Goal: Information Seeking & Learning: Understand process/instructions

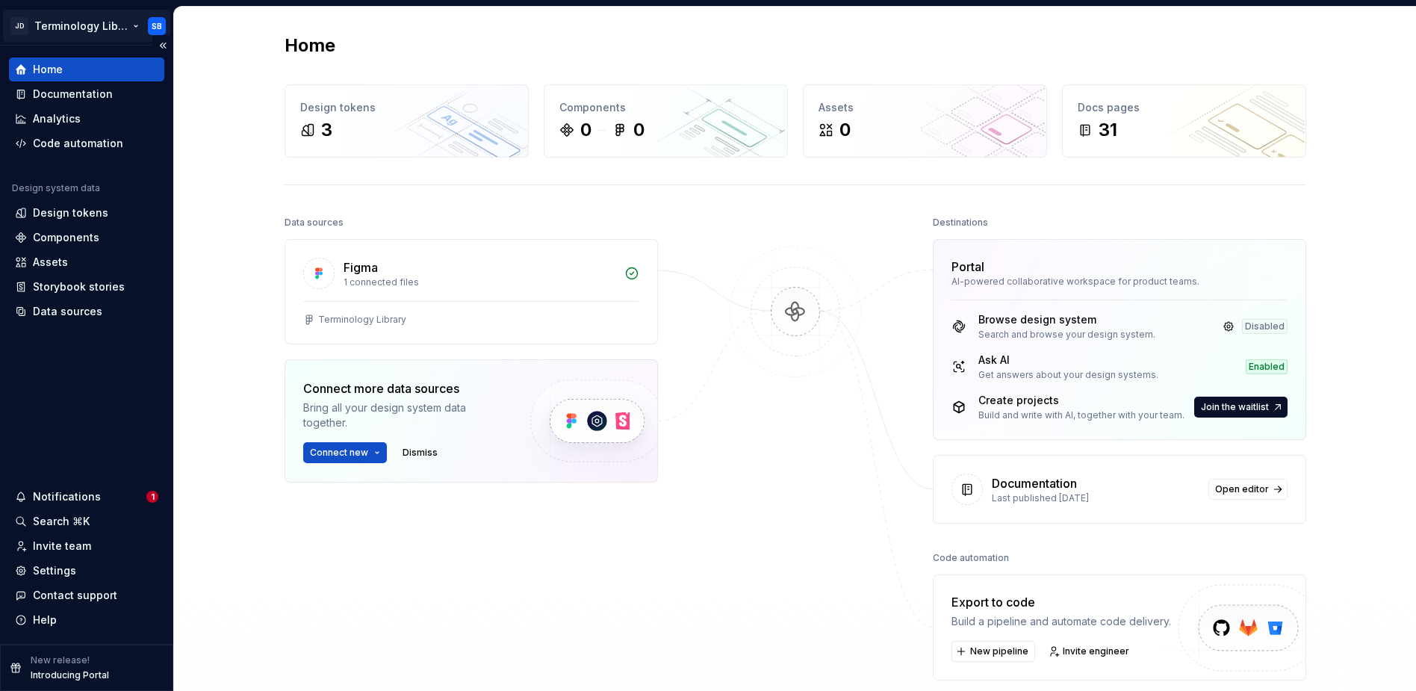
click at [72, 21] on html "JD Terminology Library SB Home Documentation Analytics Code automation Design s…" at bounding box center [708, 345] width 1416 height 691
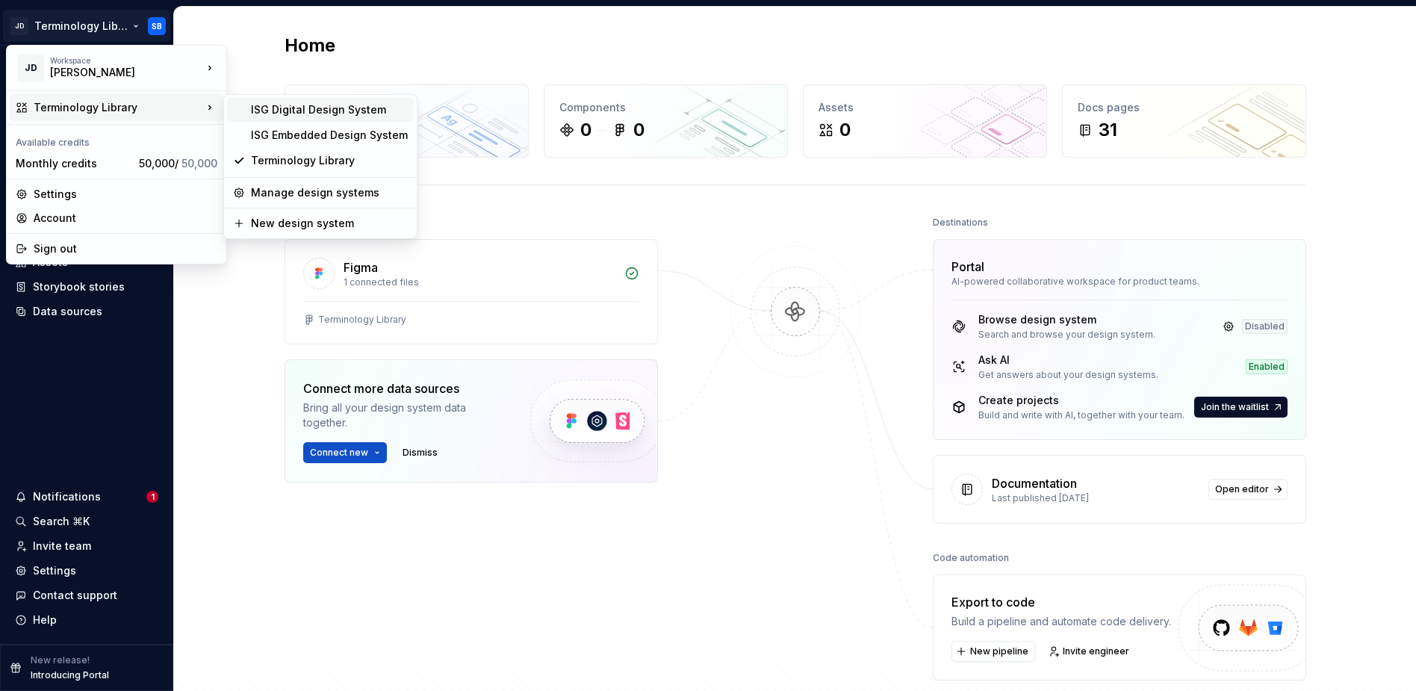
click at [262, 117] on div "ISG Digital Design System" at bounding box center [320, 110] width 187 height 24
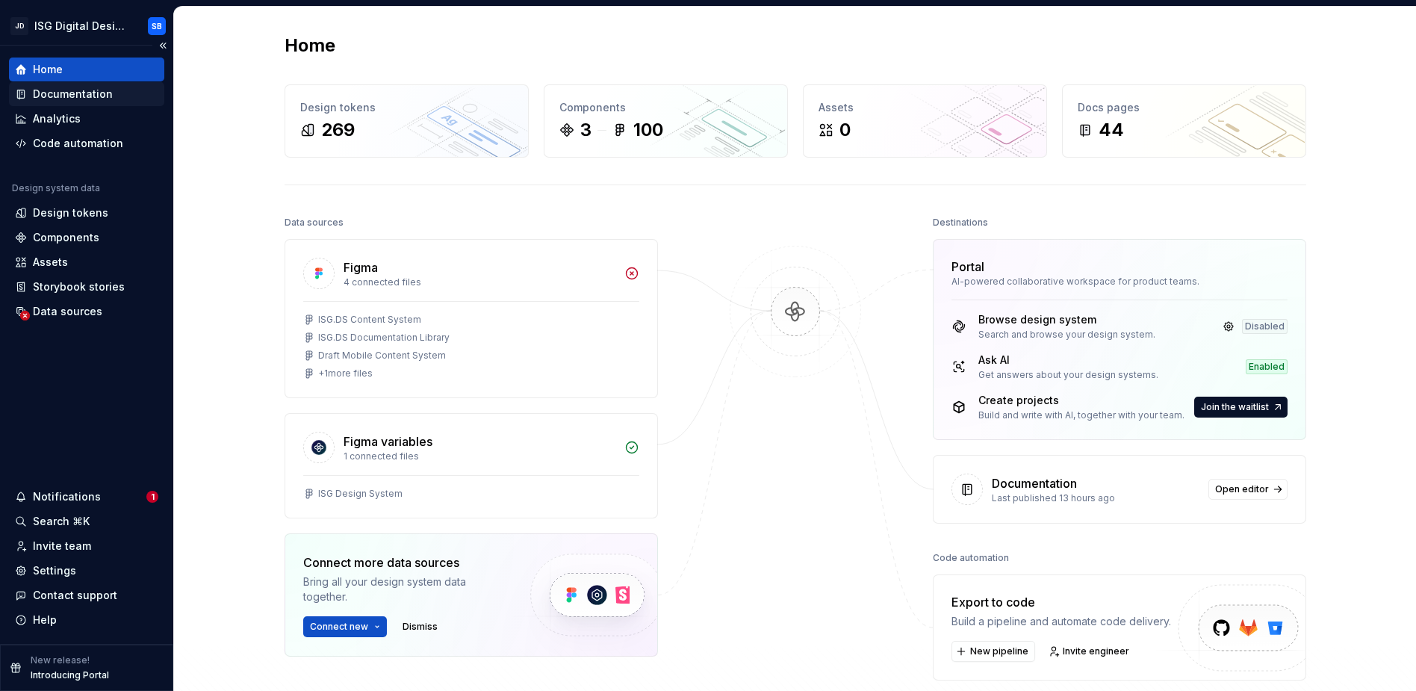
click at [60, 91] on div "Documentation" at bounding box center [73, 94] width 80 height 15
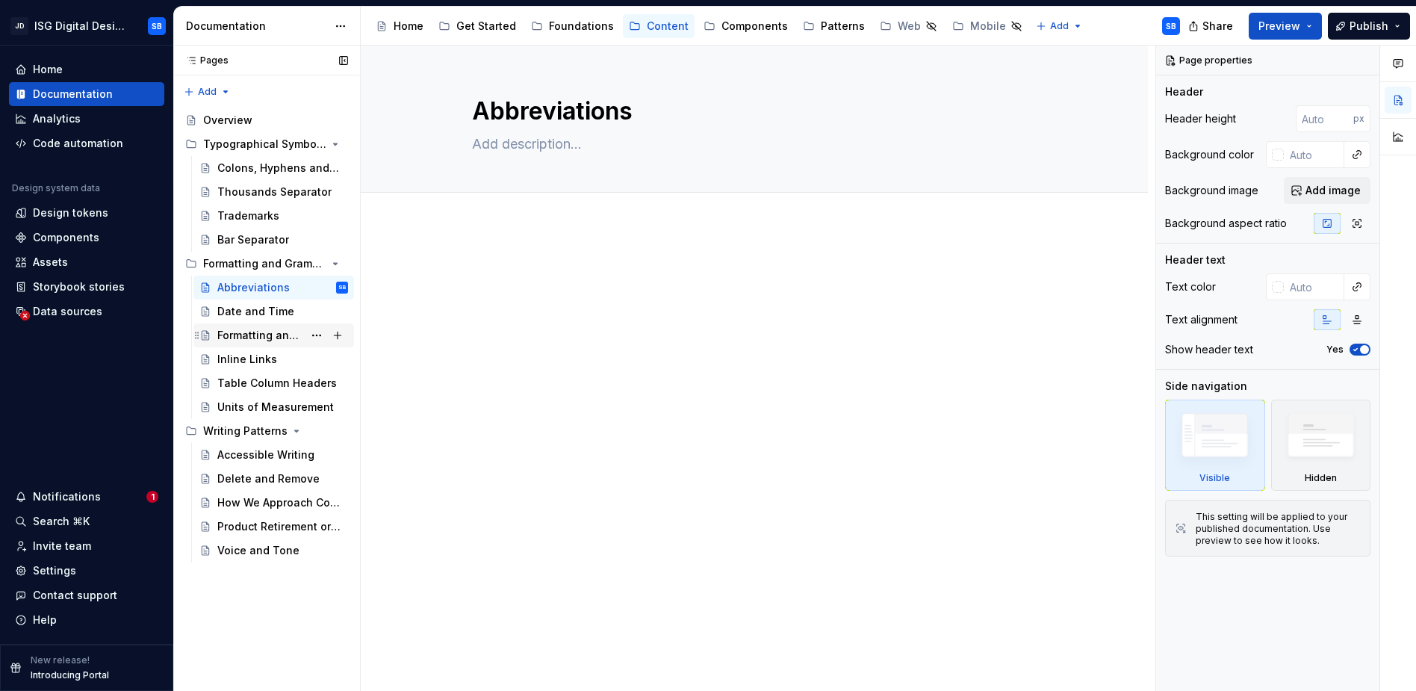
click at [281, 341] on div "Formatting and Grammar" at bounding box center [260, 335] width 86 height 15
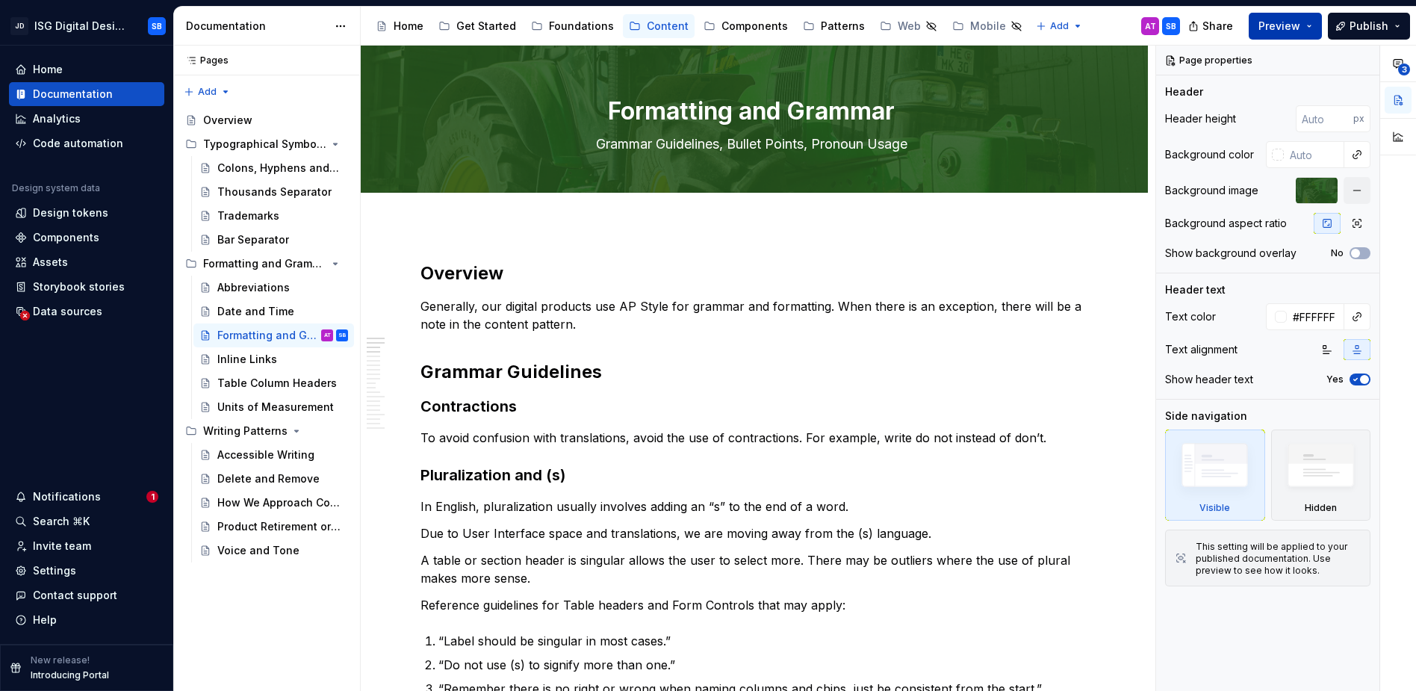
click at [1311, 32] on button "Preview" at bounding box center [1285, 26] width 73 height 27
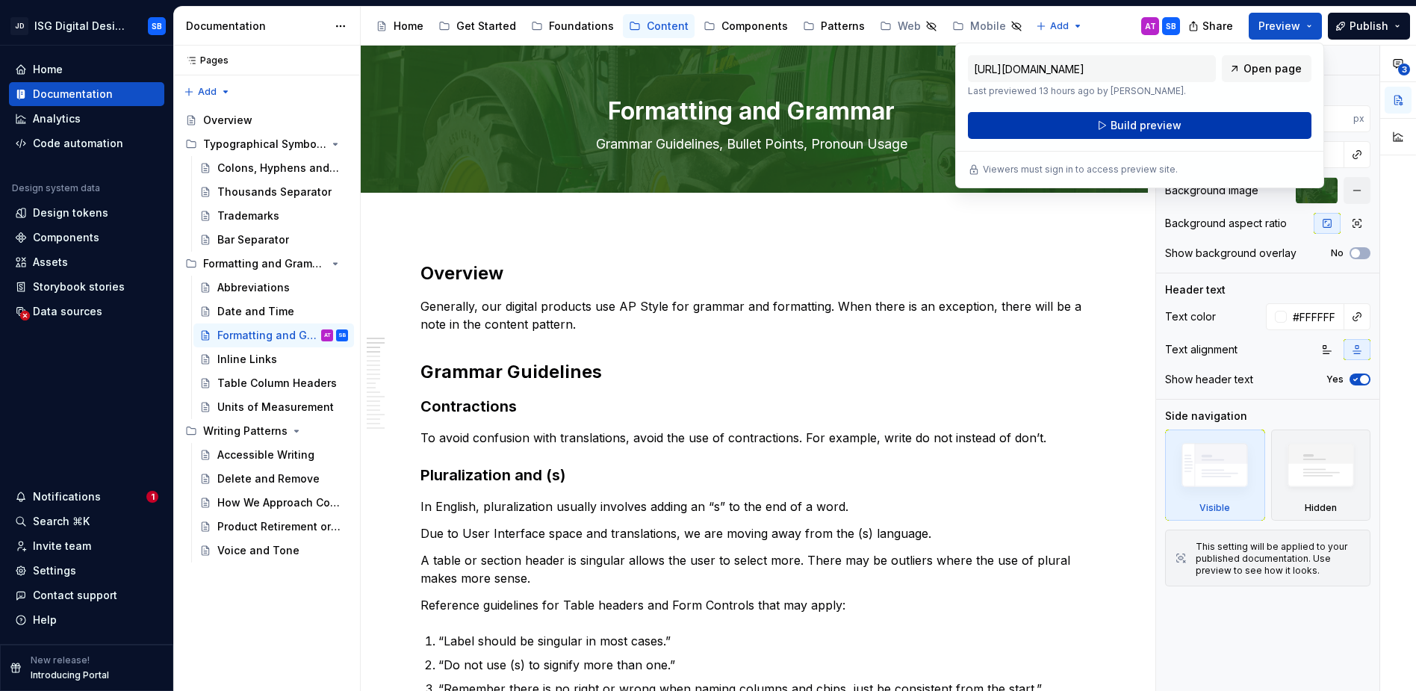
click at [1221, 122] on button "Build preview" at bounding box center [1140, 125] width 344 height 27
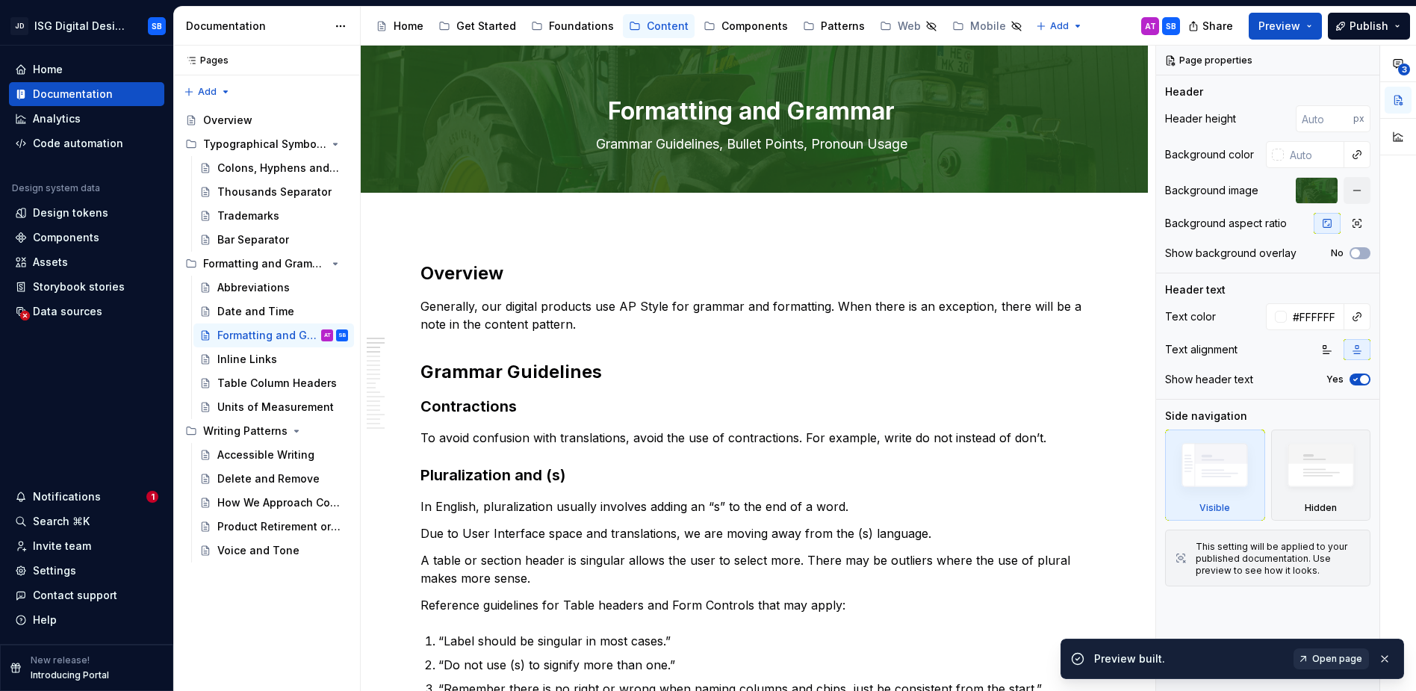
click at [1317, 659] on span "Open page" at bounding box center [1337, 659] width 50 height 12
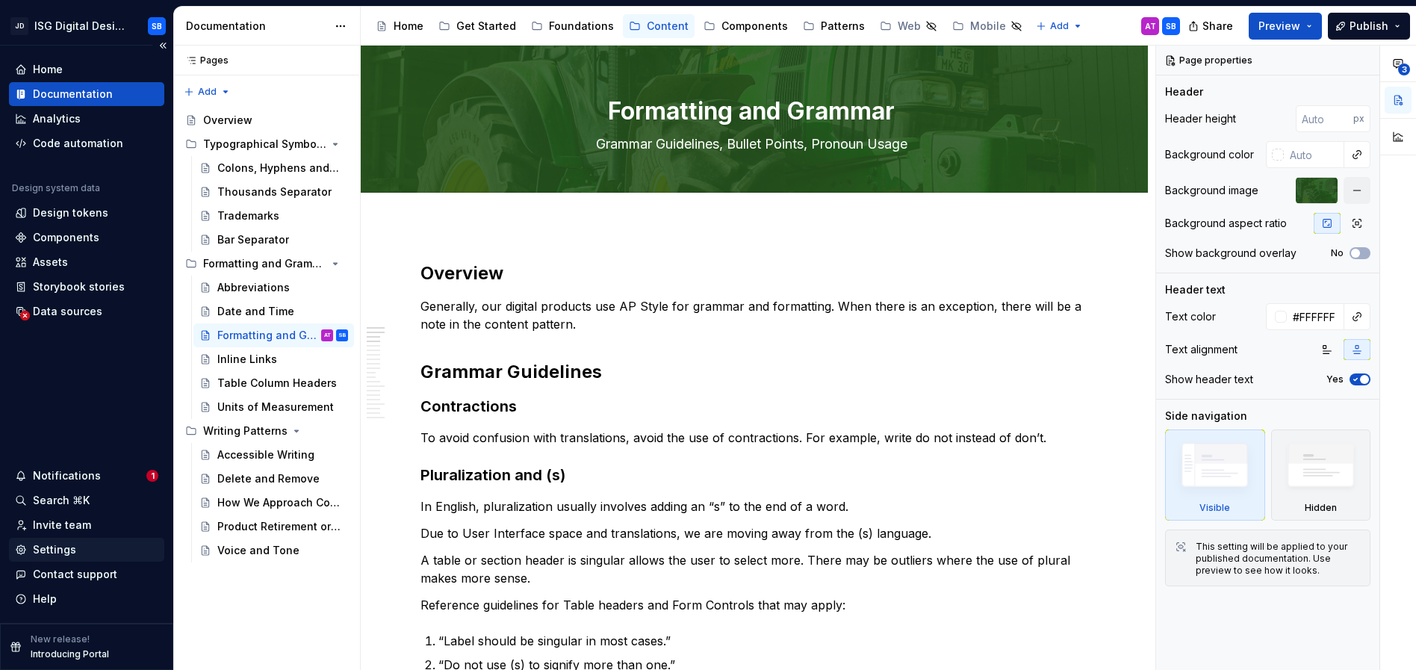
click at [56, 547] on div "Settings" at bounding box center [54, 549] width 43 height 15
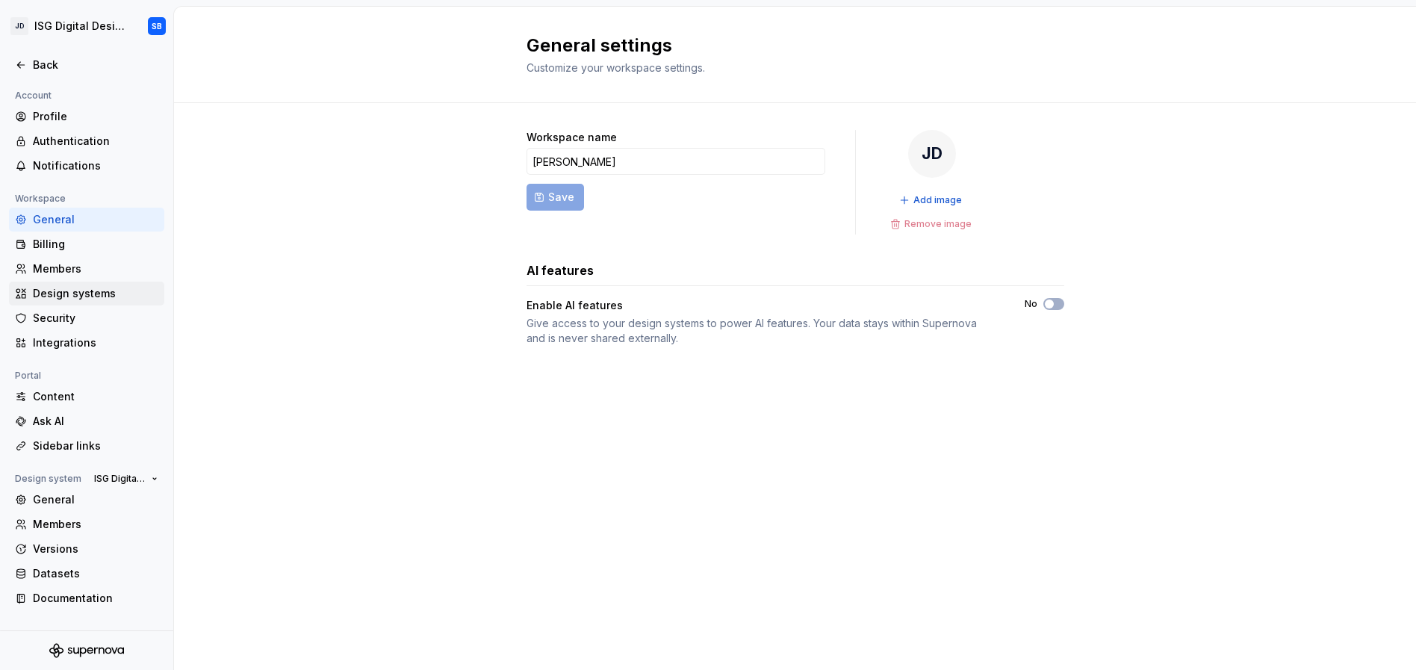
click at [60, 292] on div "Design systems" at bounding box center [95, 293] width 125 height 15
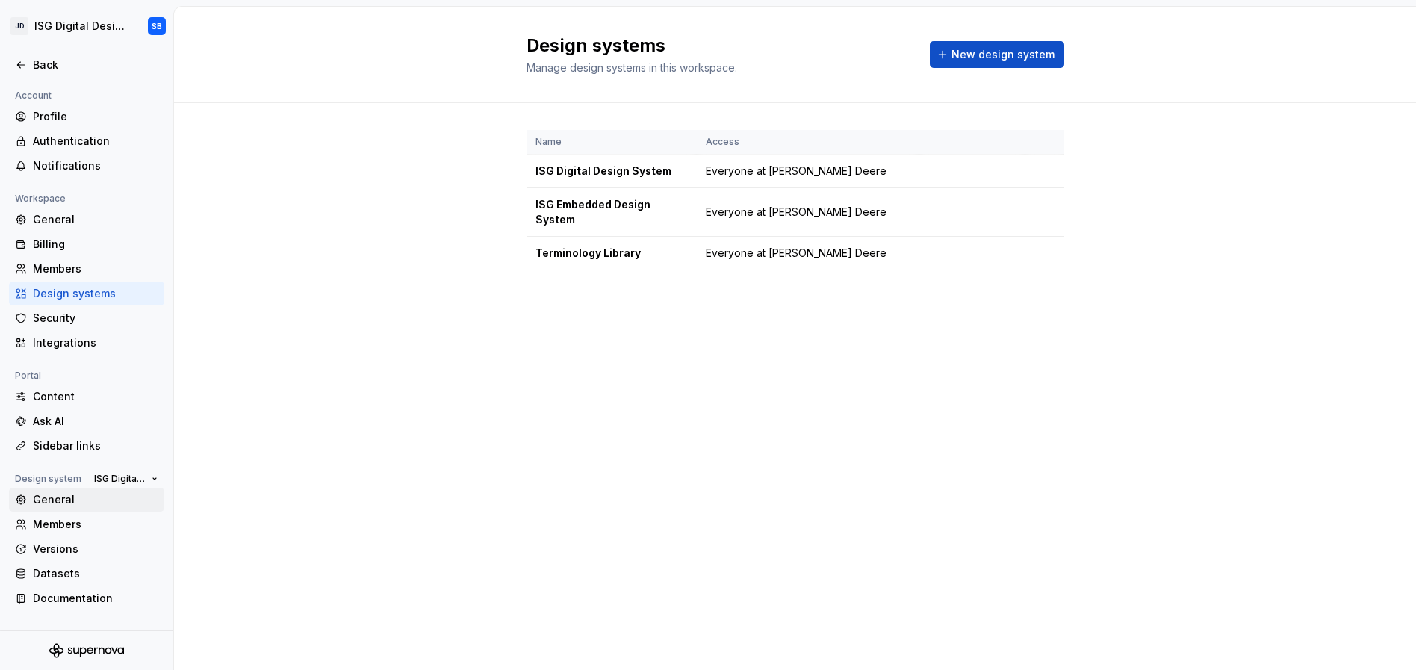
click at [55, 503] on div "General" at bounding box center [95, 499] width 125 height 15
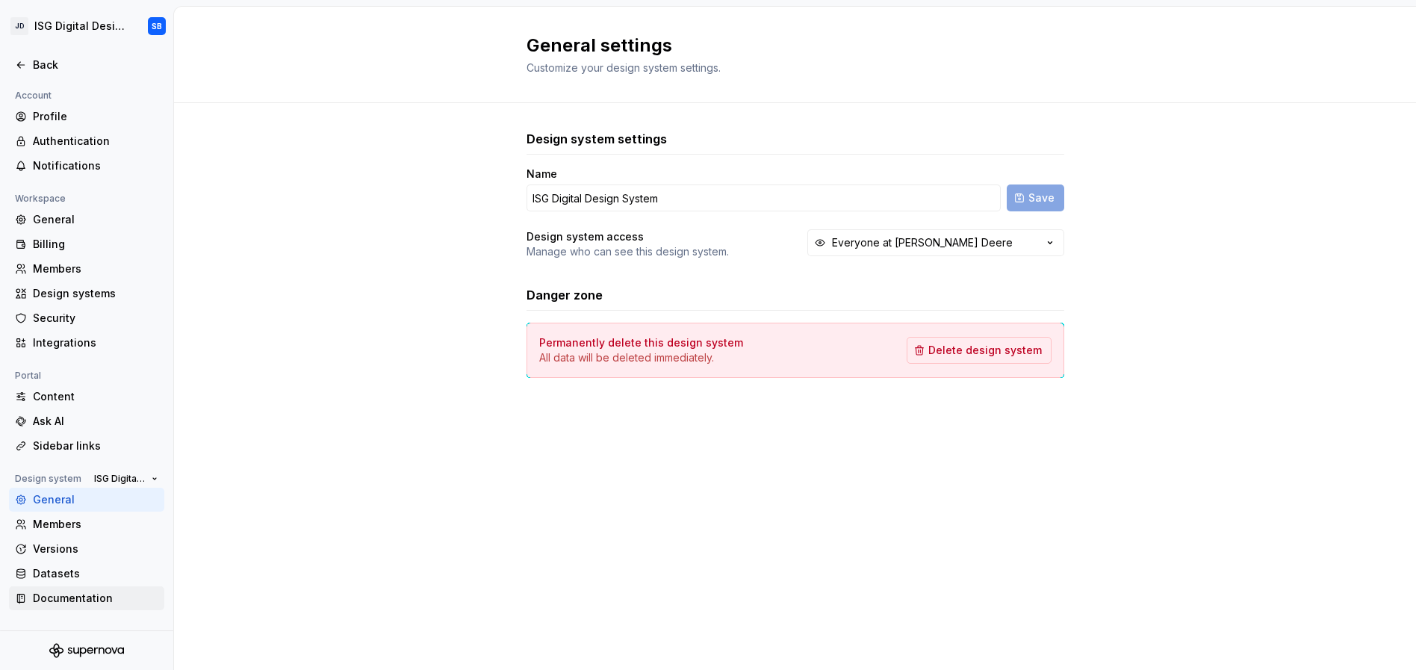
click at [66, 591] on div "Documentation" at bounding box center [95, 598] width 125 height 15
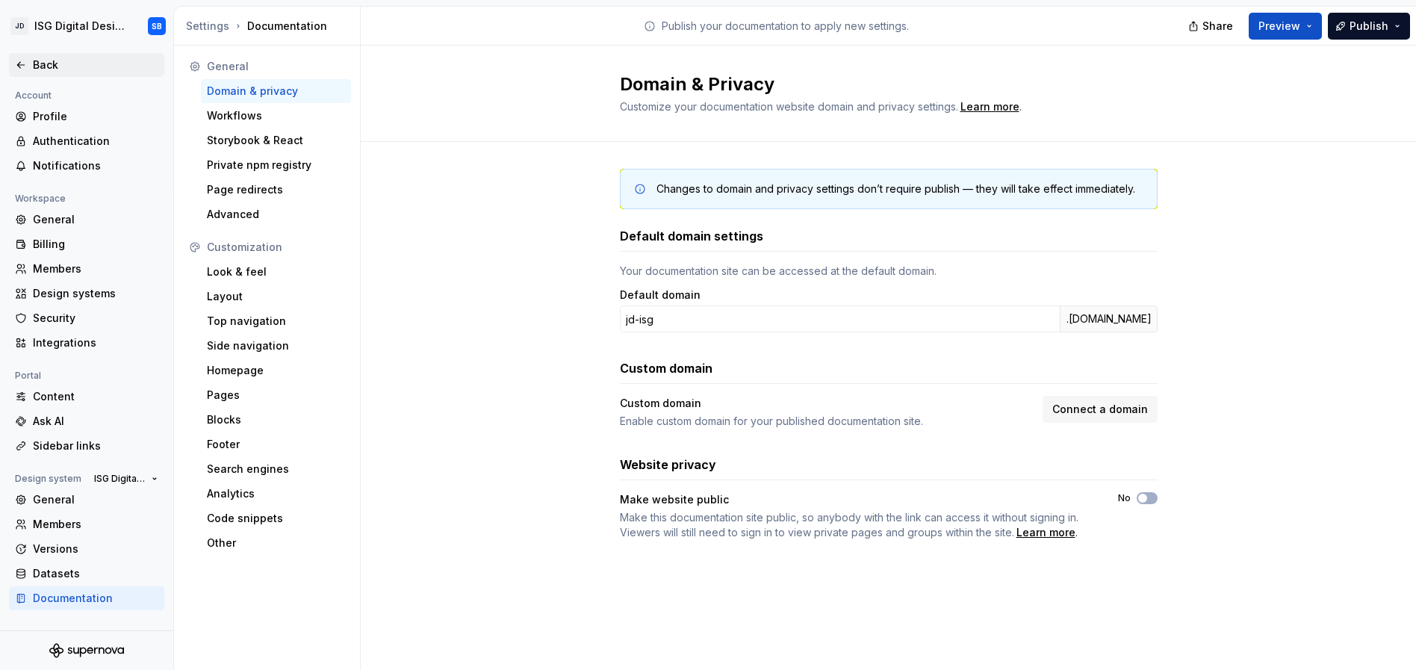
click at [19, 67] on icon at bounding box center [20, 65] width 7 height 6
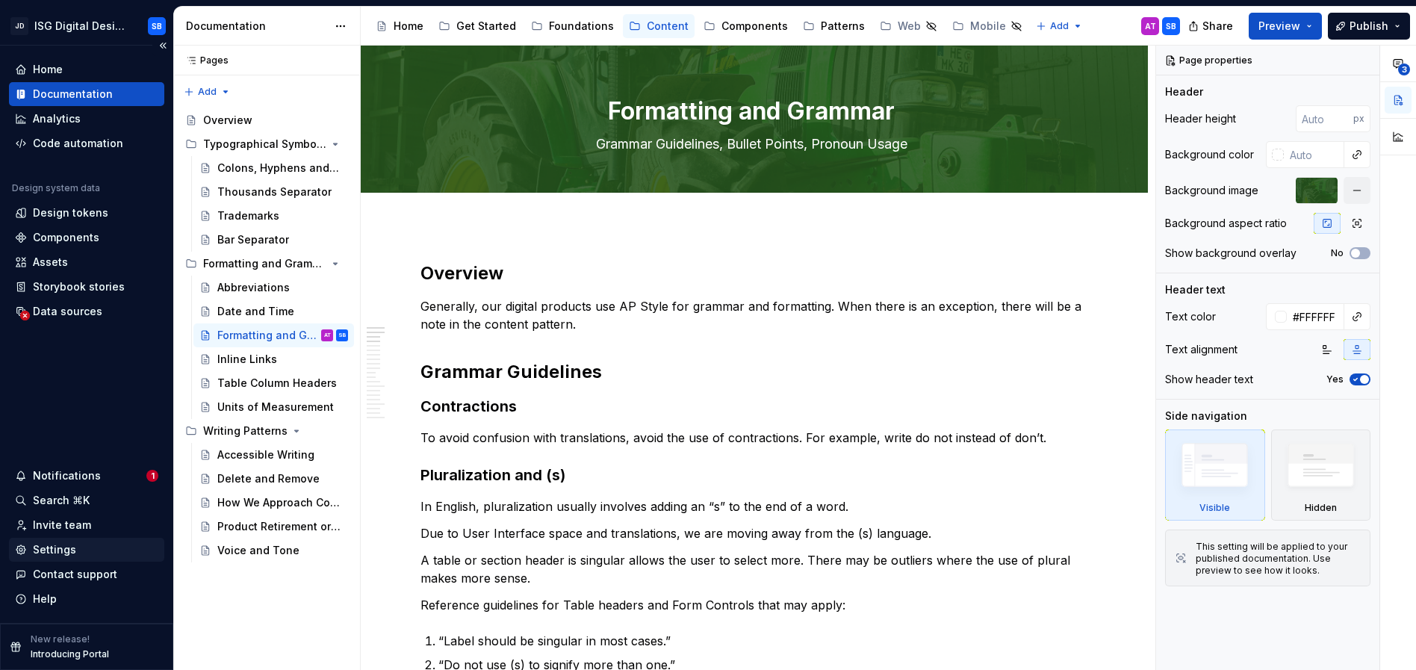
click at [49, 551] on div "Settings" at bounding box center [54, 549] width 43 height 15
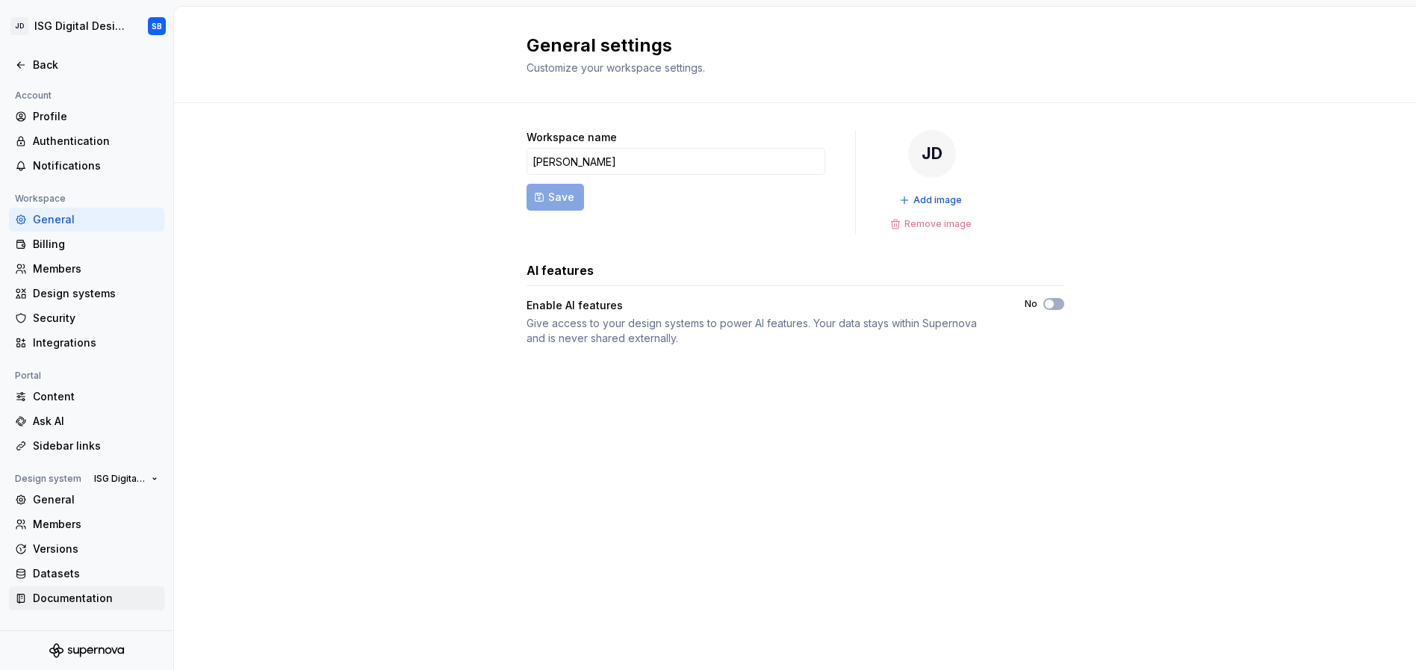
click at [69, 596] on div "Documentation" at bounding box center [95, 598] width 125 height 15
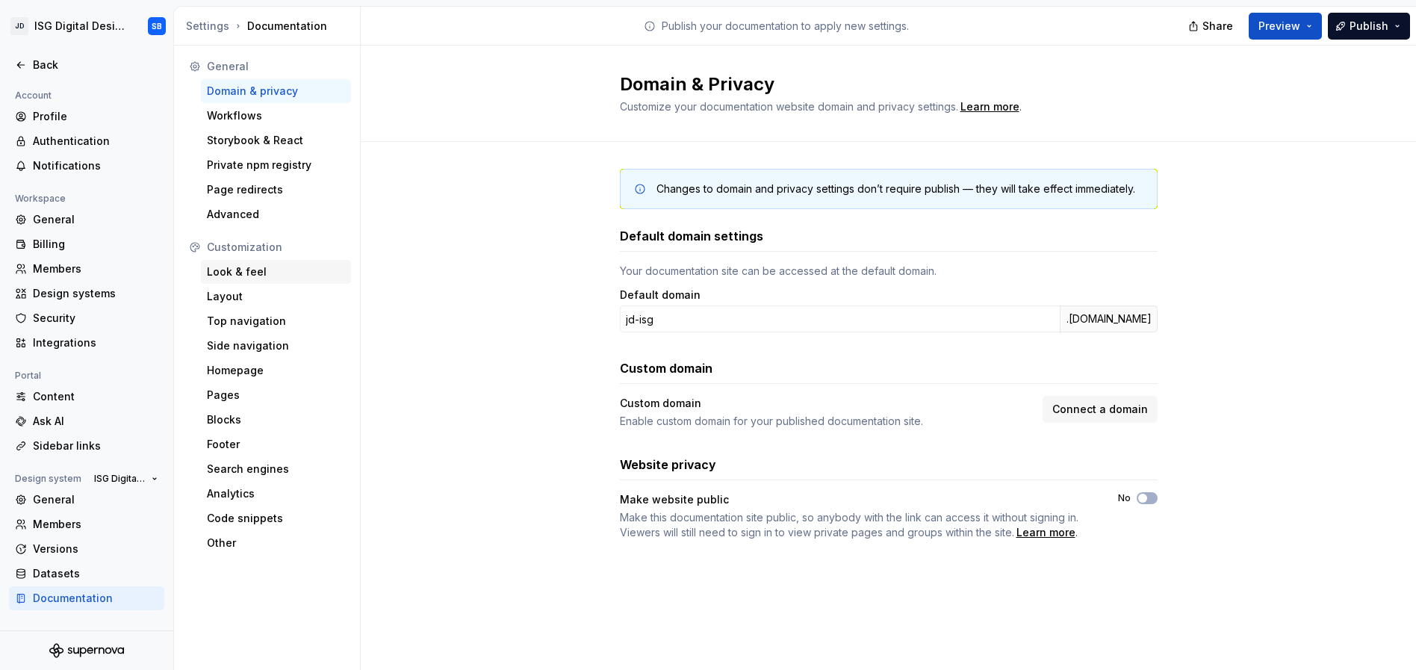
click at [240, 275] on div "Look & feel" at bounding box center [276, 271] width 138 height 15
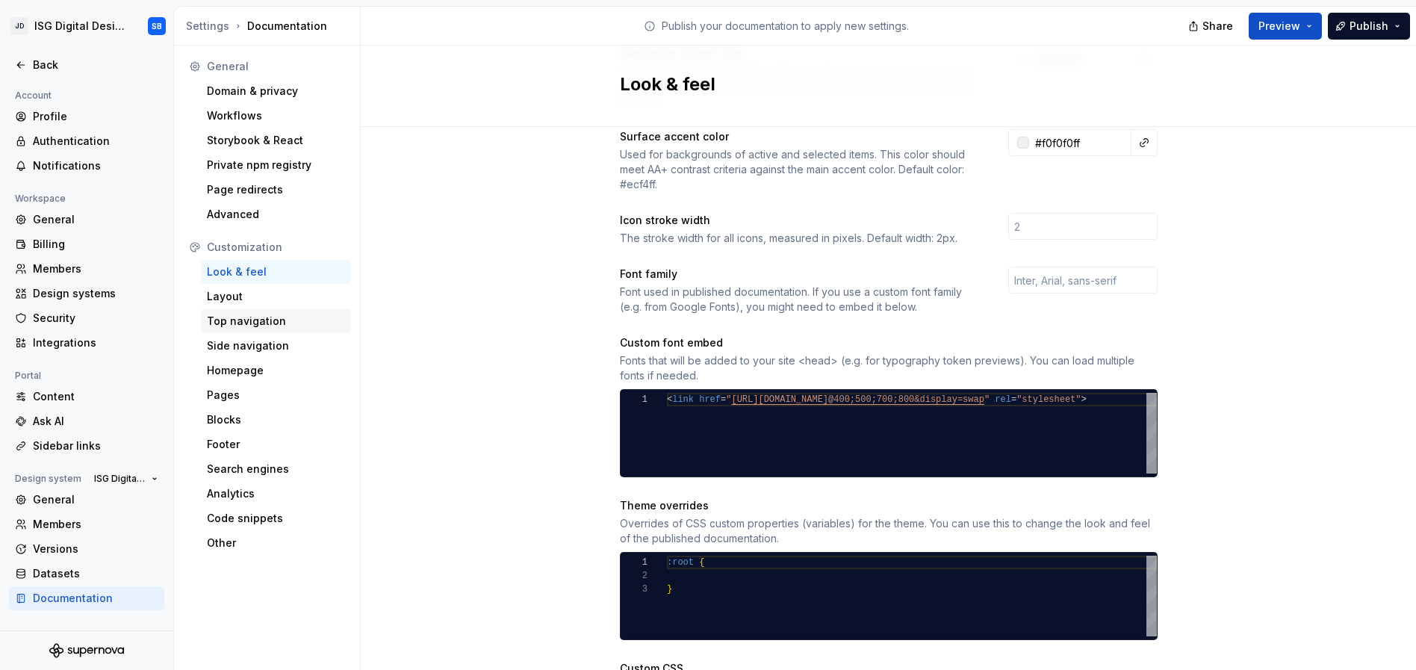
scroll to position [396, 0]
click at [231, 302] on div "Layout" at bounding box center [276, 296] width 138 height 15
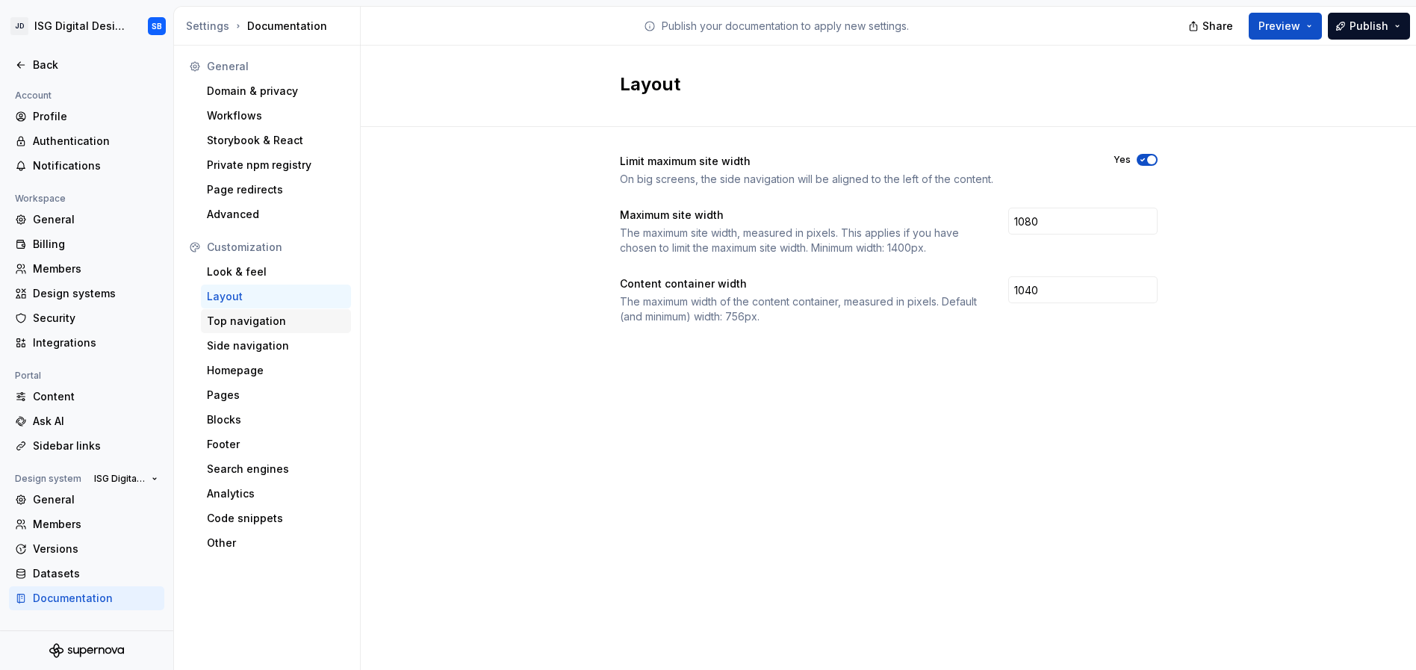
click at [244, 326] on div "Top navigation" at bounding box center [276, 321] width 138 height 15
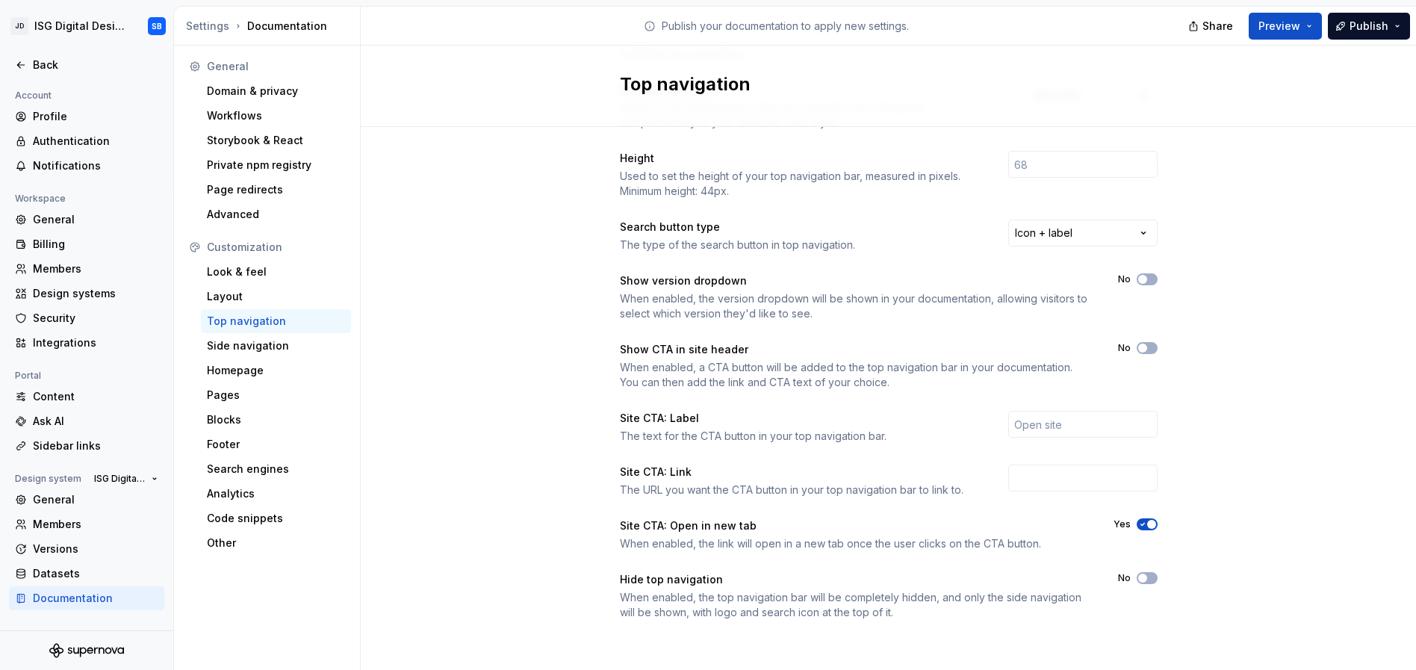
scroll to position [140, 0]
click at [270, 349] on div "Side navigation" at bounding box center [276, 345] width 138 height 15
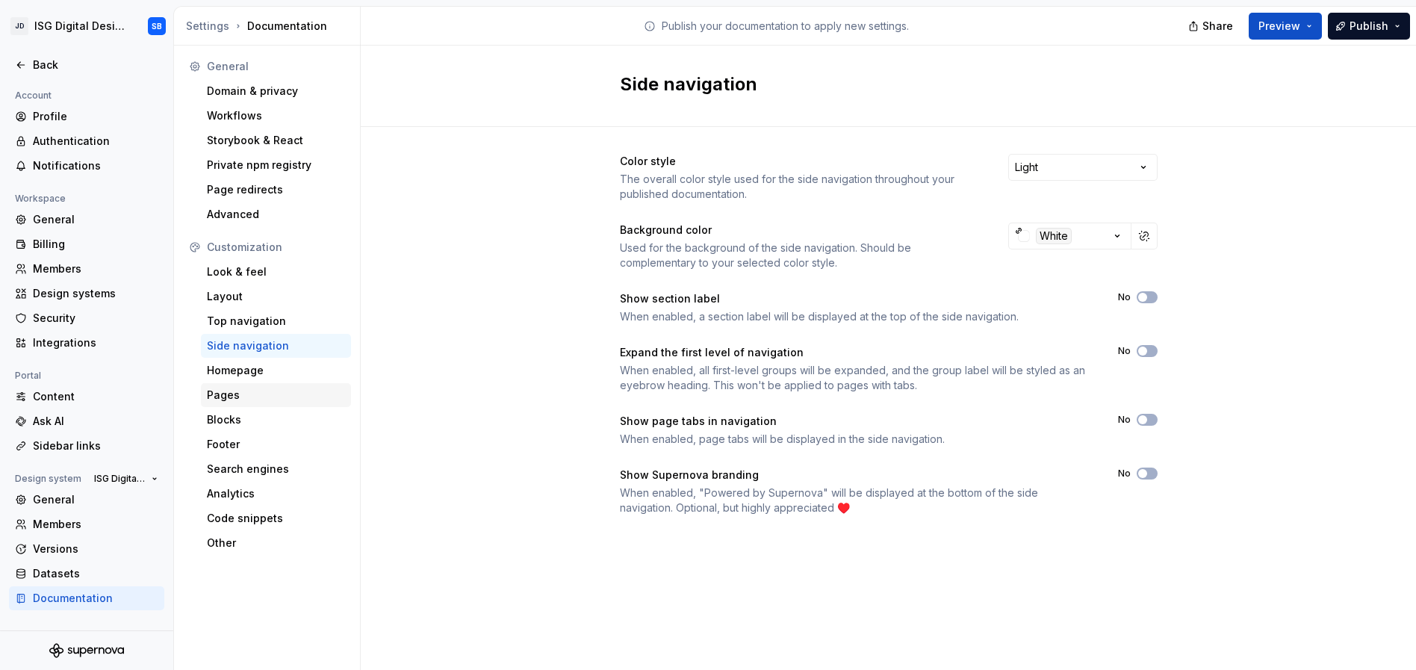
click at [231, 403] on div "Pages" at bounding box center [276, 395] width 150 height 24
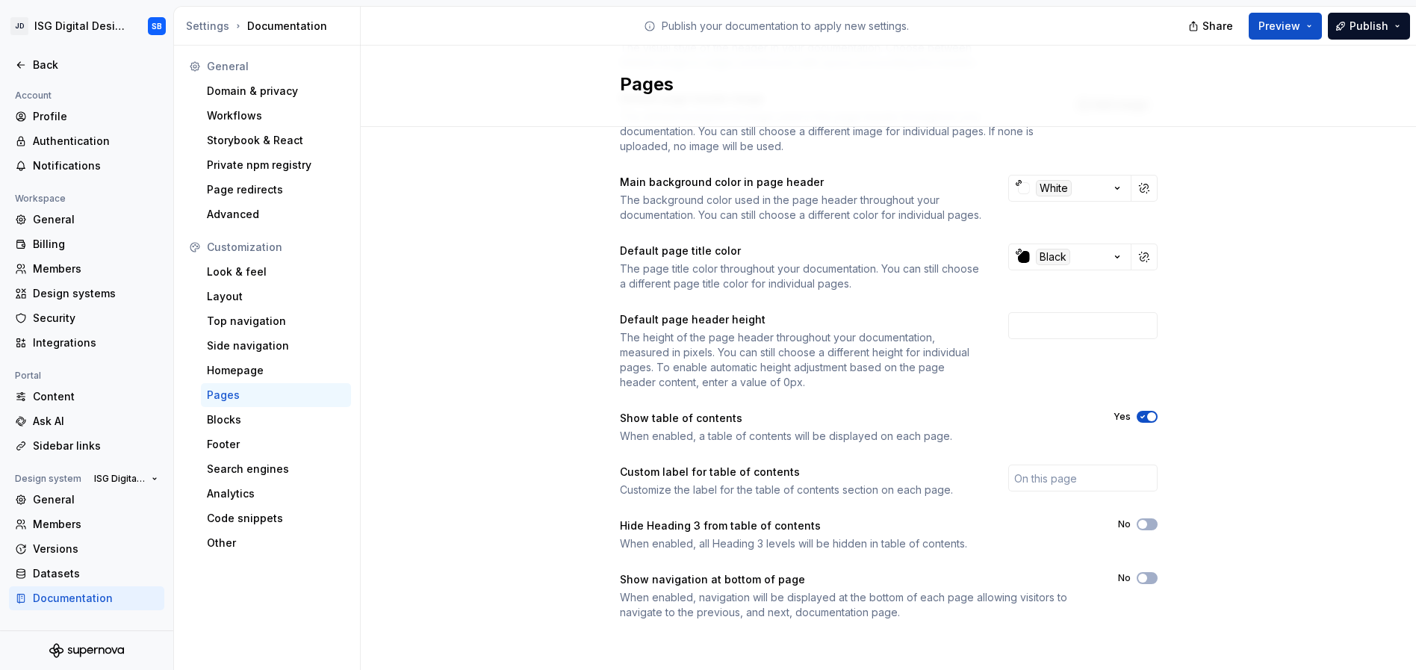
scroll to position [146, 0]
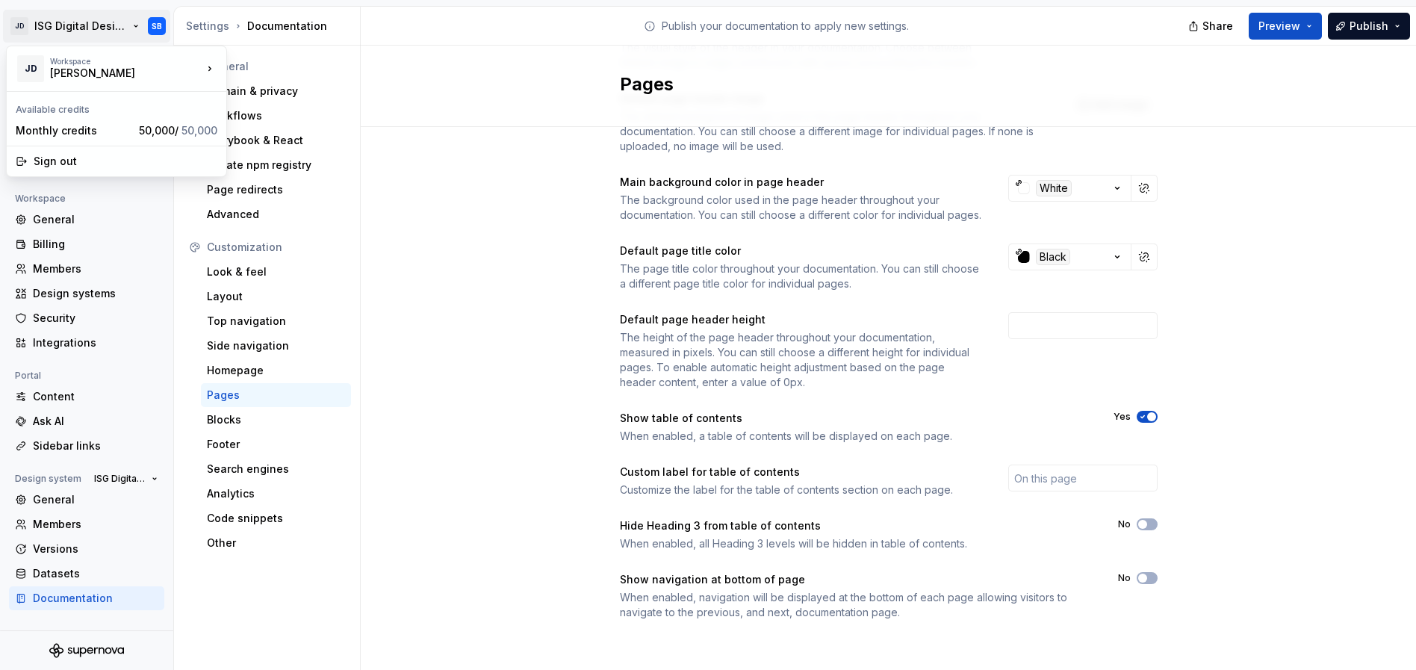
click at [137, 28] on html "JD ISG Digital Design System SB Back Account Profile Authentication Notificatio…" at bounding box center [708, 335] width 1416 height 670
click at [459, 105] on html "JD ISG Digital Design System SB Back Account Profile Authentication Notificatio…" at bounding box center [708, 335] width 1416 height 670
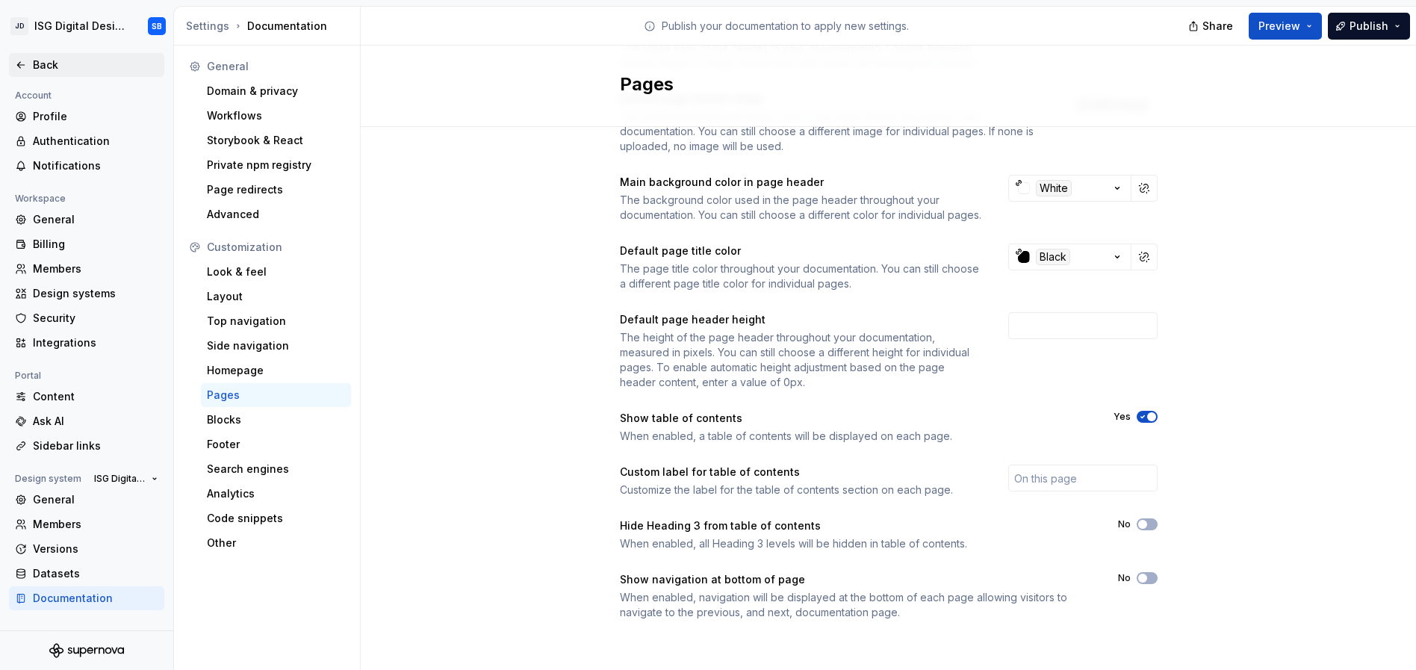
click at [20, 65] on icon at bounding box center [20, 65] width 7 height 6
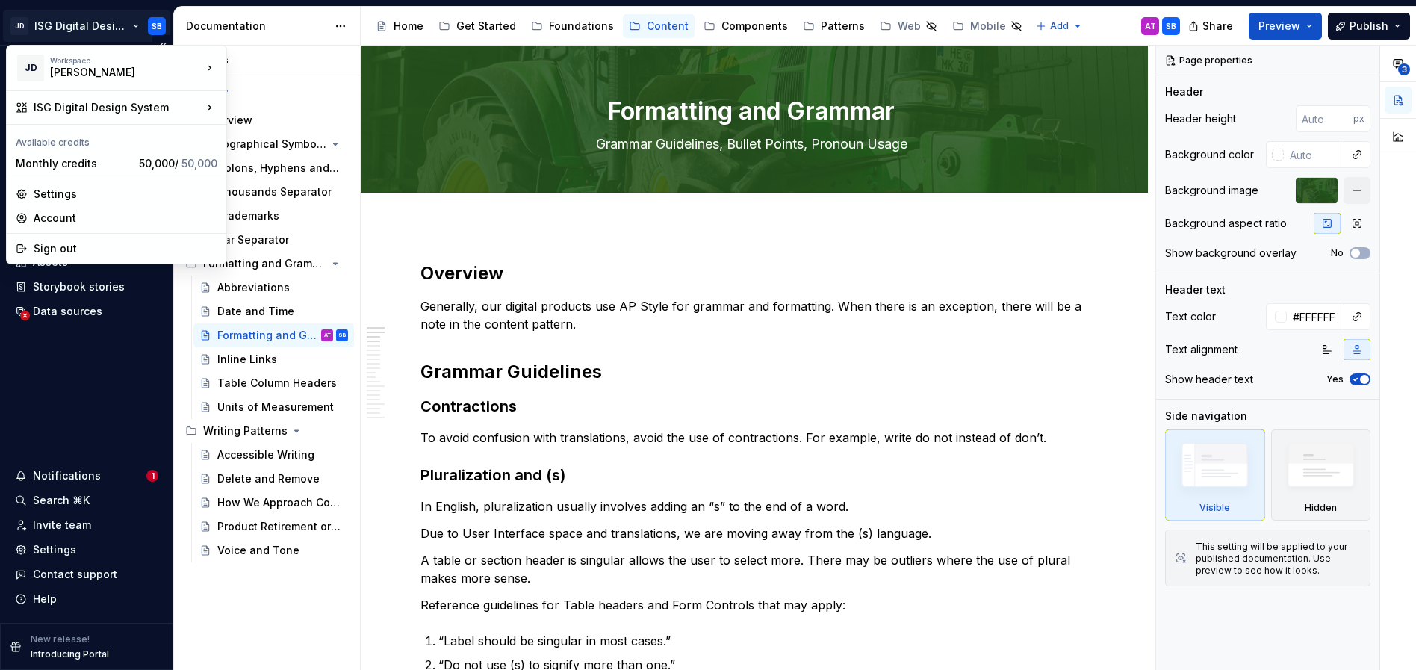
click at [133, 22] on html "JD ISG Digital Design System SB Home Documentation Analytics Code automation De…" at bounding box center [708, 335] width 1416 height 670
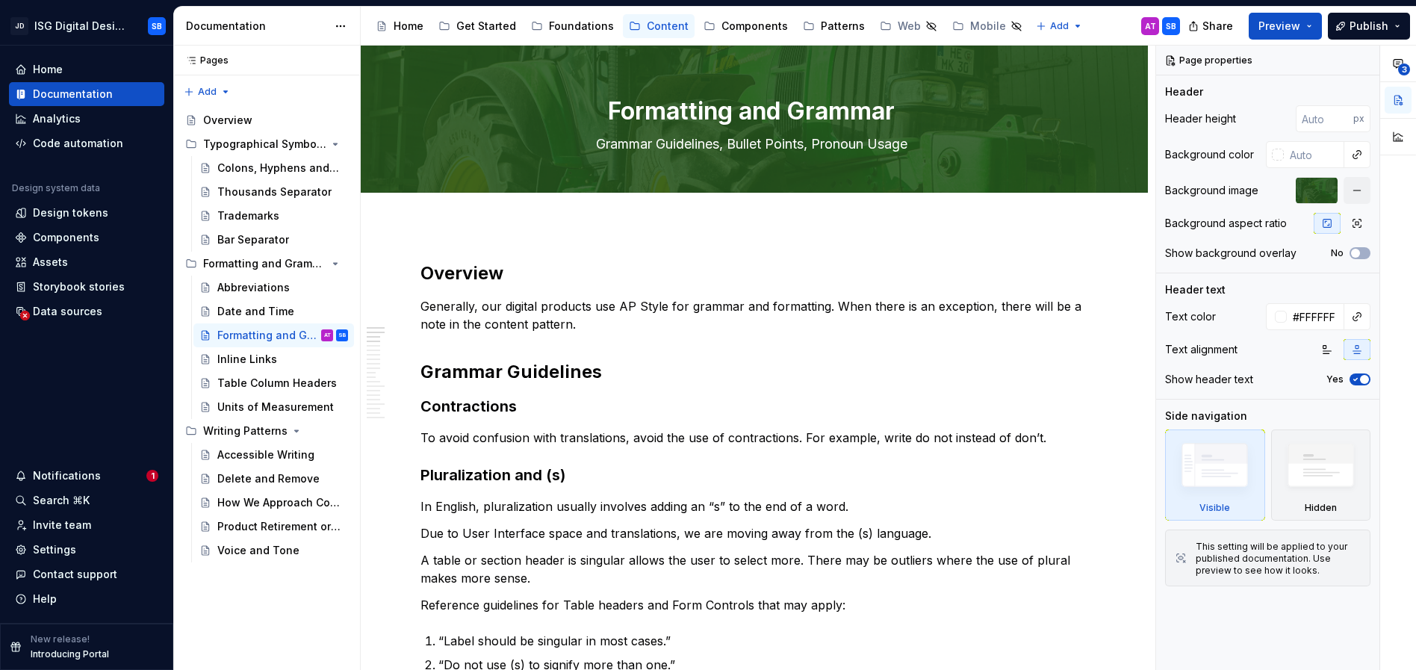
click at [43, 386] on html "JD ISG Digital Design System SB Home Documentation Analytics Code automation De…" at bounding box center [708, 335] width 1416 height 670
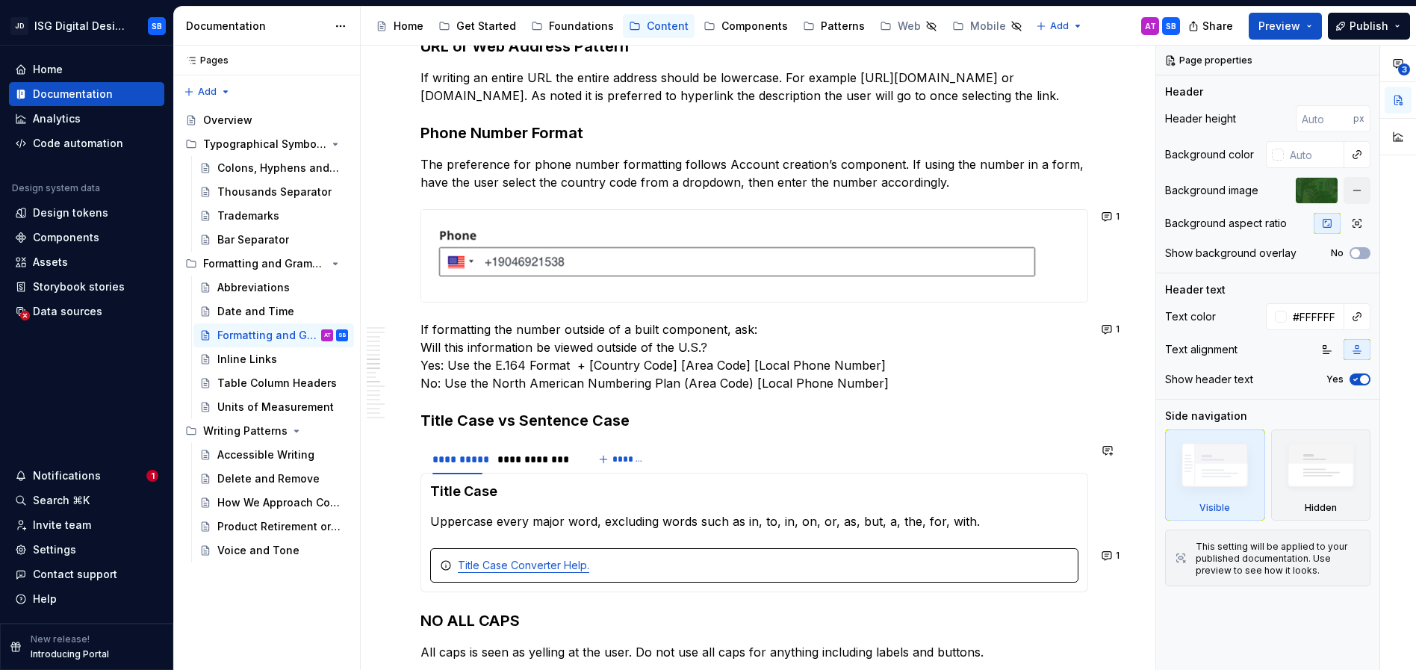
scroll to position [1034, 0]
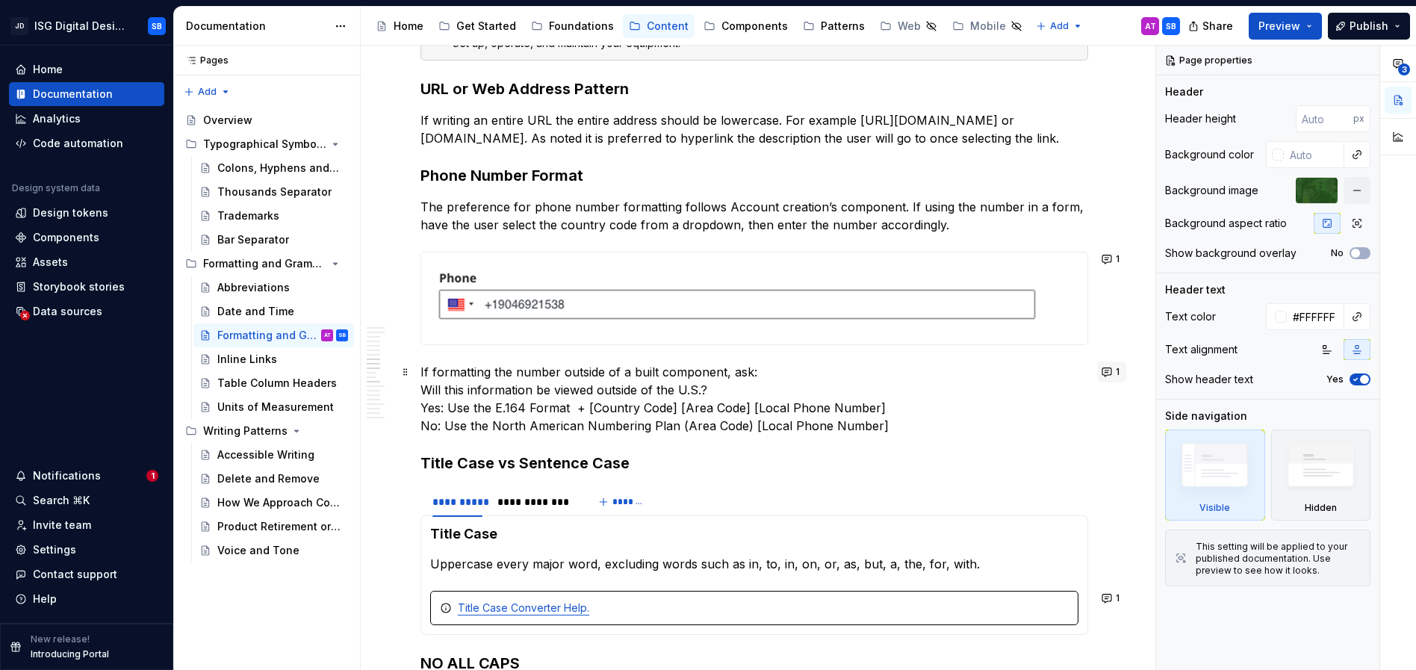
click at [1112, 371] on button "1" at bounding box center [1111, 371] width 29 height 21
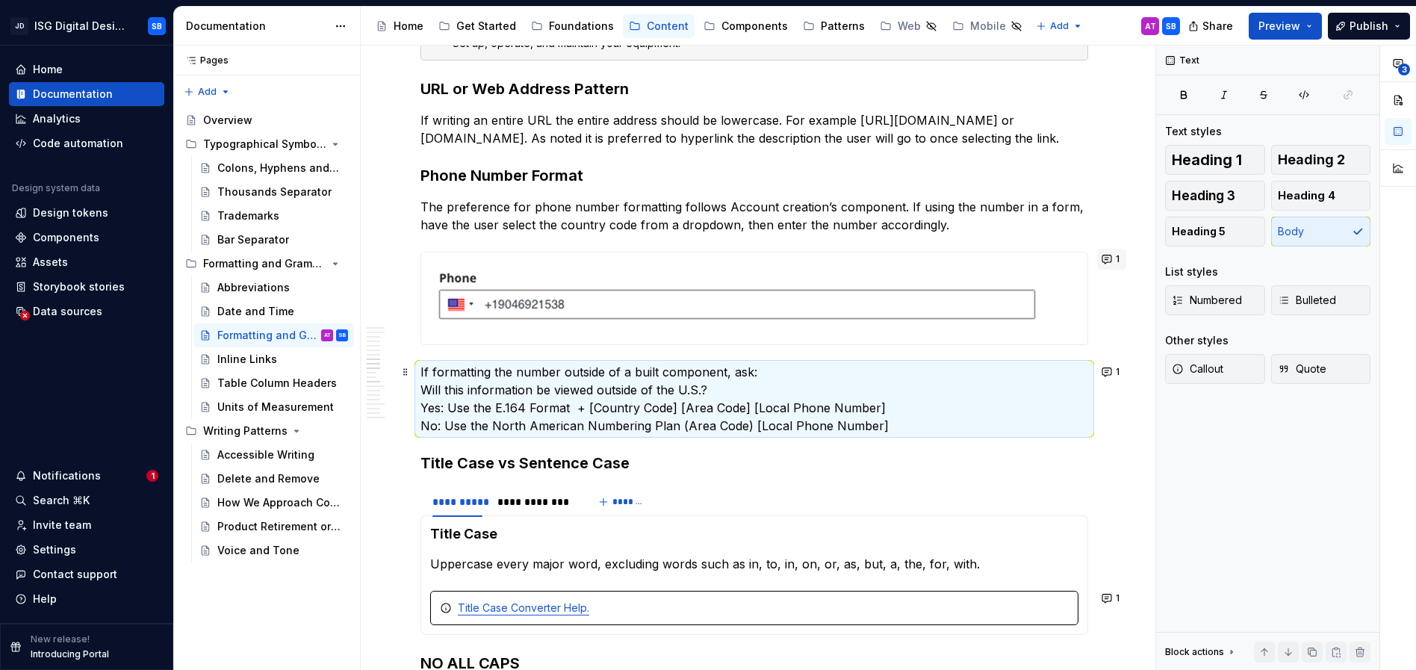
click at [1109, 258] on button "1" at bounding box center [1111, 259] width 29 height 21
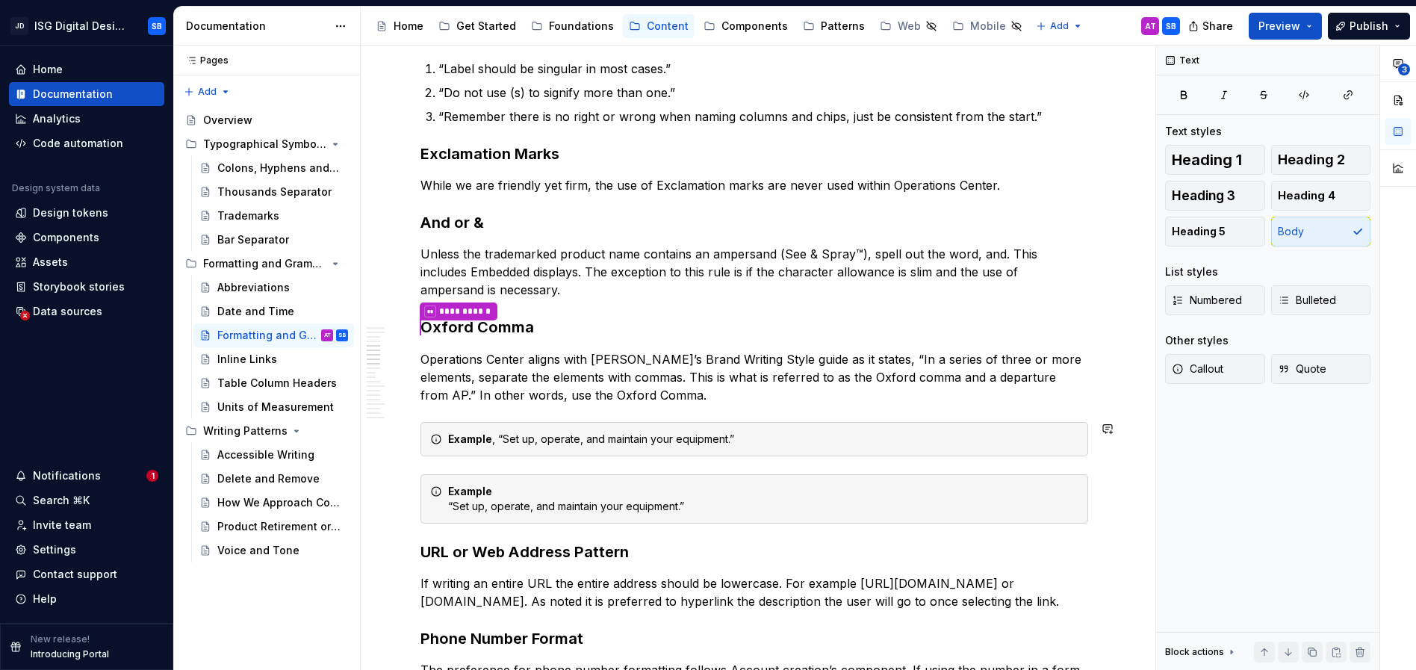
scroll to position [582, 0]
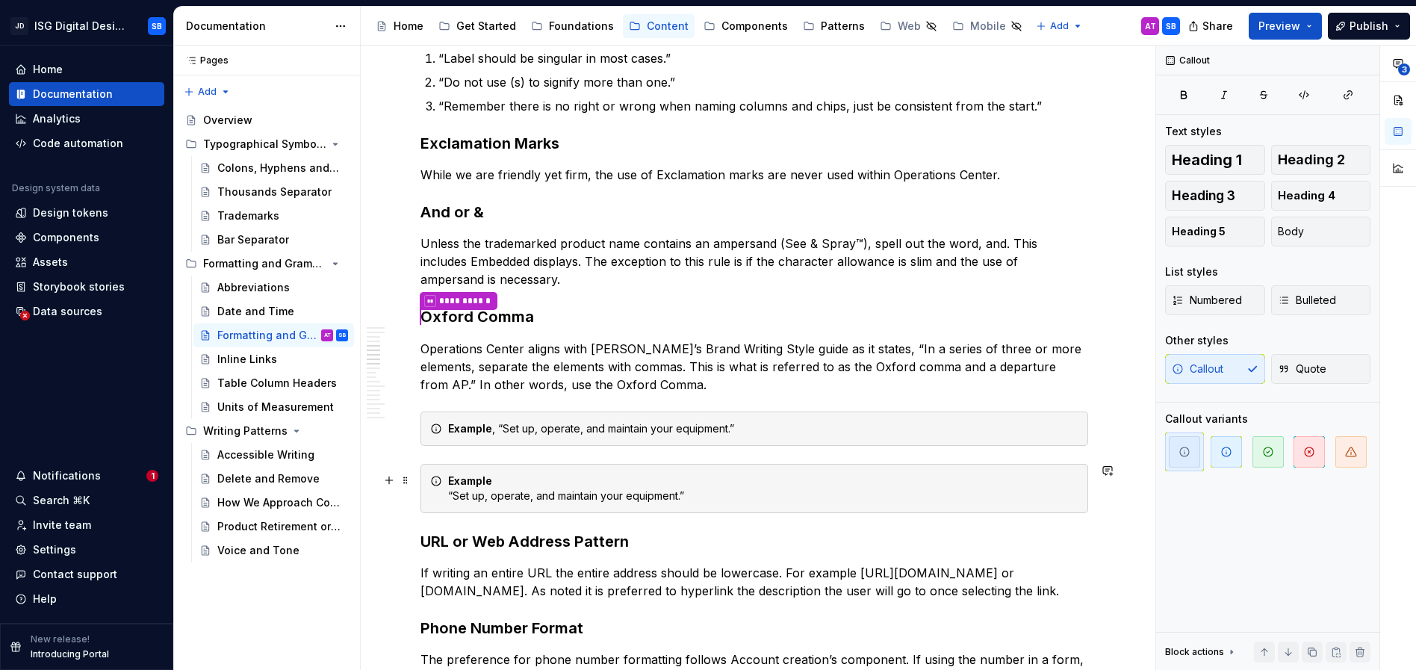
click at [523, 494] on div "Example “Set up, operate, and maintain your equipment.”" at bounding box center [763, 488] width 630 height 30
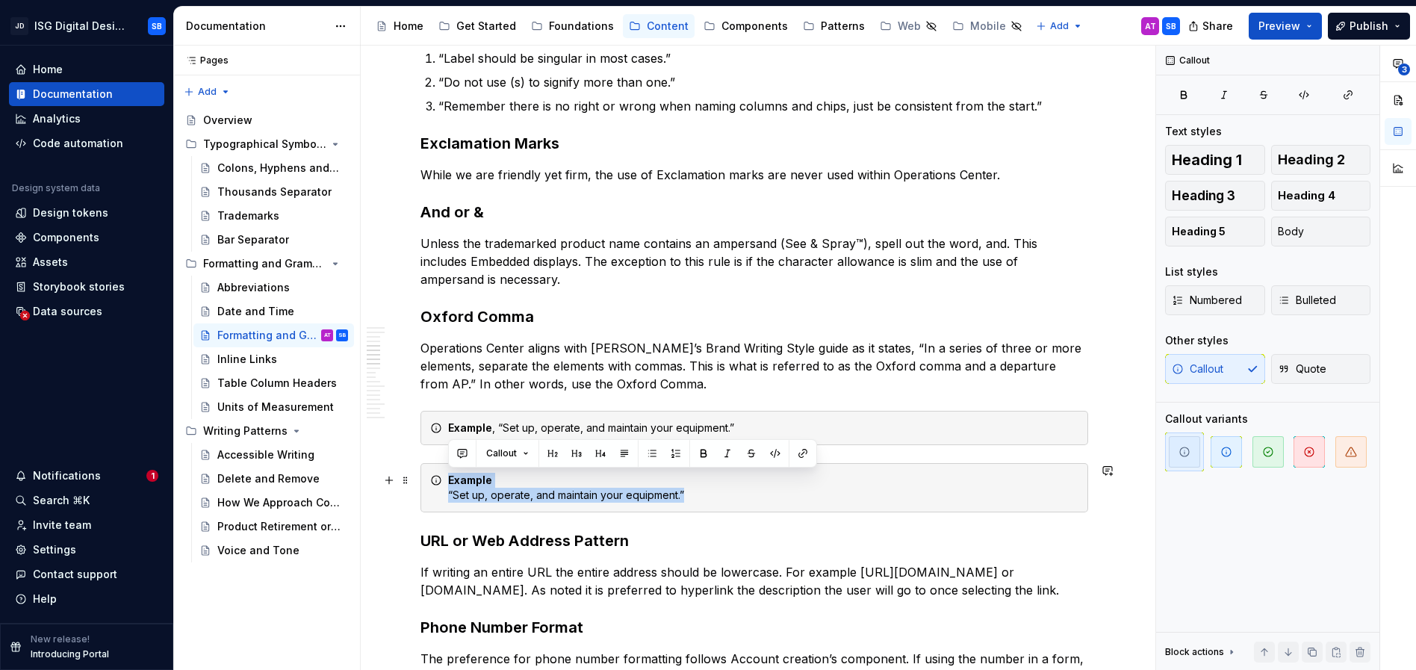
drag, startPoint x: 705, startPoint y: 497, endPoint x: 441, endPoint y: 485, distance: 264.7
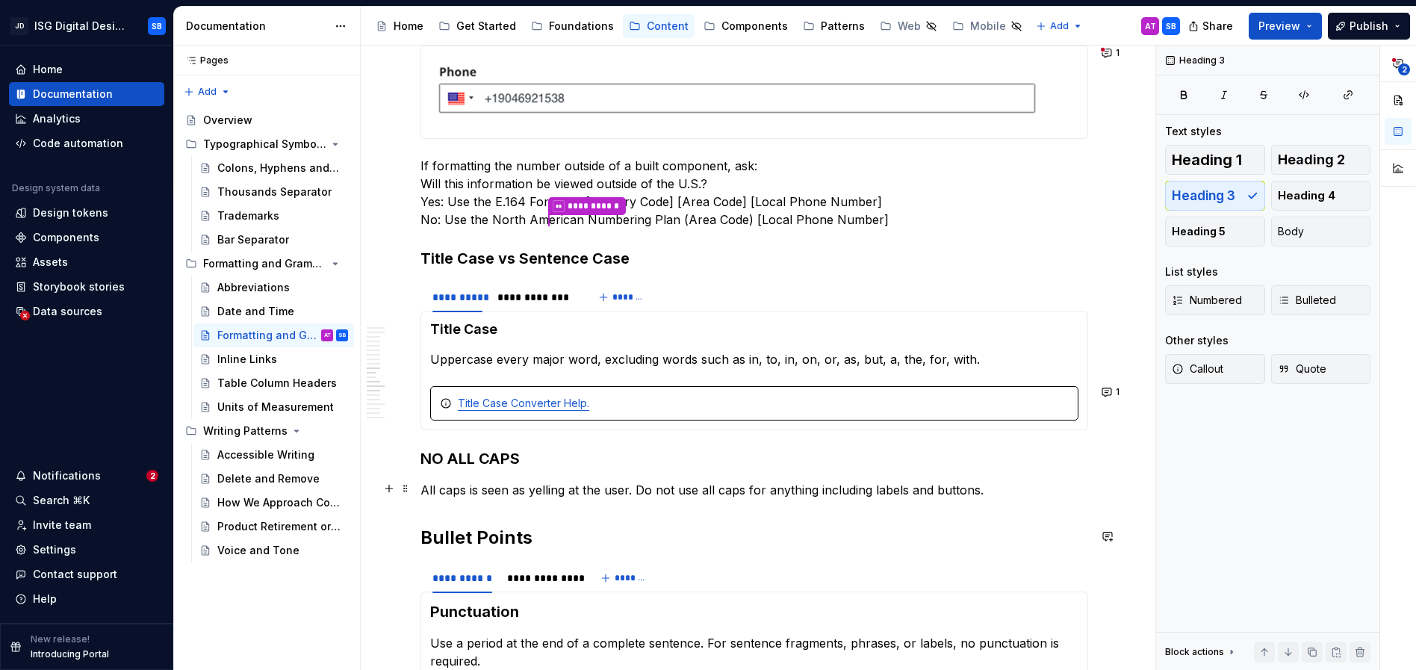
scroll to position [1140, 0]
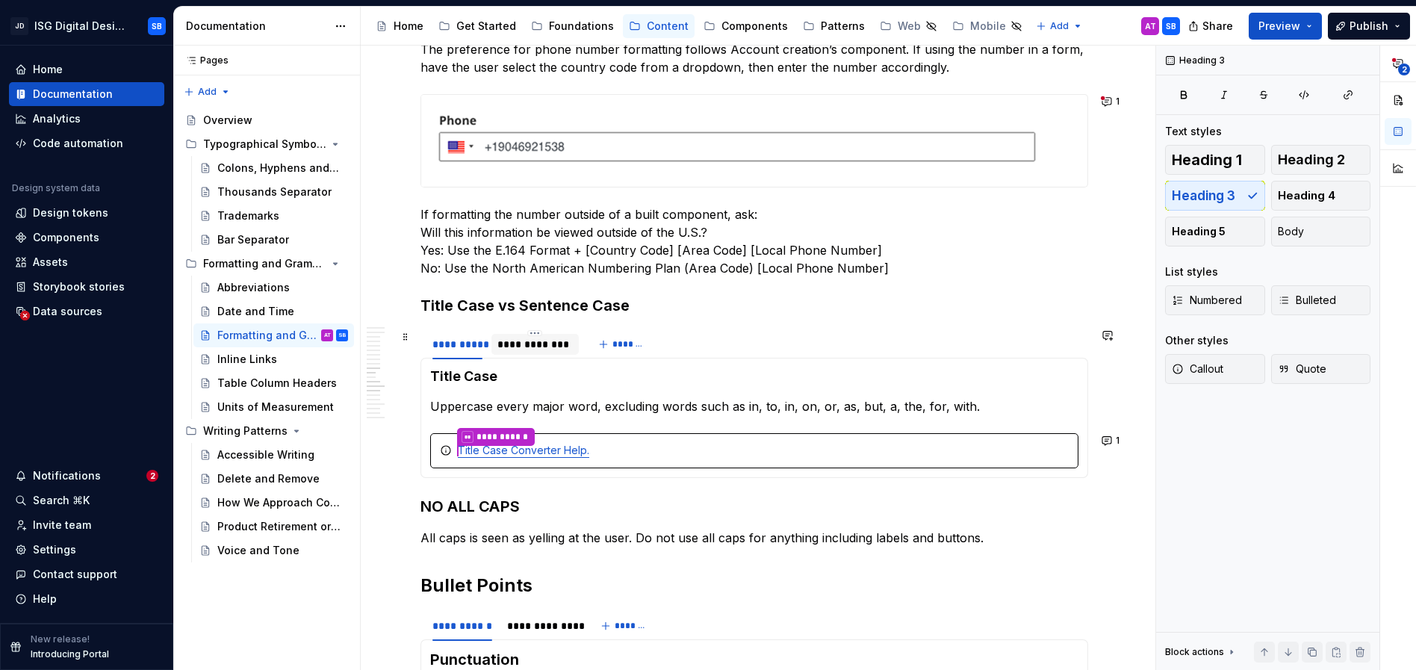
click at [527, 341] on div "**********" at bounding box center [534, 344] width 75 height 15
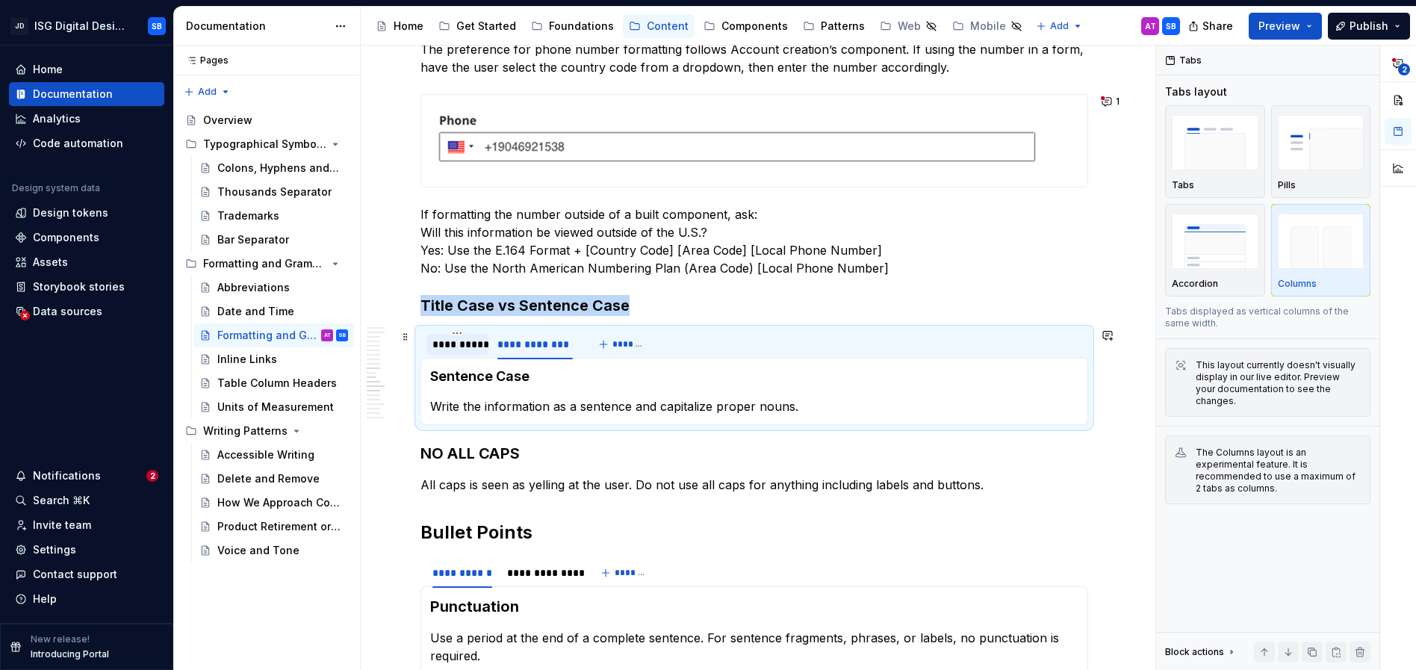
click at [438, 344] on div "**********" at bounding box center [457, 344] width 50 height 15
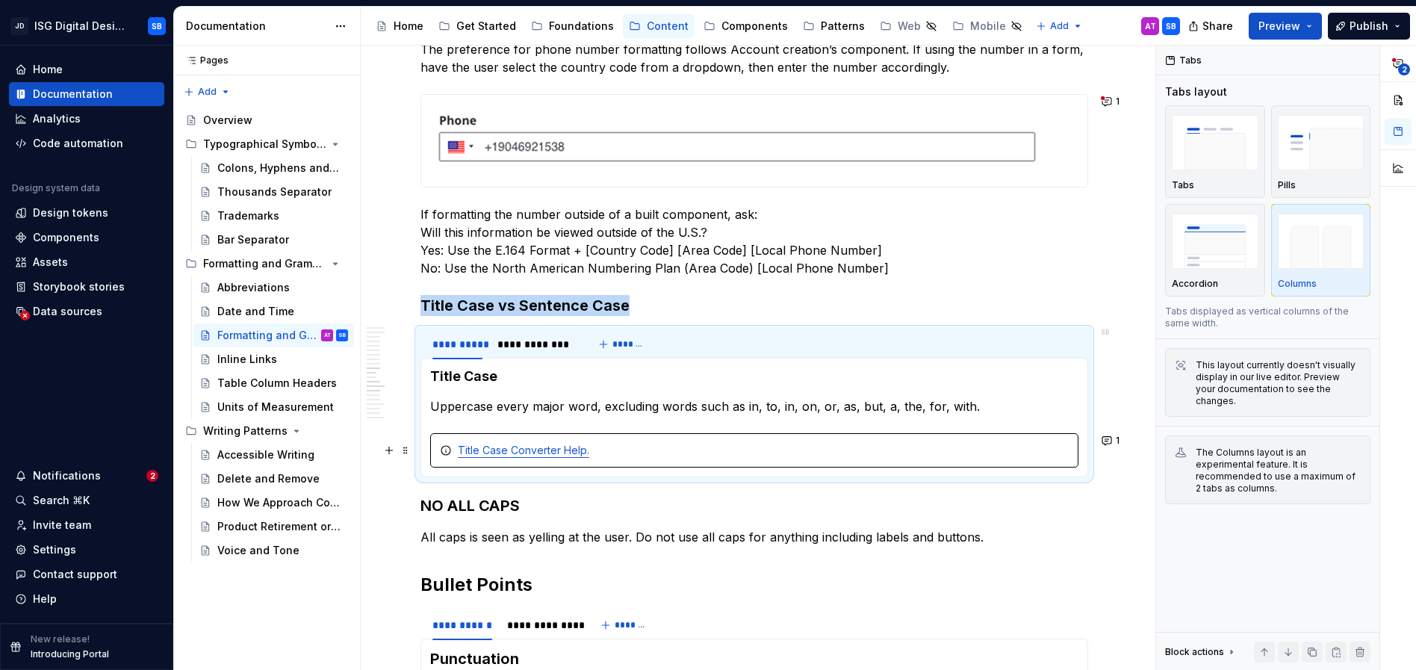
click at [645, 456] on div "Title Case Converter Help." at bounding box center [763, 450] width 611 height 15
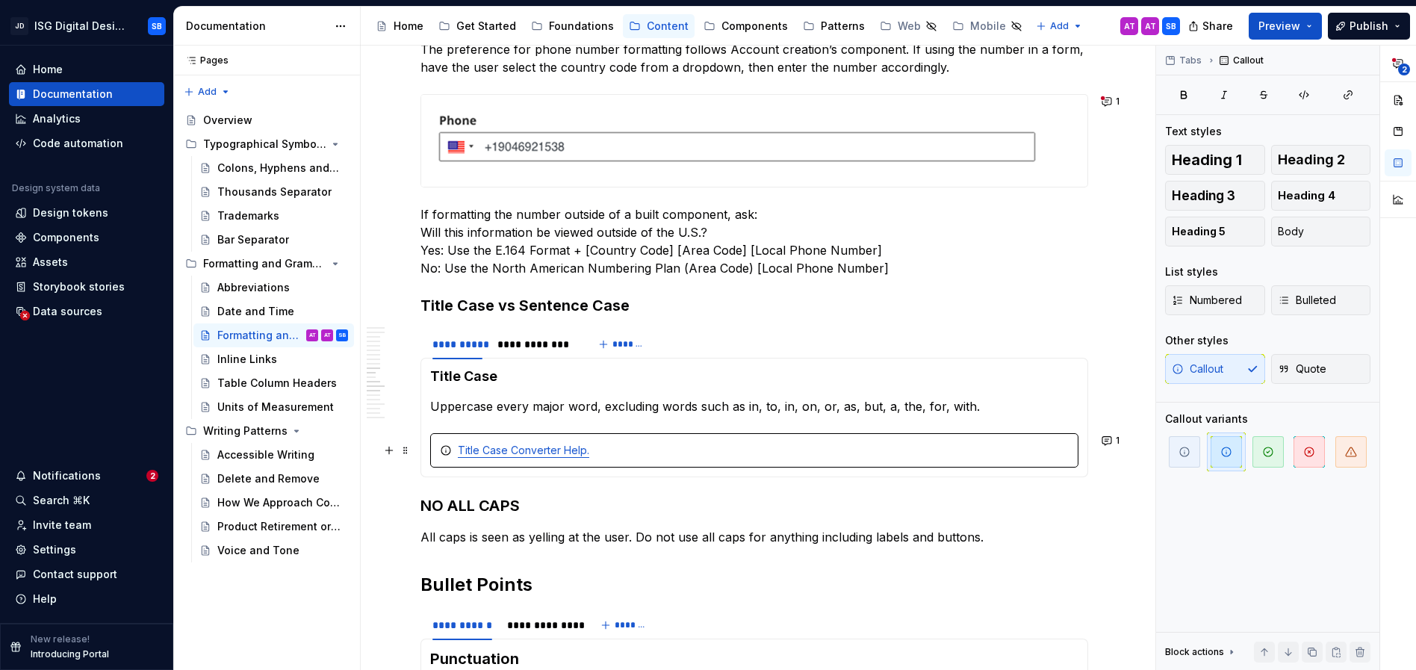
click at [1023, 460] on div "Title Case Converter Help." at bounding box center [754, 450] width 648 height 34
click at [624, 419] on section-item-column "Title Case Uppercase every major word, excluding words such as in, to, in, on, …" at bounding box center [754, 417] width 648 height 100
click at [432, 439] on div "Title Case Converter Help." at bounding box center [754, 450] width 648 height 34
click at [1278, 457] on span "button" at bounding box center [1267, 451] width 31 height 31
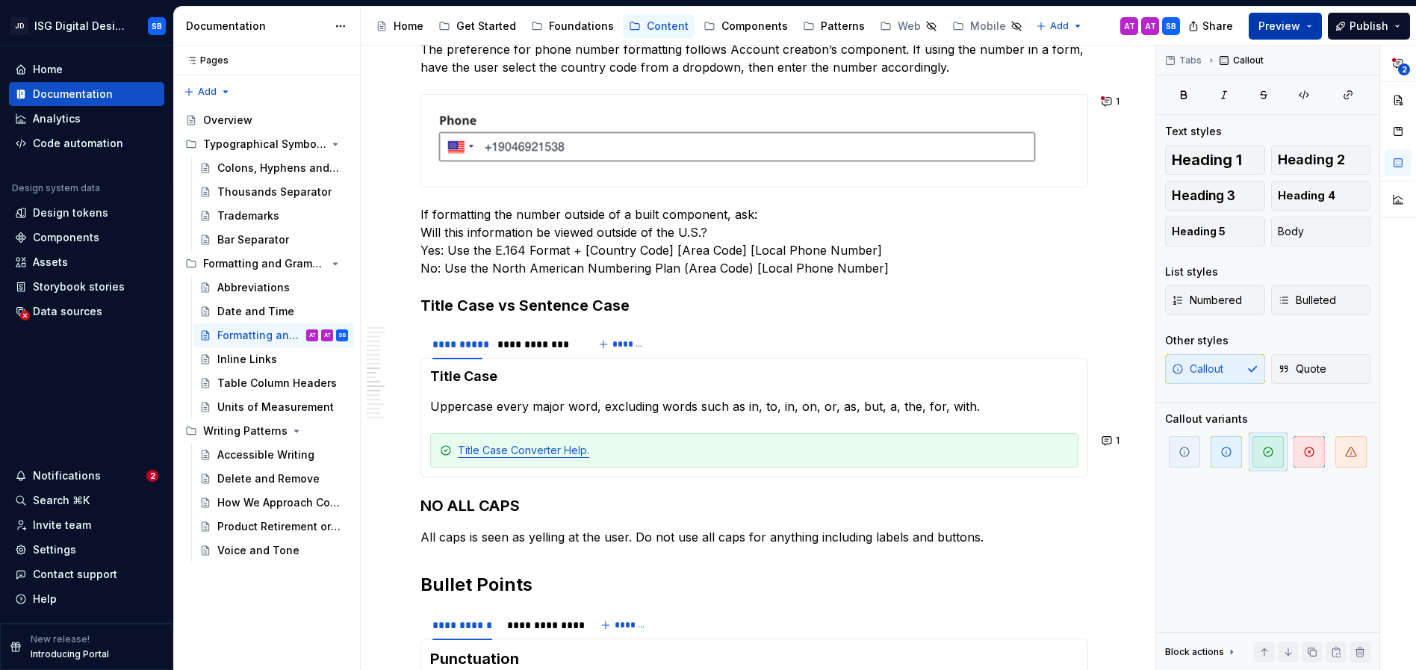
click at [1306, 21] on button "Preview" at bounding box center [1285, 26] width 73 height 27
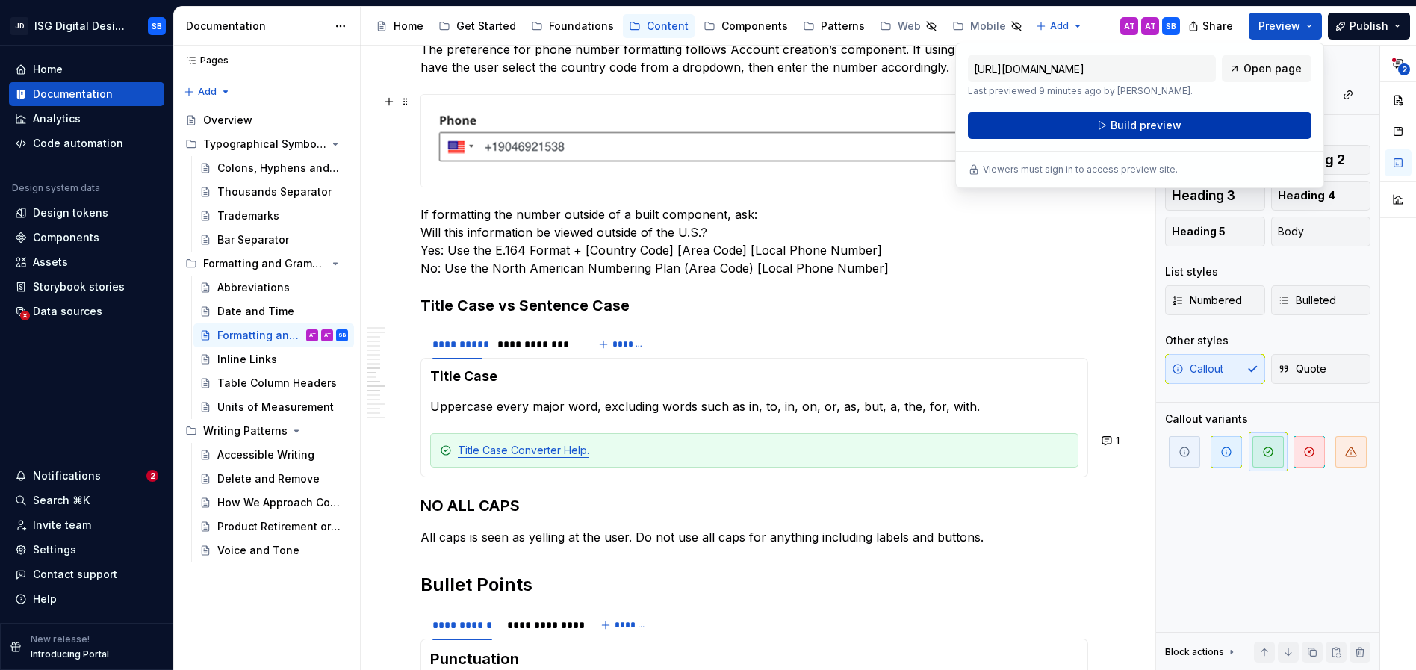
click at [1124, 128] on span "Build preview" at bounding box center [1145, 125] width 71 height 15
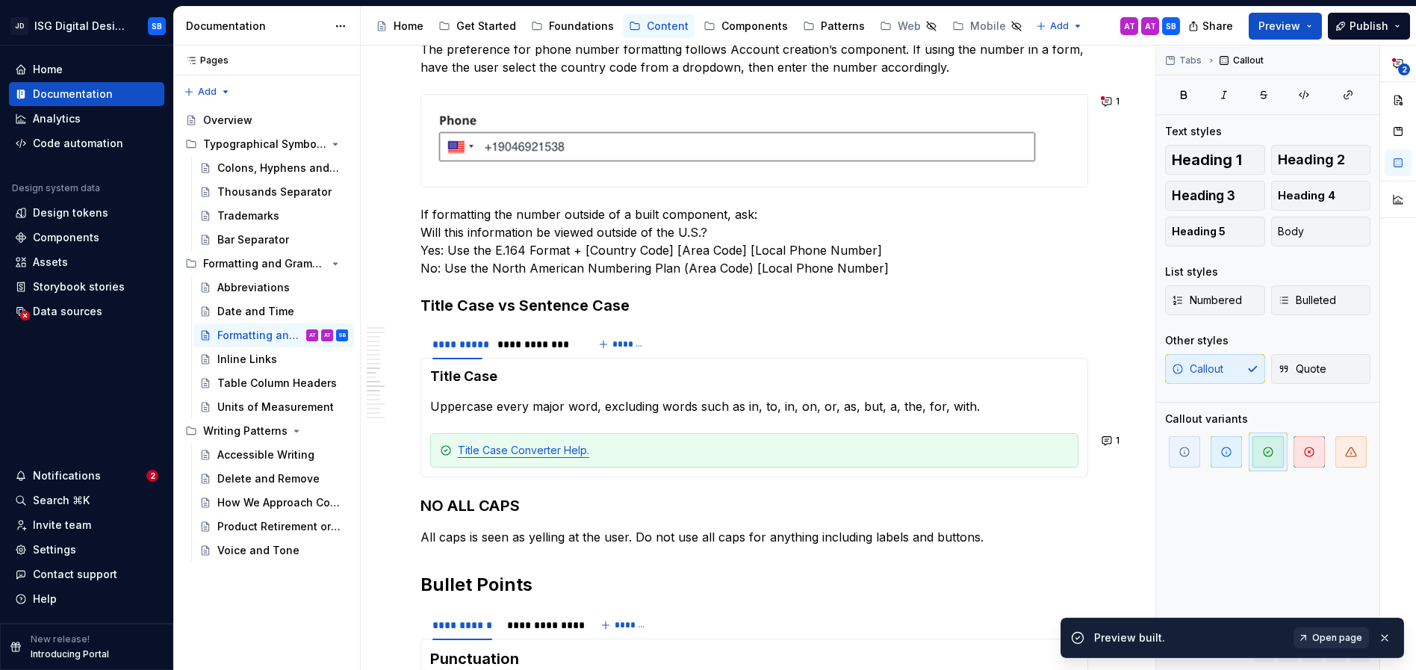
click at [1331, 641] on span "Open page" at bounding box center [1337, 638] width 50 height 12
click at [665, 447] on div "Title Case Converter Help." at bounding box center [763, 450] width 611 height 15
click at [1226, 450] on icon "button" at bounding box center [1226, 451] width 9 height 9
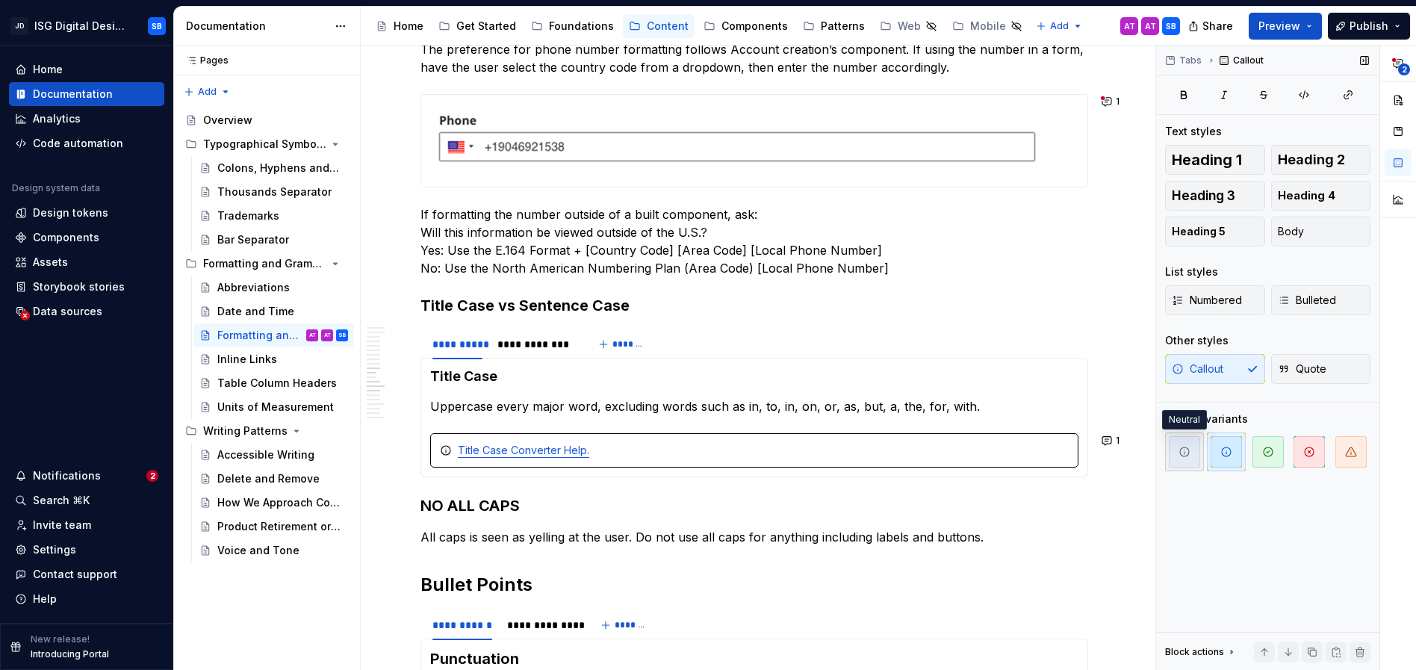
click at [1175, 453] on span "button" at bounding box center [1184, 451] width 31 height 31
click at [1229, 451] on icon "button" at bounding box center [1226, 452] width 12 height 12
click at [1314, 31] on button "Preview" at bounding box center [1285, 26] width 73 height 27
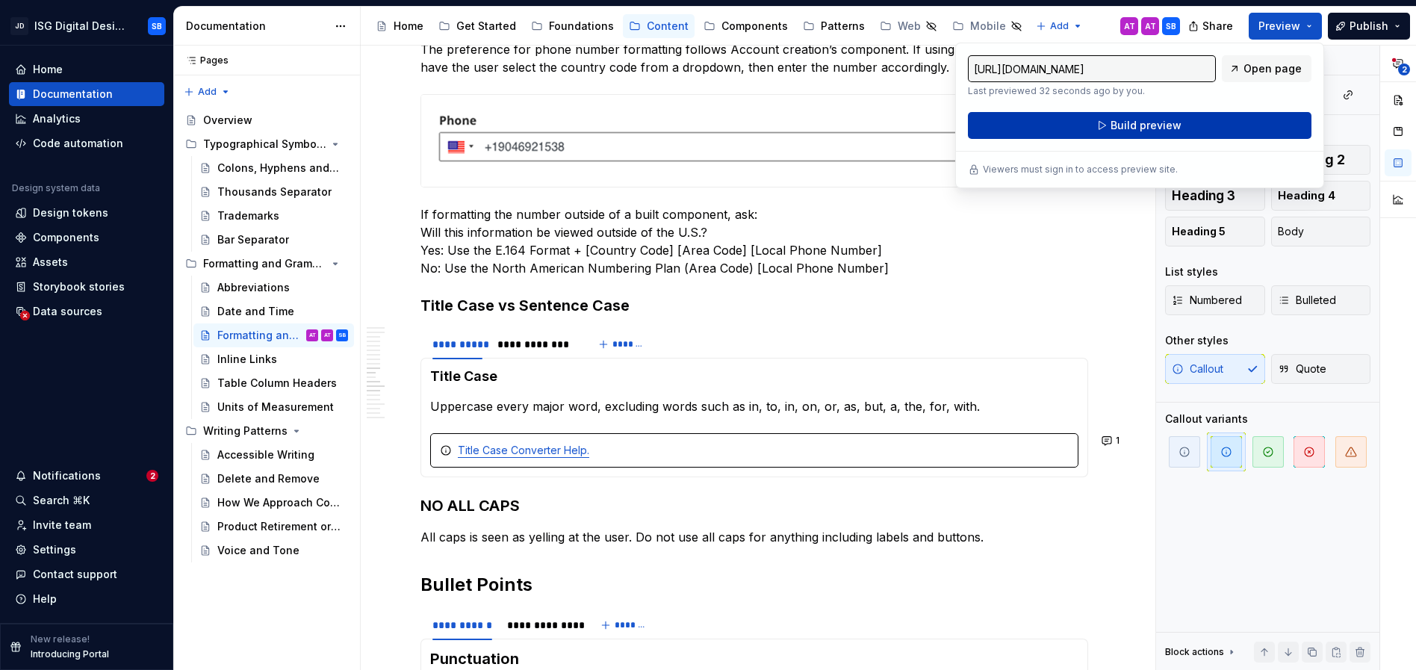
click at [1230, 127] on button "Build preview" at bounding box center [1140, 125] width 344 height 27
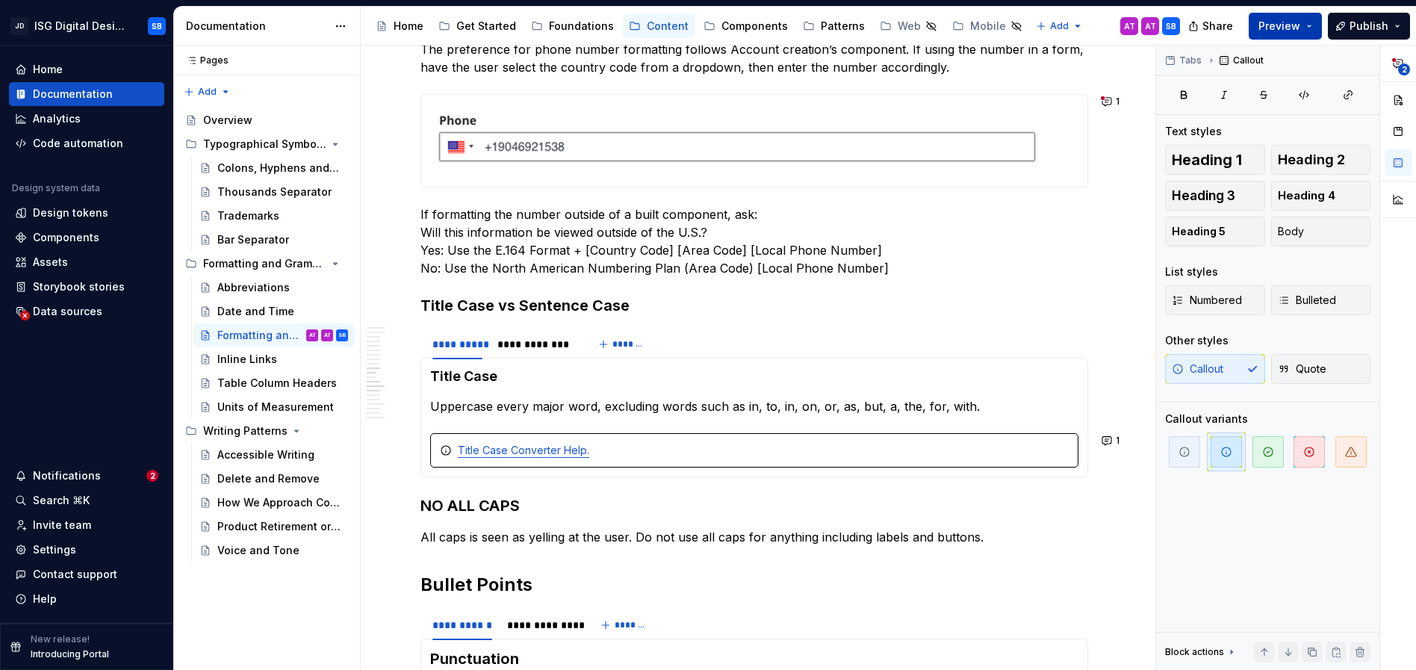
click at [1307, 32] on button "Preview" at bounding box center [1285, 26] width 73 height 27
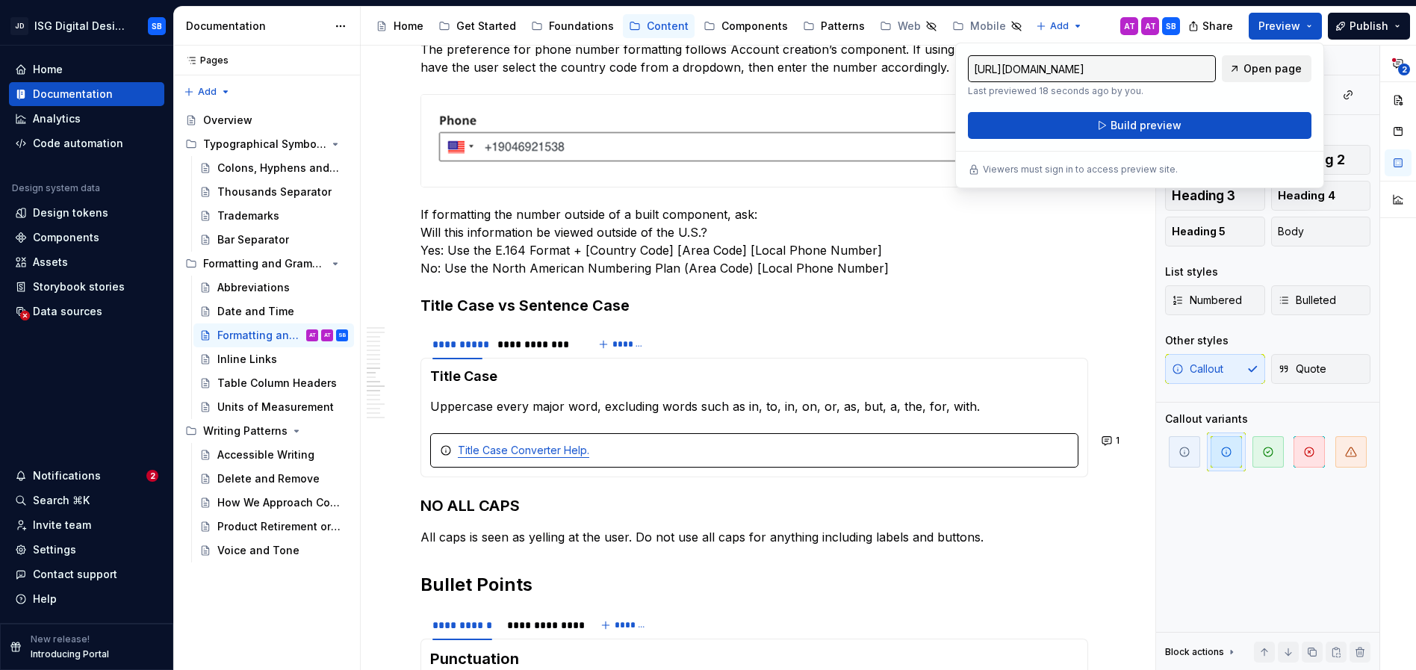
click at [1279, 65] on span "Open page" at bounding box center [1272, 68] width 58 height 15
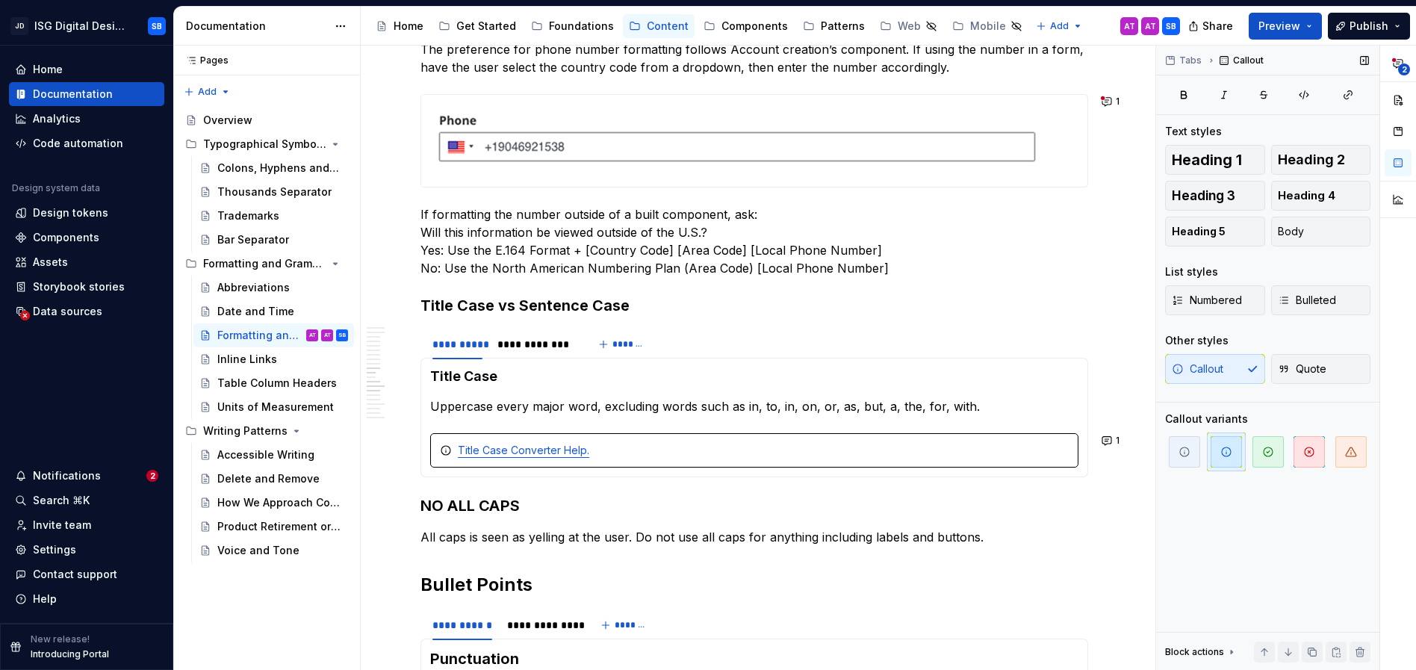
click at [1270, 611] on div "Tabs Callout Text styles Heading 1 Heading 2 Heading 3 Heading 4 Heading 5 Body…" at bounding box center [1267, 358] width 223 height 625
click at [788, 456] on div "Title Case Converter Help." at bounding box center [763, 450] width 611 height 15
click at [1350, 451] on icon "button" at bounding box center [1351, 452] width 12 height 12
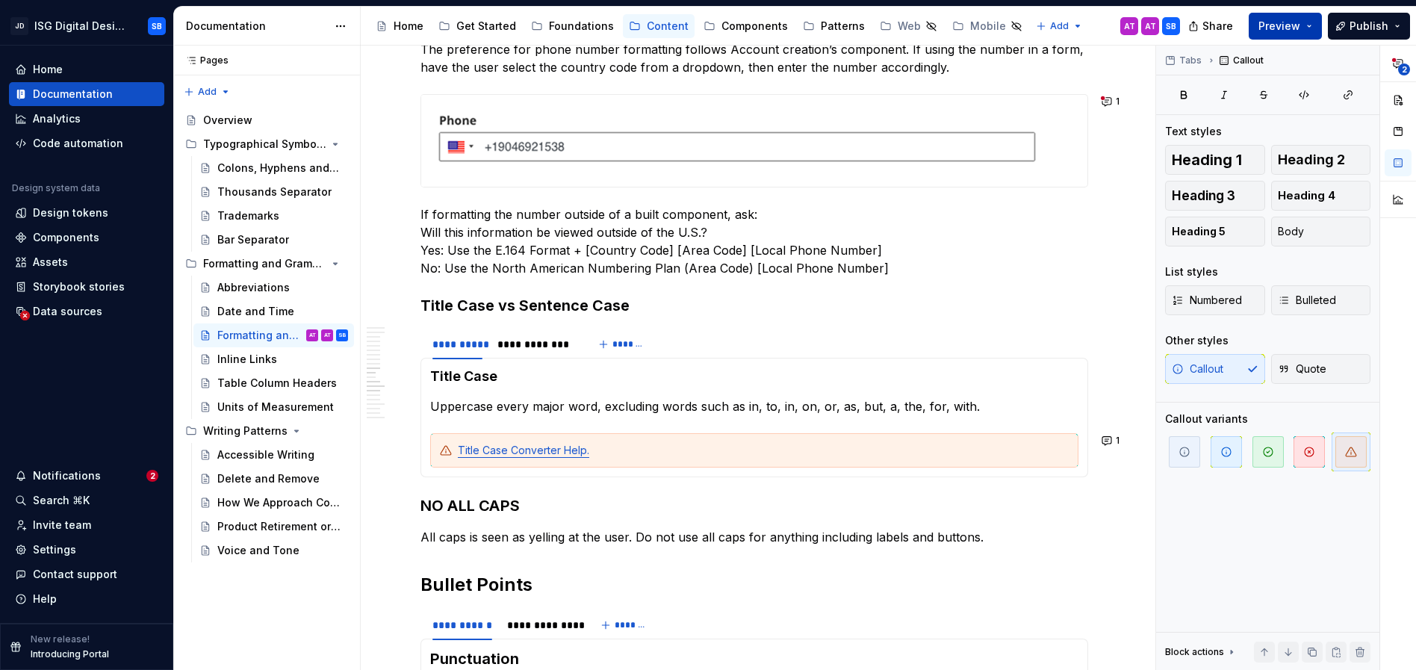
click at [1313, 32] on button "Preview" at bounding box center [1285, 26] width 73 height 27
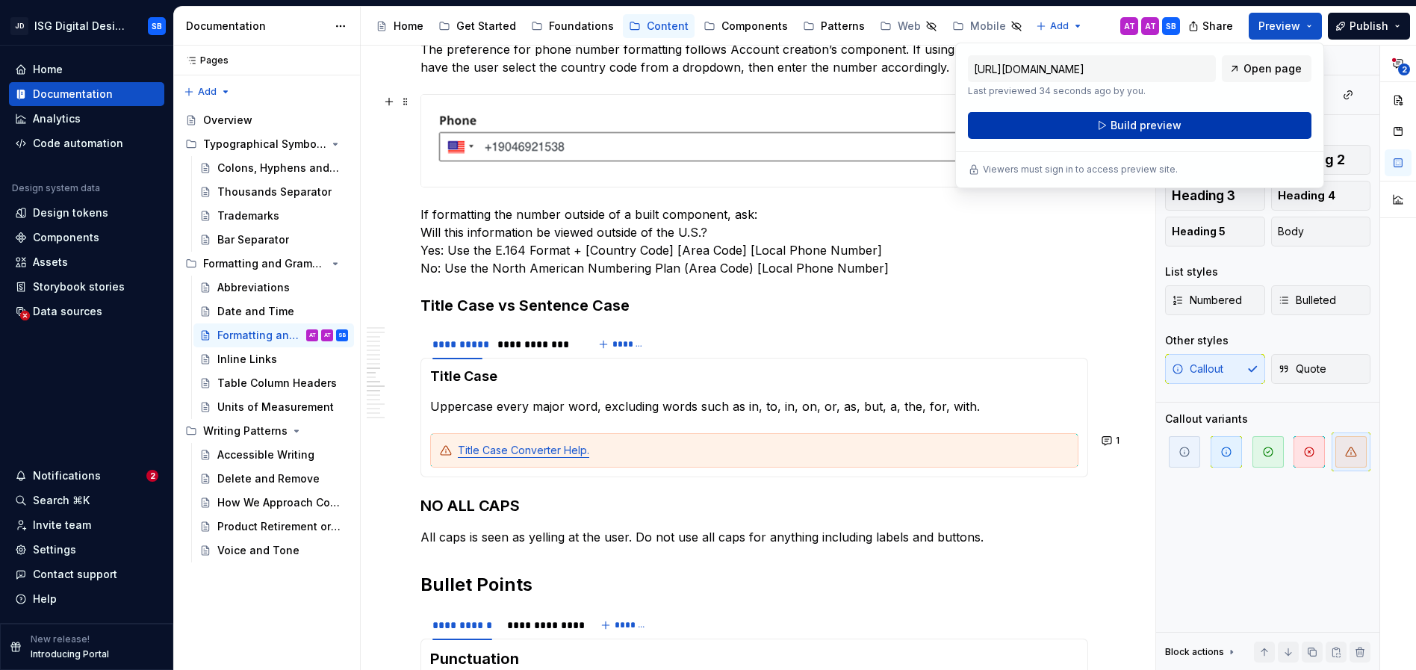
click at [1111, 129] on button "Build preview" at bounding box center [1140, 125] width 344 height 27
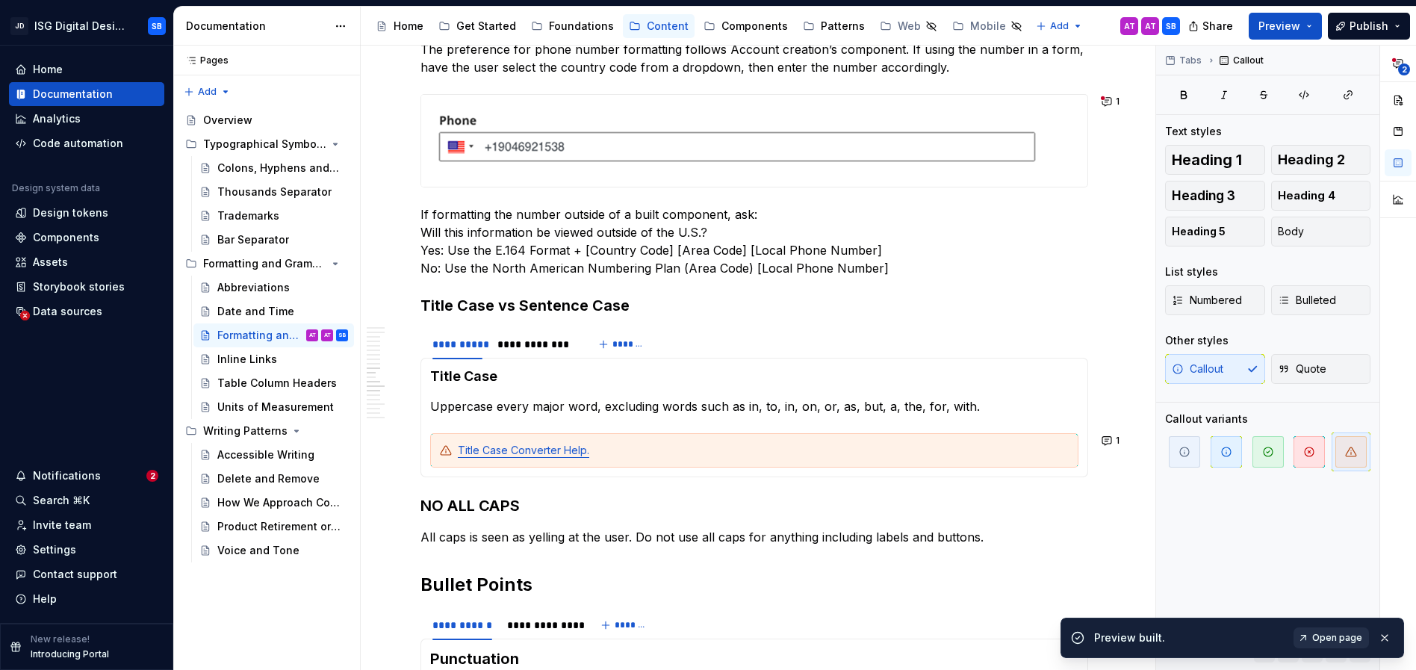
click at [1310, 633] on link "Open page" at bounding box center [1330, 637] width 75 height 21
click at [975, 456] on div "Title Case Converter Help." at bounding box center [763, 450] width 611 height 15
click at [1227, 453] on icon "button" at bounding box center [1226, 452] width 12 height 12
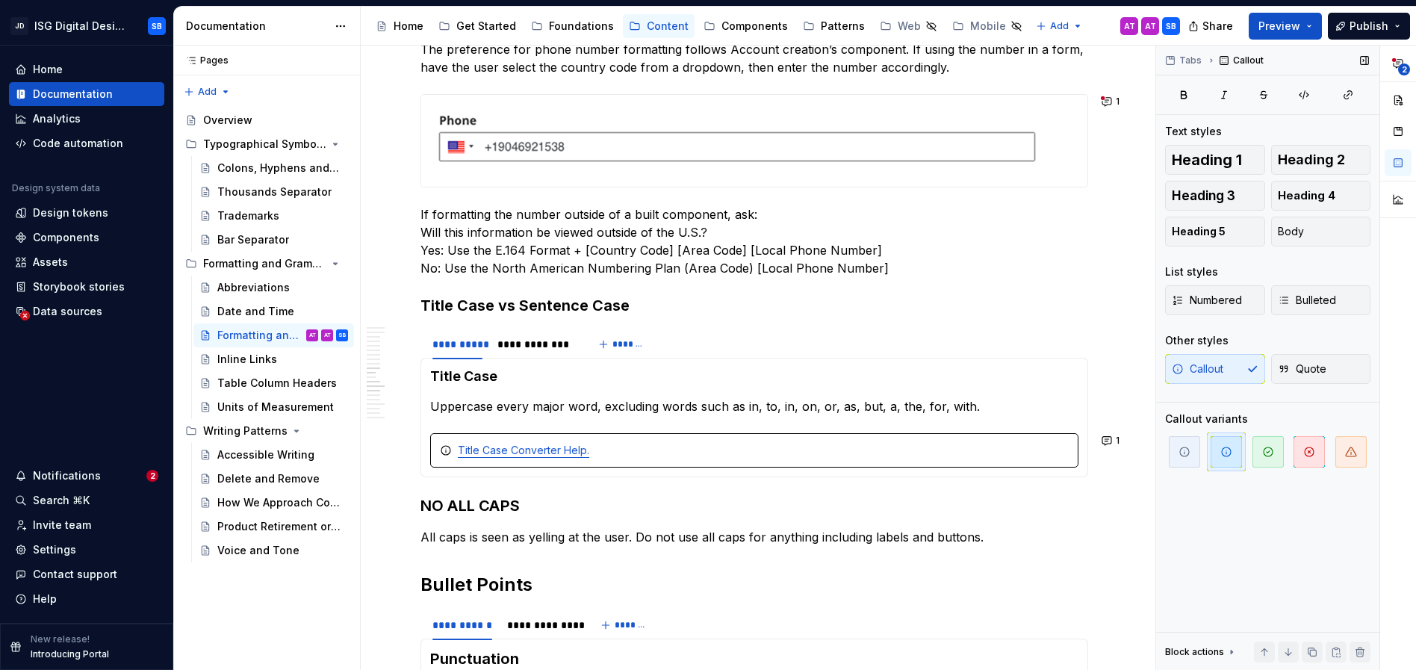
type textarea "*"
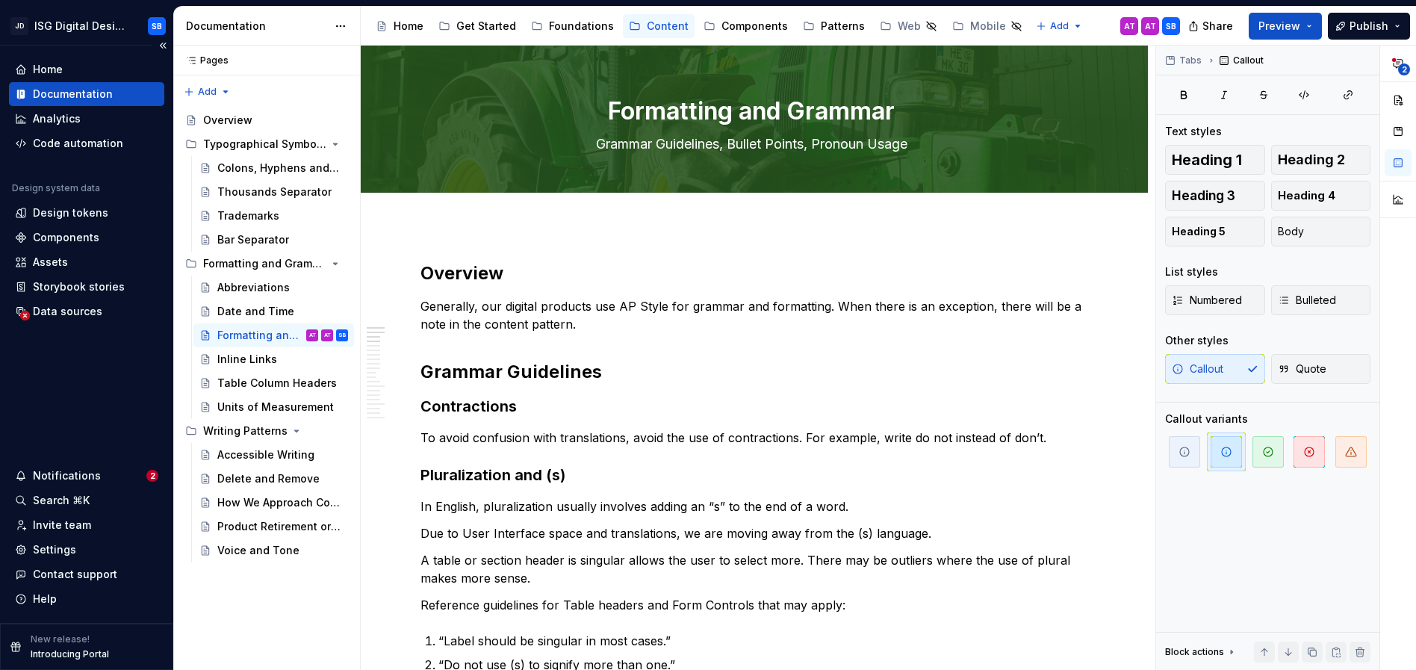
scroll to position [0, 0]
click at [55, 547] on div "Settings" at bounding box center [54, 549] width 43 height 15
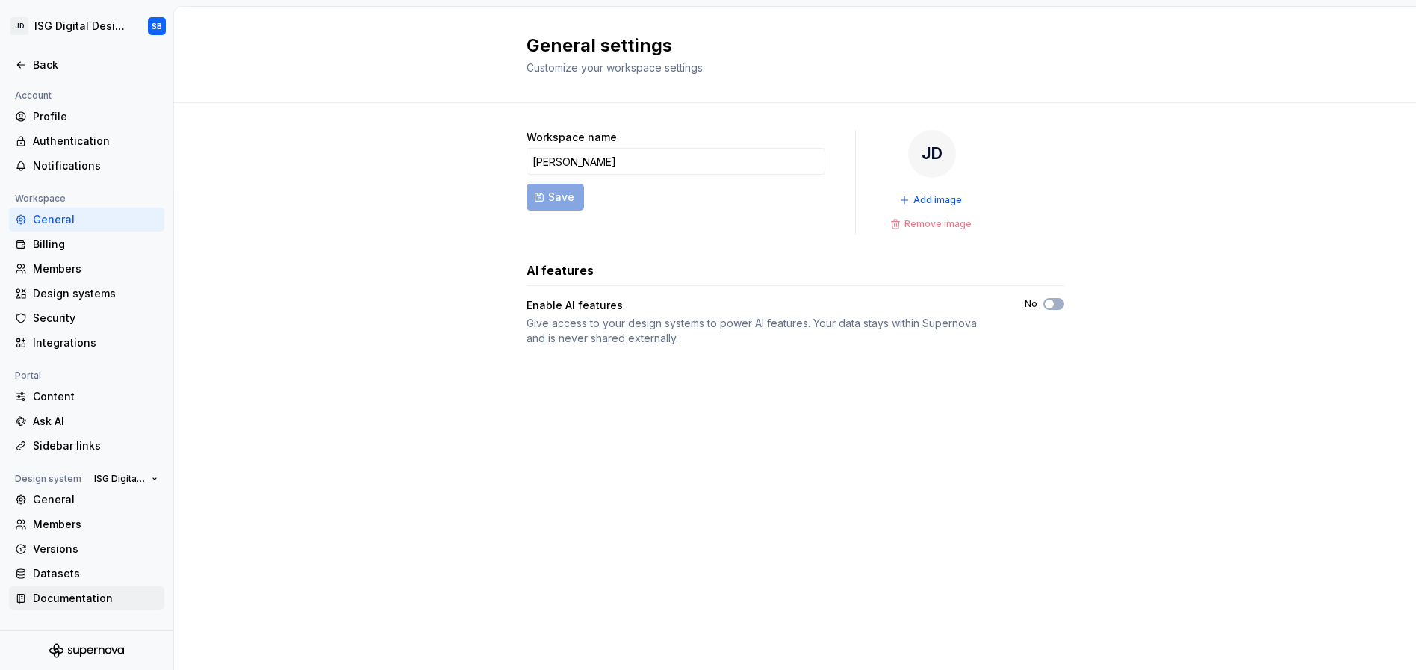
click at [37, 597] on div "Documentation" at bounding box center [95, 598] width 125 height 15
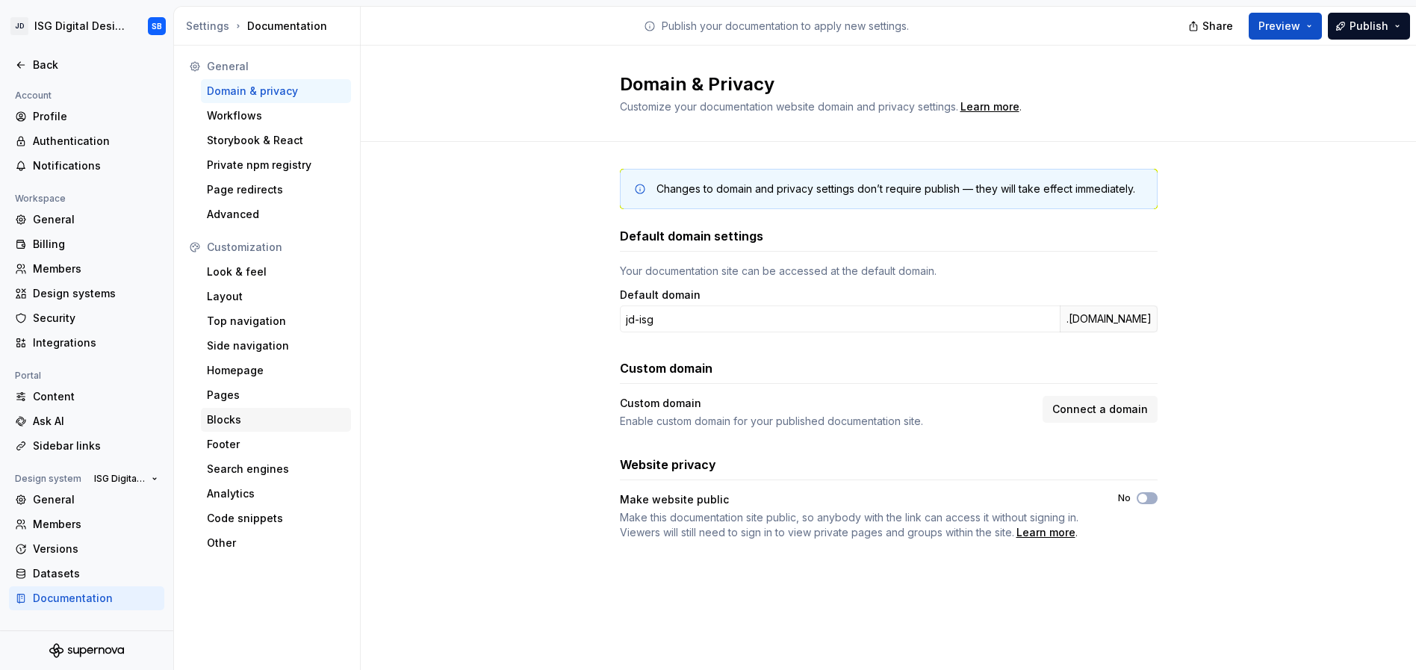
click at [235, 420] on div "Blocks" at bounding box center [276, 419] width 138 height 15
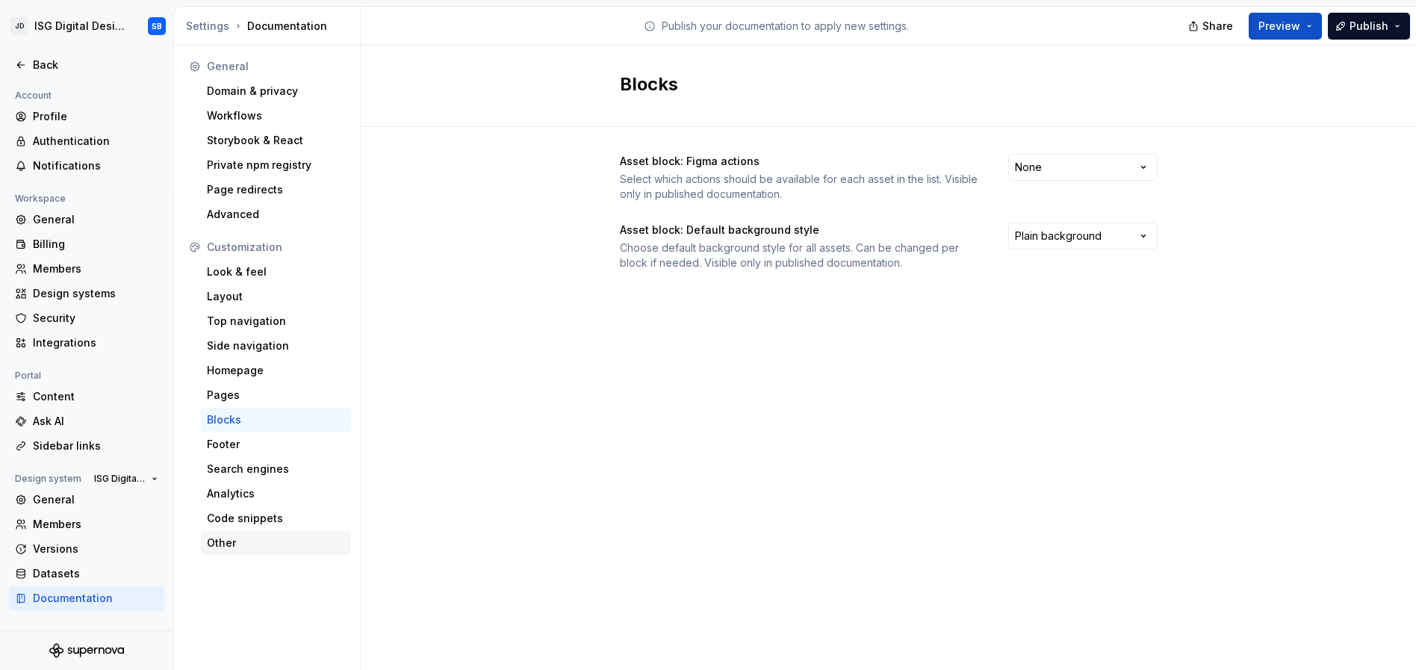
click at [231, 538] on div "Other" at bounding box center [276, 542] width 138 height 15
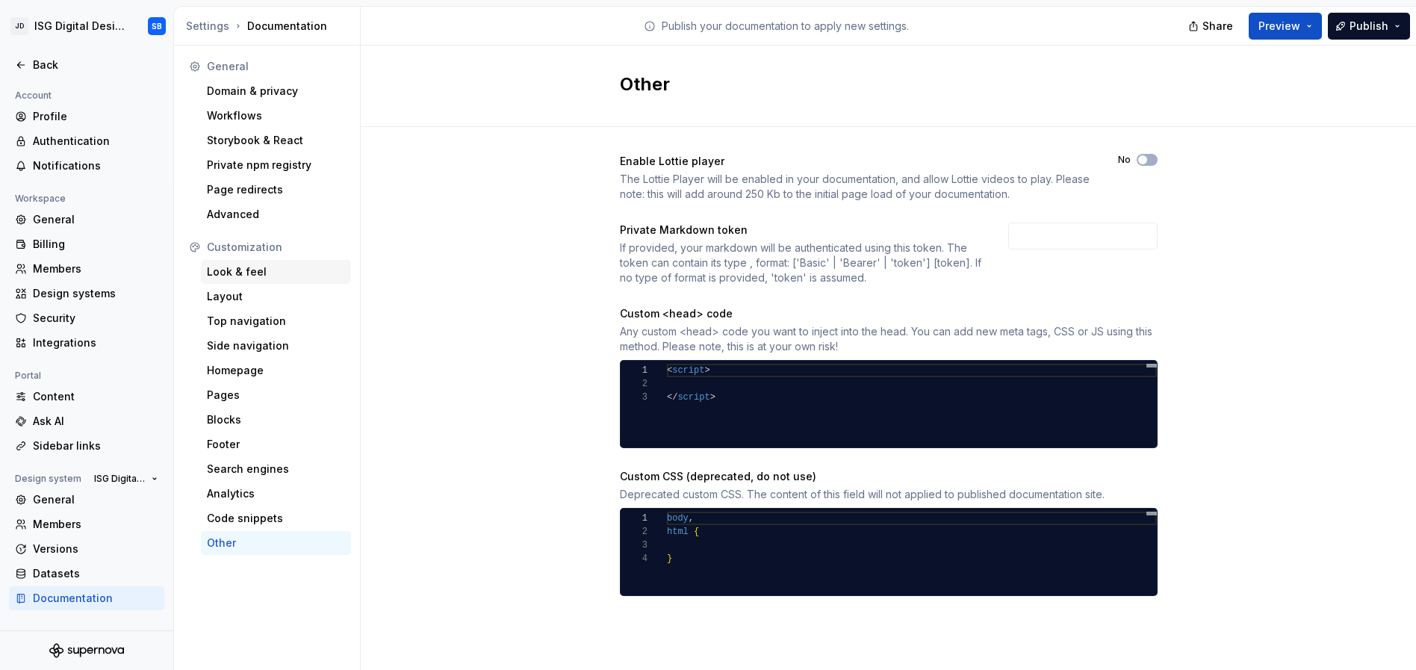
click at [251, 276] on div "Look & feel" at bounding box center [276, 271] width 138 height 15
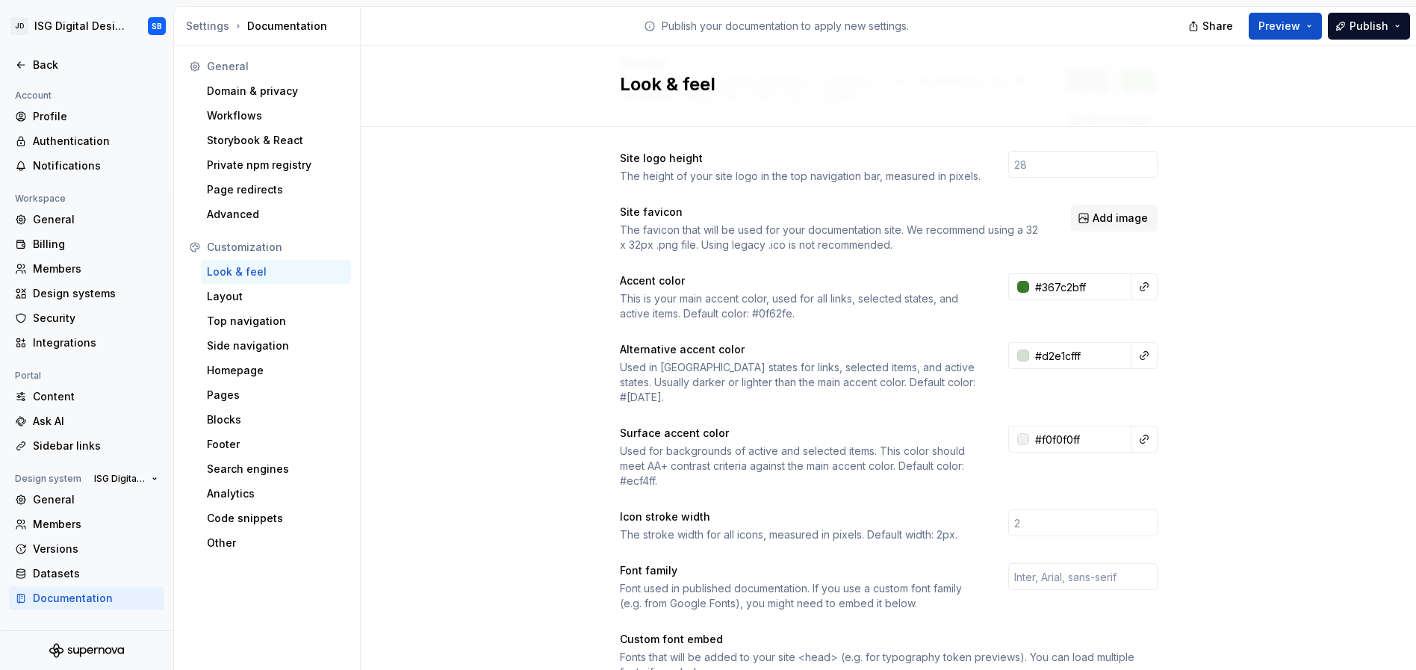
scroll to position [110, 0]
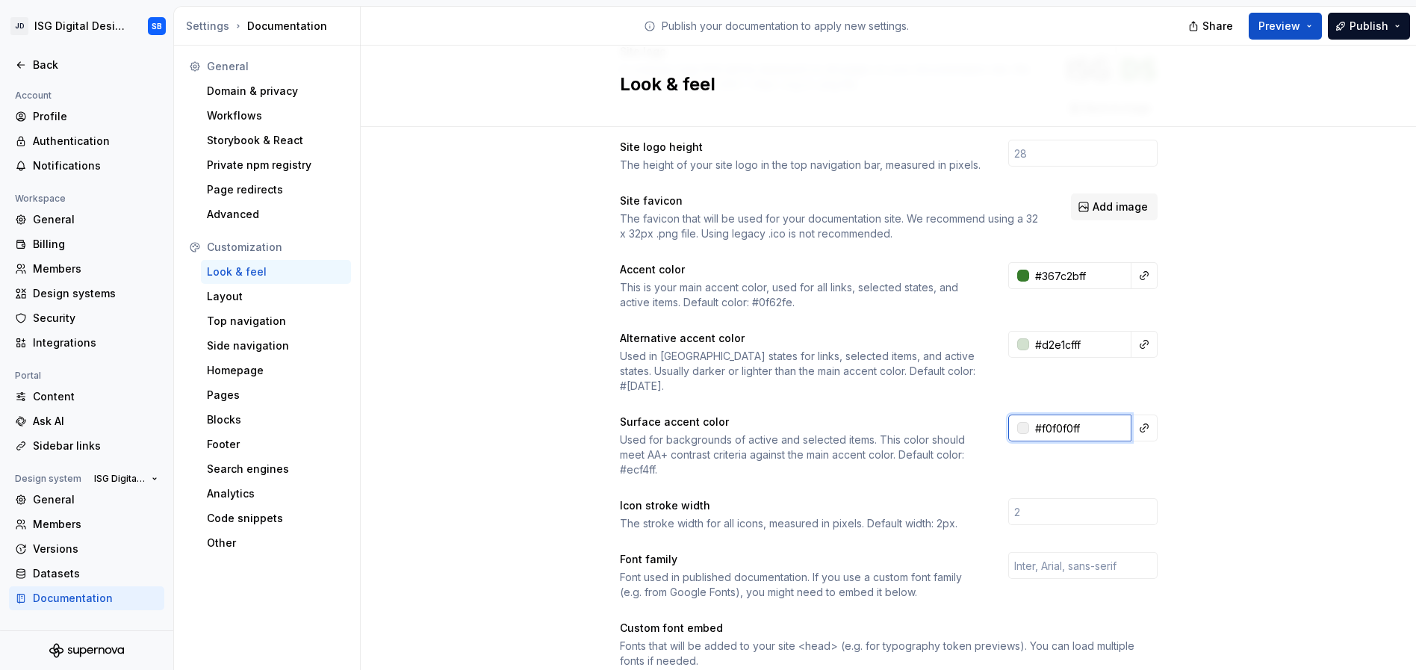
drag, startPoint x: 1090, startPoint y: 412, endPoint x: 1026, endPoint y: 416, distance: 64.3
click at [1029, 416] on input "#f0f0f0ff" at bounding box center [1080, 427] width 102 height 27
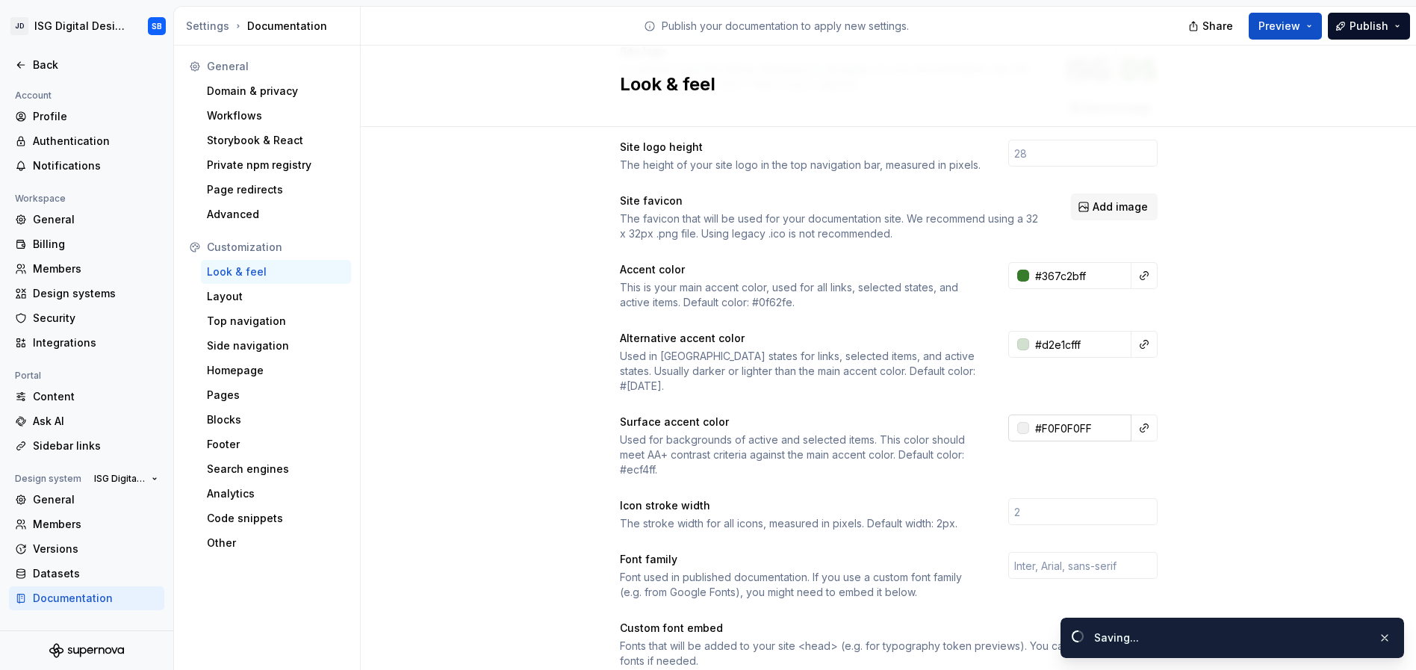
click at [1017, 422] on div at bounding box center [1023, 428] width 12 height 12
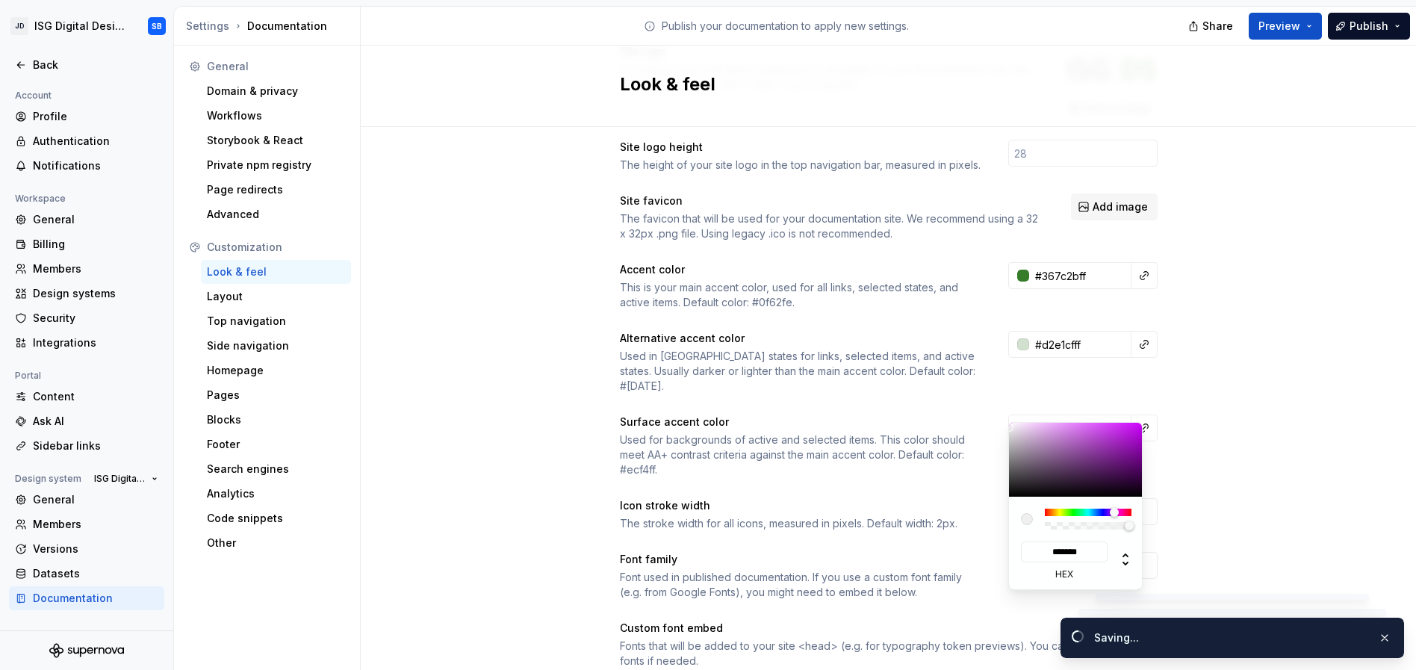
drag, startPoint x: 1044, startPoint y: 513, endPoint x: 1114, endPoint y: 516, distance: 70.3
click at [1114, 516] on div at bounding box center [1114, 512] width 9 height 9
click at [1203, 541] on html "JD ISG Digital Design System SB Back Account Profile Authentication Notificatio…" at bounding box center [708, 335] width 1416 height 670
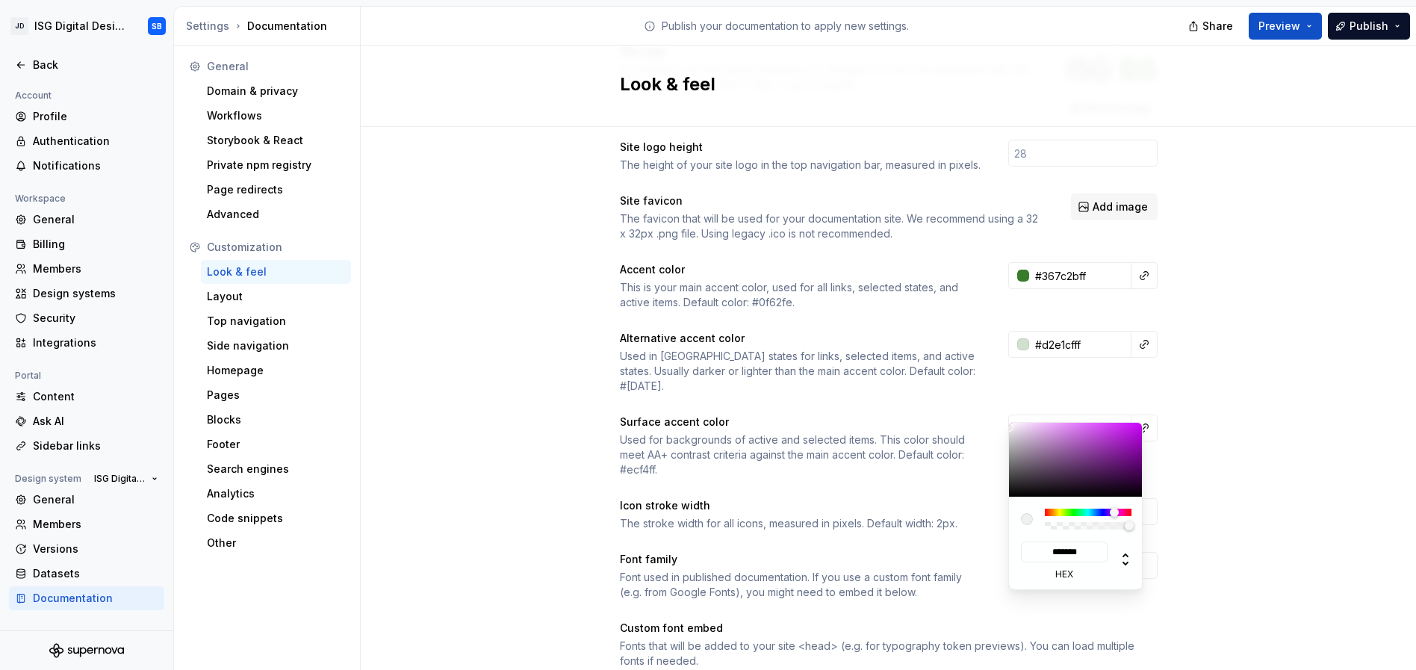
type input "#C884D8"
type input "*******"
click at [1061, 434] on div at bounding box center [1076, 460] width 134 height 74
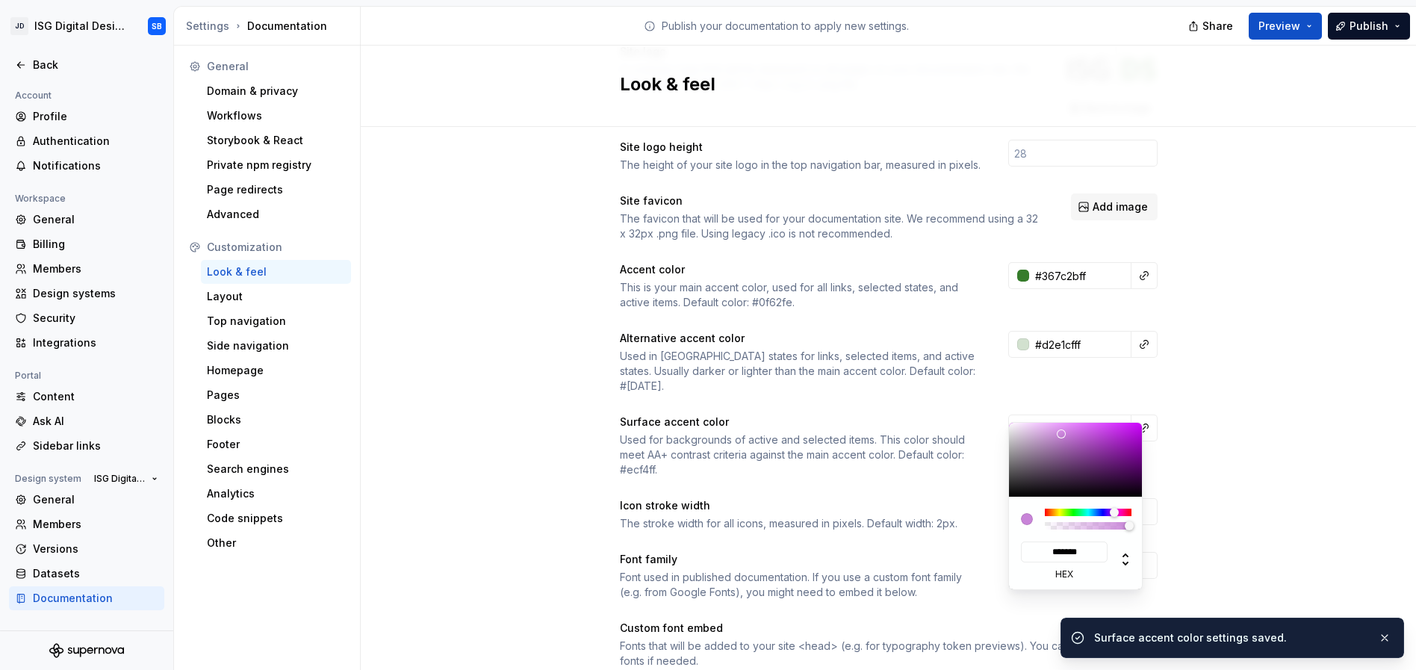
type input "#C569DB"
type input "*******"
click at [1079, 433] on div at bounding box center [1076, 460] width 134 height 74
type input "#c569dbff"
click at [1230, 453] on html "JD ISG Digital Design System SB Back Account Profile Authentication Notificatio…" at bounding box center [708, 335] width 1416 height 670
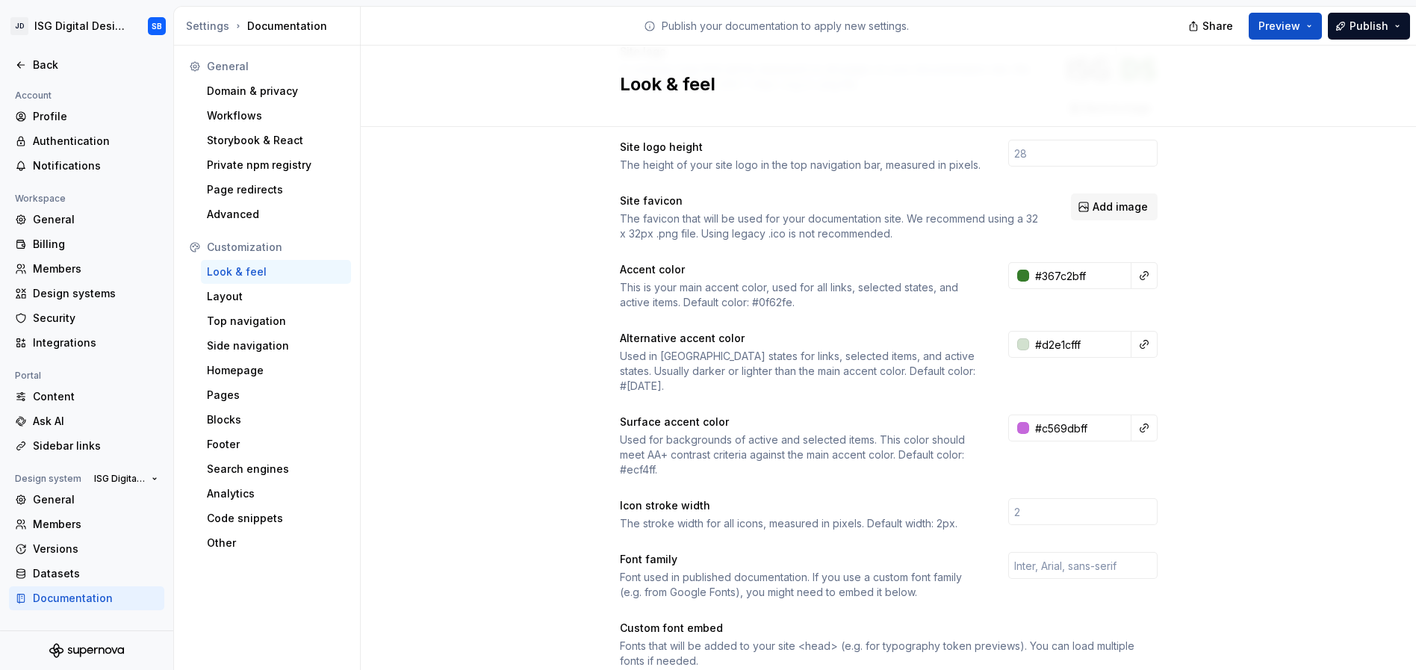
click at [1296, 512] on html "JD ISG Digital Design System SB Back Account Profile Authentication Notificatio…" at bounding box center [708, 335] width 1416 height 670
click at [1309, 20] on button "Preview" at bounding box center [1285, 26] width 73 height 27
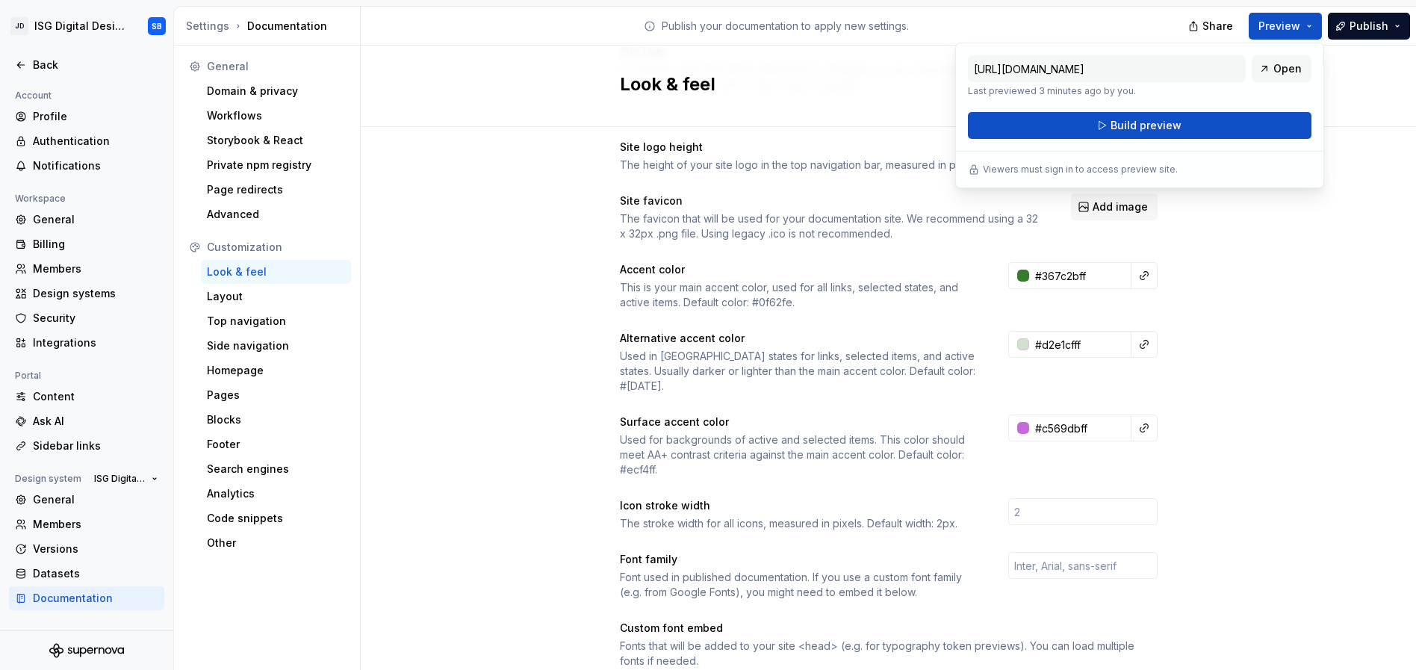
drag, startPoint x: 1224, startPoint y: 131, endPoint x: 1276, endPoint y: 260, distance: 139.1
click at [1276, 258] on body "JD ISG Digital Design System SB Back Account Profile Authentication Notificatio…" at bounding box center [708, 335] width 1416 height 670
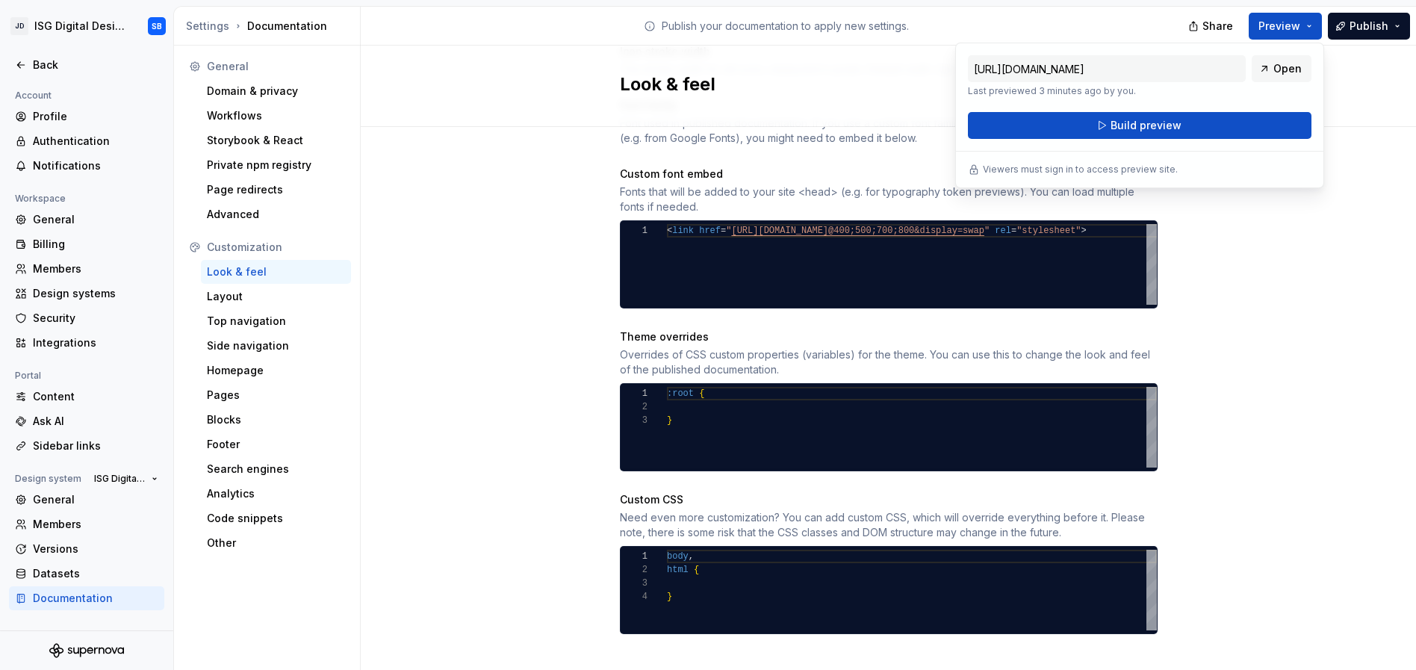
scroll to position [563, 0]
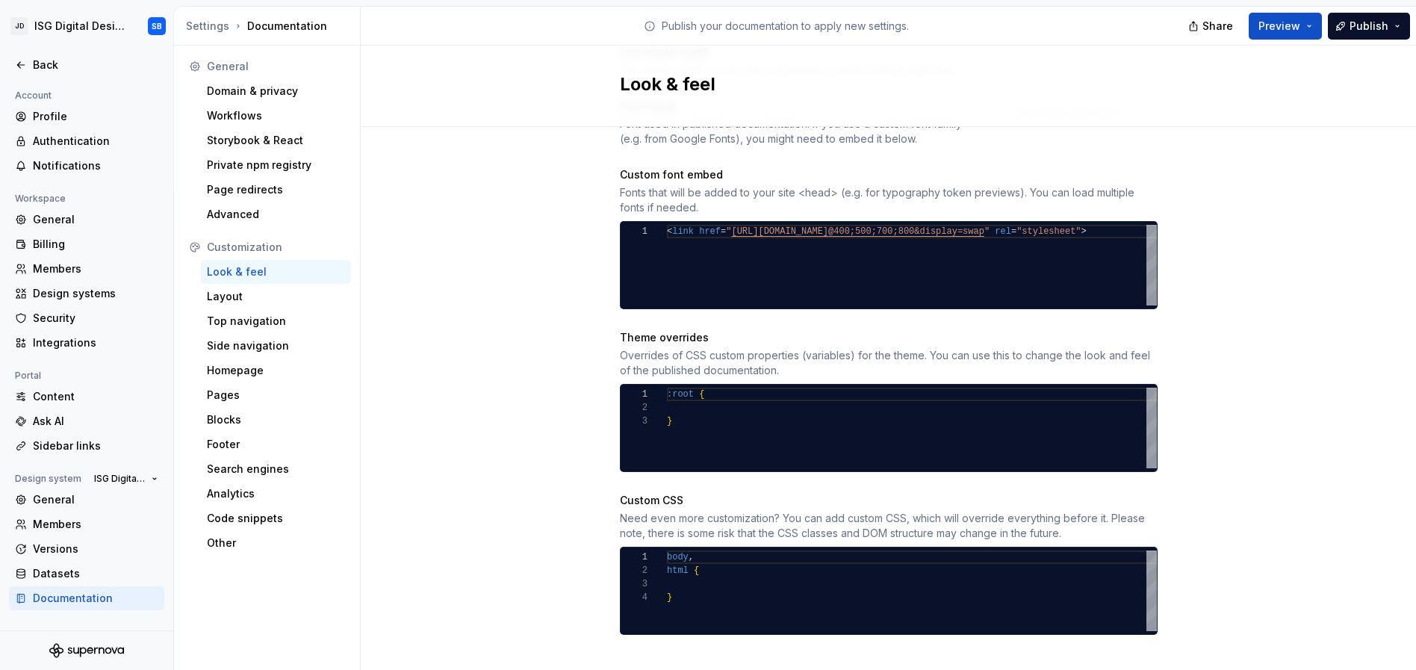
click at [482, 275] on div "Site logo A company logo that will be displayed on all pages on your documentat…" at bounding box center [888, 128] width 1055 height 1128
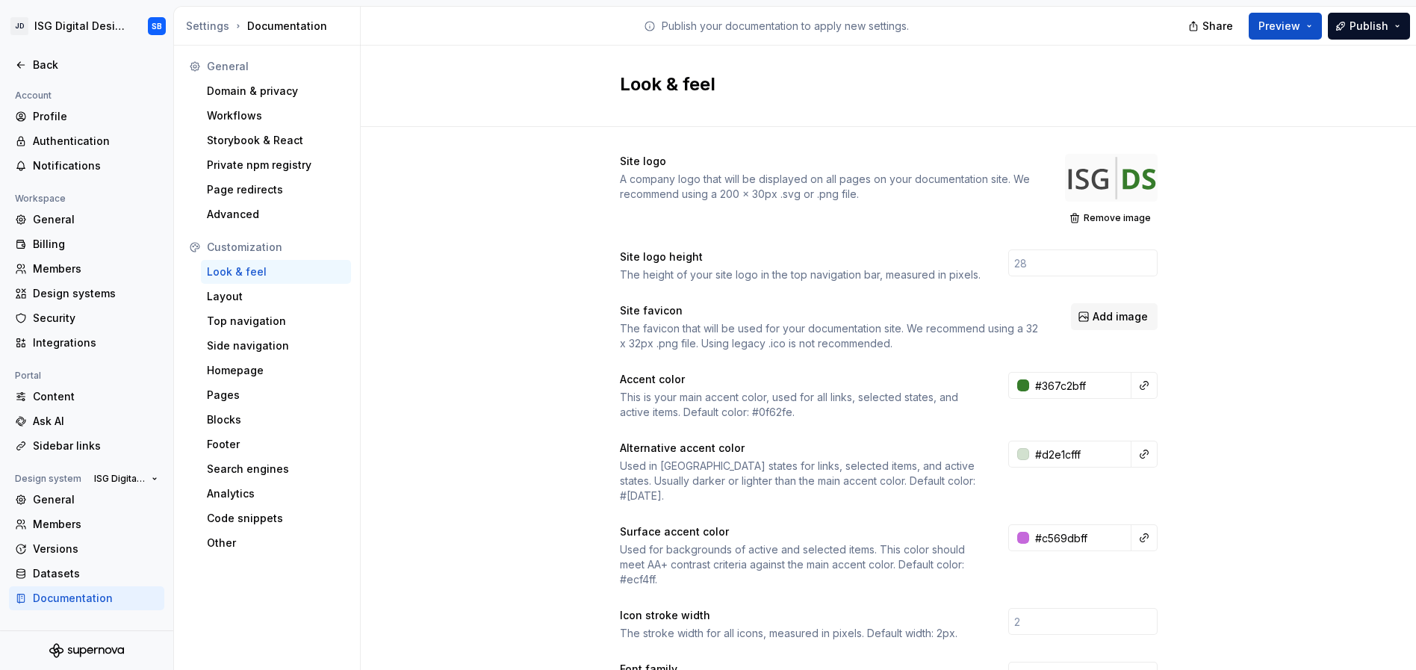
scroll to position [0, 0]
click at [28, 65] on div "Back" at bounding box center [86, 65] width 143 height 15
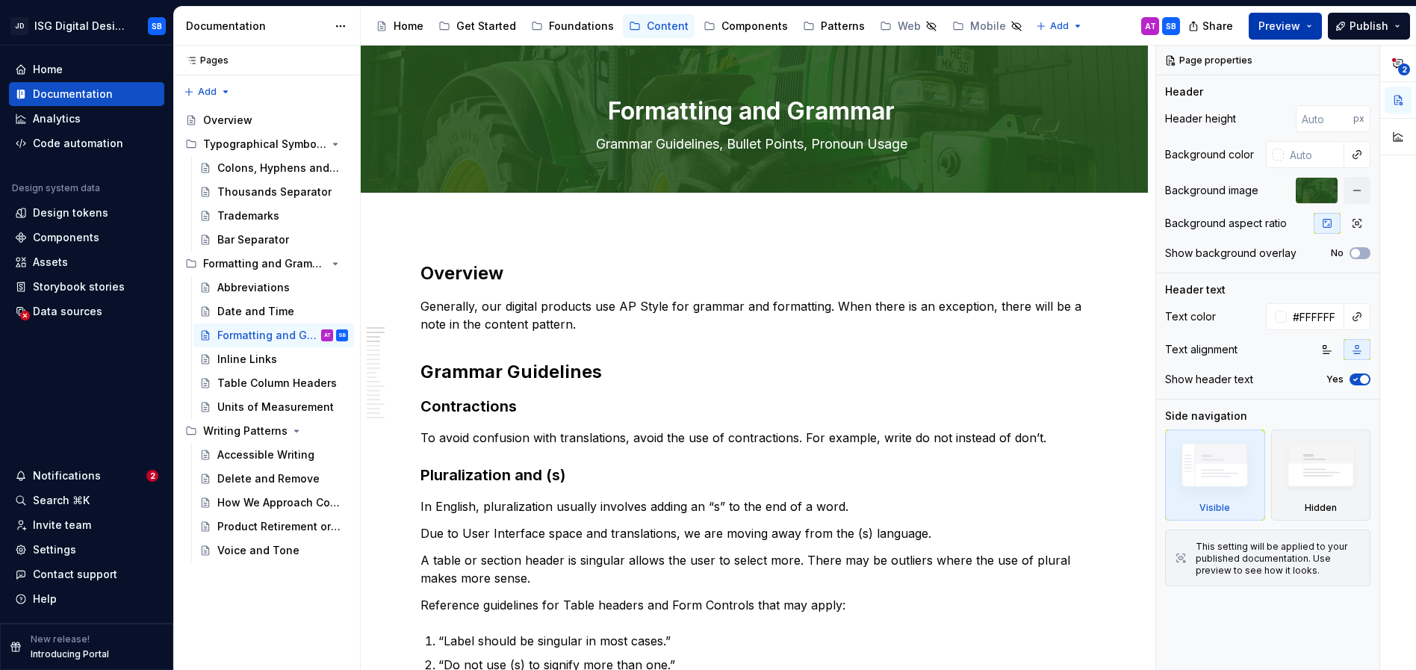
click at [1311, 35] on button "Preview" at bounding box center [1285, 26] width 73 height 27
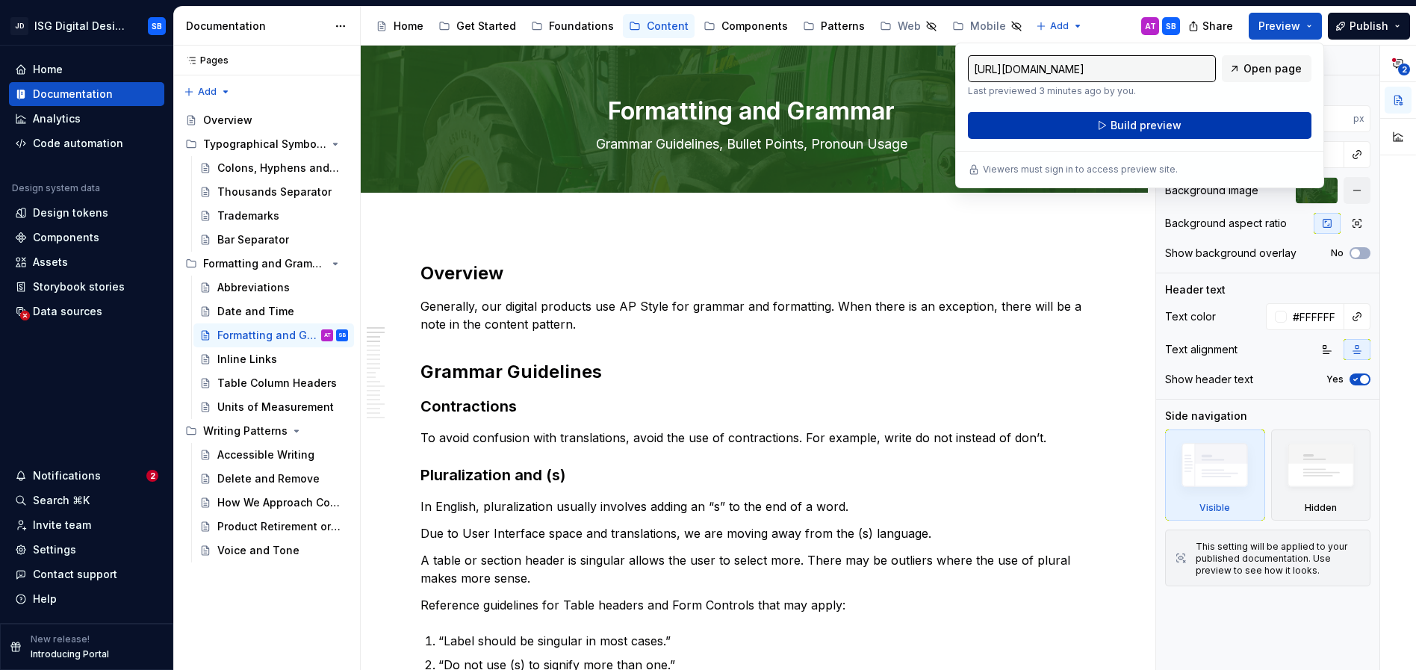
click at [1092, 120] on button "Build preview" at bounding box center [1140, 125] width 344 height 27
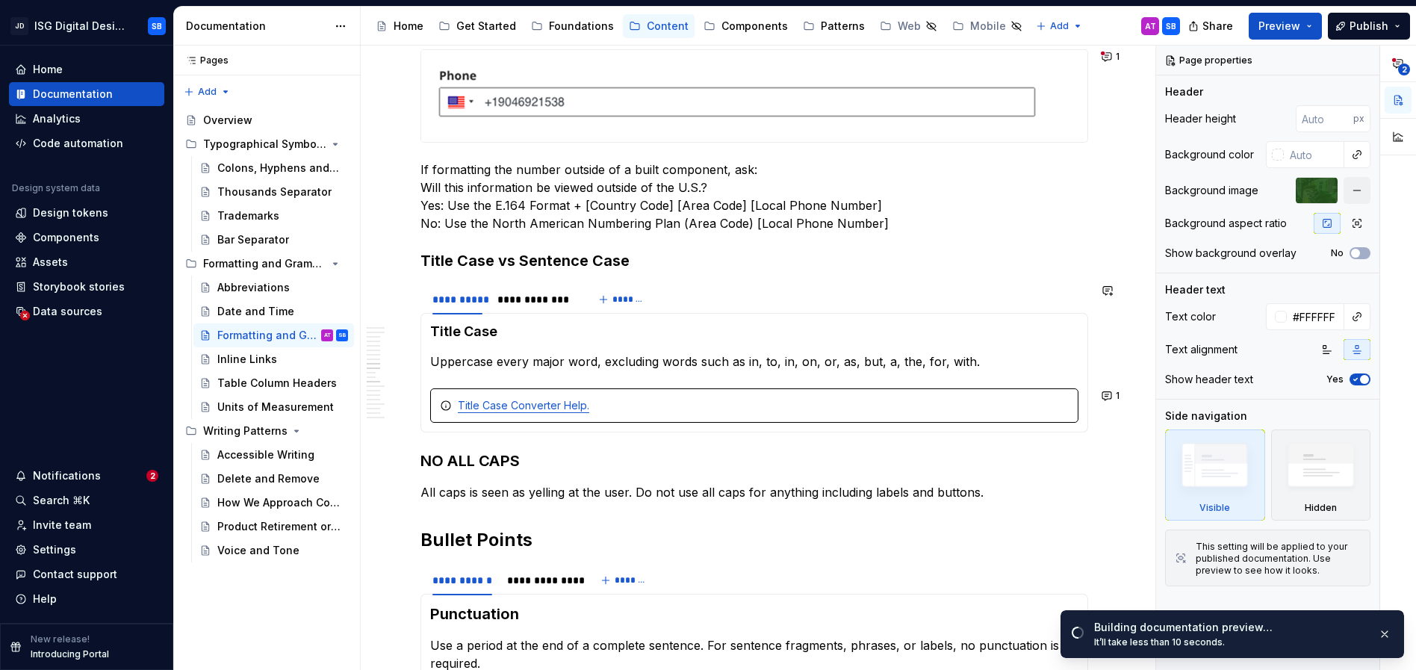
scroll to position [1249, 0]
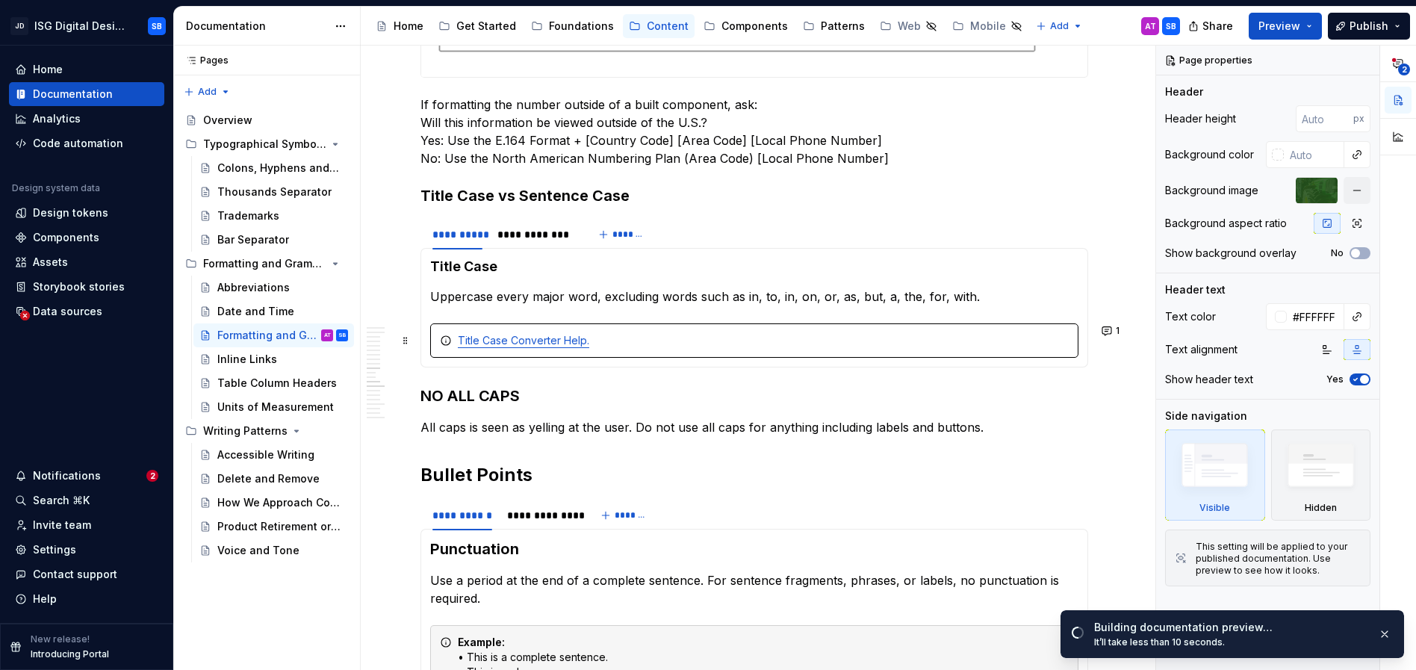
click at [798, 351] on div "Title Case Converter Help." at bounding box center [754, 340] width 648 height 34
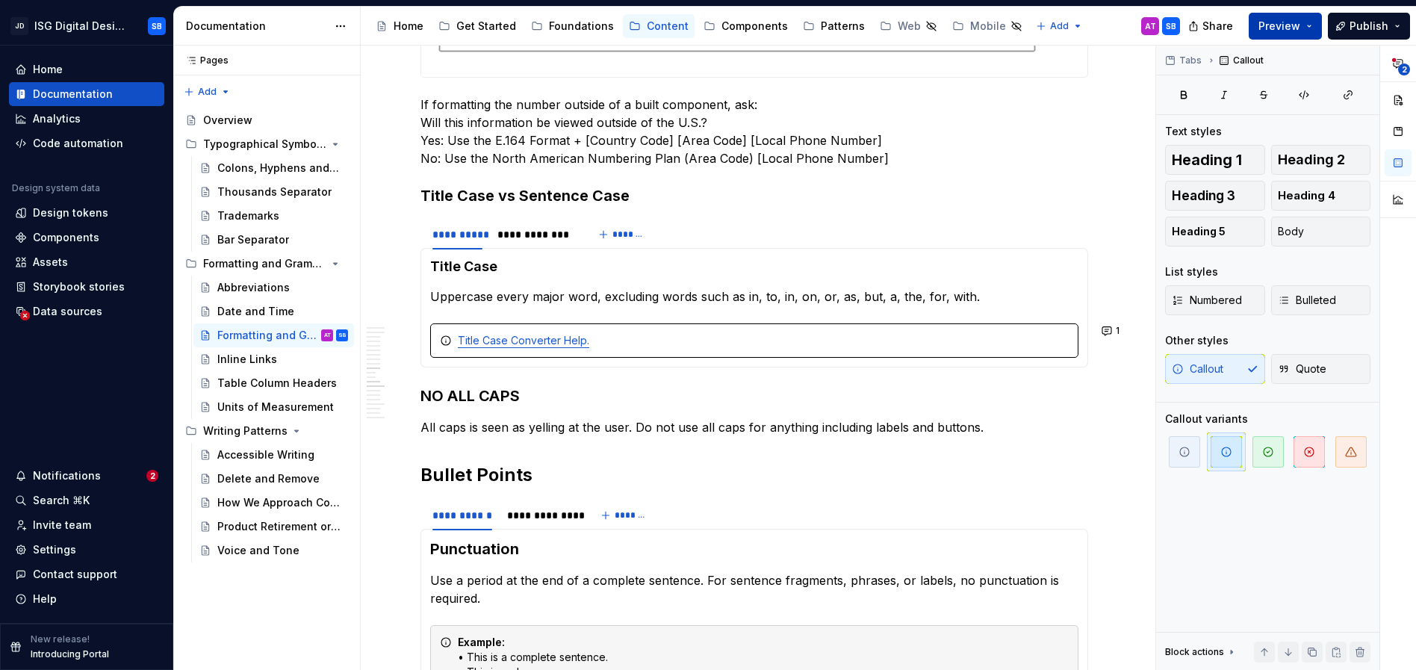
click at [1309, 26] on button "Preview" at bounding box center [1285, 26] width 73 height 27
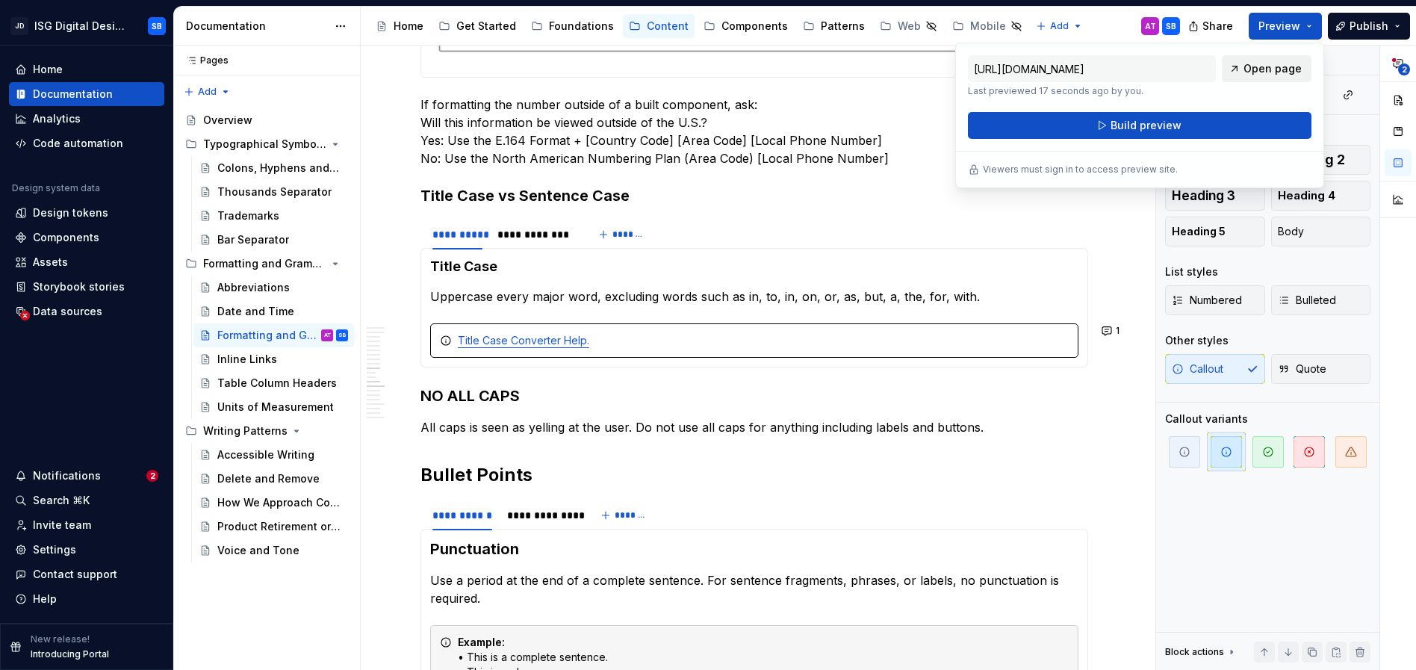
click at [1288, 72] on span "Open page" at bounding box center [1272, 68] width 58 height 15
type textarea "*"
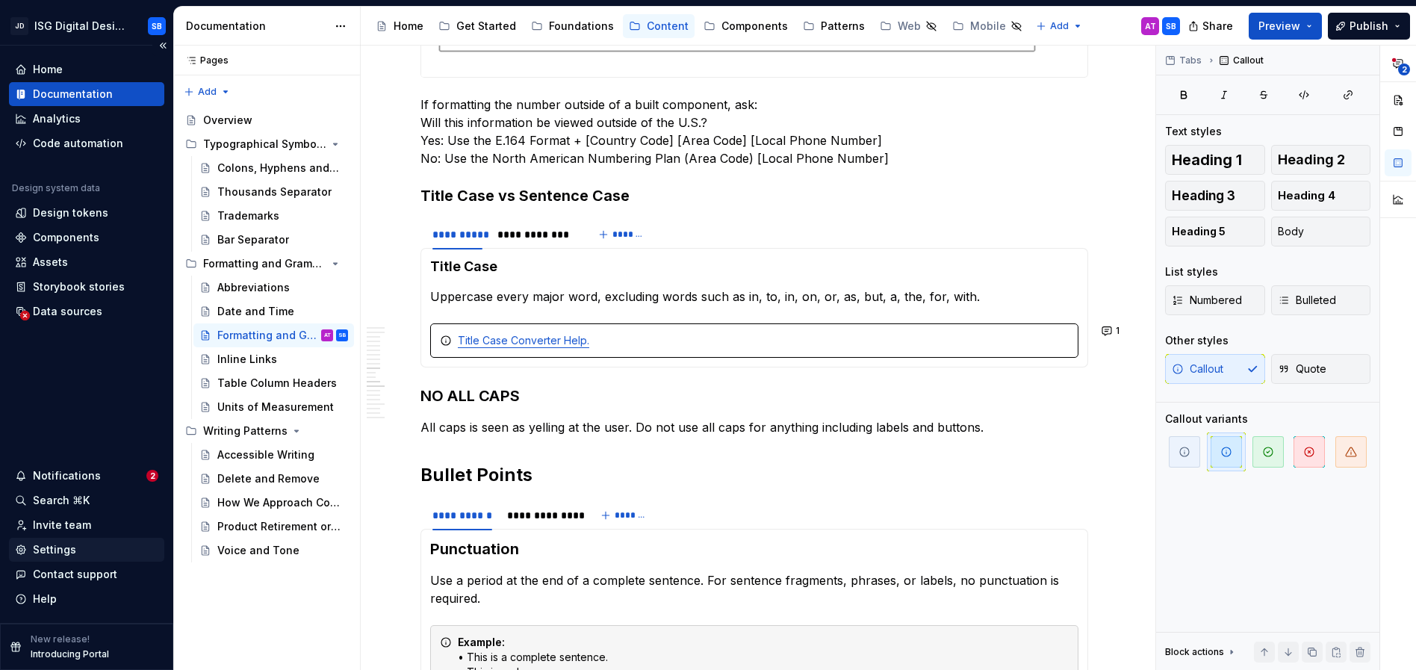
click at [46, 549] on div "Settings" at bounding box center [54, 549] width 43 height 15
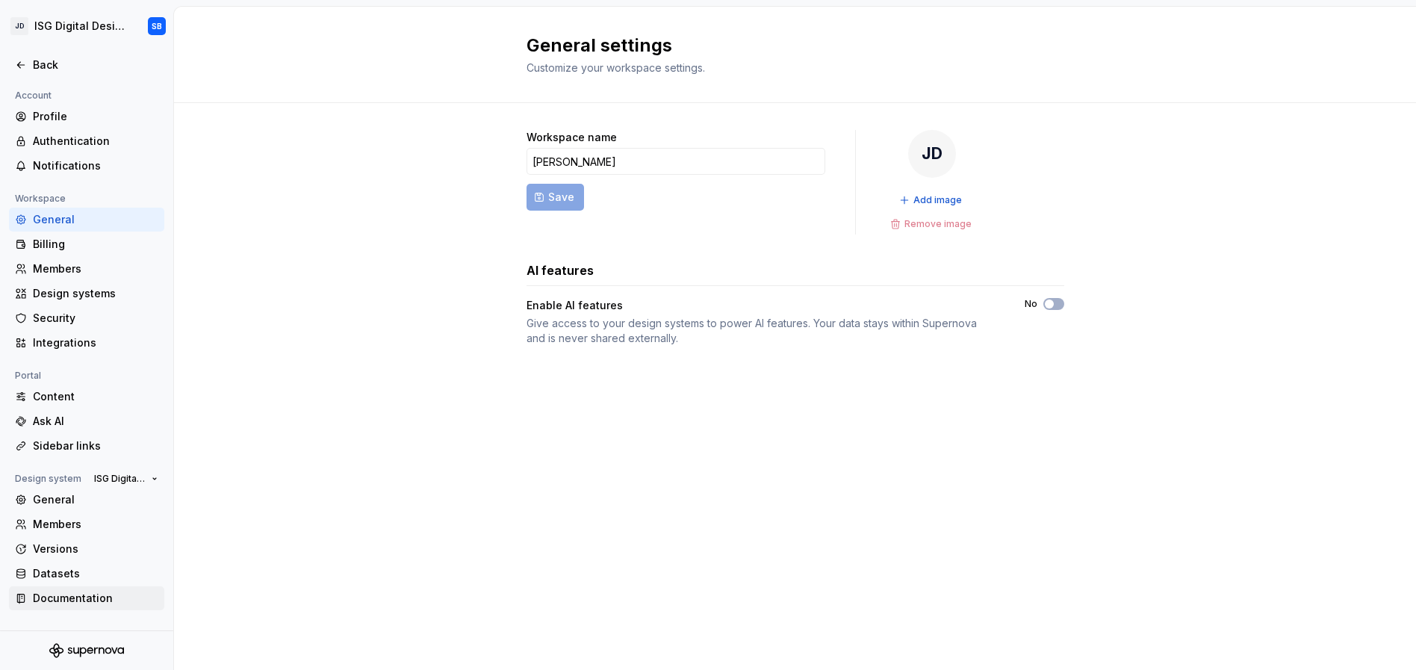
click at [52, 603] on div "Documentation" at bounding box center [95, 598] width 125 height 15
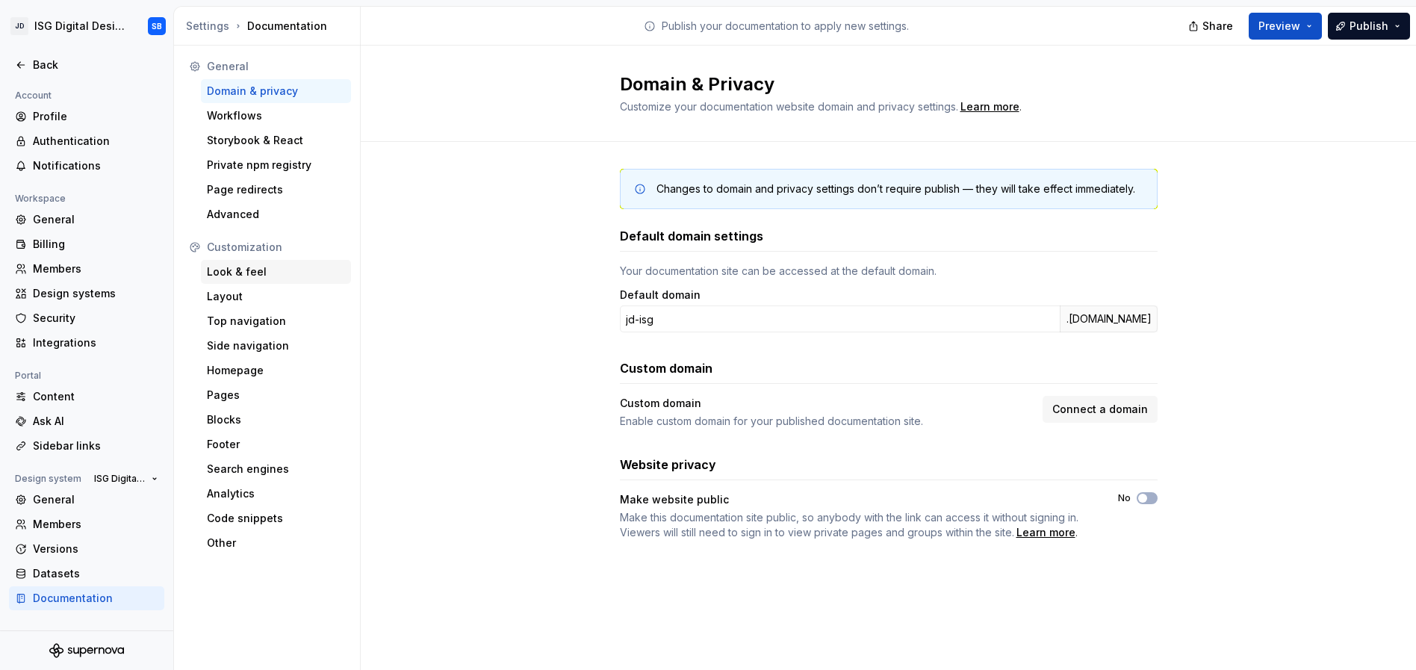
click at [249, 268] on div "Look & feel" at bounding box center [276, 271] width 138 height 15
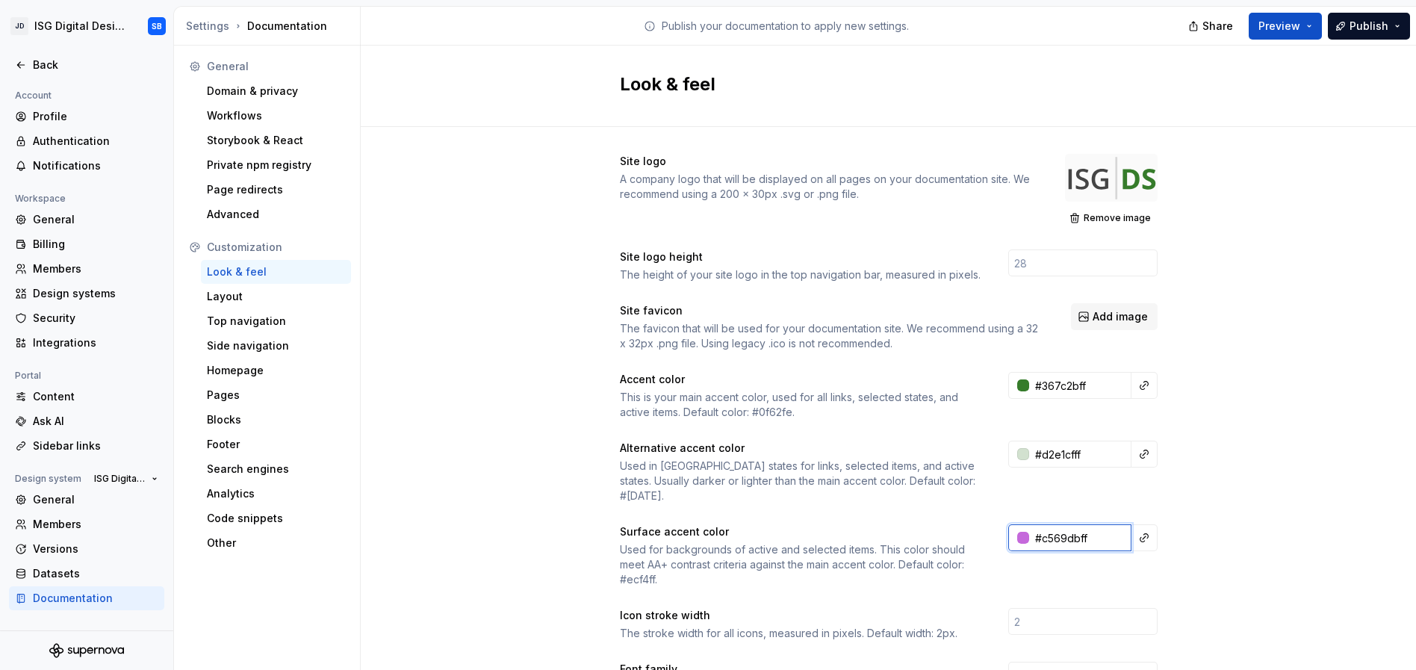
paste input "f0f0f0"
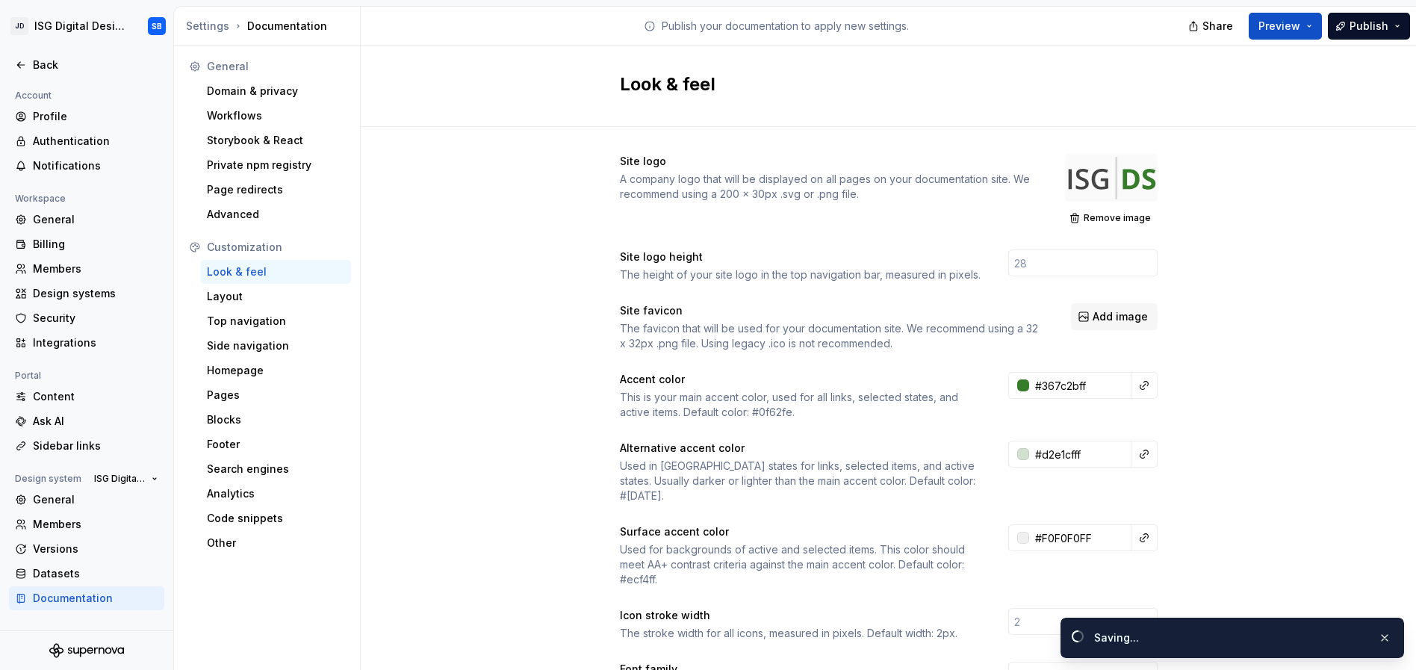
type input "#f0f0f0ff"
click at [21, 63] on icon at bounding box center [21, 65] width 12 height 12
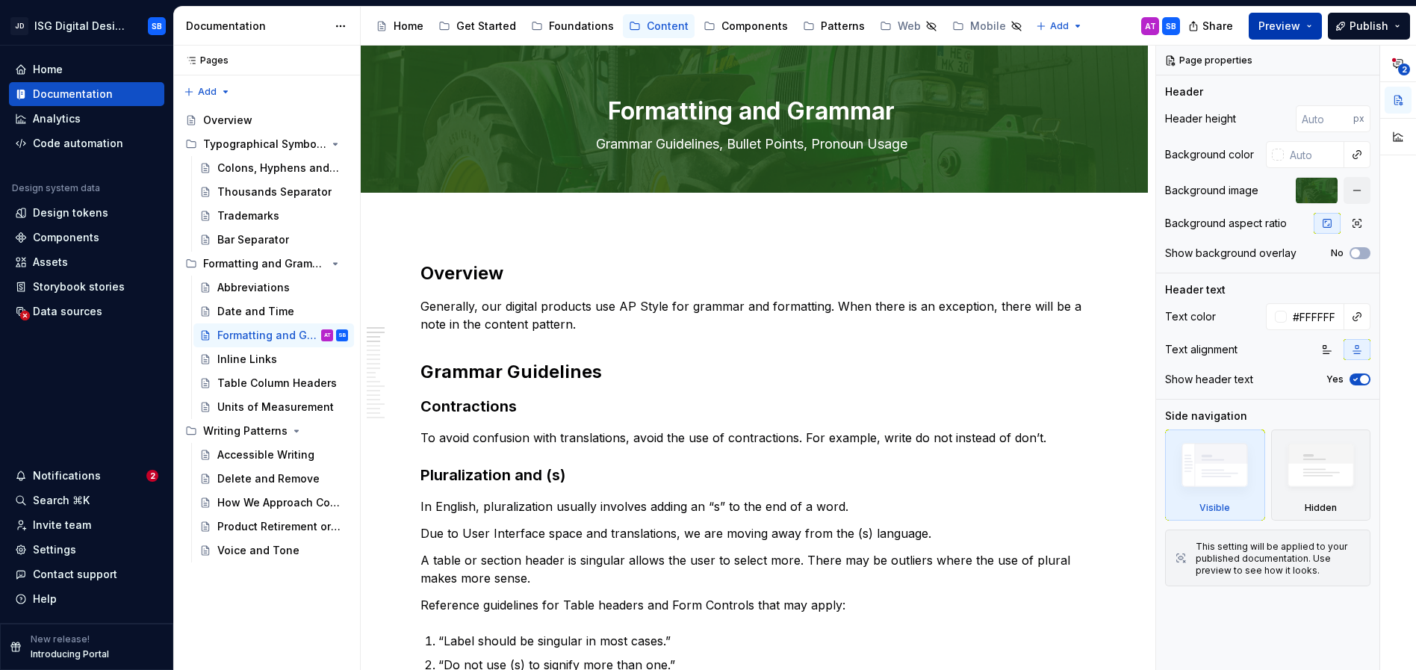
click at [1308, 29] on button "Preview" at bounding box center [1285, 26] width 73 height 27
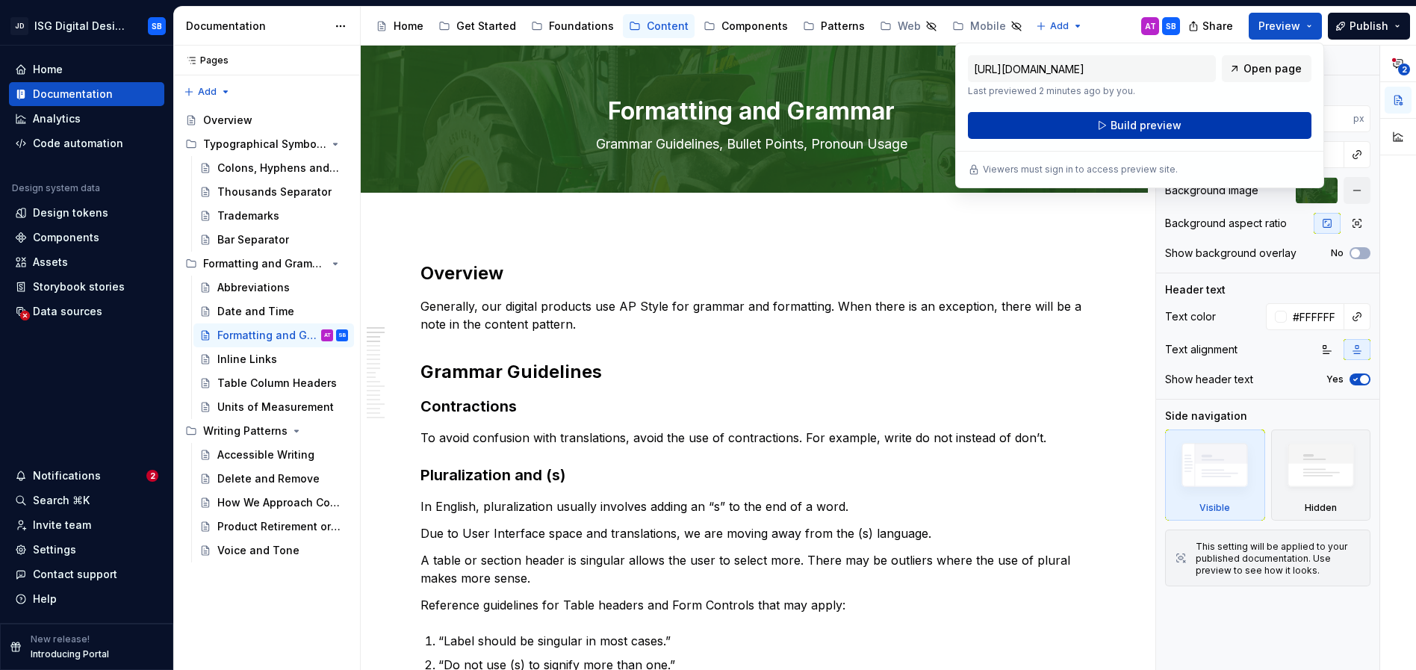
click at [1148, 134] on button "Build preview" at bounding box center [1140, 125] width 344 height 27
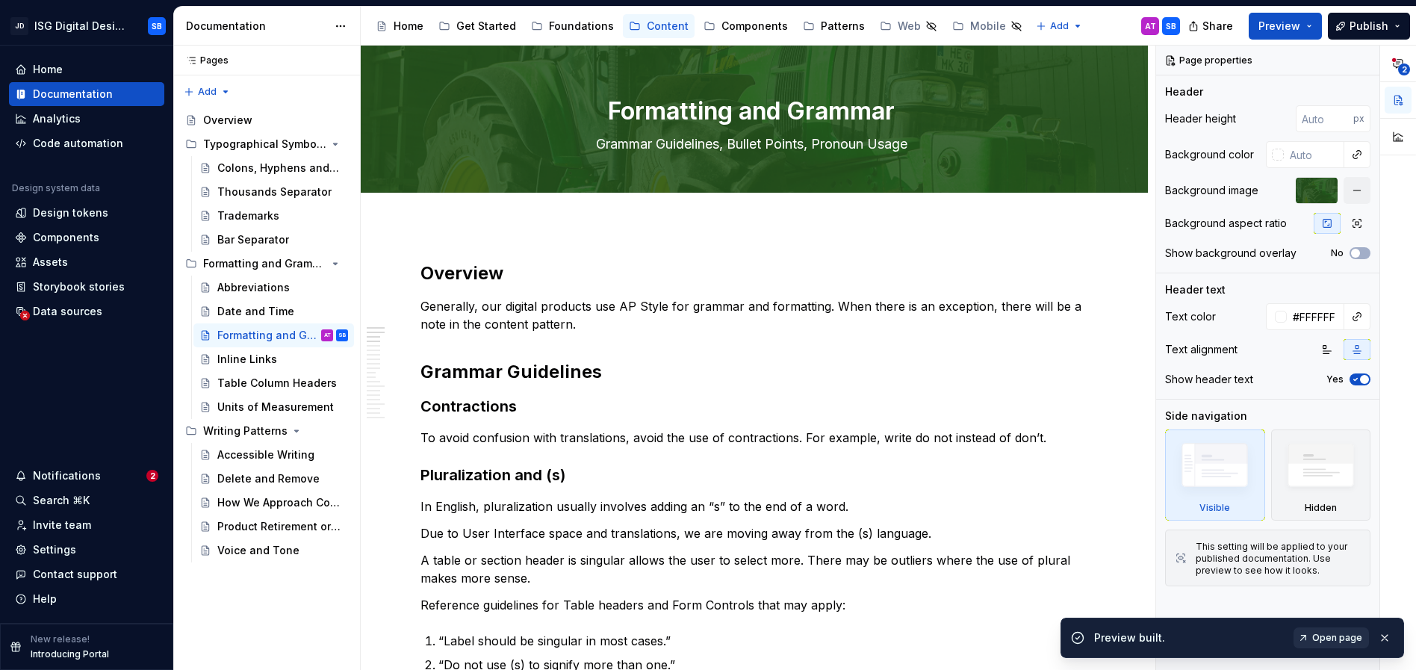
click at [1335, 637] on span "Open page" at bounding box center [1337, 638] width 50 height 12
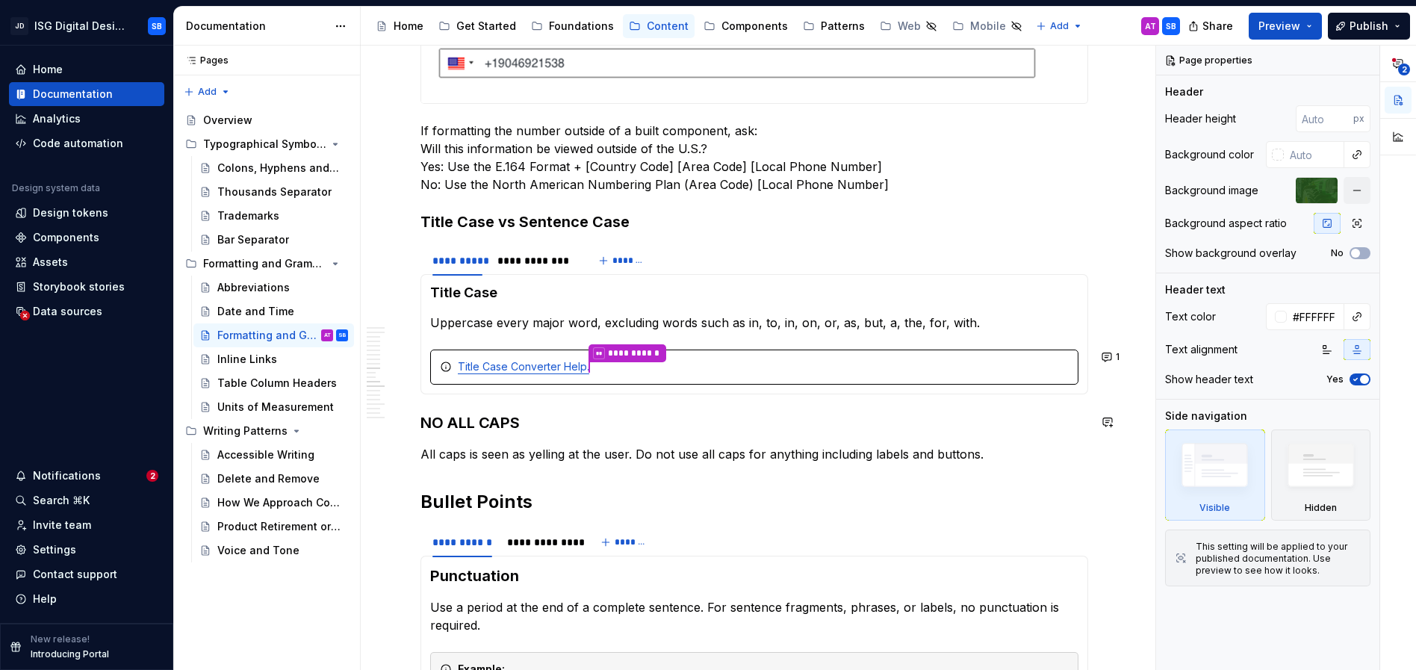
scroll to position [1225, 0]
type textarea "*"
click at [1109, 357] on button "1" at bounding box center [1111, 355] width 29 height 21
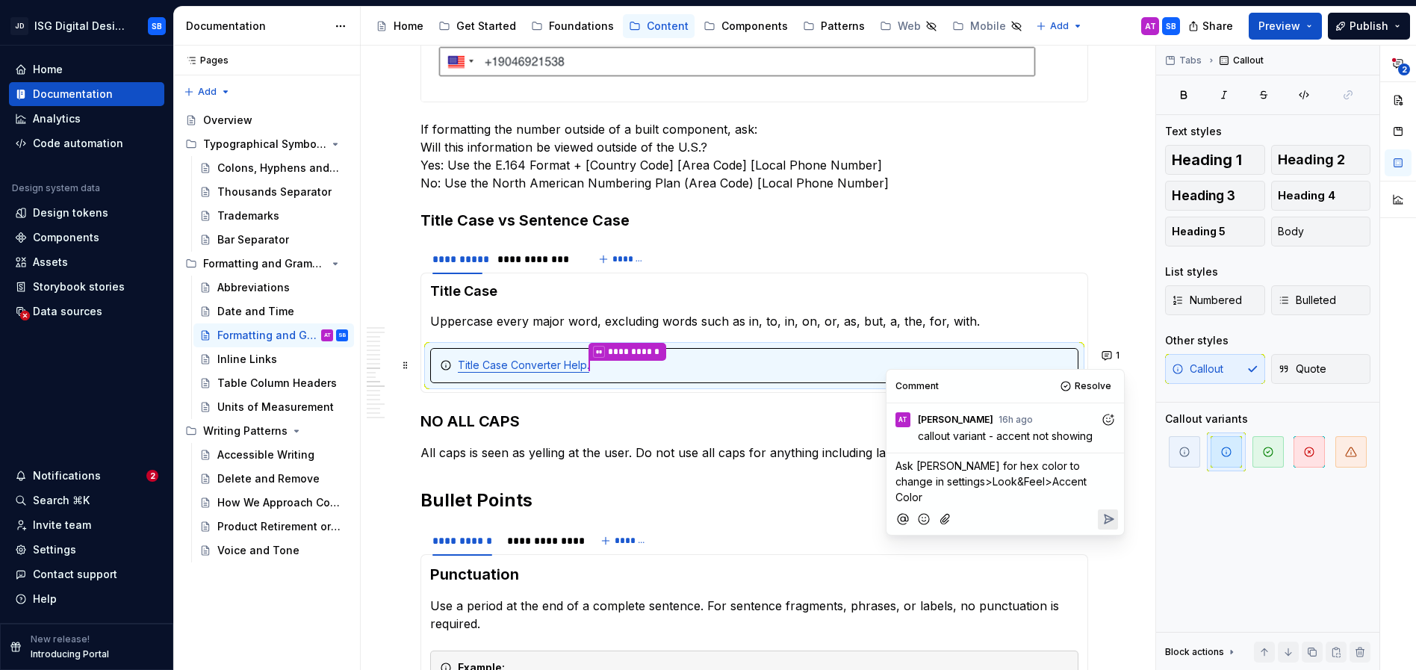
click at [1048, 483] on span "Ask [PERSON_NAME] for hex color to change in settings>Look&Feel>Accent Color" at bounding box center [992, 481] width 194 height 44
click at [1111, 515] on icon "Reply" at bounding box center [1109, 519] width 9 height 9
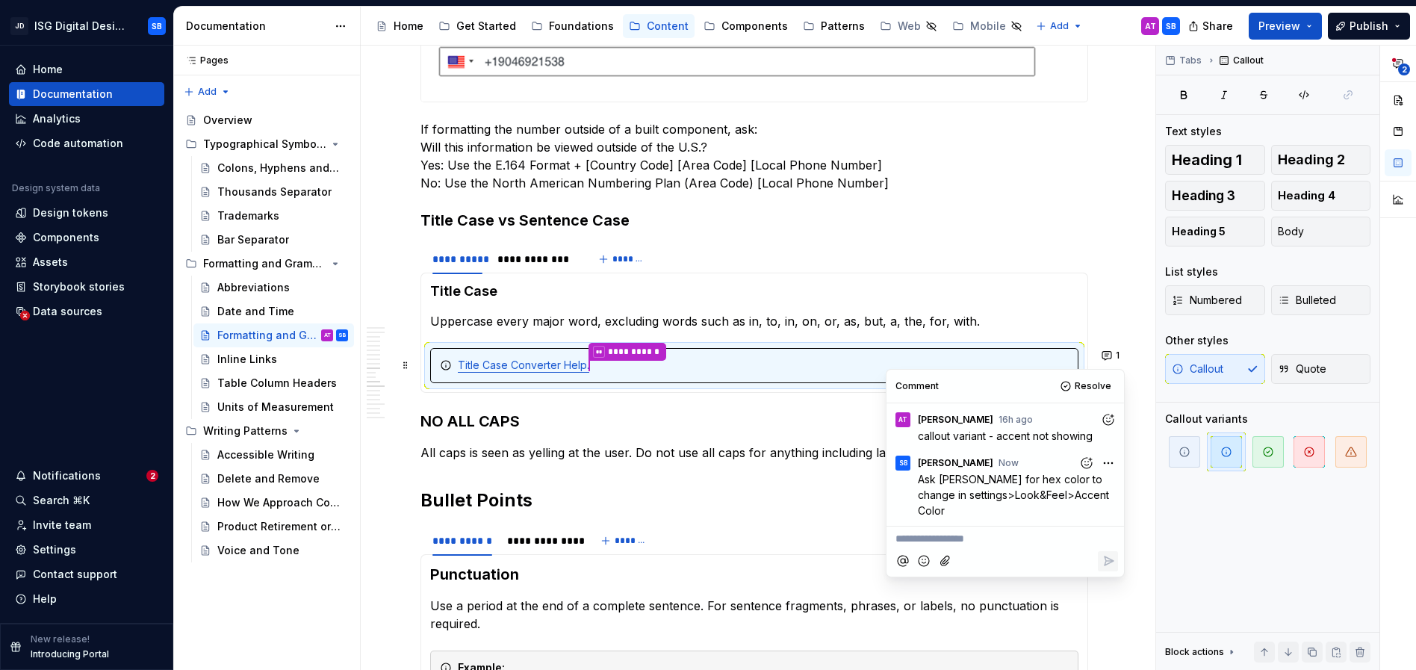
click at [1125, 606] on div "Overview Generally, our digital products use AP Style for grammar and formattin…" at bounding box center [754, 570] width 787 height 3138
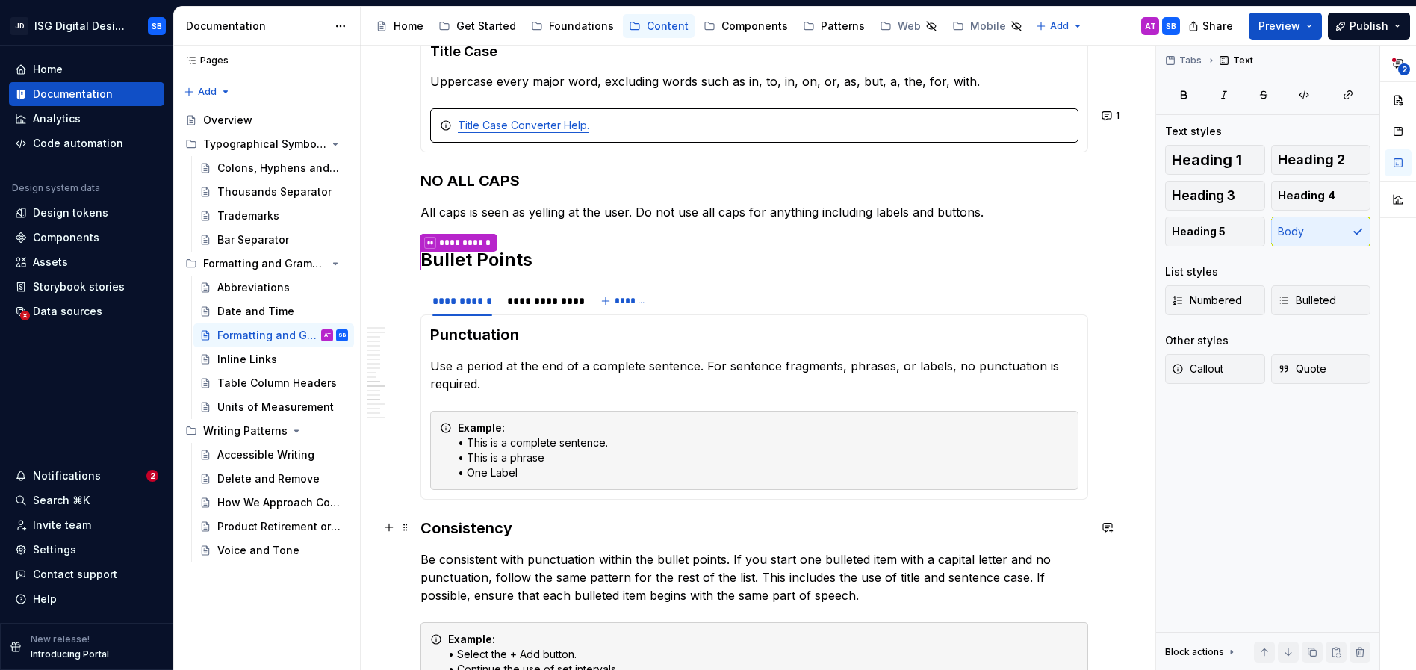
scroll to position [1464, 0]
type textarea "*"
click at [545, 304] on div "**********" at bounding box center [541, 301] width 68 height 15
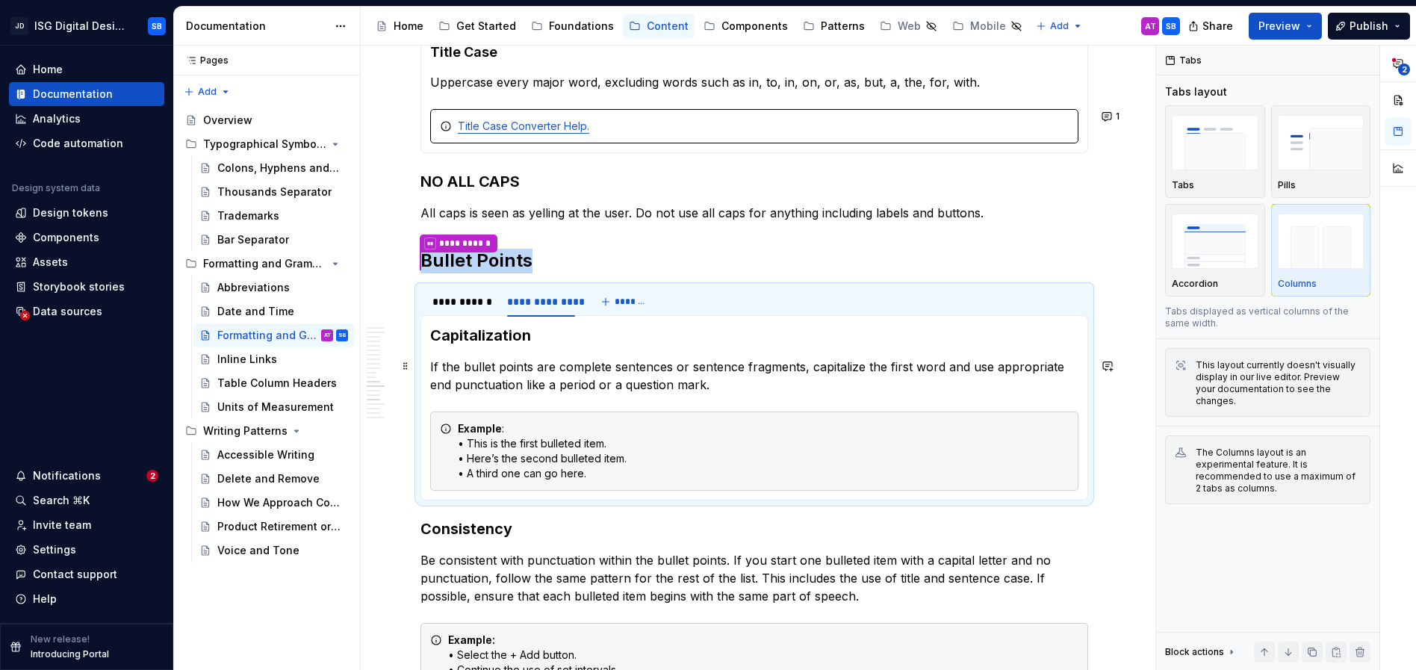
click at [618, 385] on p "If the bullet points are complete sentences or sentence fragments, capitalize t…" at bounding box center [754, 376] width 648 height 36
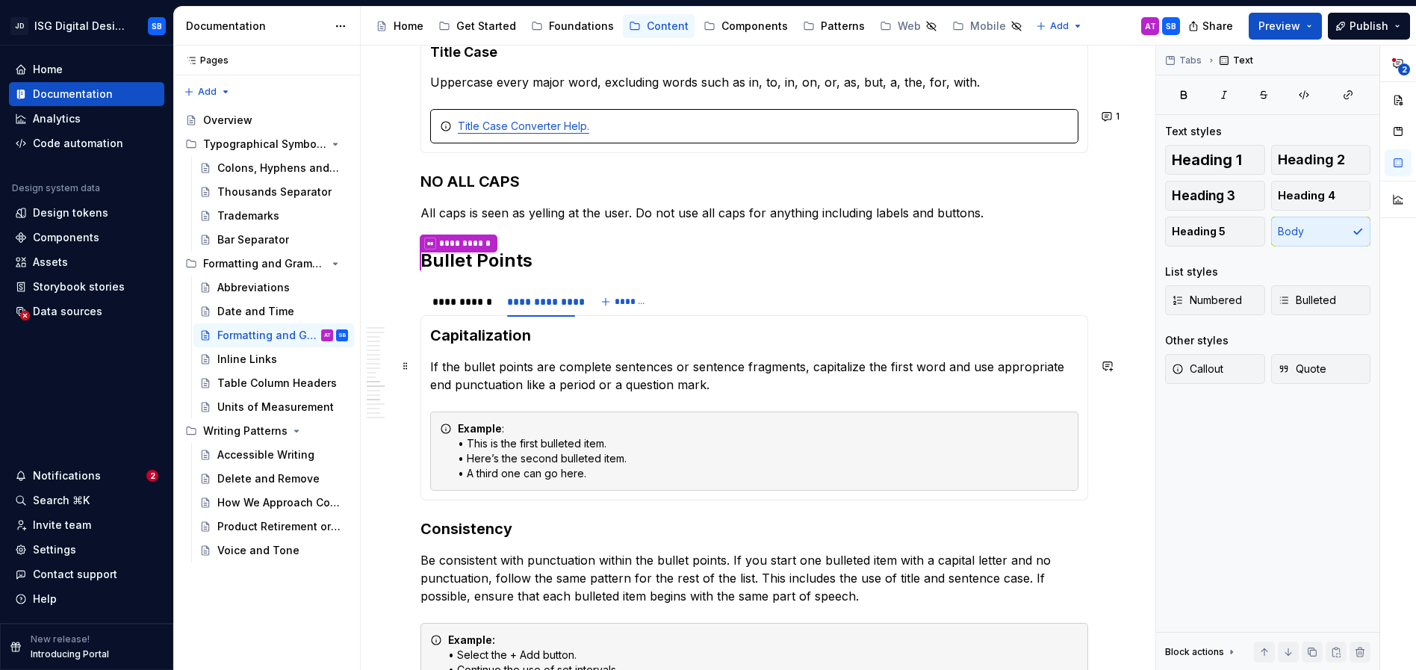
click at [709, 391] on p "If the bullet points are complete sentences or sentence fragments, capitalize t…" at bounding box center [754, 376] width 648 height 36
click at [626, 300] on span "*******" at bounding box center [632, 302] width 34 height 12
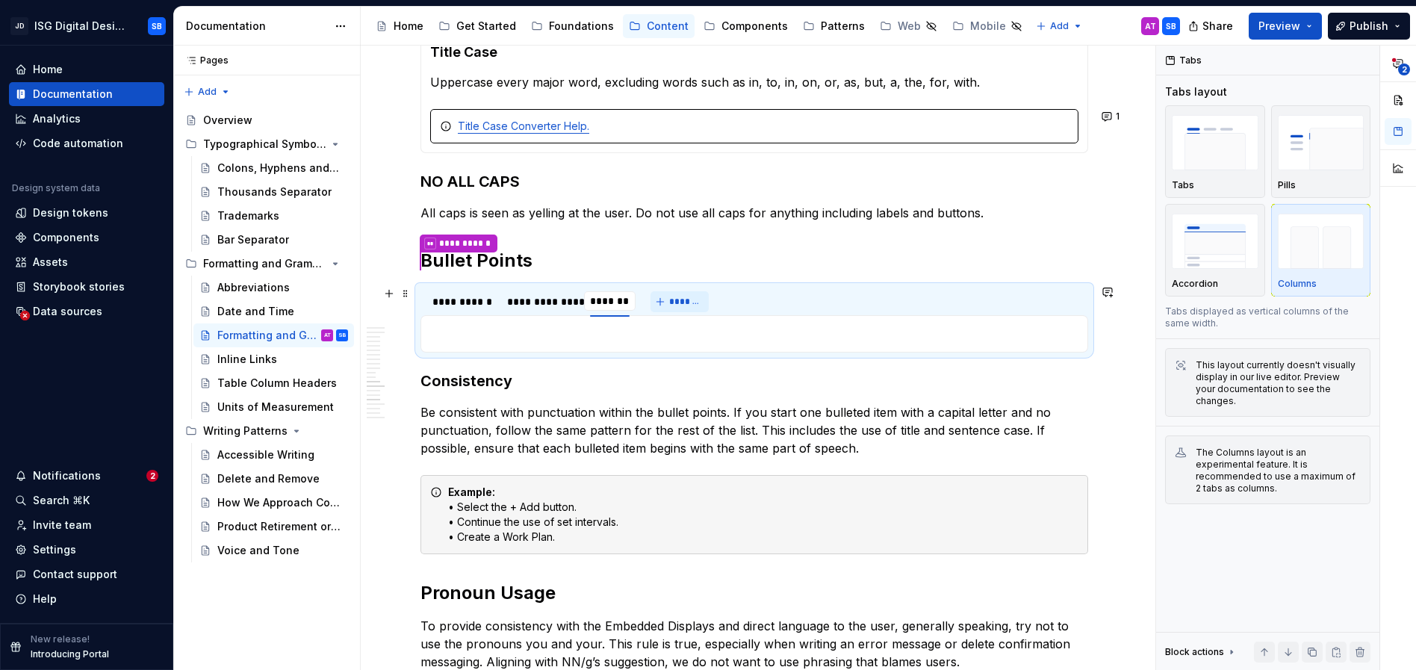
scroll to position [0, 1]
click at [801, 291] on div "**********" at bounding box center [754, 302] width 668 height 30
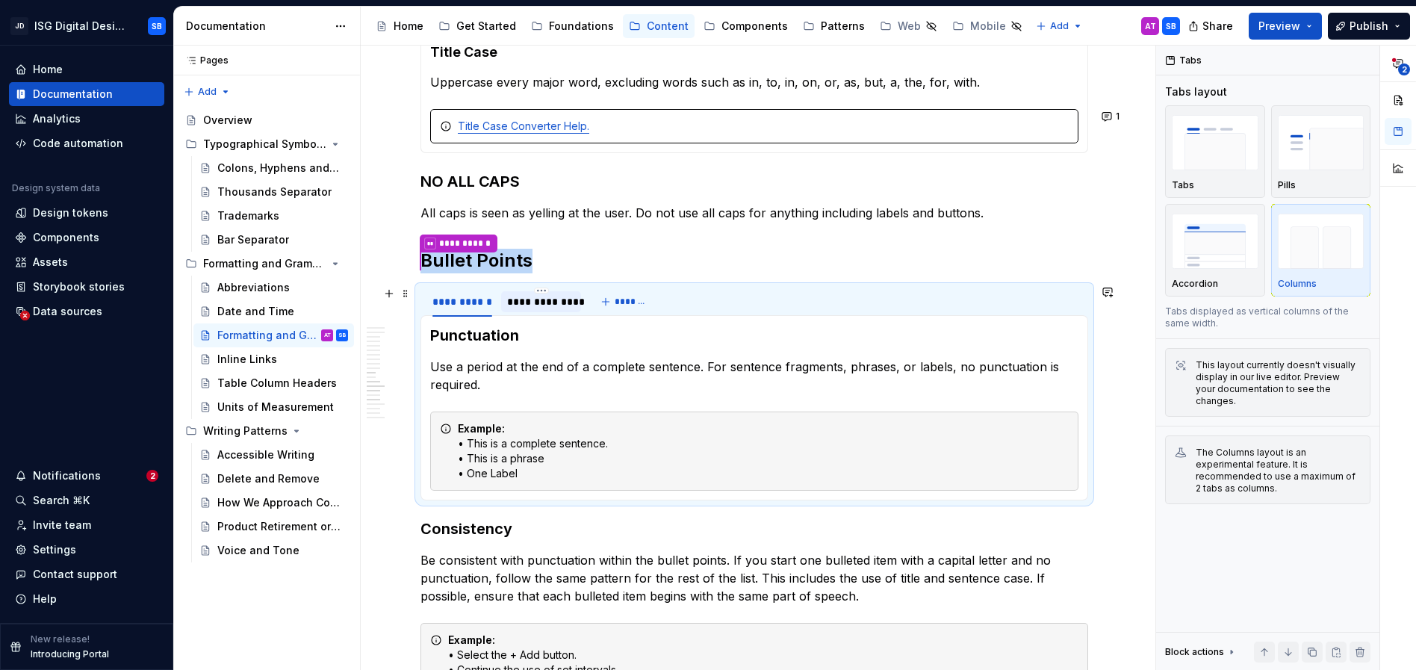
click at [542, 306] on div "**********" at bounding box center [541, 301] width 68 height 15
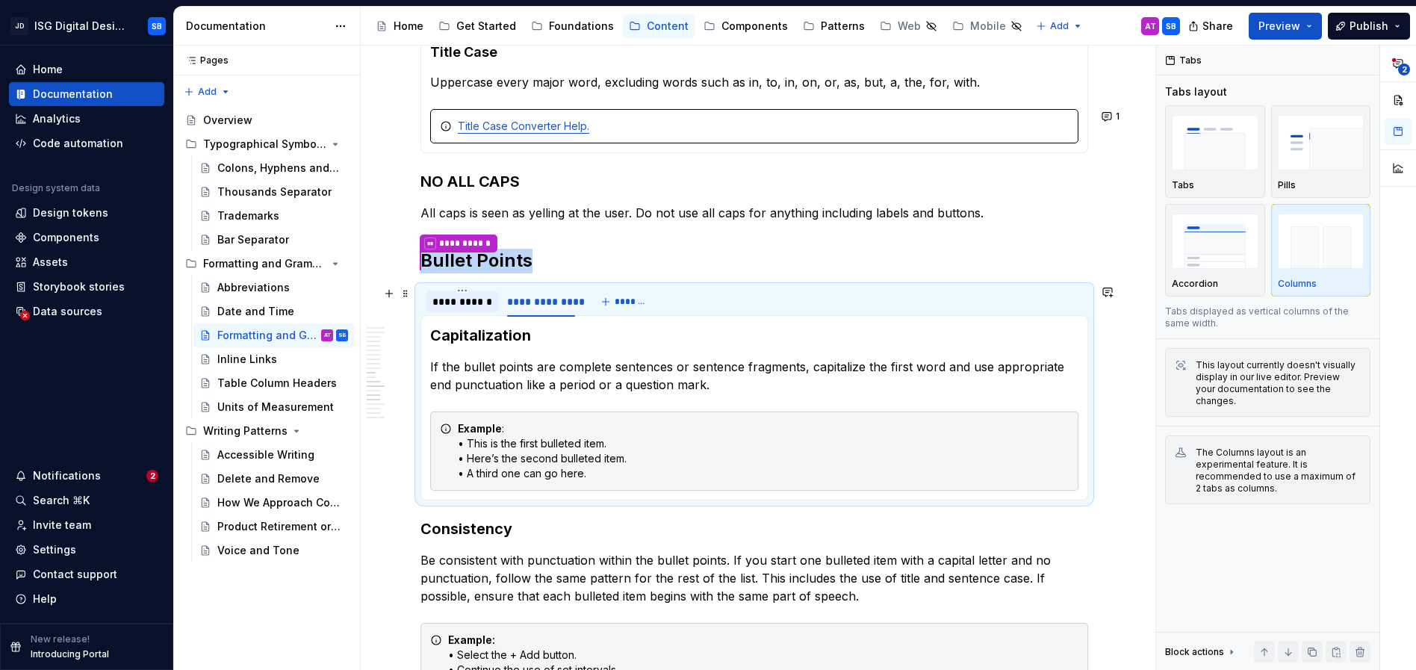
click at [443, 303] on div "**********" at bounding box center [462, 301] width 60 height 15
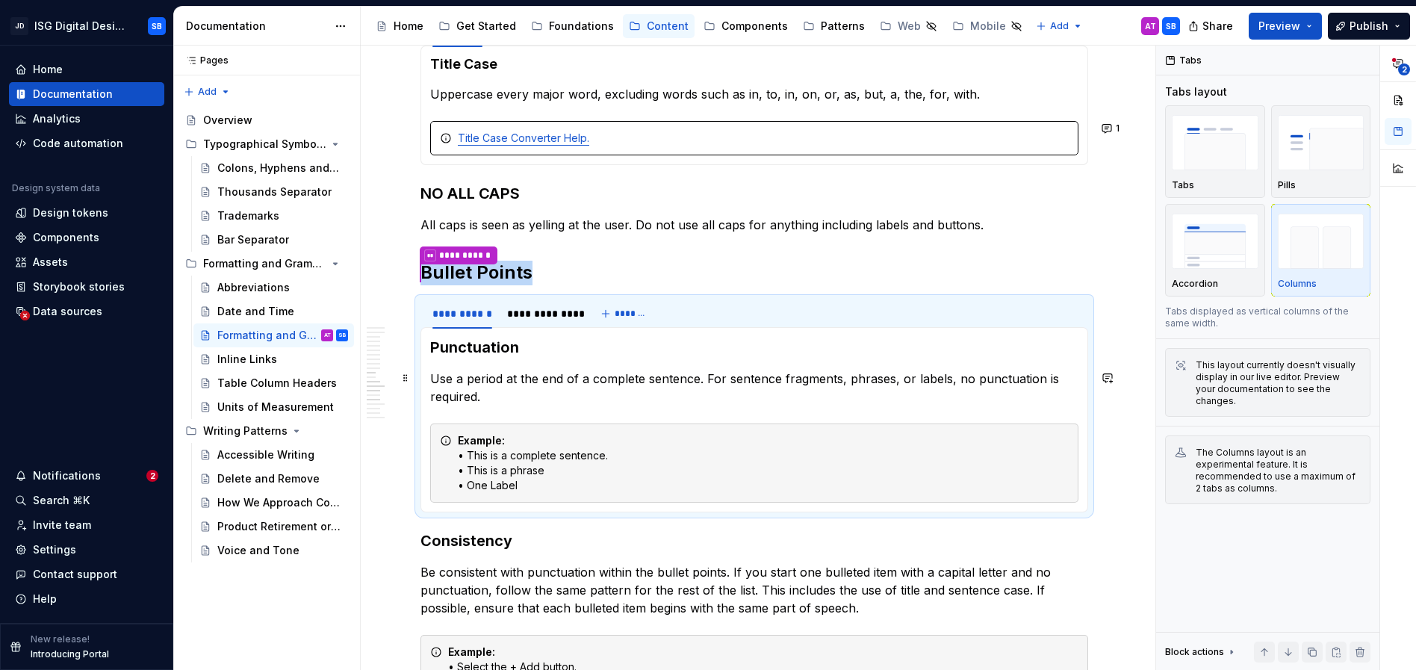
scroll to position [1452, 0]
click at [536, 352] on h3 "Punctuation" at bounding box center [754, 347] width 648 height 21
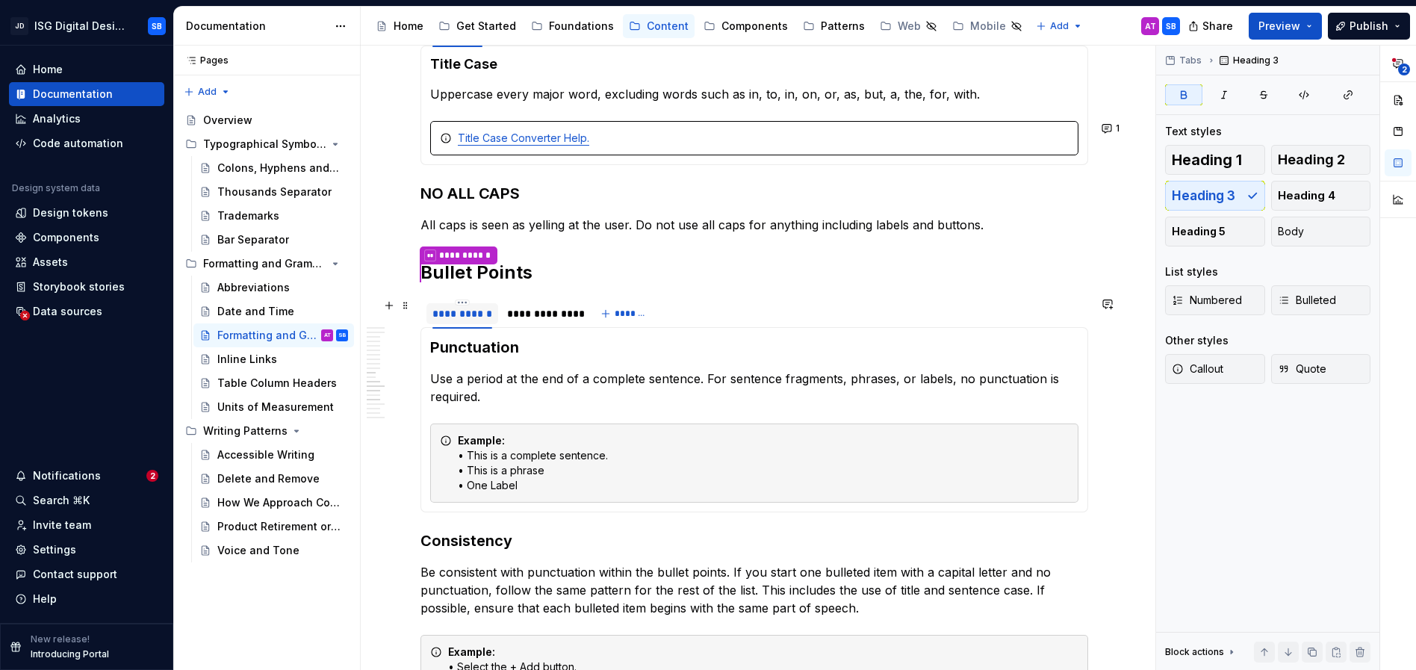
click at [461, 299] on div "**********" at bounding box center [462, 313] width 72 height 28
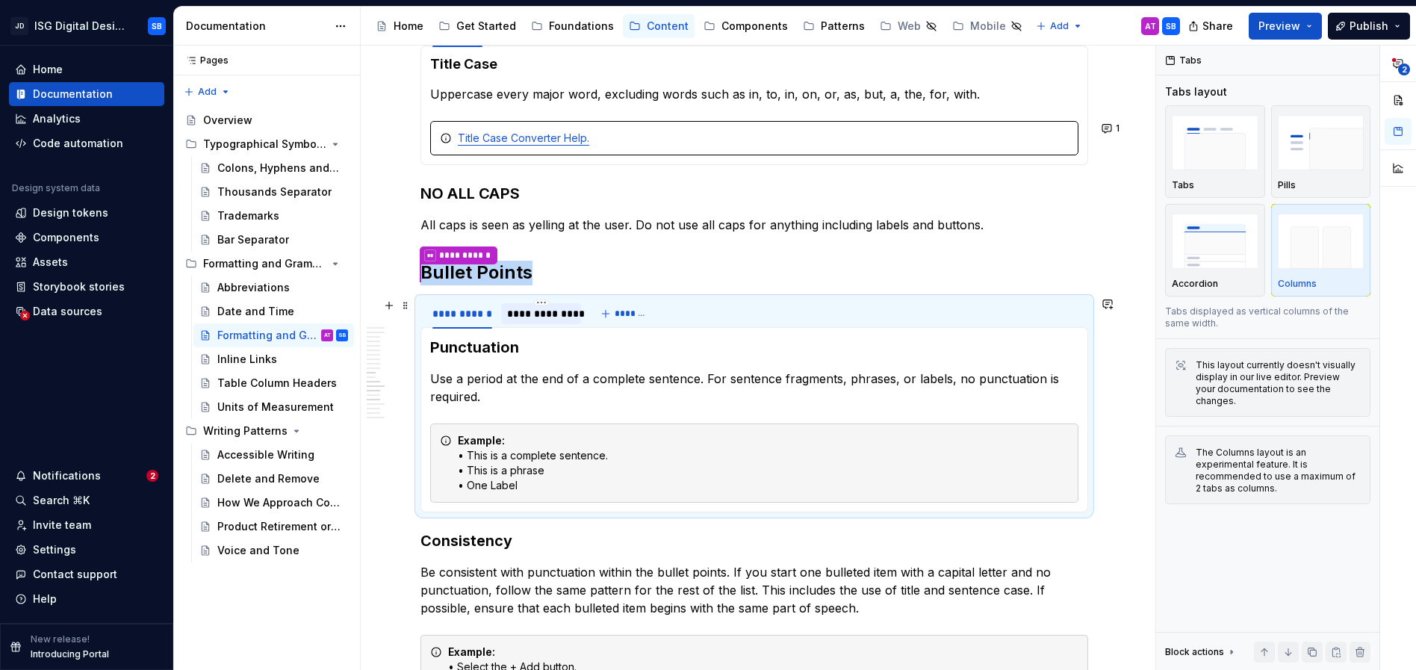
click at [537, 311] on div "**********" at bounding box center [541, 313] width 68 height 15
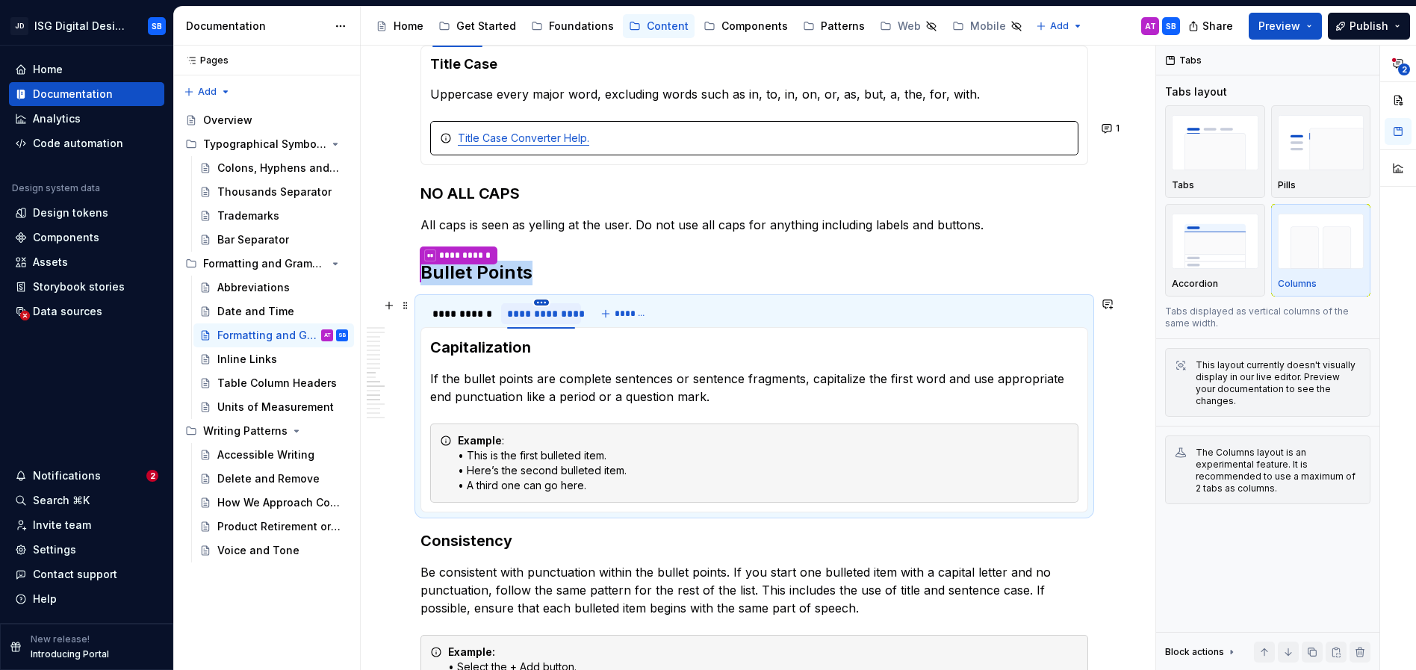
click at [541, 302] on html "JD ISG Digital Design System SB Home Documentation Analytics Code automation De…" at bounding box center [708, 335] width 1416 height 670
click at [771, 355] on html "JD ISG Digital Design System SB Home Documentation Analytics Code automation De…" at bounding box center [708, 335] width 1416 height 670
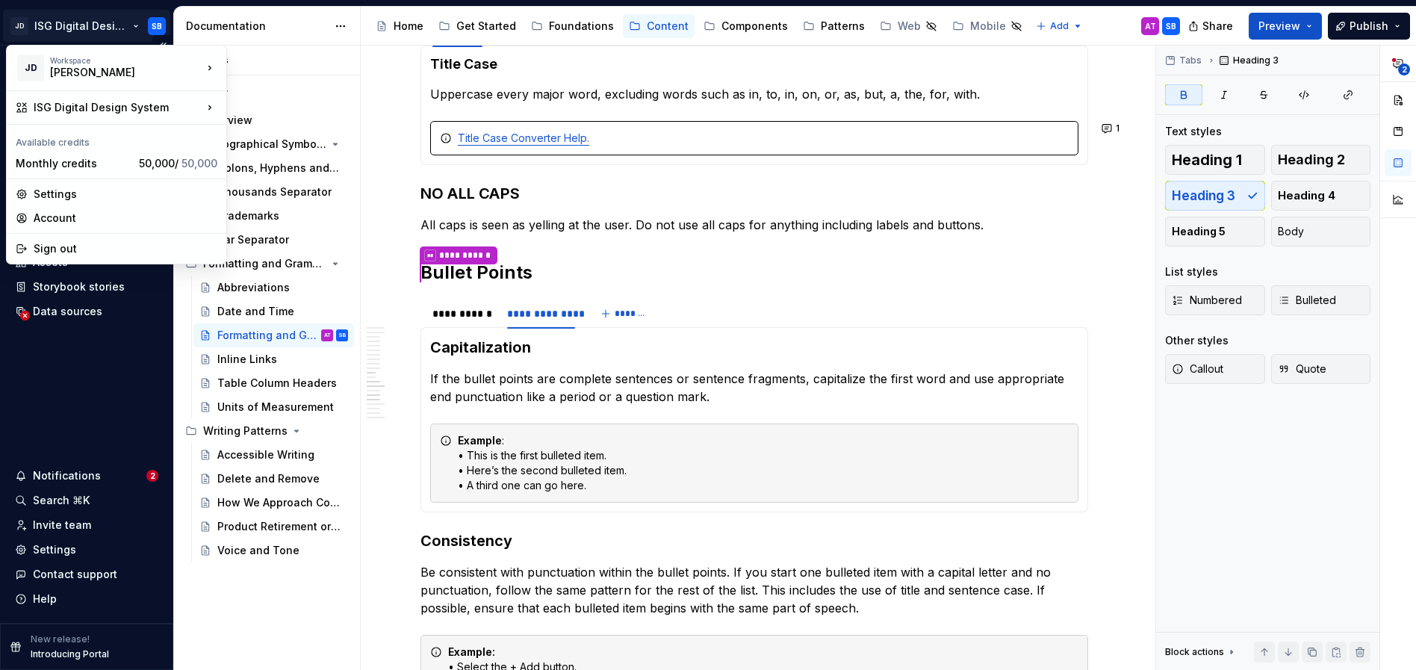
click at [131, 22] on html "JD ISG Digital Design System SB Home Documentation Analytics Code automation De…" at bounding box center [708, 335] width 1416 height 670
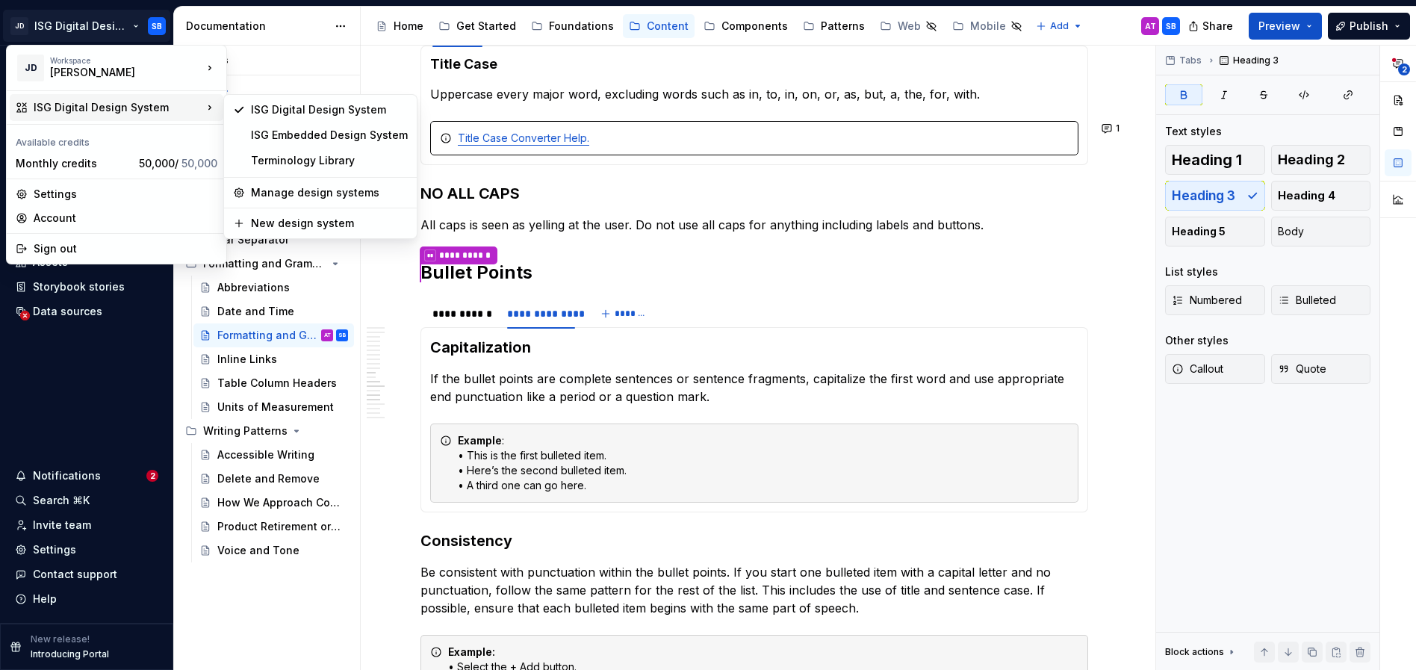
click at [122, 113] on div "ISG Digital Design System" at bounding box center [118, 107] width 169 height 15
click at [351, 164] on div "Terminology Library" at bounding box center [329, 160] width 157 height 15
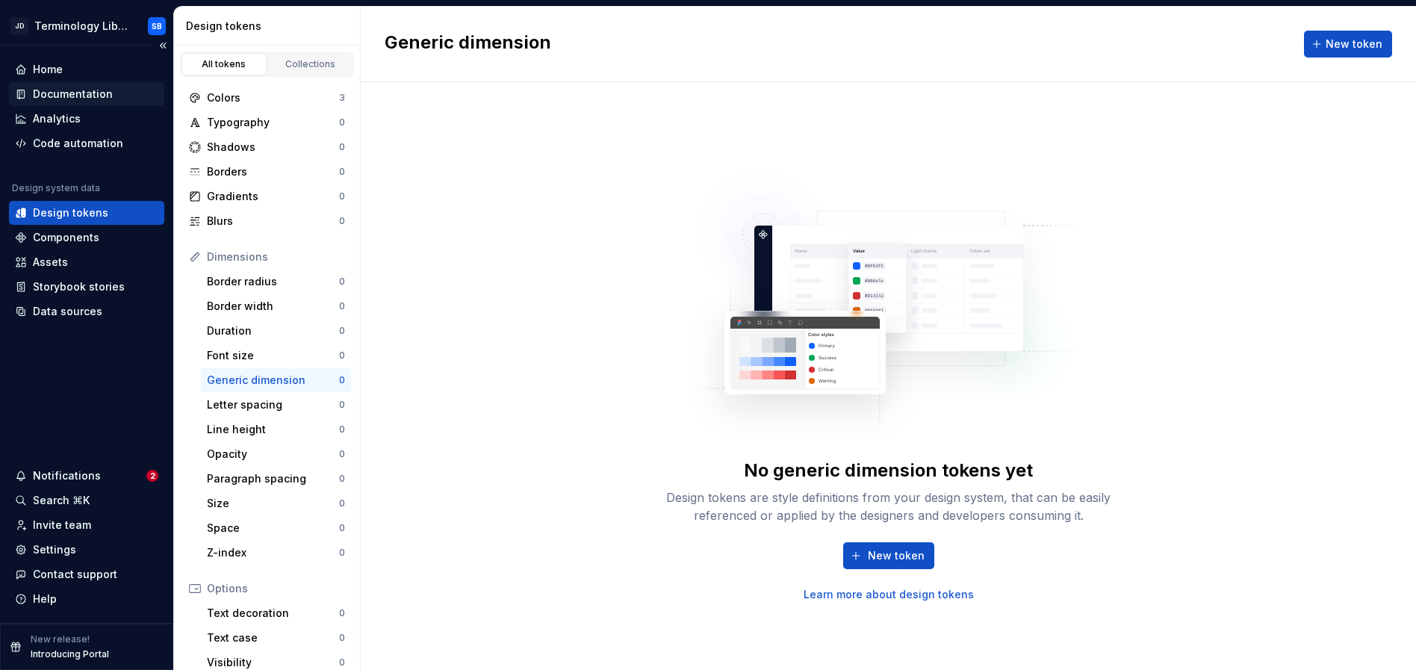
click at [79, 96] on div "Documentation" at bounding box center [73, 94] width 80 height 15
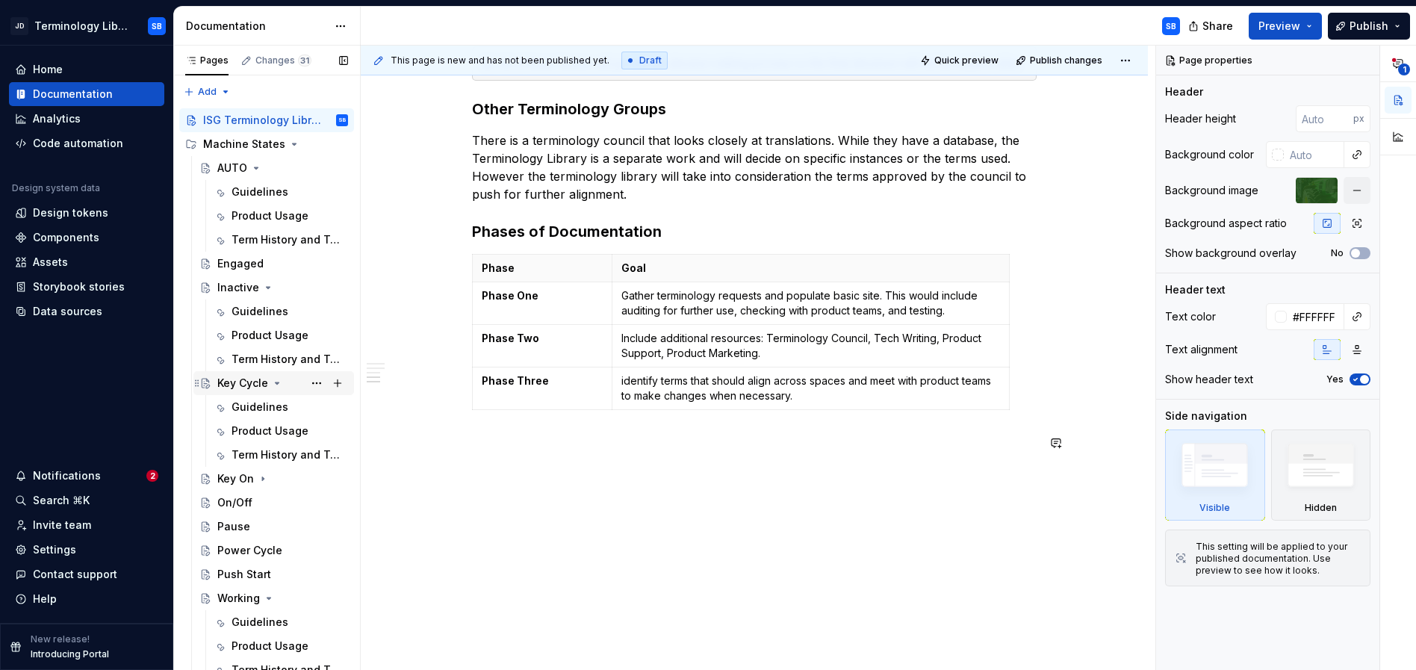
scroll to position [1086, 0]
click at [247, 311] on div "Guidelines" at bounding box center [260, 311] width 57 height 15
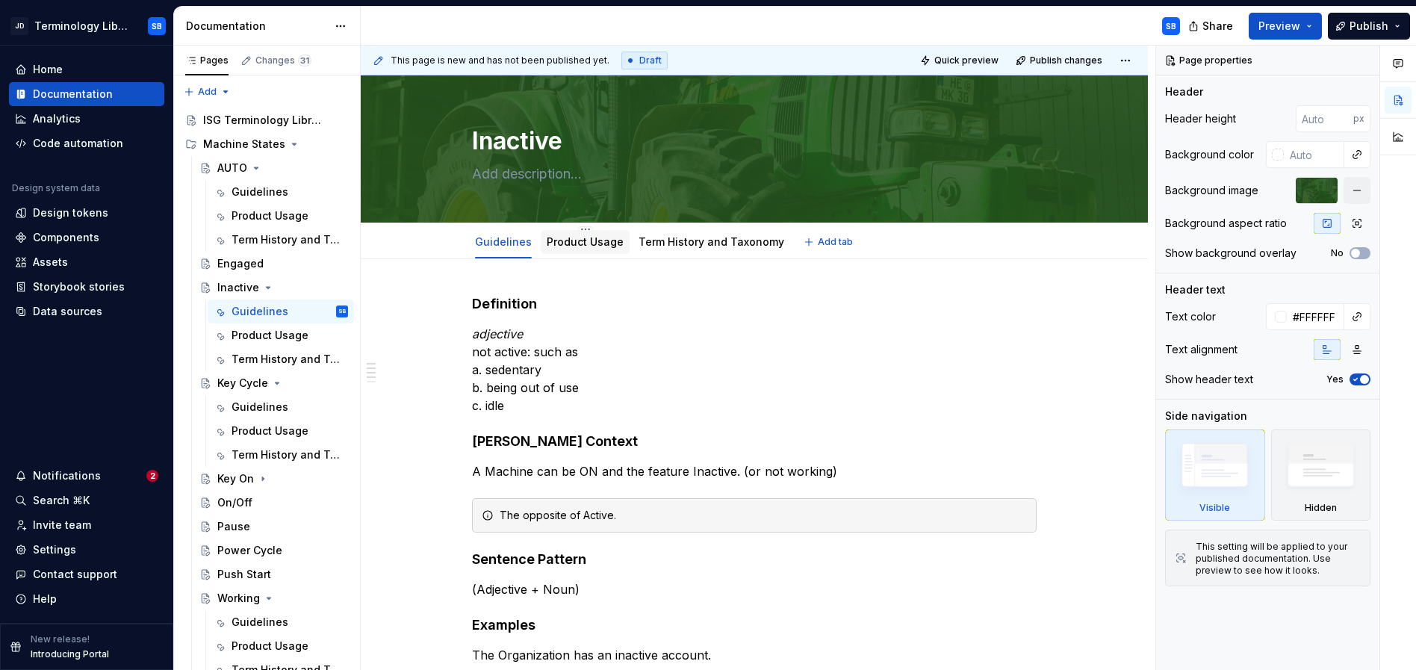
click at [553, 241] on link "Product Usage" at bounding box center [585, 241] width 77 height 13
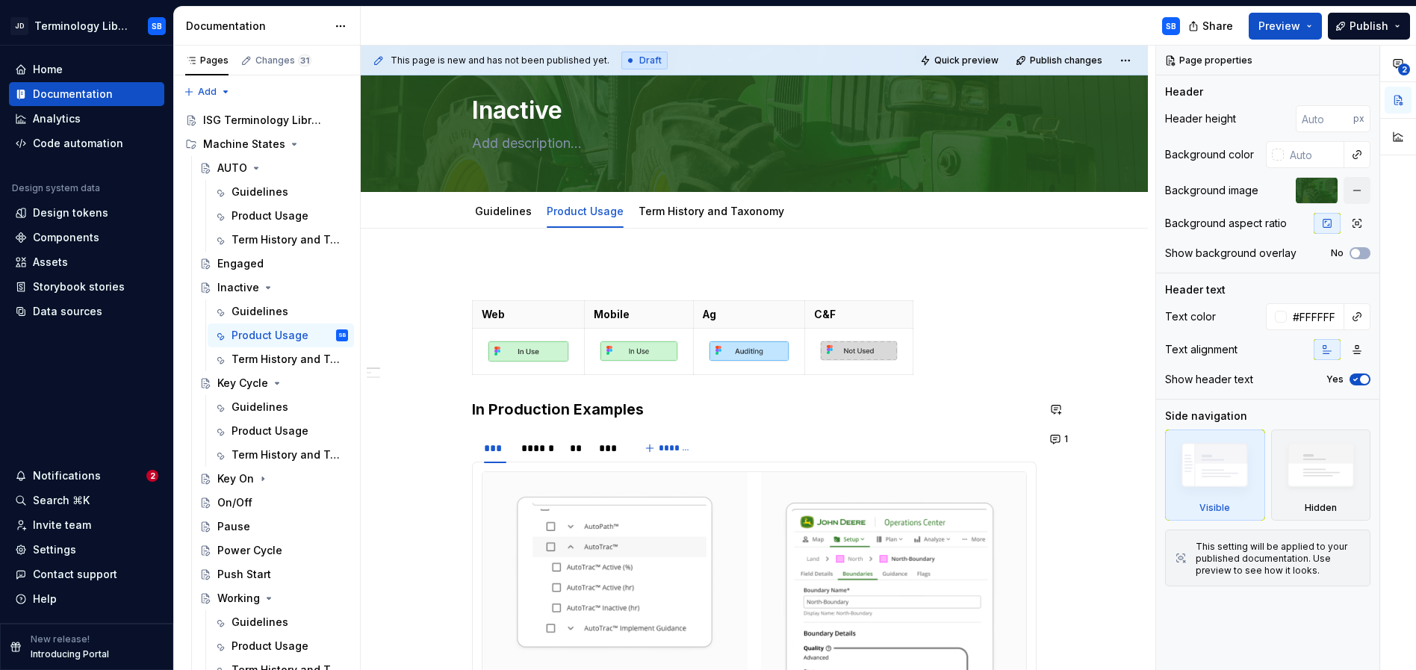
scroll to position [12, 0]
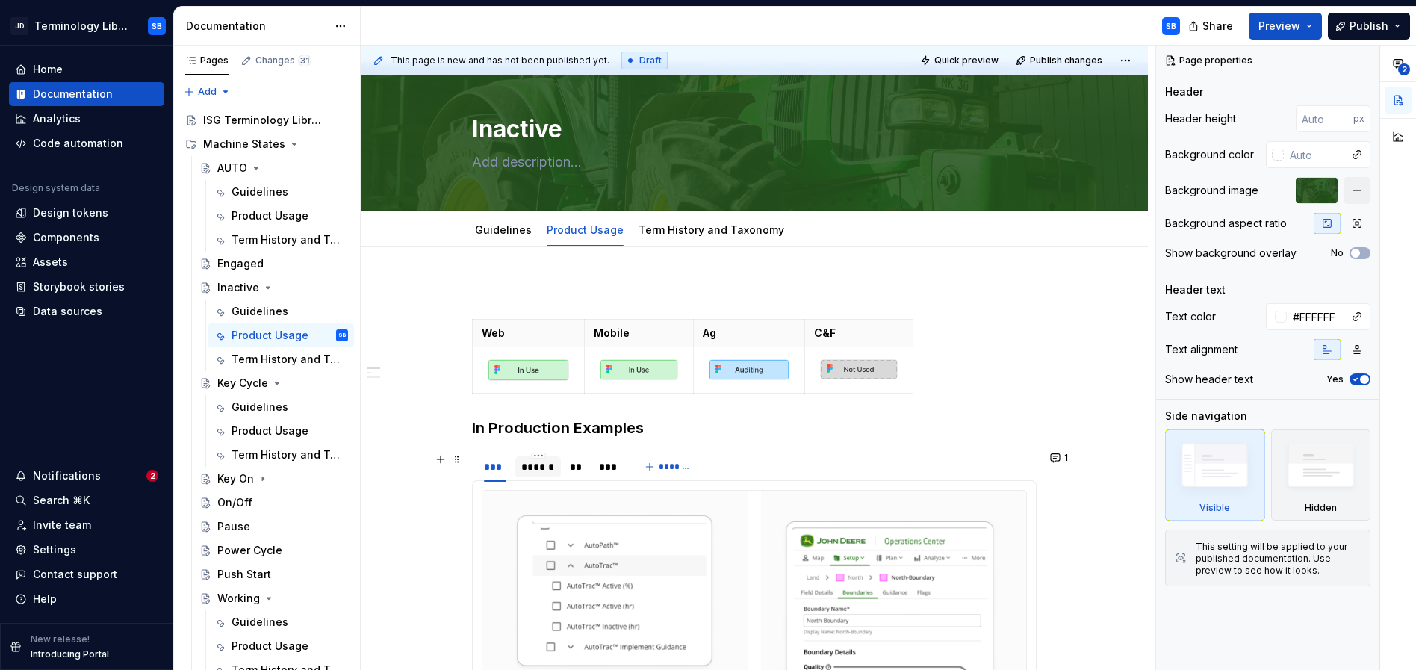
click at [535, 464] on div "******" at bounding box center [538, 466] width 34 height 15
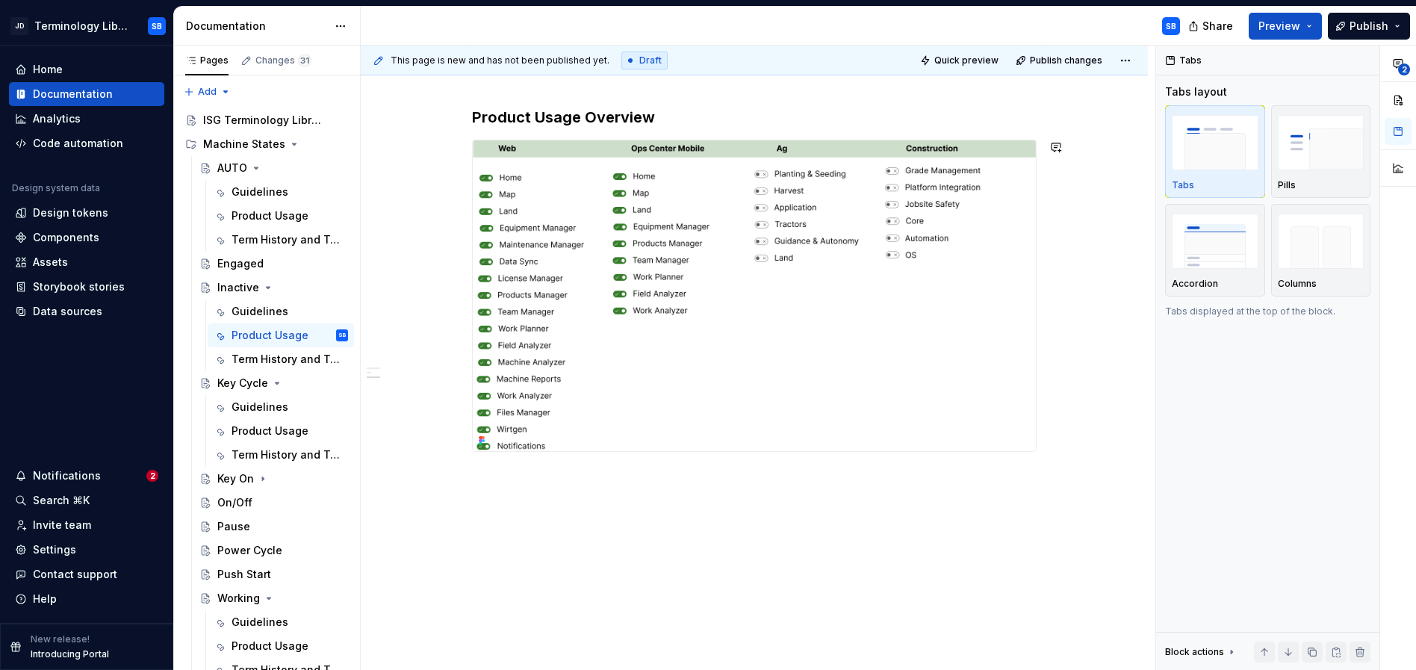
scroll to position [476, 0]
click at [125, 24] on html "JD Terminology Library SB Home Documentation Analytics Code automation Design s…" at bounding box center [708, 335] width 1416 height 670
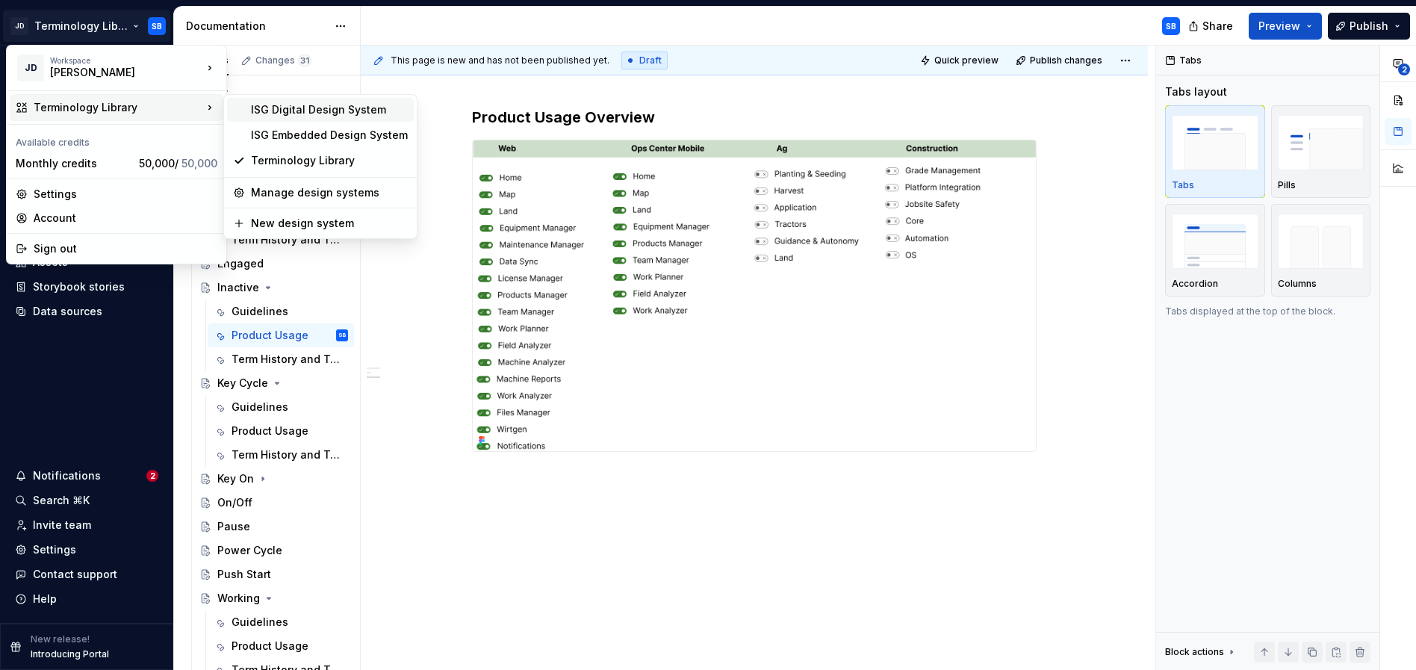
click at [276, 113] on div "ISG Digital Design System" at bounding box center [329, 109] width 157 height 15
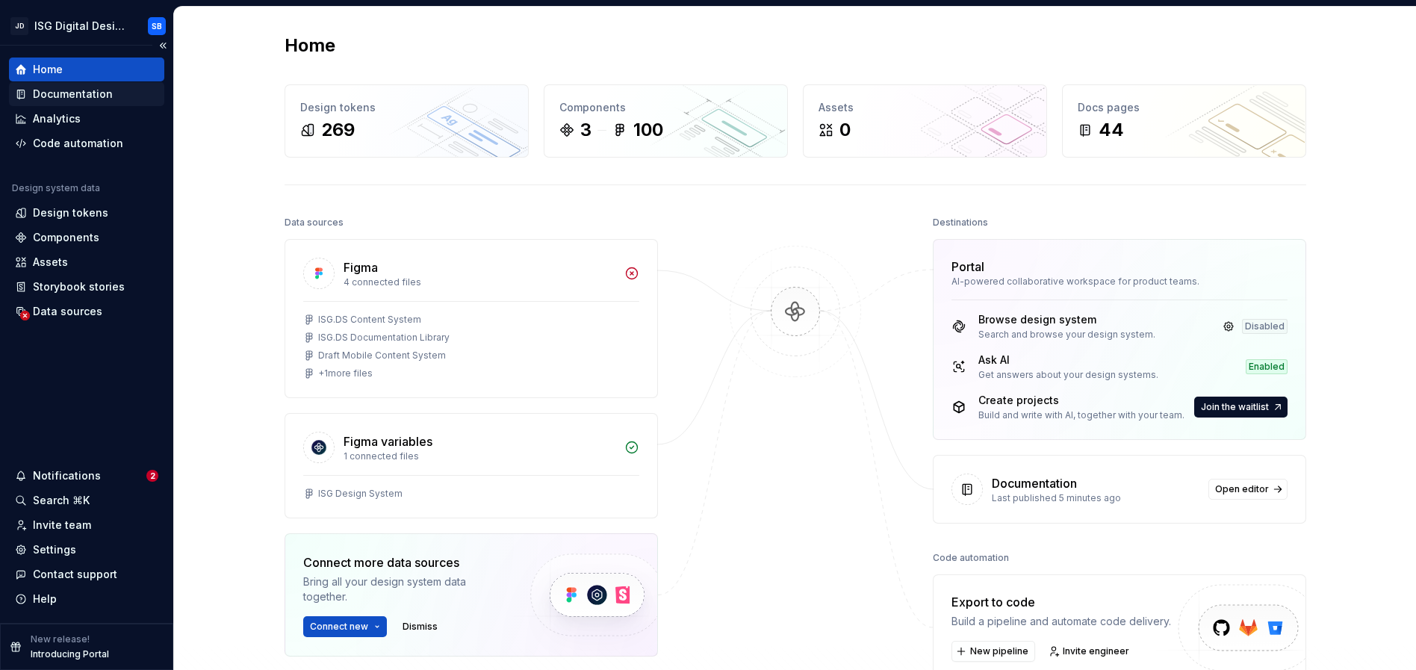
click at [72, 86] on div "Documentation" at bounding box center [86, 94] width 155 height 24
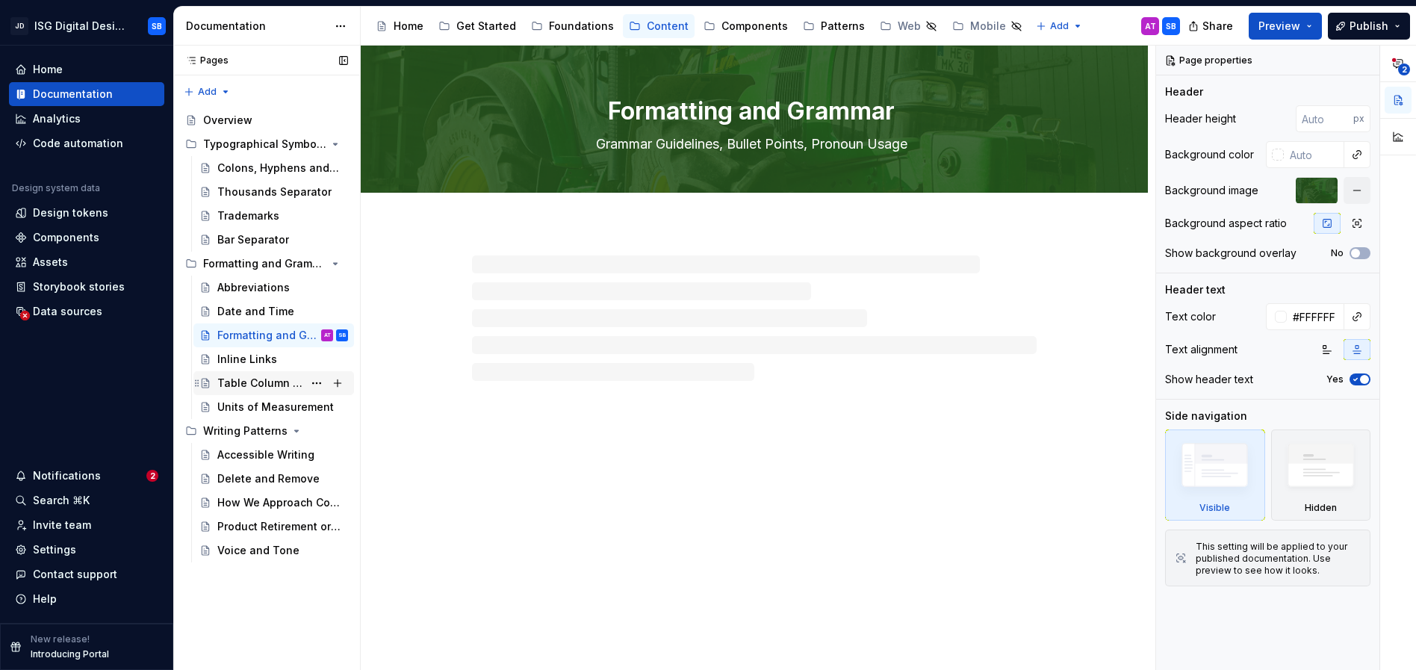
type textarea "*"
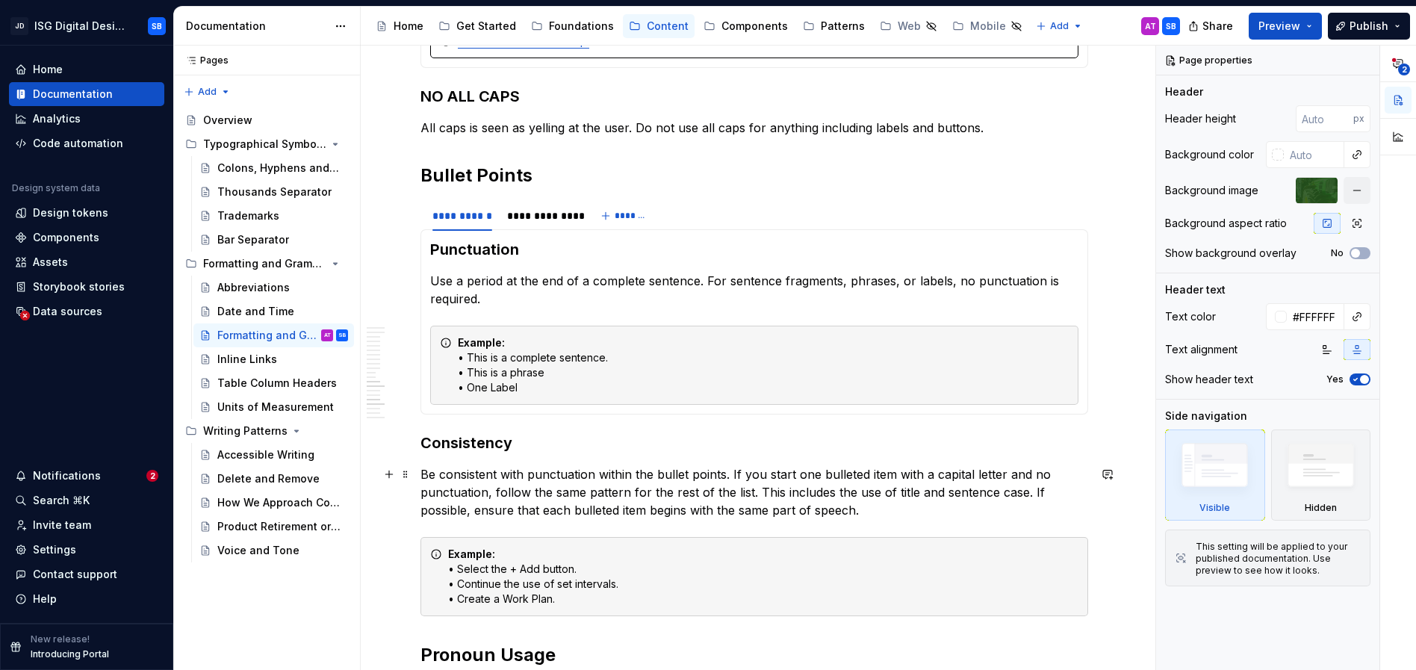
scroll to position [1548, 0]
click at [406, 211] on span at bounding box center [406, 209] width 12 height 21
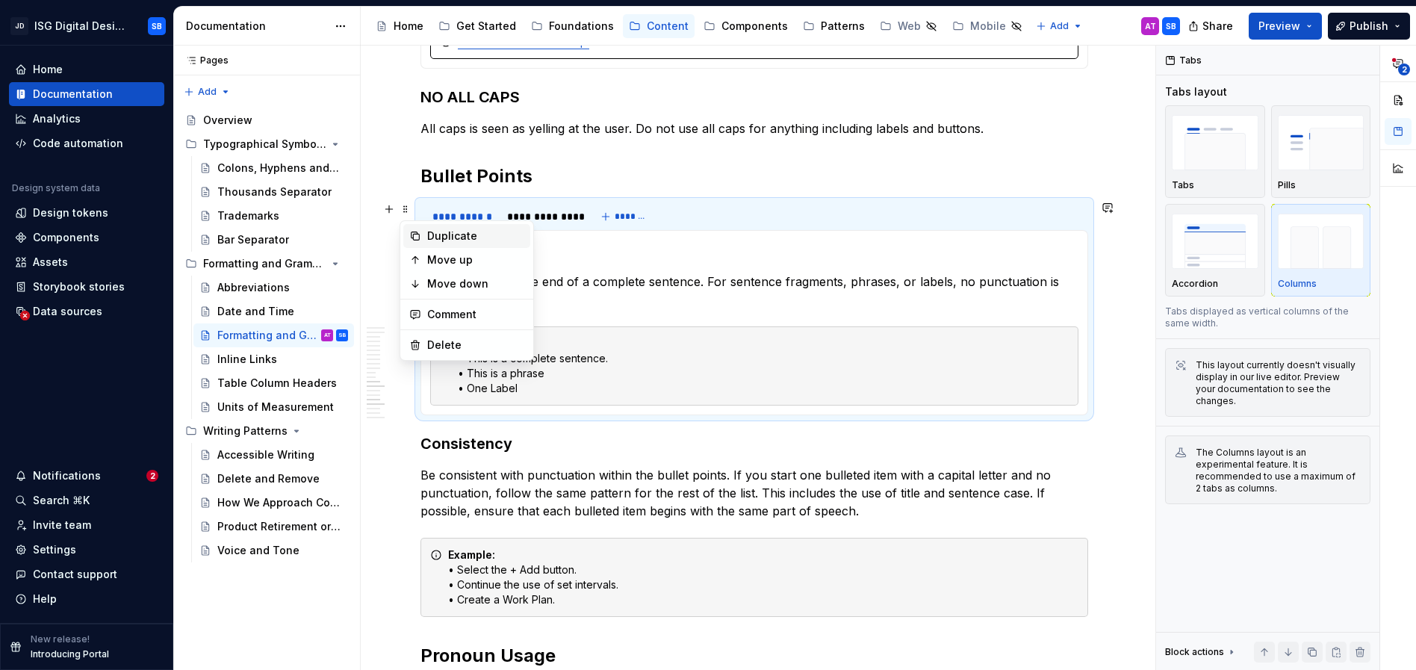
click at [423, 238] on div "Duplicate" at bounding box center [466, 236] width 127 height 24
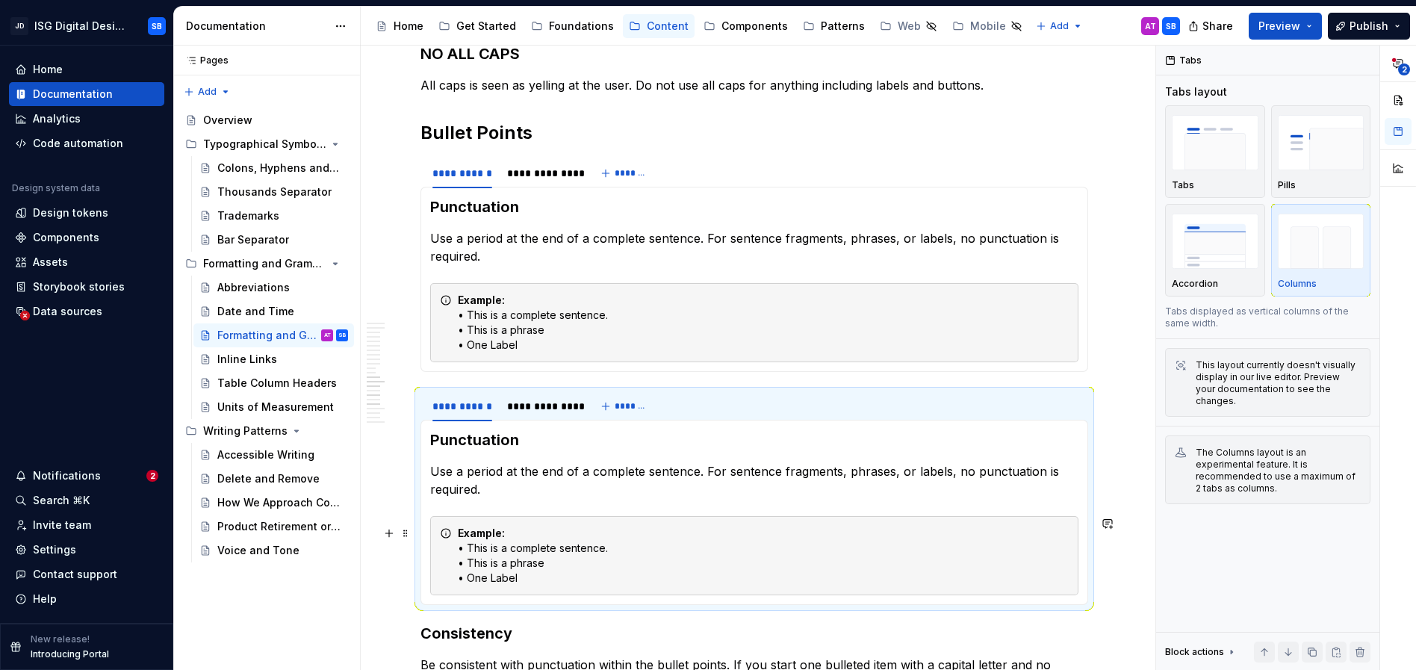
scroll to position [1592, 0]
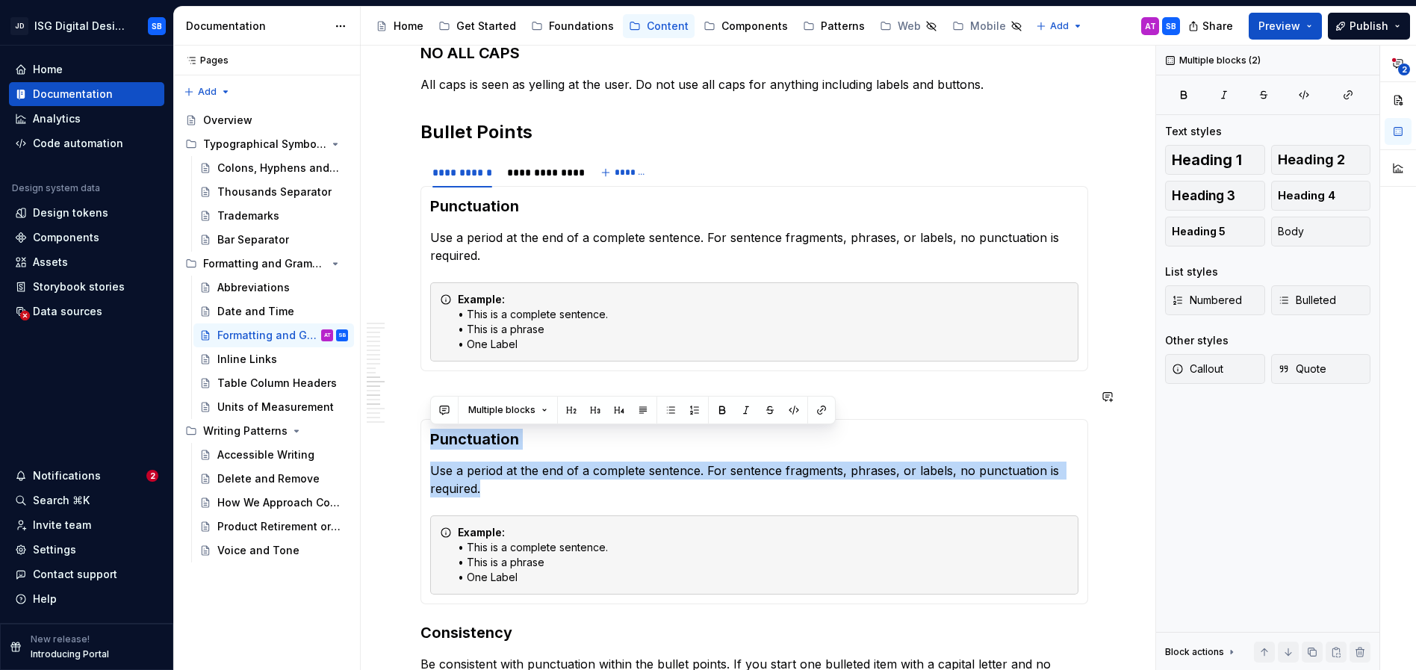
drag, startPoint x: 486, startPoint y: 491, endPoint x: 416, endPoint y: 423, distance: 98.2
click at [420, 423] on section "**********" at bounding box center [754, 496] width 668 height 215
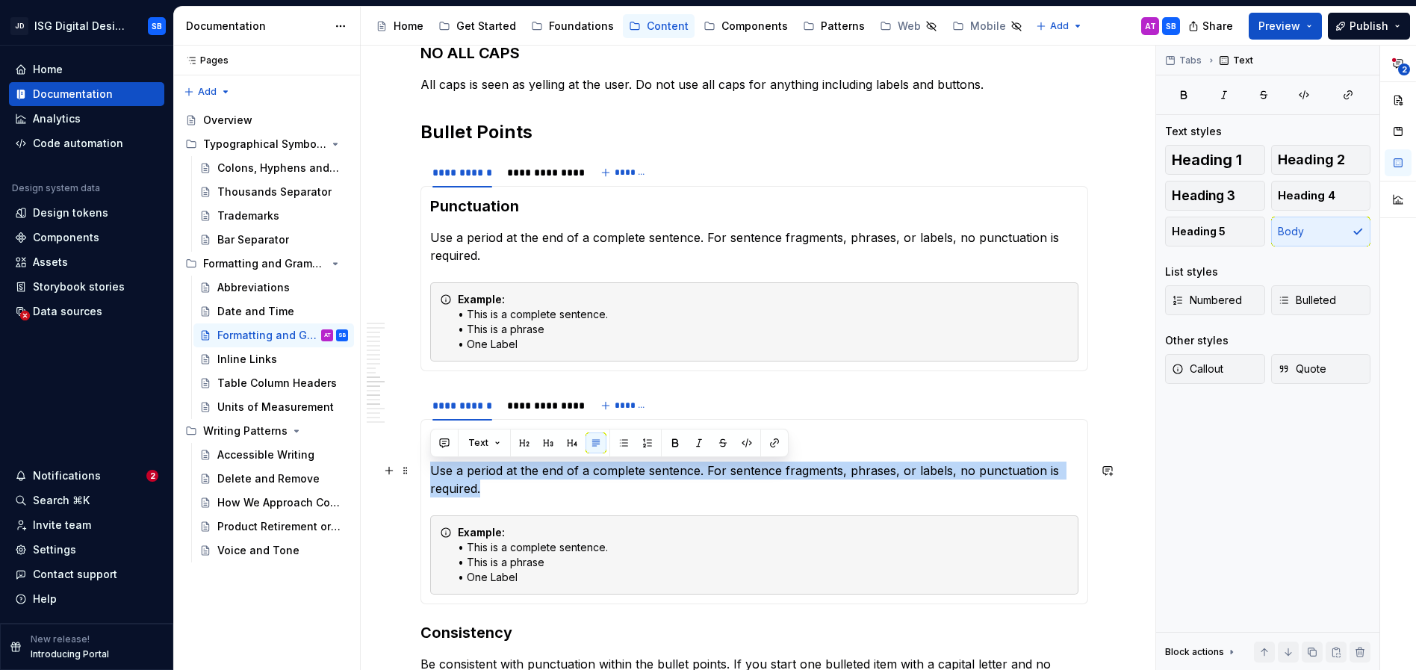
drag, startPoint x: 486, startPoint y: 485, endPoint x: 426, endPoint y: 454, distance: 68.1
click at [426, 454] on div "Punctuation Use a period at the end of a complete sentence. For sentence fragme…" at bounding box center [754, 511] width 668 height 185
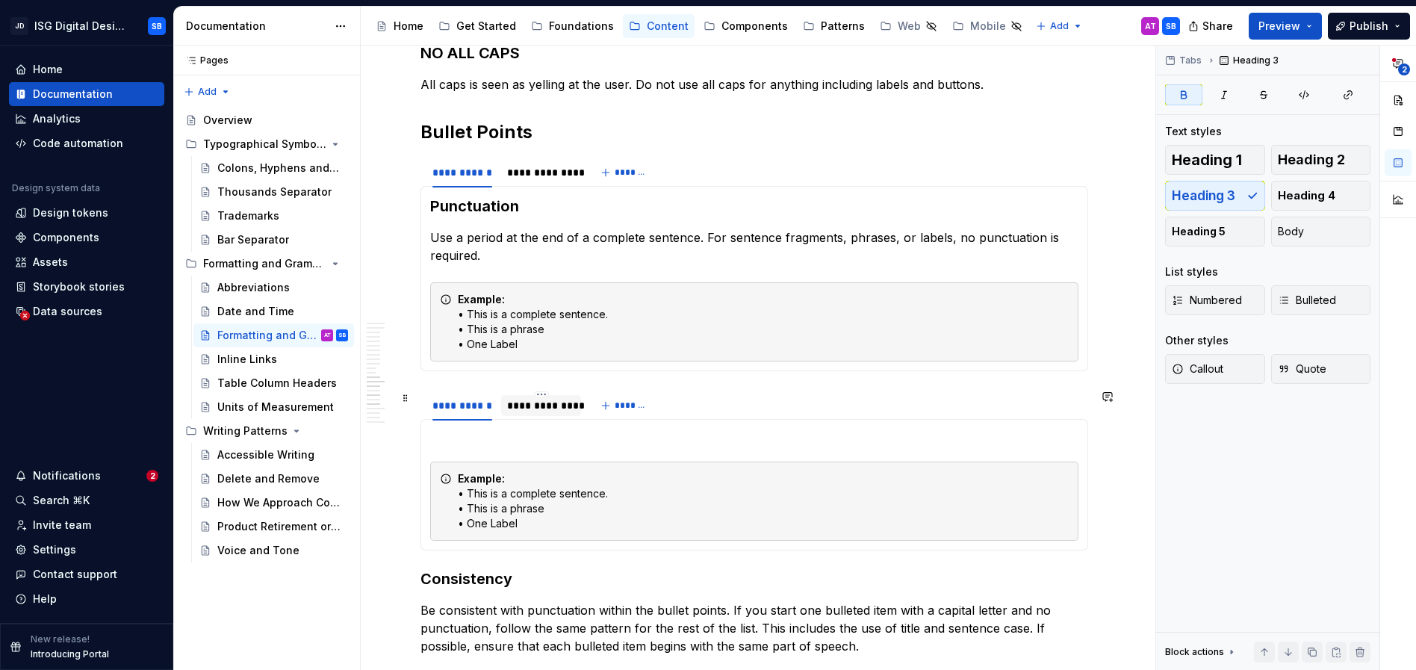
click at [536, 406] on div "**********" at bounding box center [541, 405] width 68 height 15
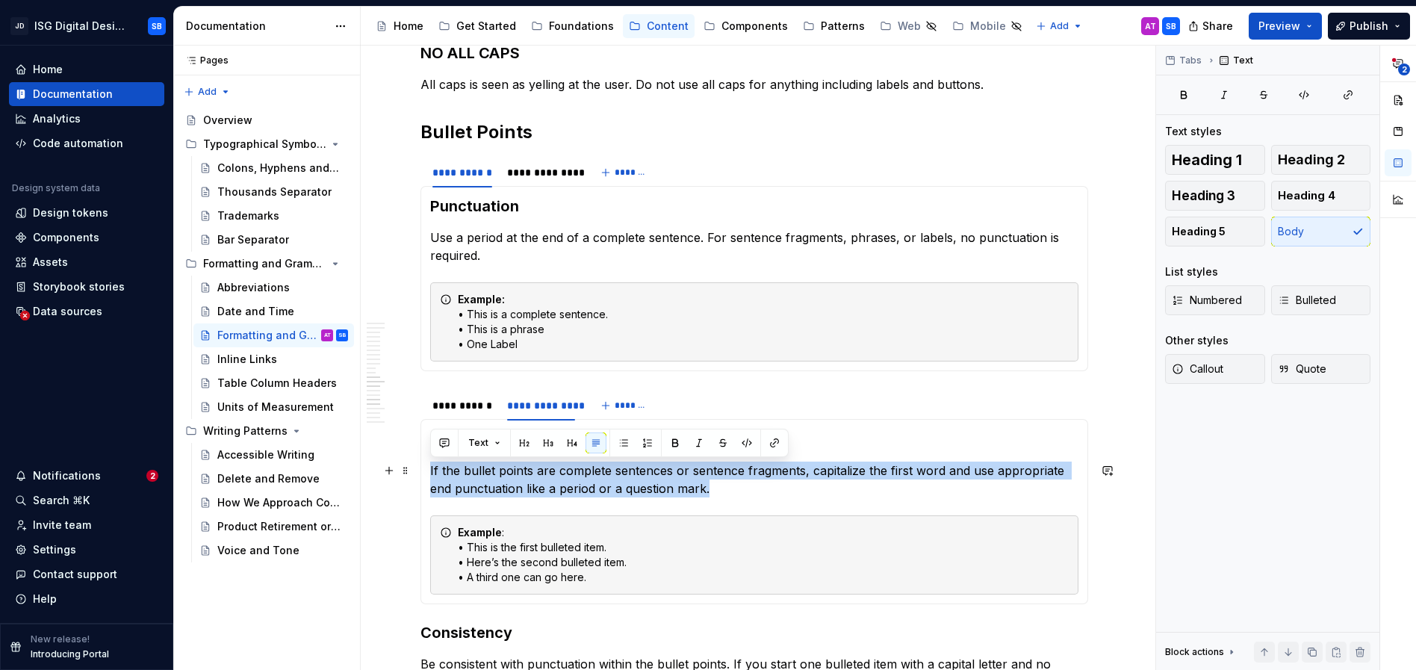
drag, startPoint x: 714, startPoint y: 491, endPoint x: 370, endPoint y: 471, distance: 344.9
click at [370, 471] on div "Overview Generally, our digital products use AP Style for grammar and formattin…" at bounding box center [754, 318] width 787 height 3370
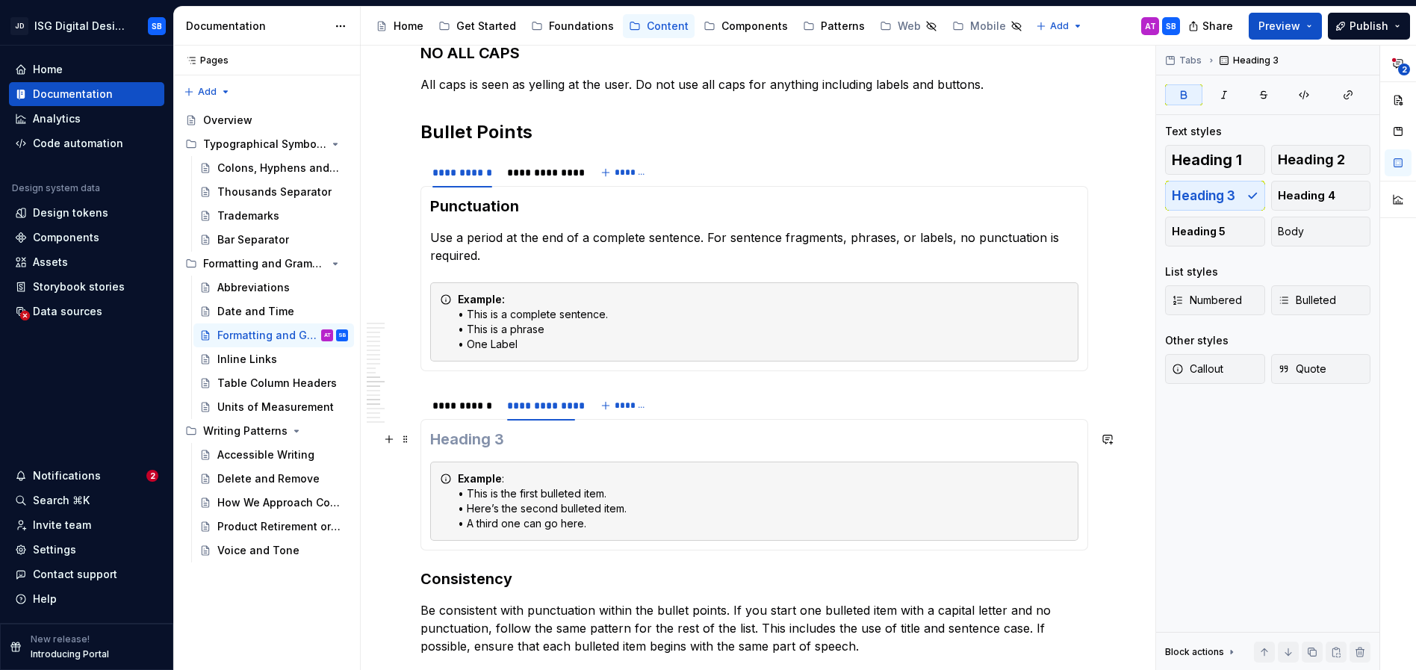
click at [627, 441] on h3 at bounding box center [754, 439] width 648 height 21
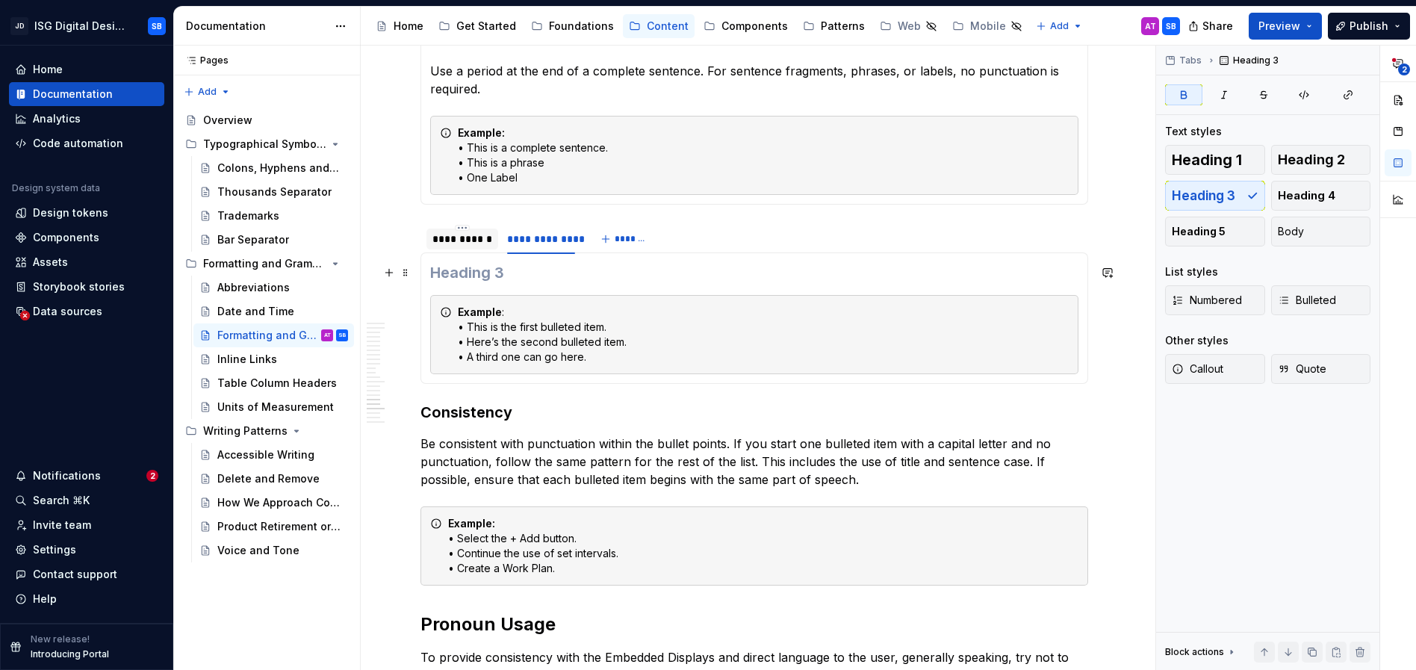
scroll to position [1756, 0]
click at [390, 238] on button "button" at bounding box center [389, 233] width 21 height 21
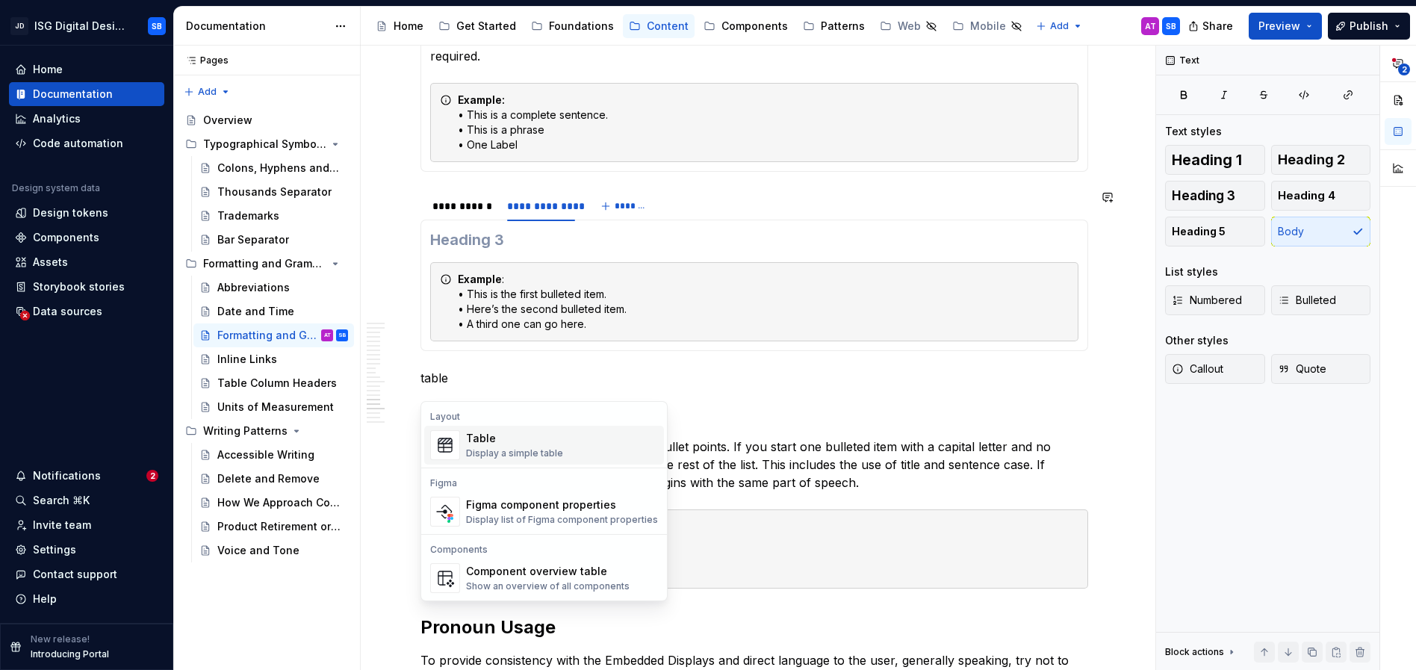
scroll to position [1802, 0]
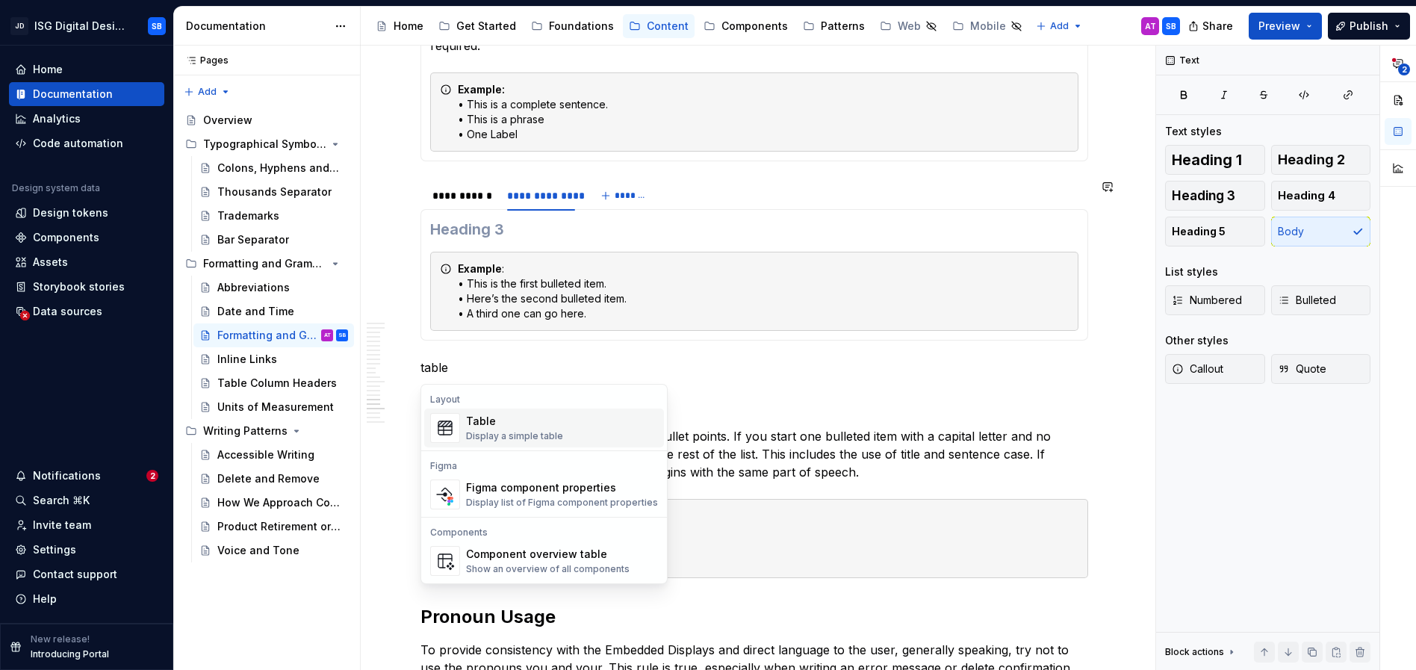
click at [588, 440] on div "Table Display a simple table" at bounding box center [562, 428] width 192 height 30
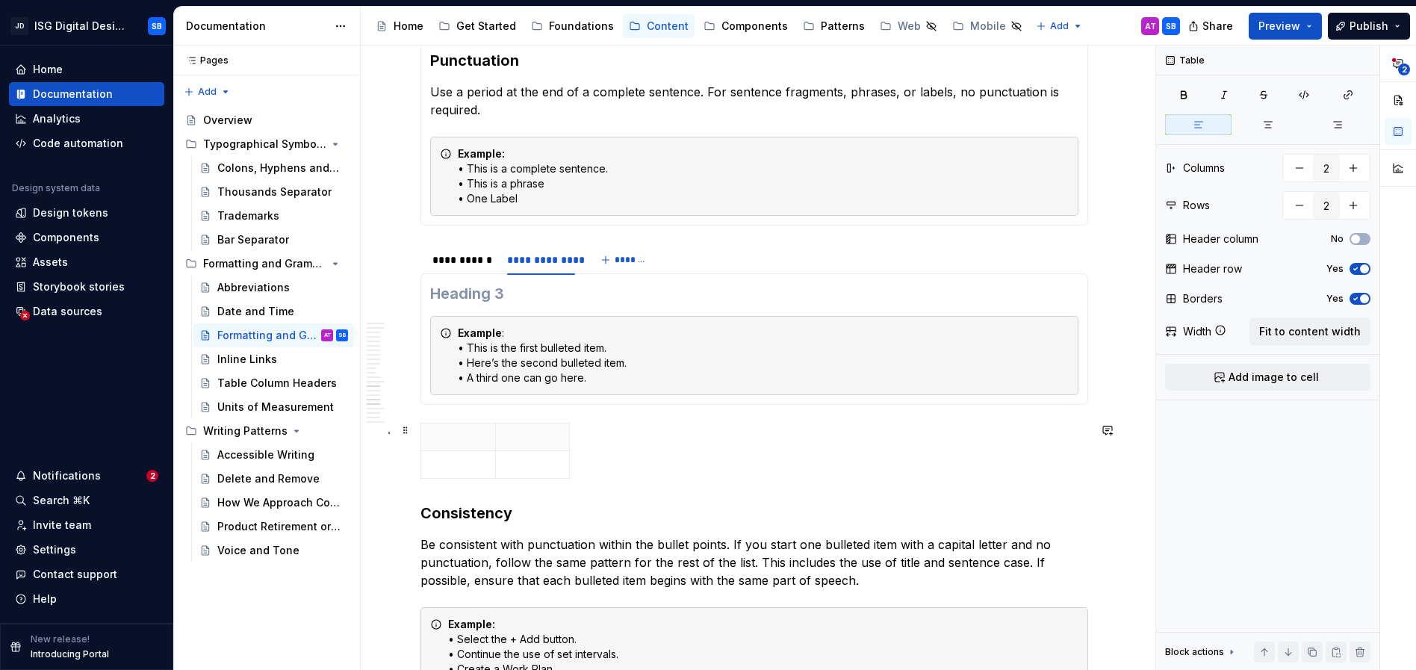
scroll to position [1724, 0]
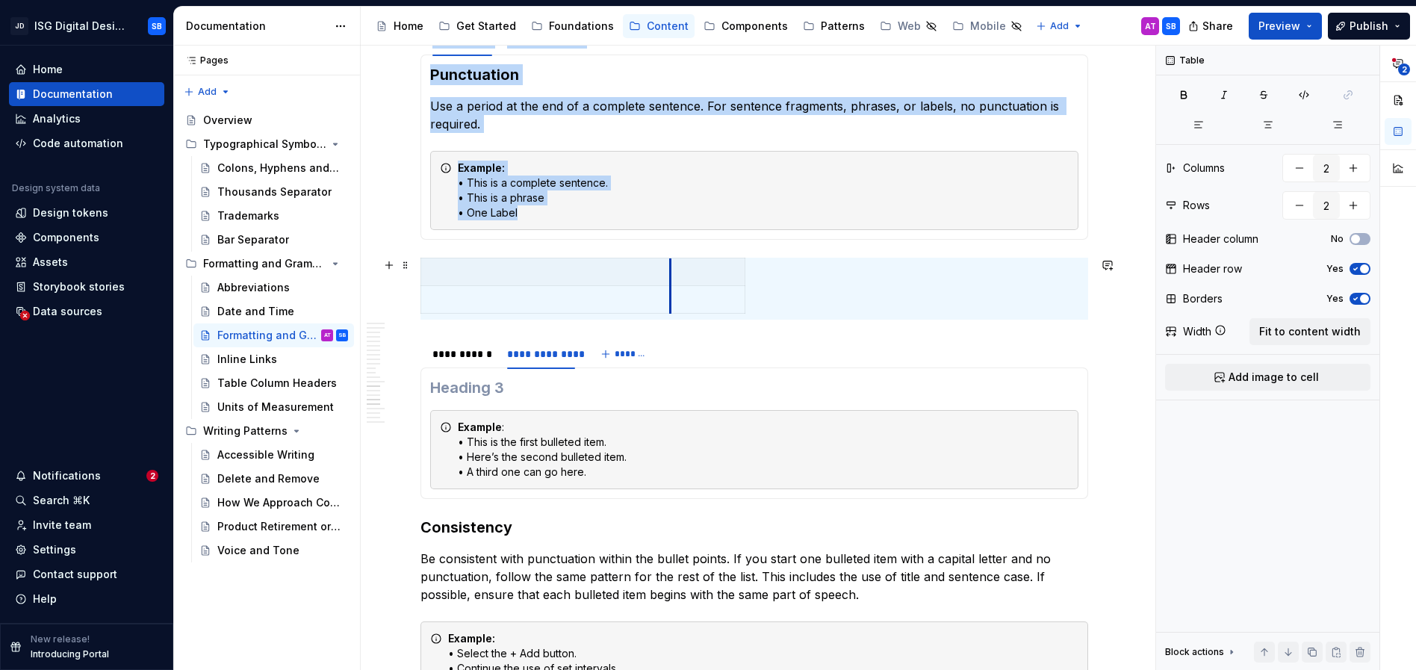
drag, startPoint x: 497, startPoint y: 291, endPoint x: 672, endPoint y: 295, distance: 175.5
click at [672, 295] on td at bounding box center [708, 300] width 75 height 28
drag, startPoint x: 744, startPoint y: 273, endPoint x: 965, endPoint y: 289, distance: 221.7
click at [497, 274] on p at bounding box center [546, 271] width 232 height 15
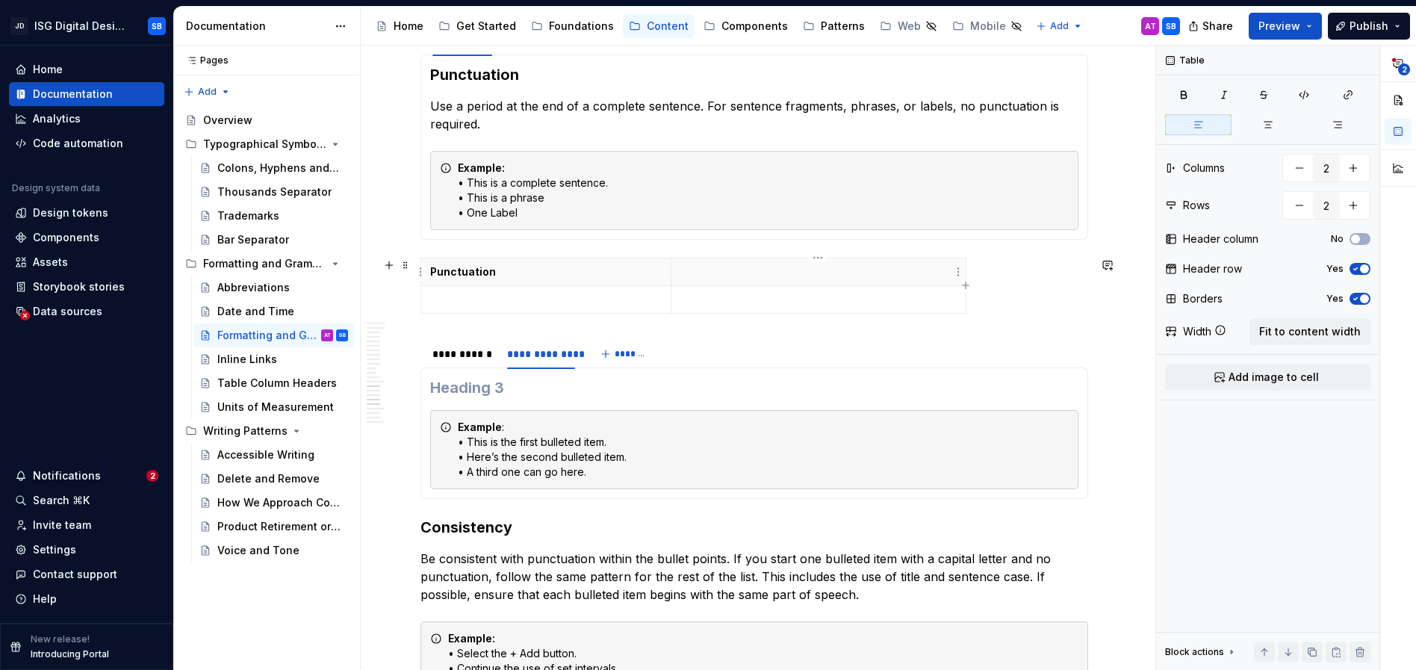
click at [751, 275] on p at bounding box center [818, 271] width 276 height 15
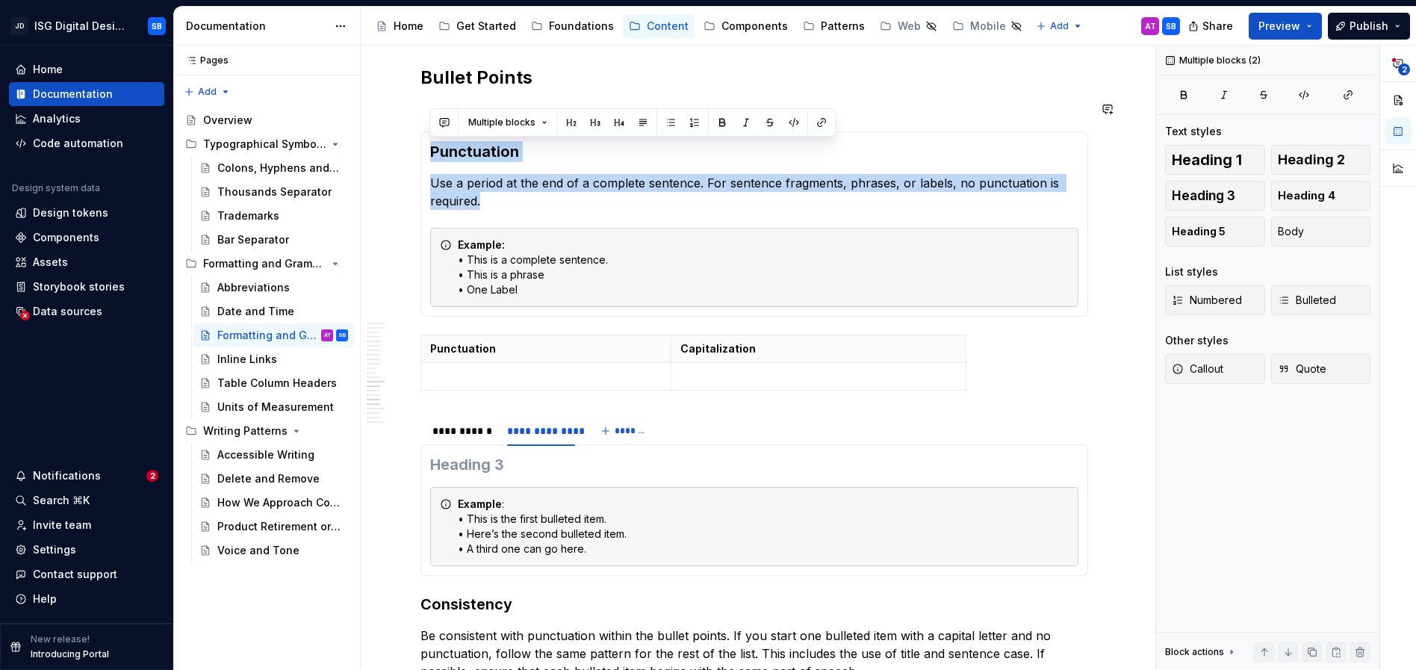
scroll to position [1607, 0]
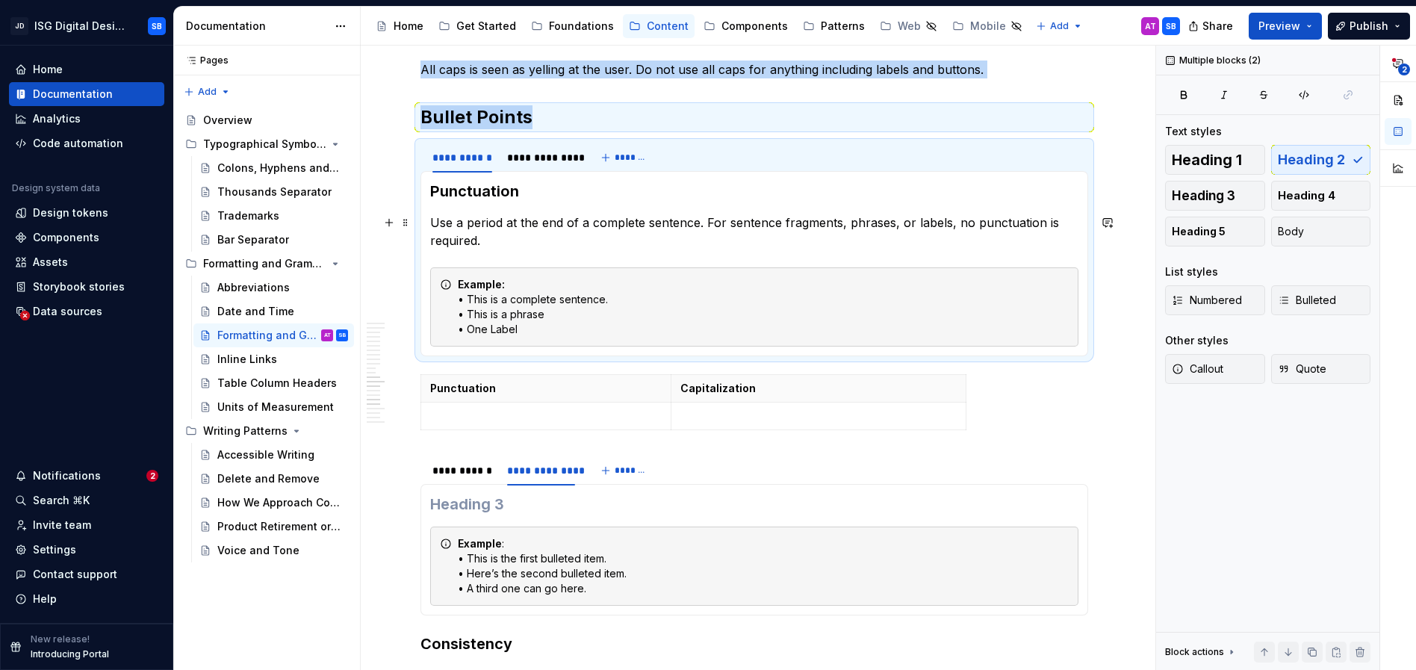
drag, startPoint x: 484, startPoint y: 122, endPoint x: 460, endPoint y: 234, distance: 114.5
click at [445, 228] on p "Use a period at the end of a complete sentence. For sentence fragments, phrases…" at bounding box center [754, 232] width 648 height 36
click at [486, 237] on p "Use a period at the end of a complete sentence. For sentence fragments, phrases…" at bounding box center [754, 232] width 648 height 36
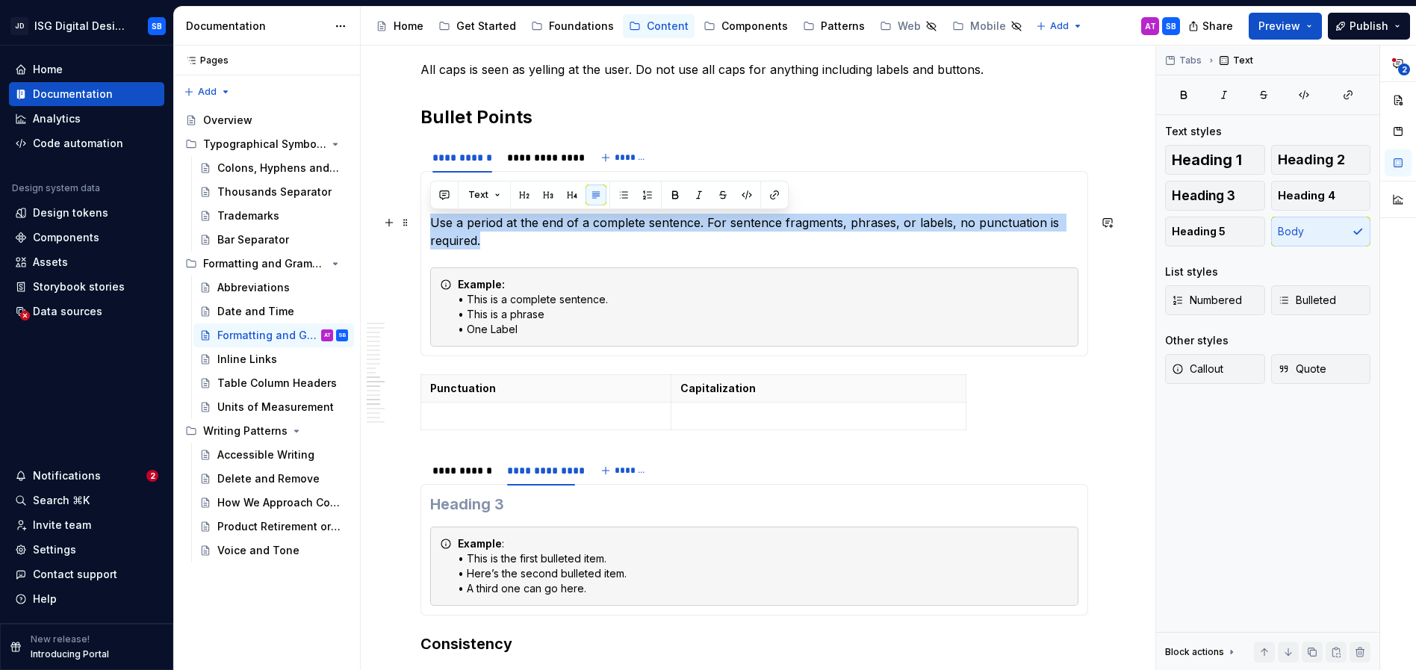
drag, startPoint x: 483, startPoint y: 243, endPoint x: 426, endPoint y: 224, distance: 59.7
click at [426, 224] on div "Punctuation Use a period at the end of a complete sentence. For sentence fragme…" at bounding box center [754, 263] width 668 height 185
copy p "Use a period at the end of a complete sentence. For sentence fragments, phrases…"
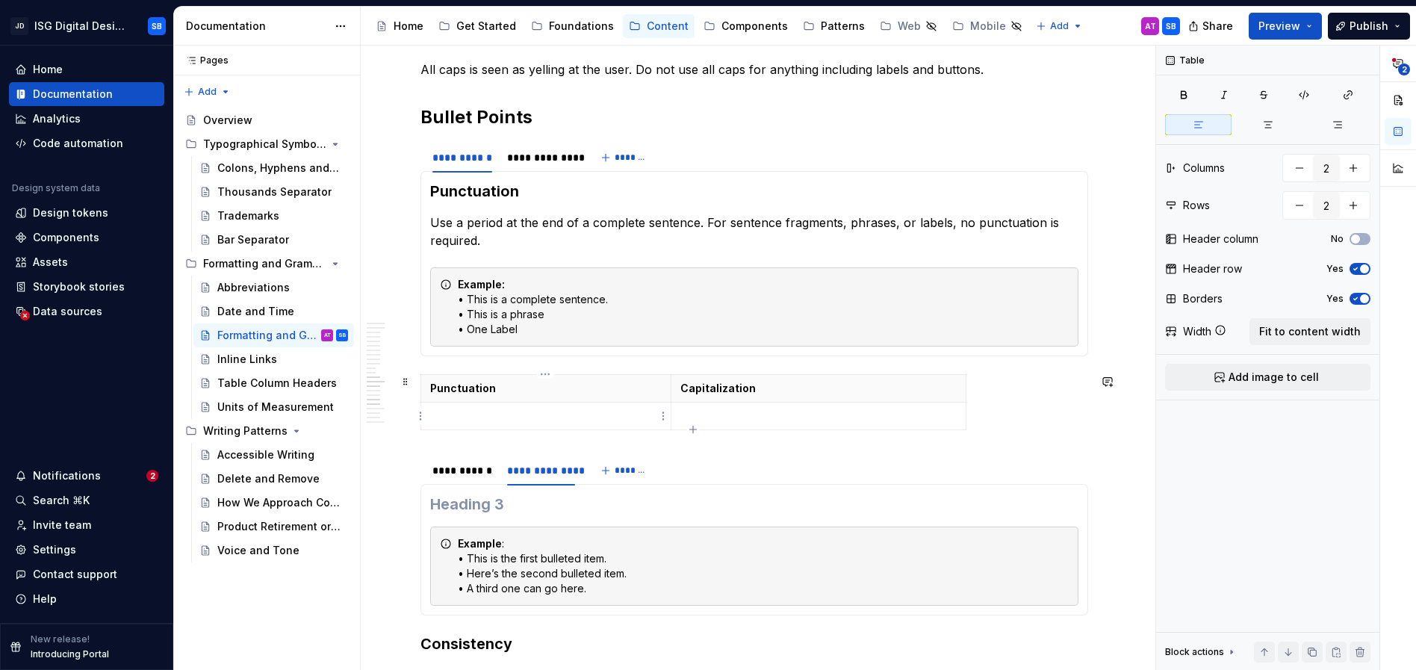
click at [465, 414] on p at bounding box center [546, 415] width 232 height 15
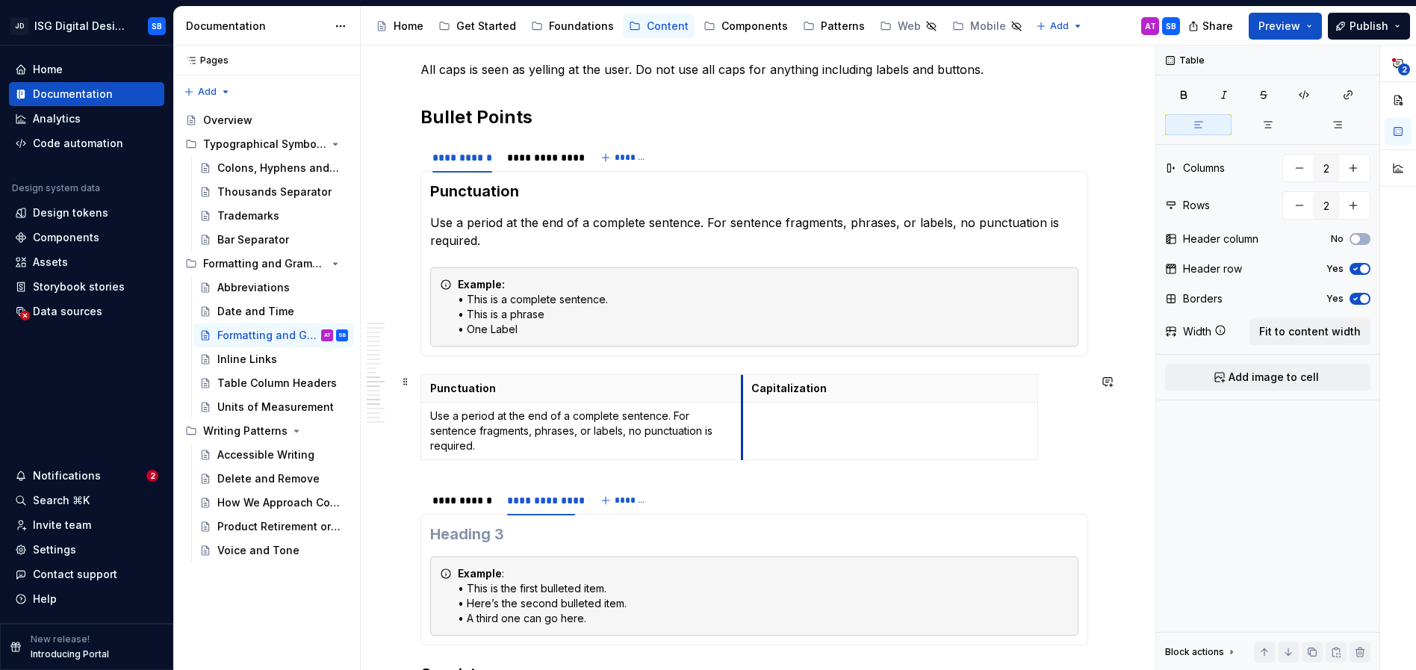
drag, startPoint x: 672, startPoint y: 425, endPoint x: 655, endPoint y: 341, distance: 85.4
click at [745, 420] on td at bounding box center [890, 432] width 296 height 58
click at [540, 158] on div "**********" at bounding box center [541, 157] width 68 height 15
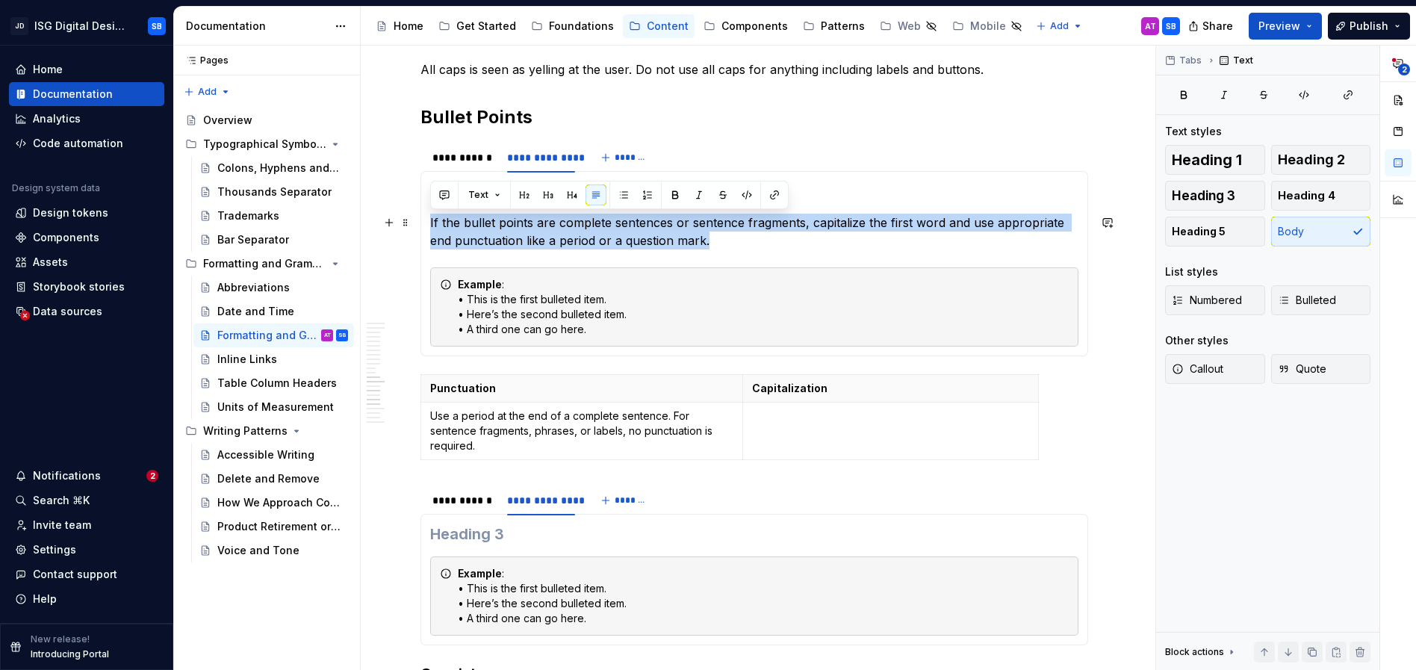
drag, startPoint x: 710, startPoint y: 242, endPoint x: 378, endPoint y: 205, distance: 334.3
click at [378, 205] on div "Overview Generally, our digital products use AP Style for grammar and formattin…" at bounding box center [754, 331] width 787 height 3426
copy p "If the bullet points are complete sentences or sentence fragments, capitalize t…"
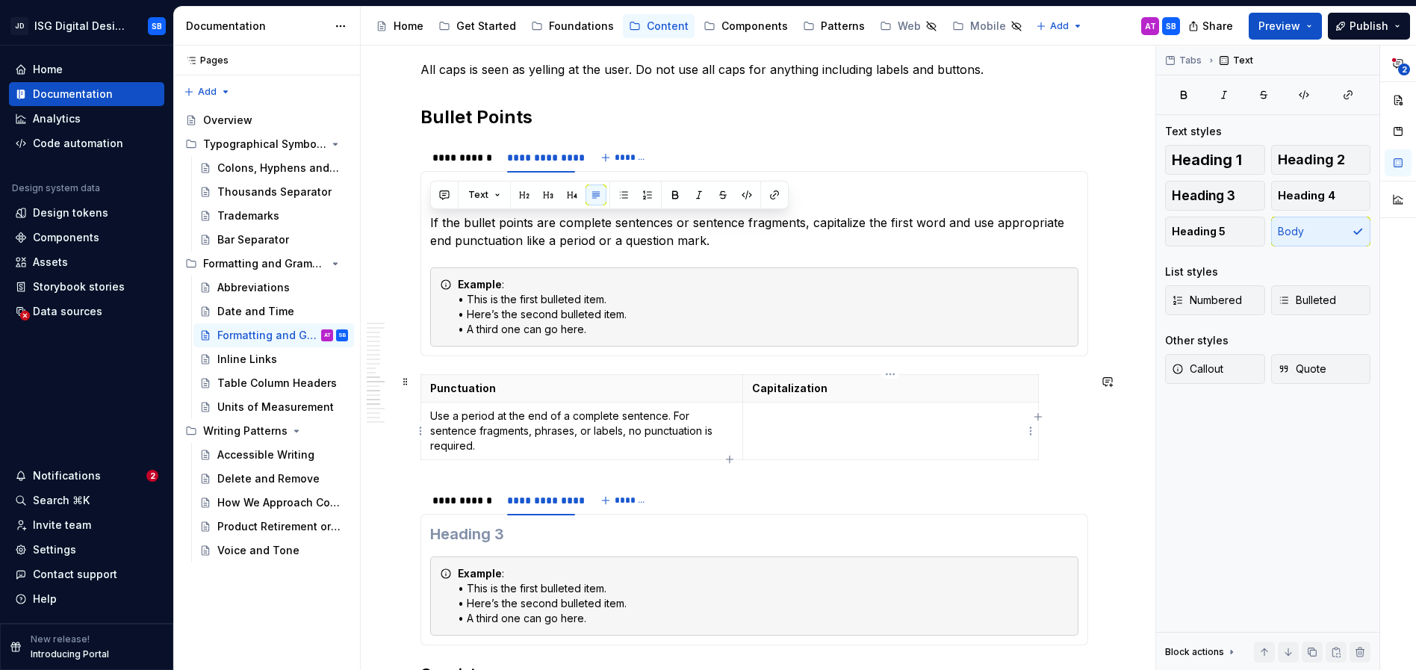
click at [807, 420] on p at bounding box center [890, 415] width 277 height 15
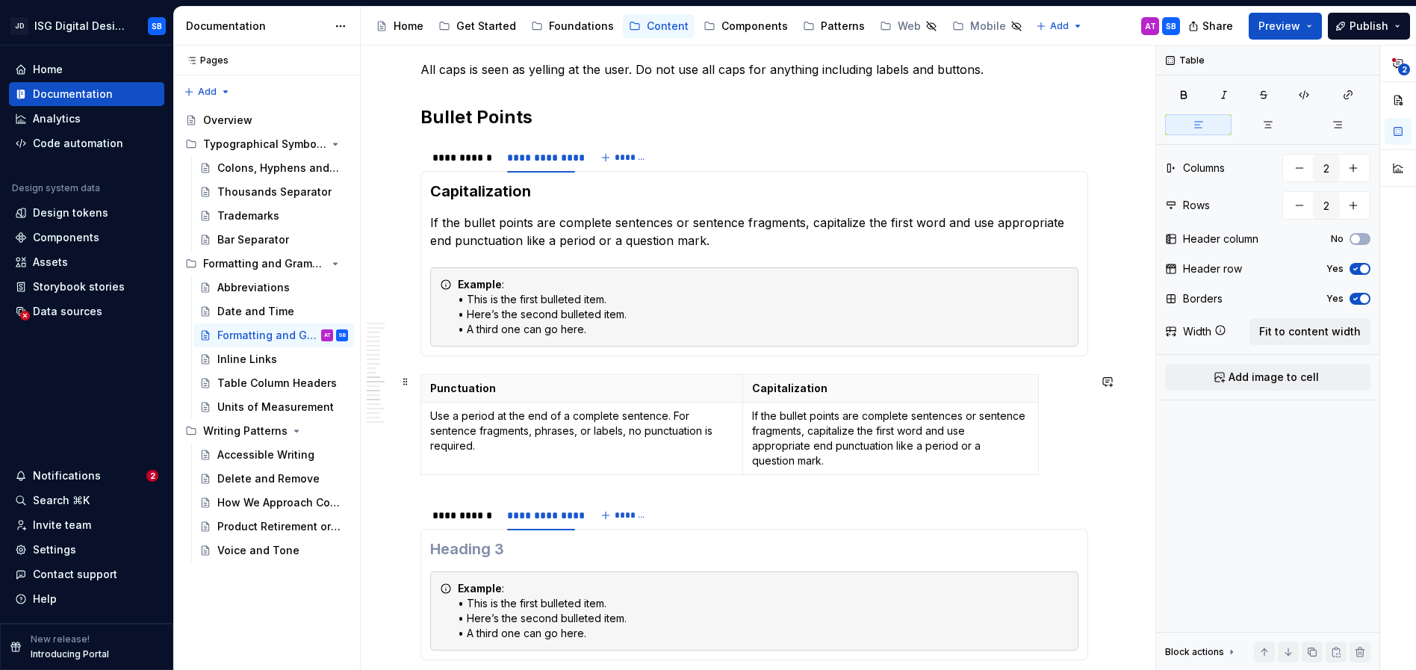
click at [403, 475] on div "Overview Generally, our digital products use AP Style for grammar and formattin…" at bounding box center [754, 338] width 787 height 3441
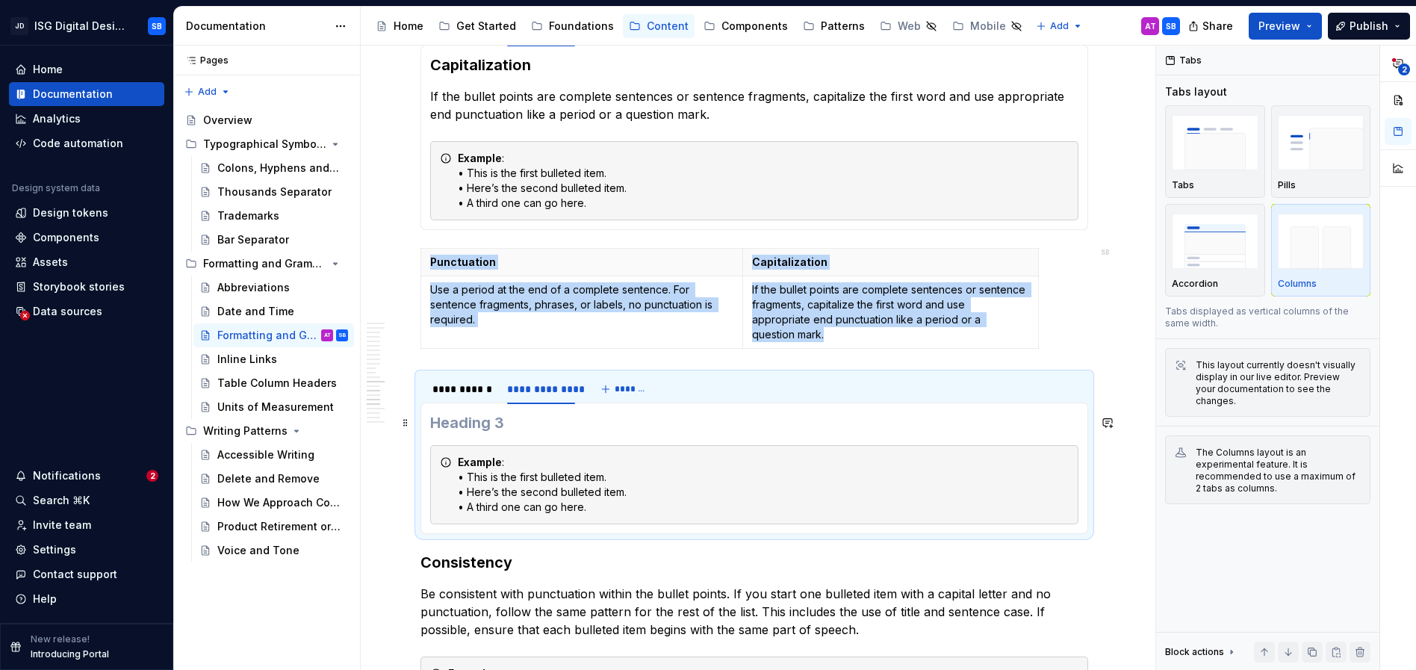
scroll to position [1737, 0]
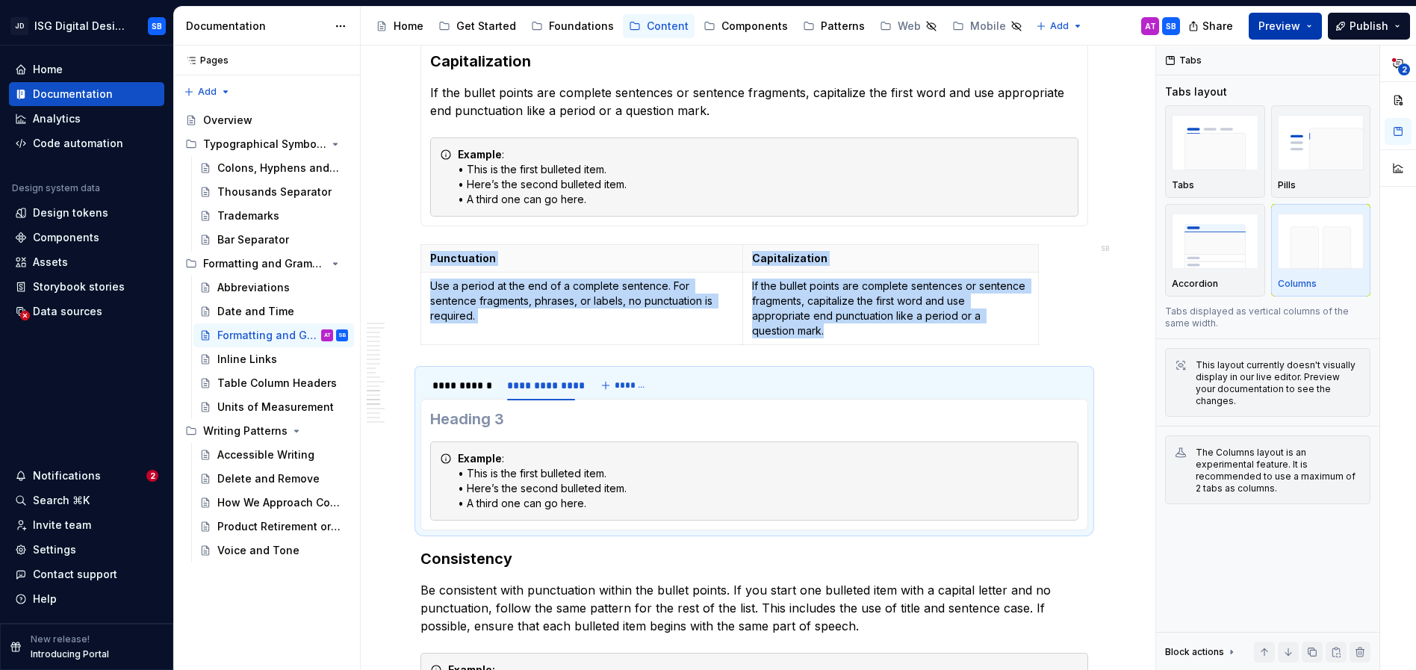
click at [1298, 29] on span "Preview" at bounding box center [1279, 26] width 42 height 15
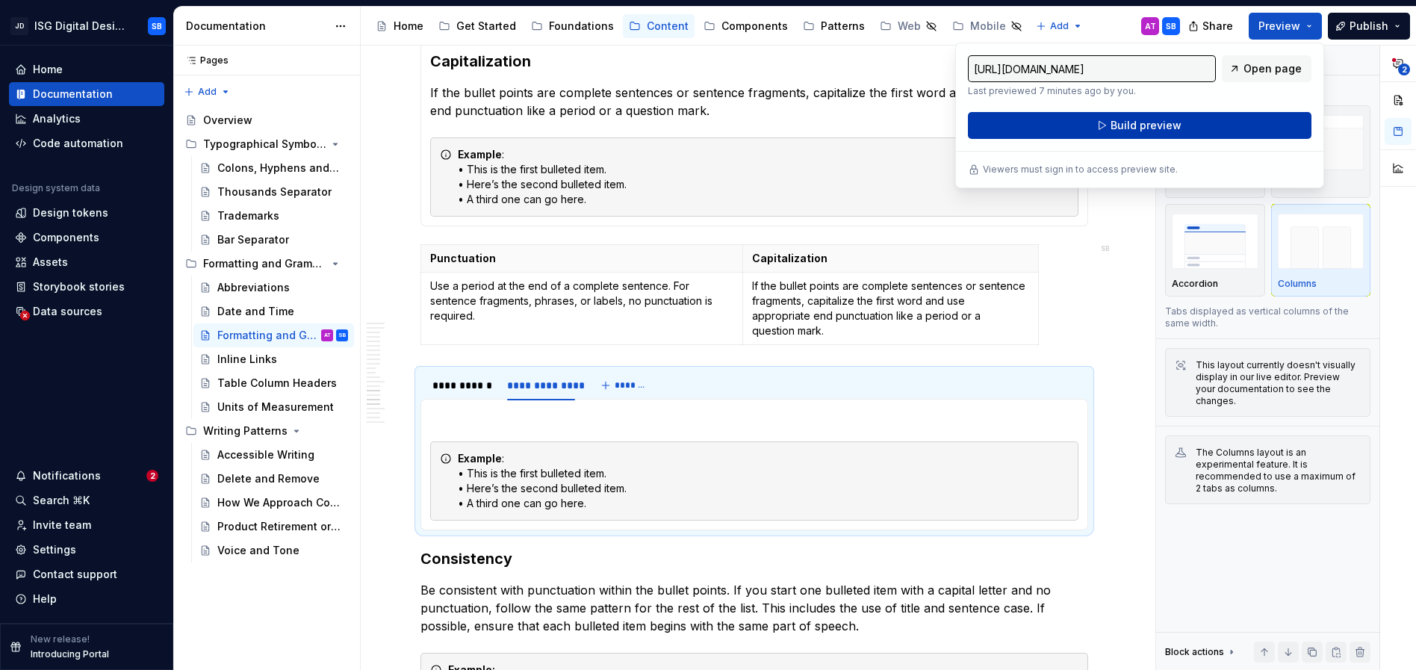
click at [1171, 129] on span "Build preview" at bounding box center [1145, 125] width 71 height 15
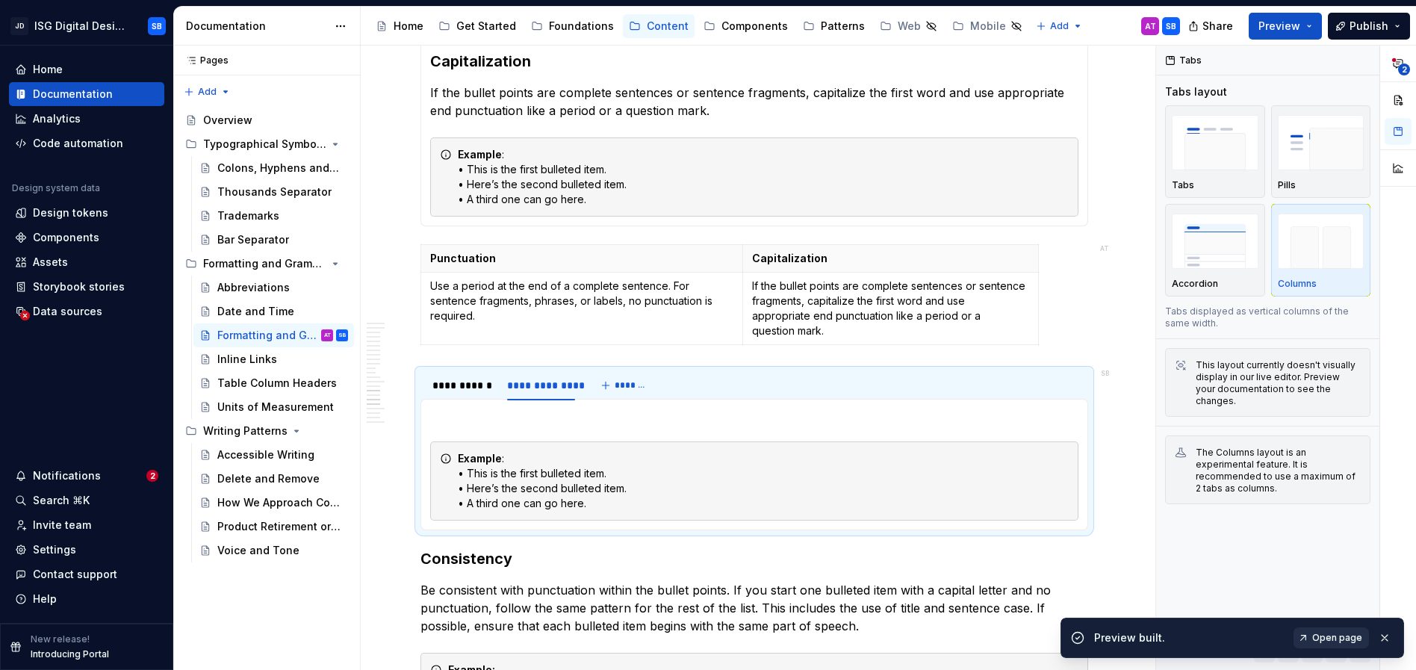
click at [1325, 638] on span "Open page" at bounding box center [1337, 638] width 50 height 12
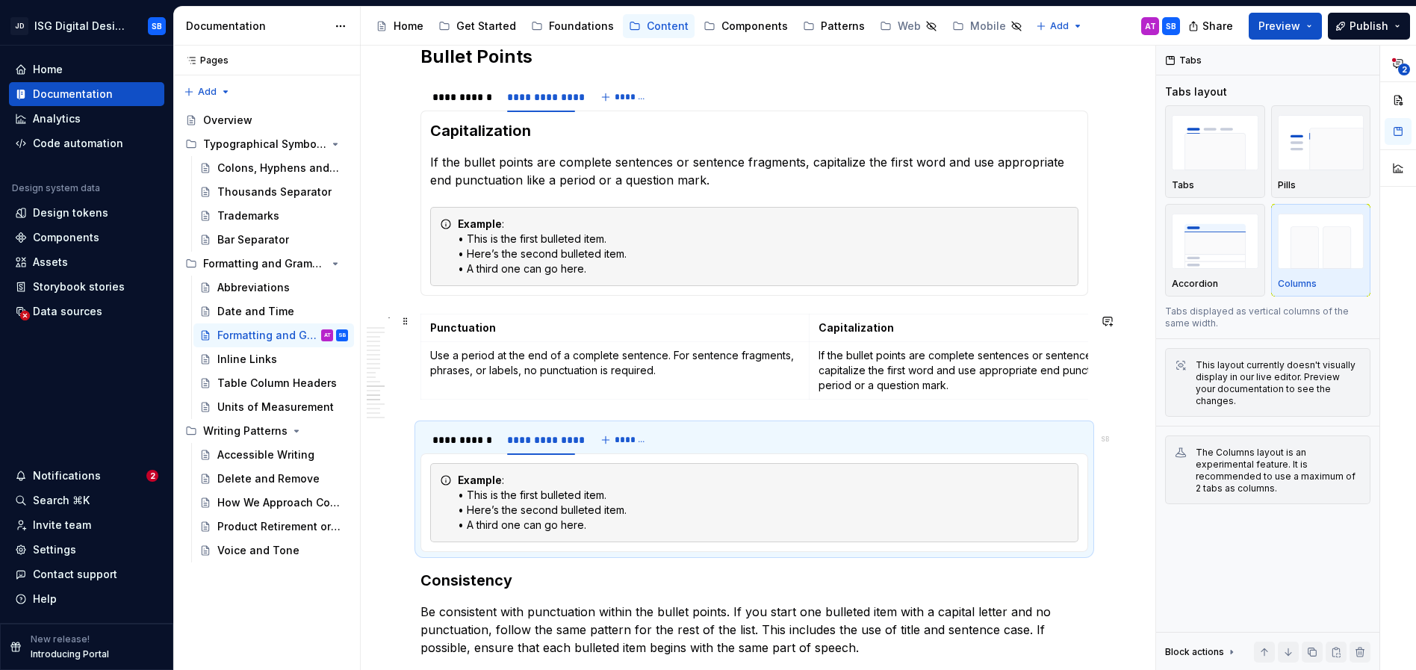
scroll to position [1668, 0]
click at [410, 323] on span at bounding box center [406, 320] width 12 height 21
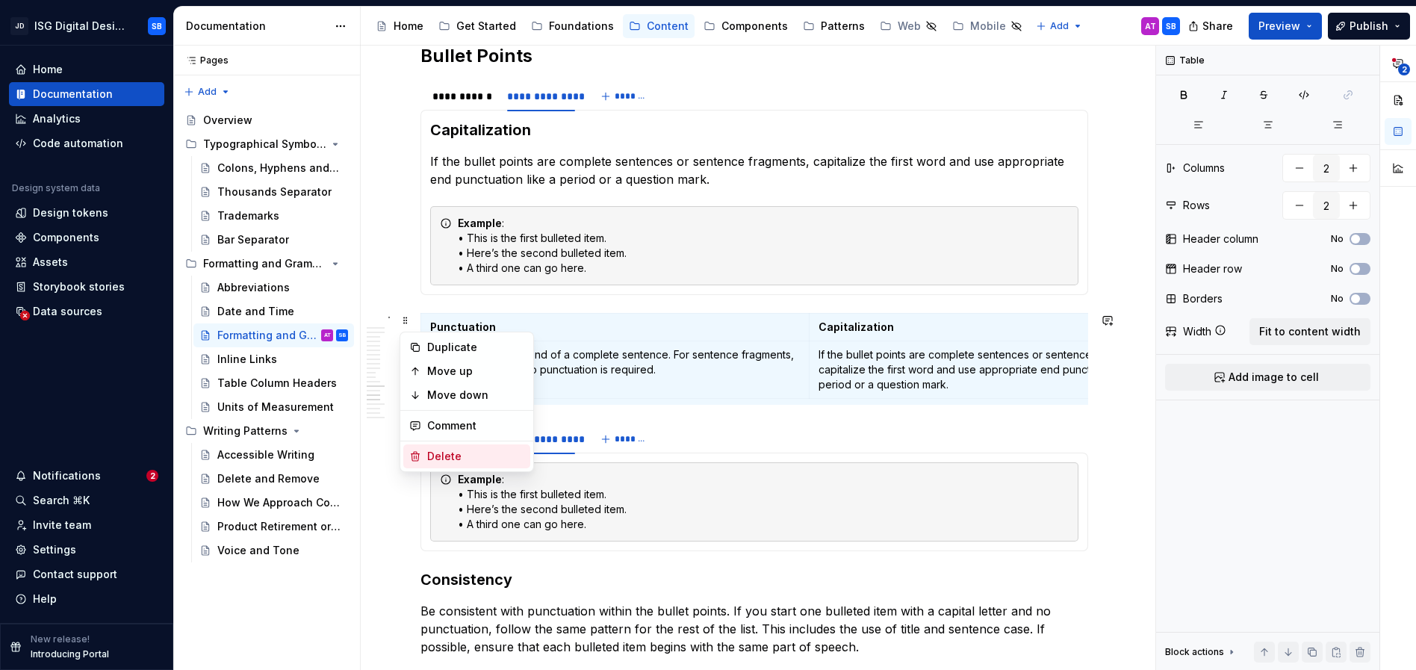
click at [450, 454] on div "Delete" at bounding box center [475, 456] width 97 height 15
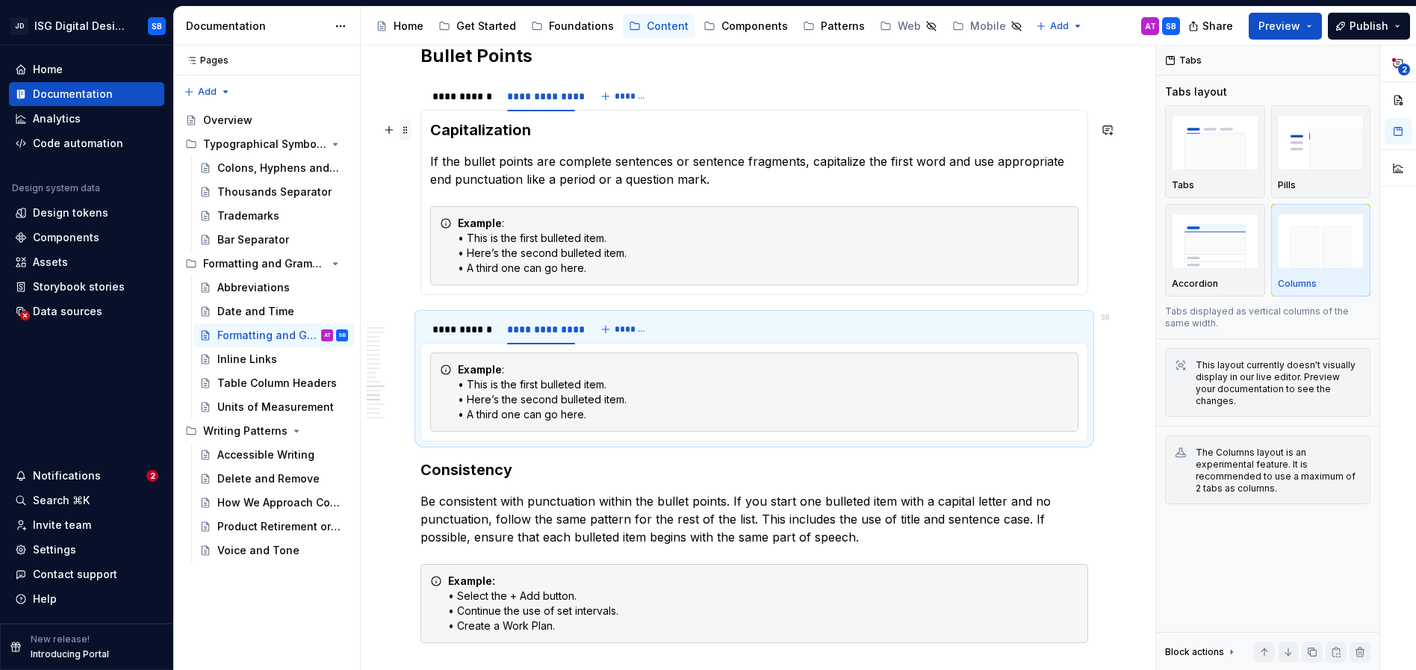
click at [406, 124] on span at bounding box center [406, 129] width 12 height 21
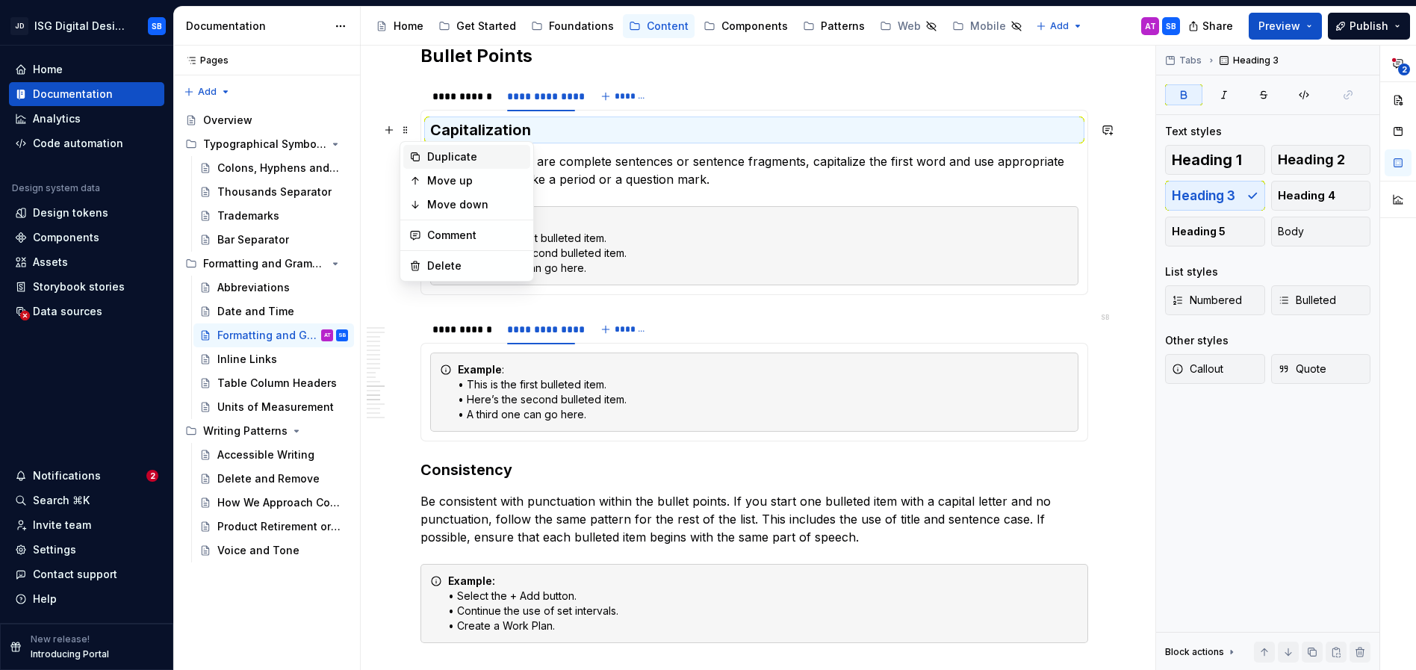
click at [430, 152] on div "Duplicate" at bounding box center [475, 156] width 97 height 15
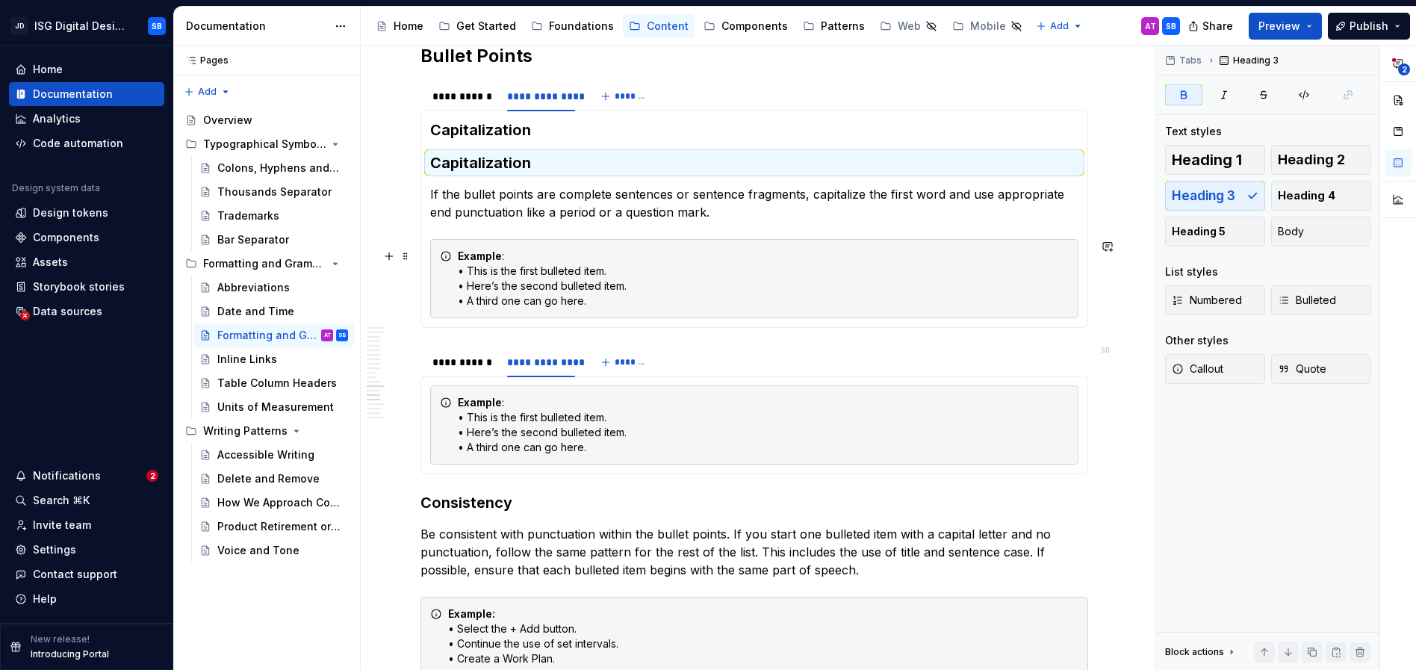
click at [734, 285] on div "Example : • This is the first bulleted item. • Here’s the second bulleted item.…" at bounding box center [763, 279] width 611 height 60
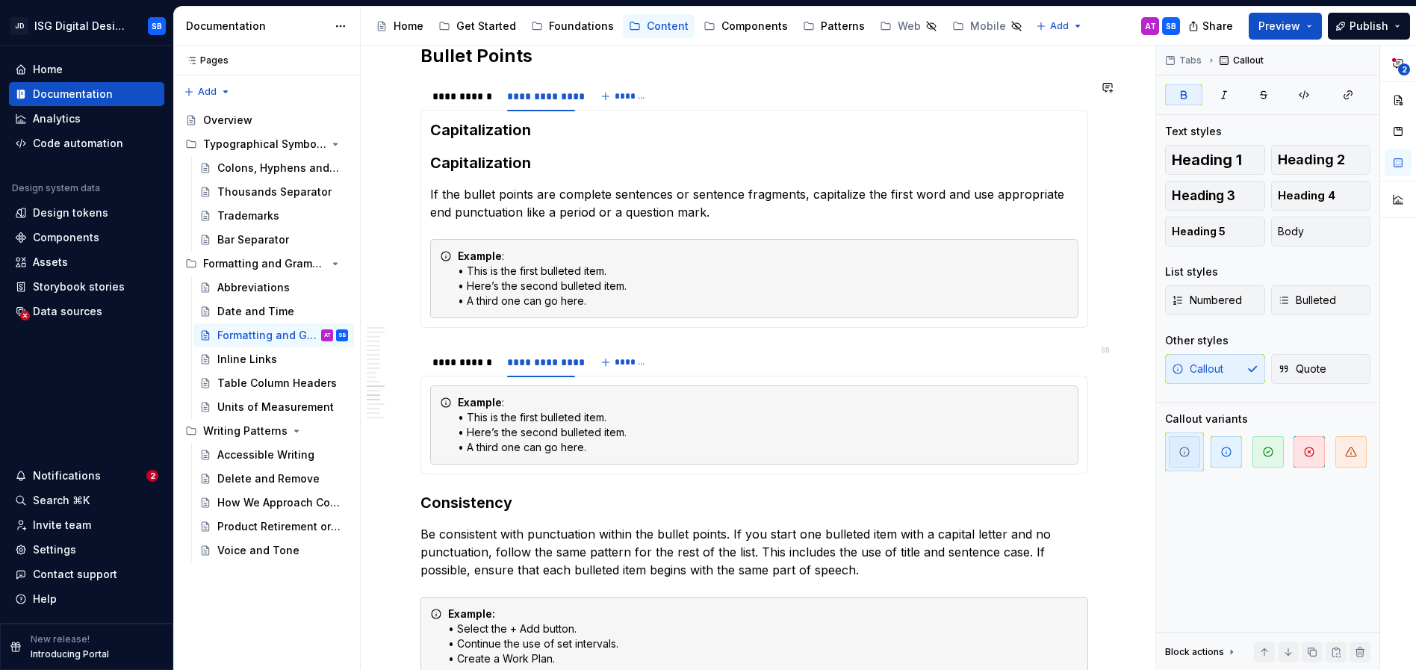
click at [431, 236] on section-item-column "Capitalization Capitalization If the bullet points are complete sentences or se…" at bounding box center [754, 218] width 648 height 199
click at [408, 258] on span at bounding box center [406, 256] width 12 height 21
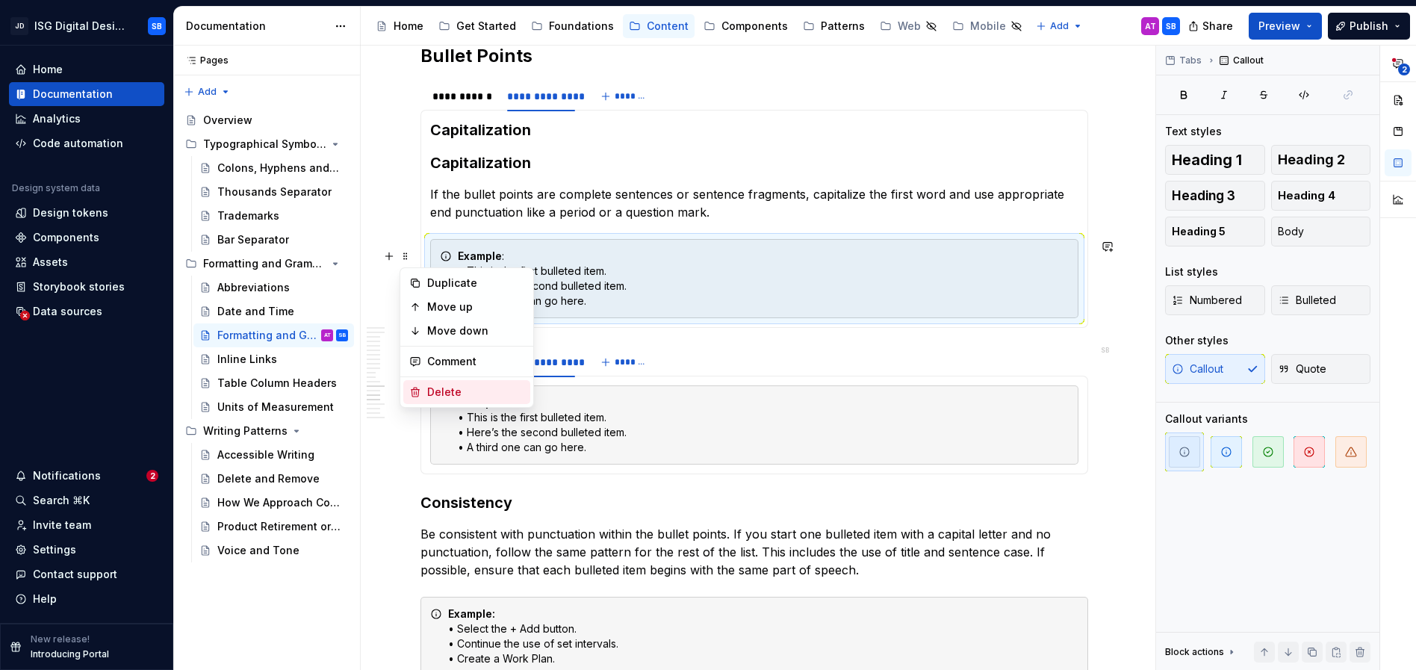
click at [454, 390] on div "Delete" at bounding box center [475, 392] width 97 height 15
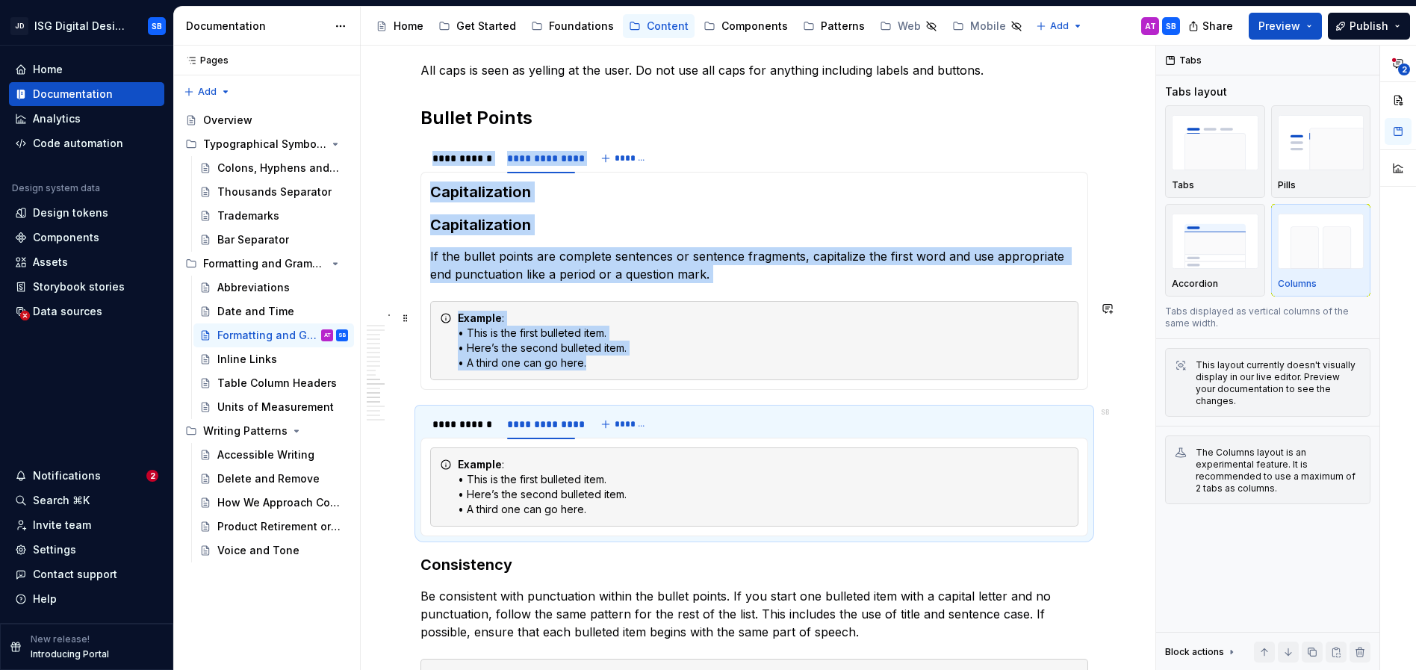
scroll to position [1606, 0]
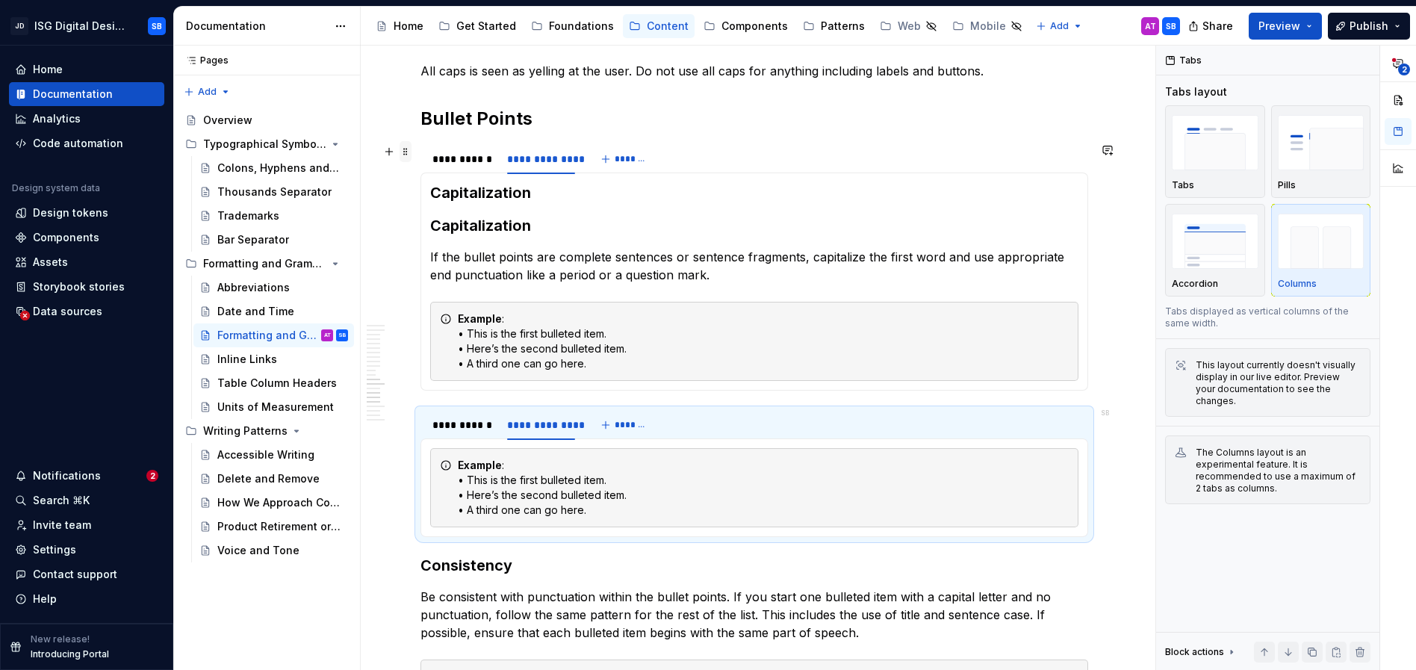
click at [404, 156] on span at bounding box center [406, 151] width 12 height 21
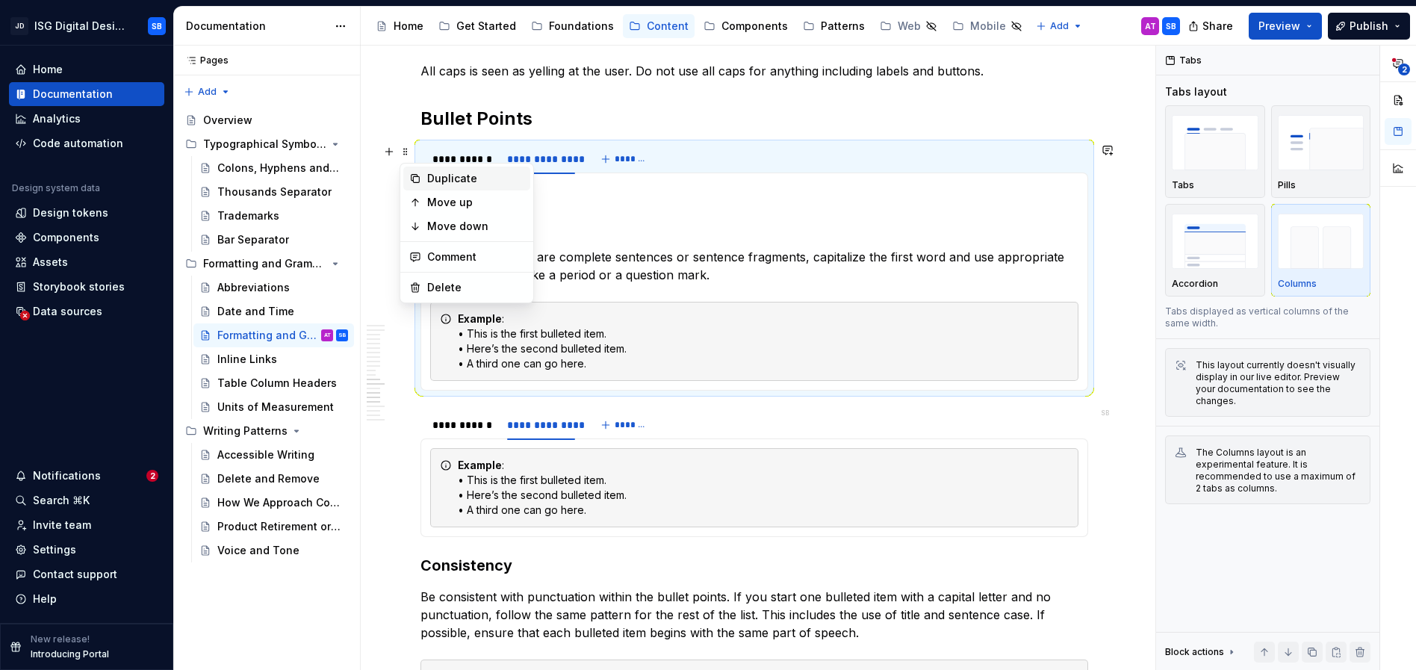
click at [440, 178] on div "Duplicate" at bounding box center [475, 178] width 97 height 15
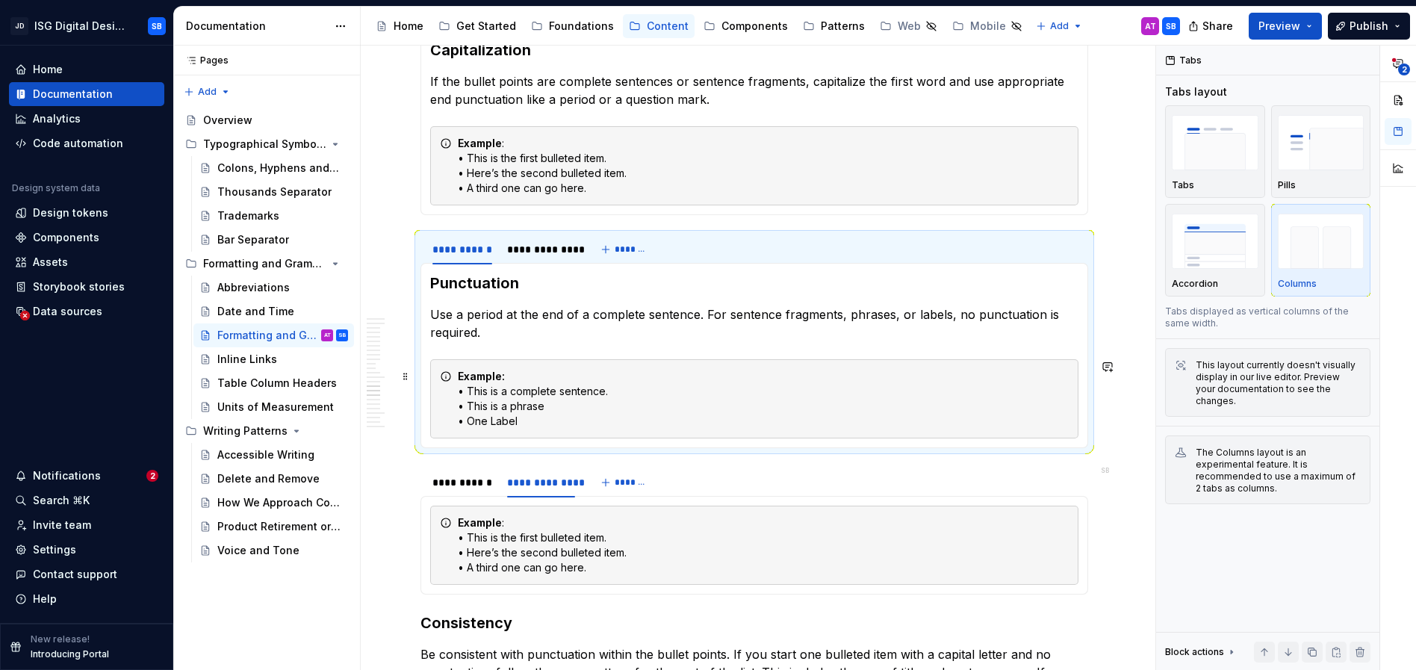
scroll to position [1787, 0]
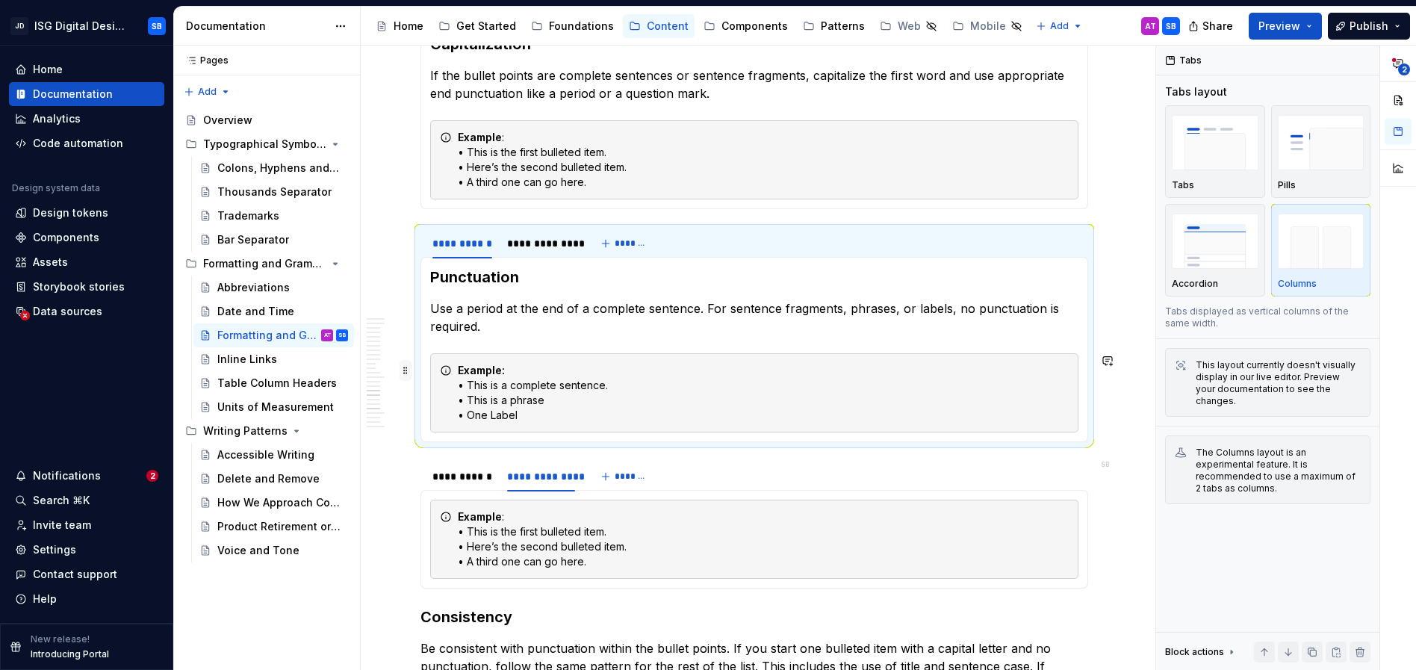
click at [406, 370] on span at bounding box center [406, 370] width 12 height 21
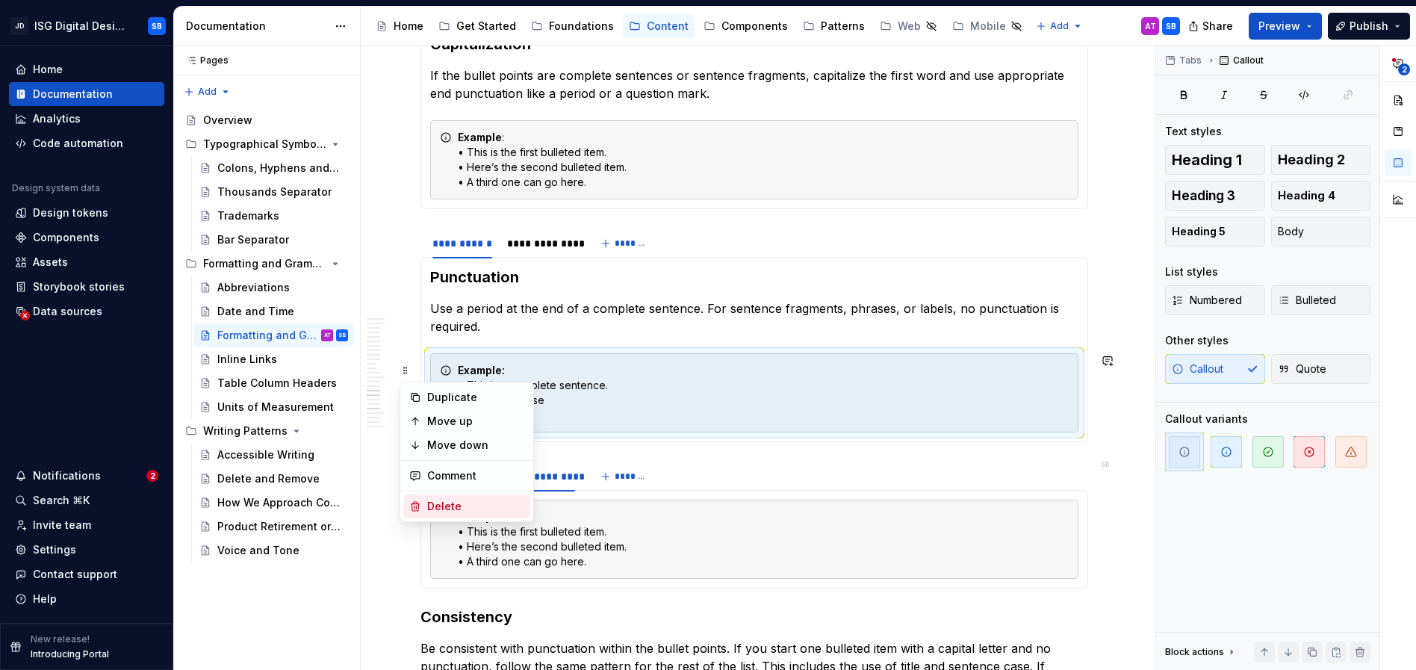
click at [444, 507] on div "Delete" at bounding box center [475, 506] width 97 height 15
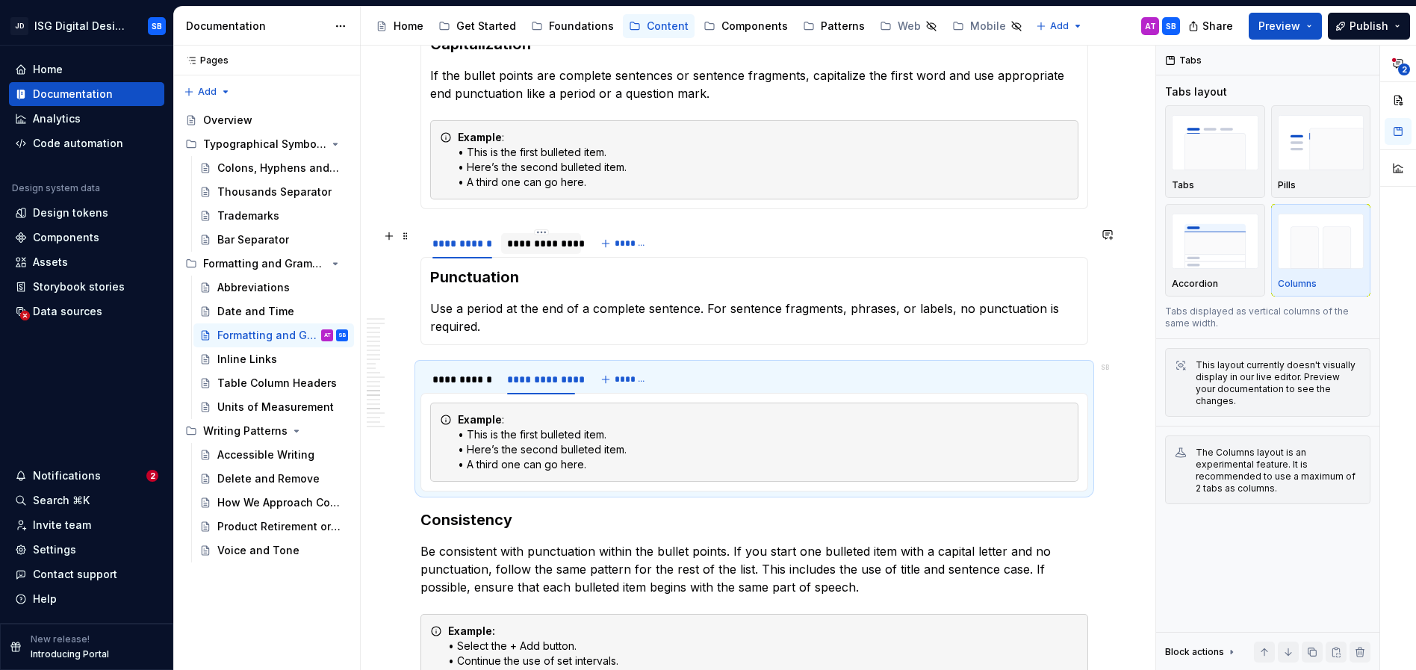
click at [554, 249] on div "**********" at bounding box center [541, 243] width 68 height 15
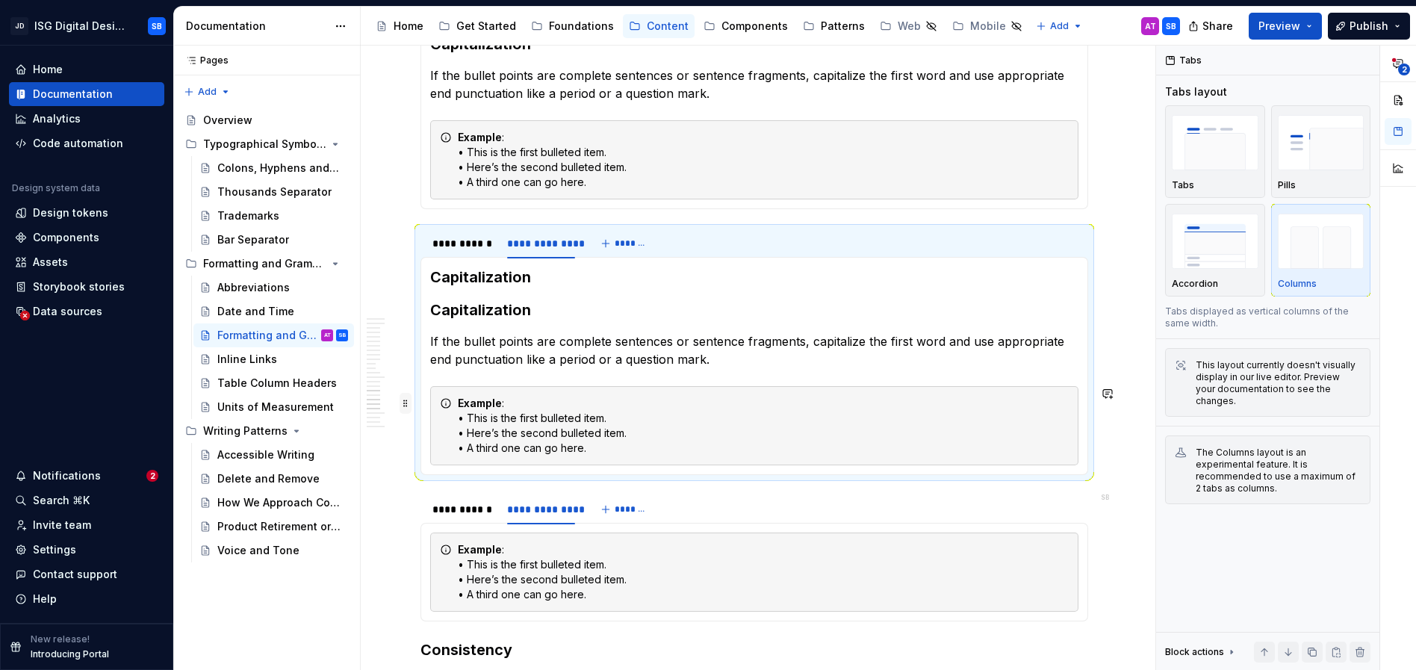
click at [403, 402] on span at bounding box center [406, 403] width 12 height 21
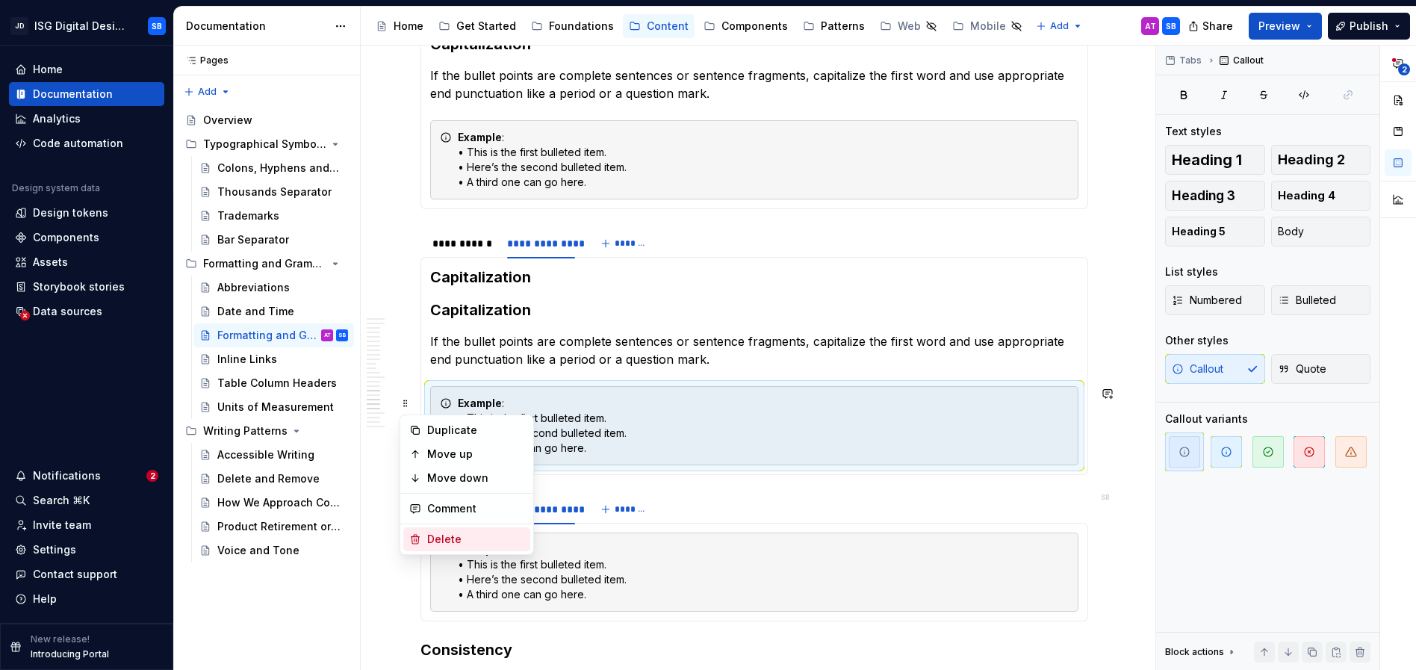
click at [449, 532] on div "Delete" at bounding box center [475, 539] width 97 height 15
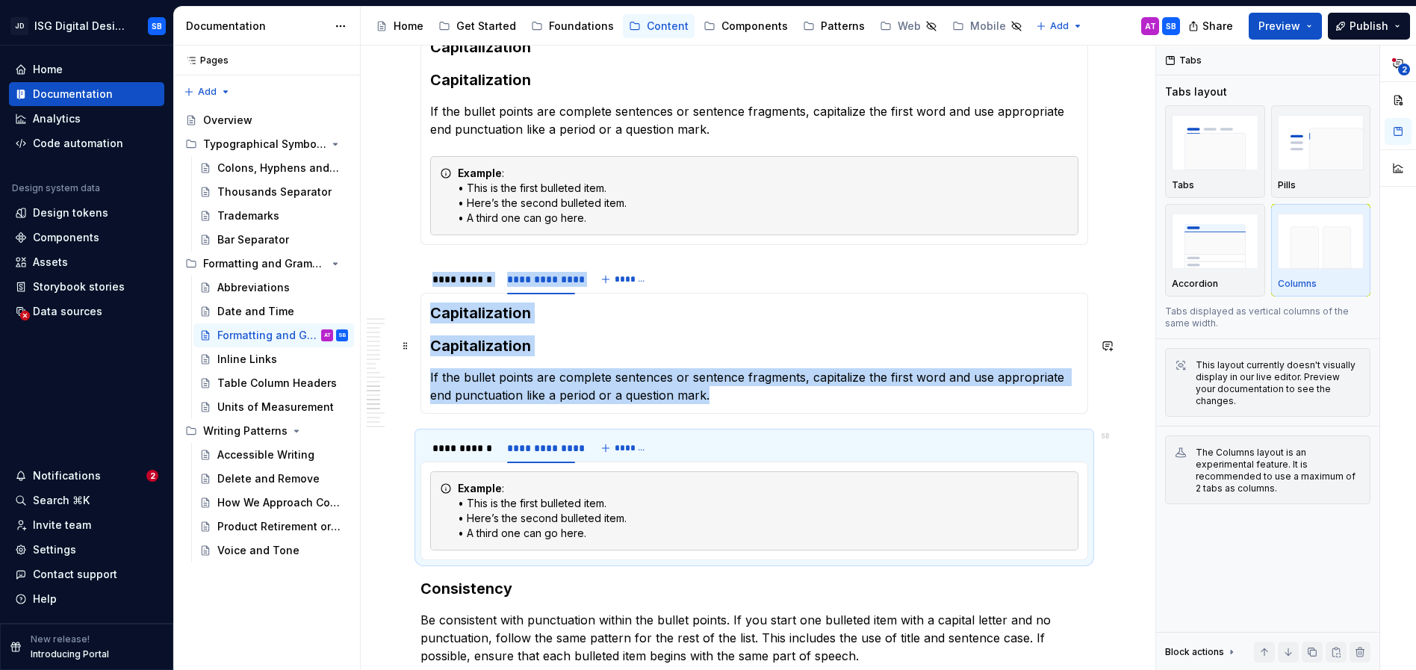
scroll to position [1750, 0]
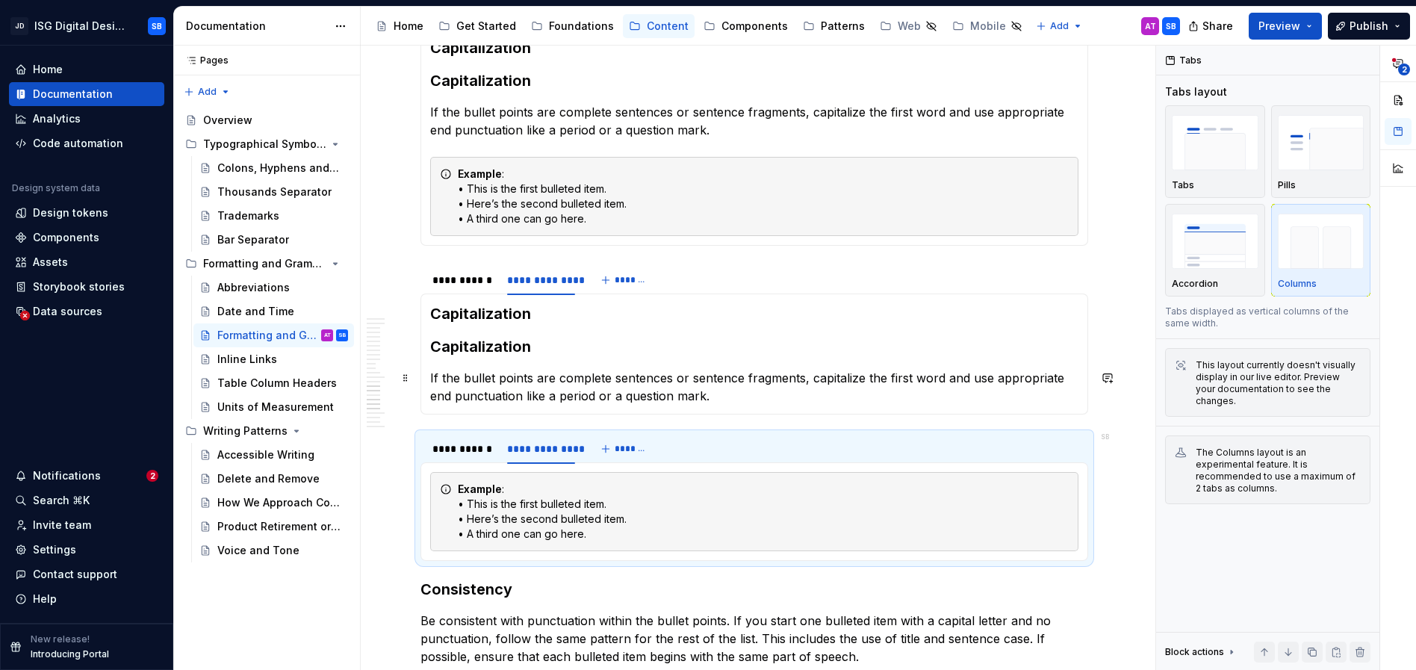
click at [611, 366] on section-item-column "Capitalization Capitalization If the bullet points are complete sentences or se…" at bounding box center [754, 354] width 648 height 102
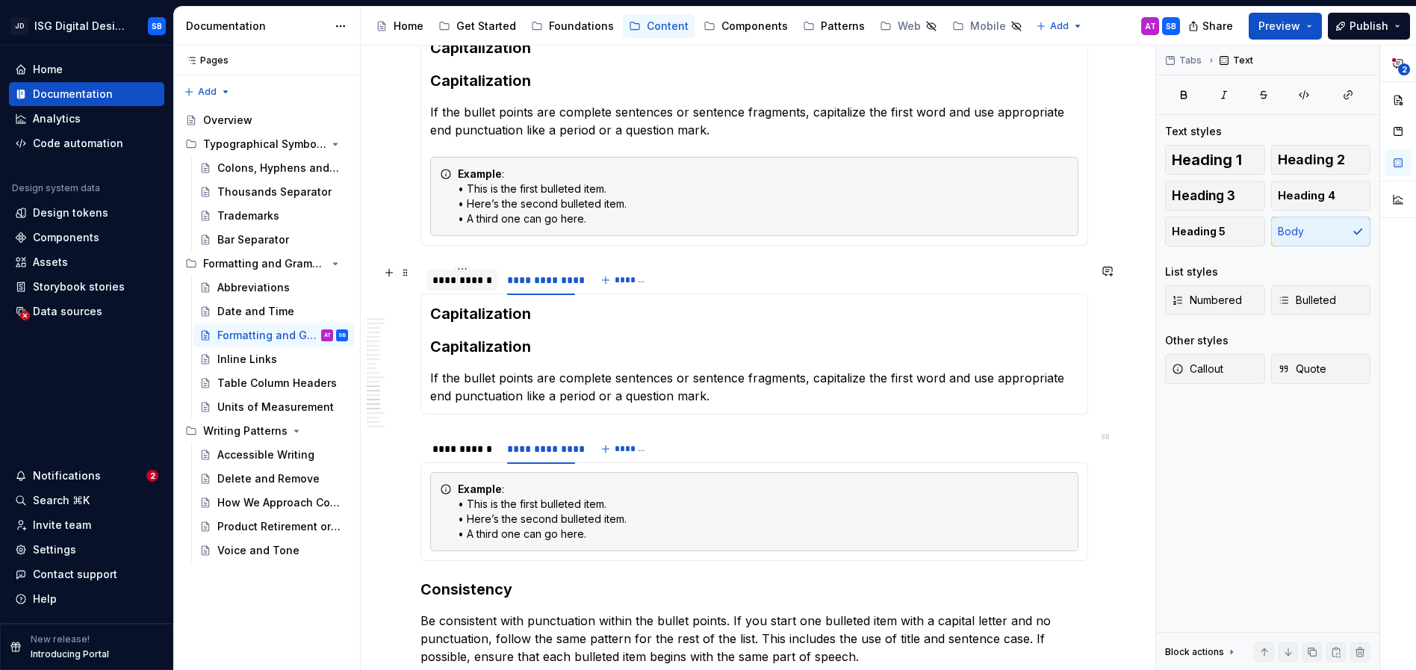
click at [465, 282] on div "**********" at bounding box center [462, 280] width 60 height 15
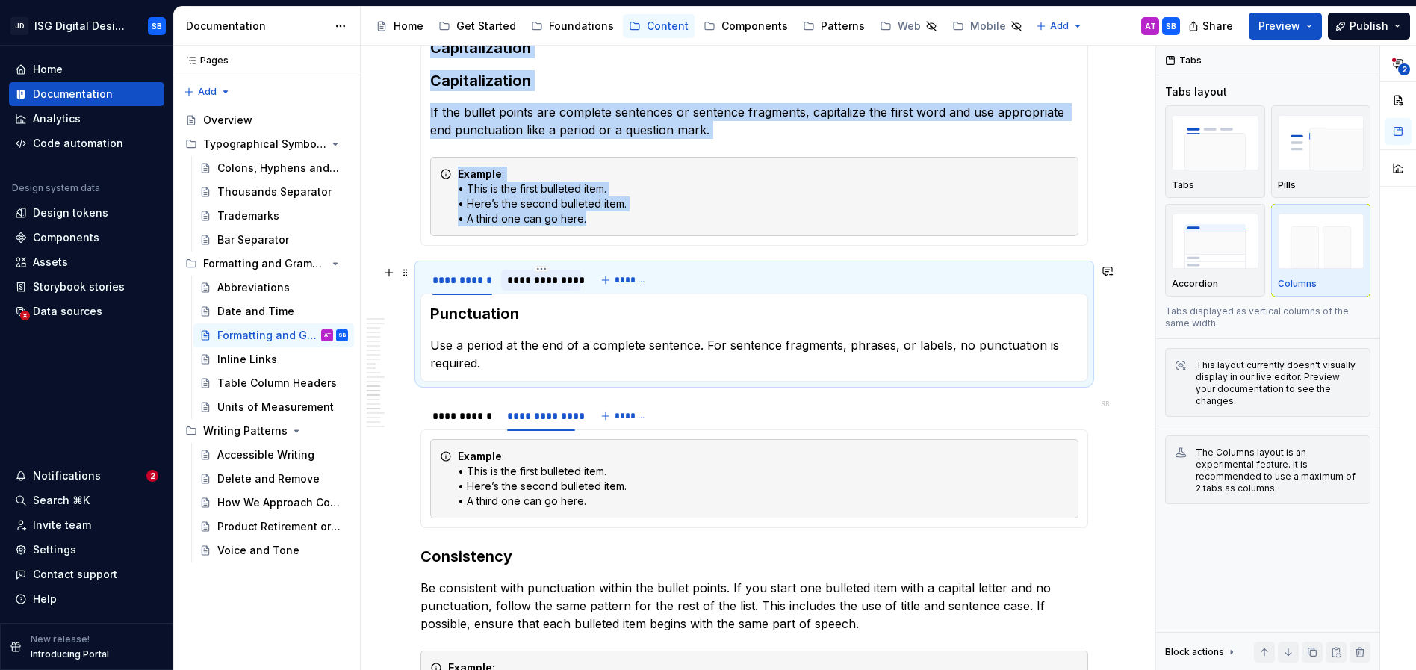
click at [535, 279] on div "**********" at bounding box center [541, 280] width 68 height 15
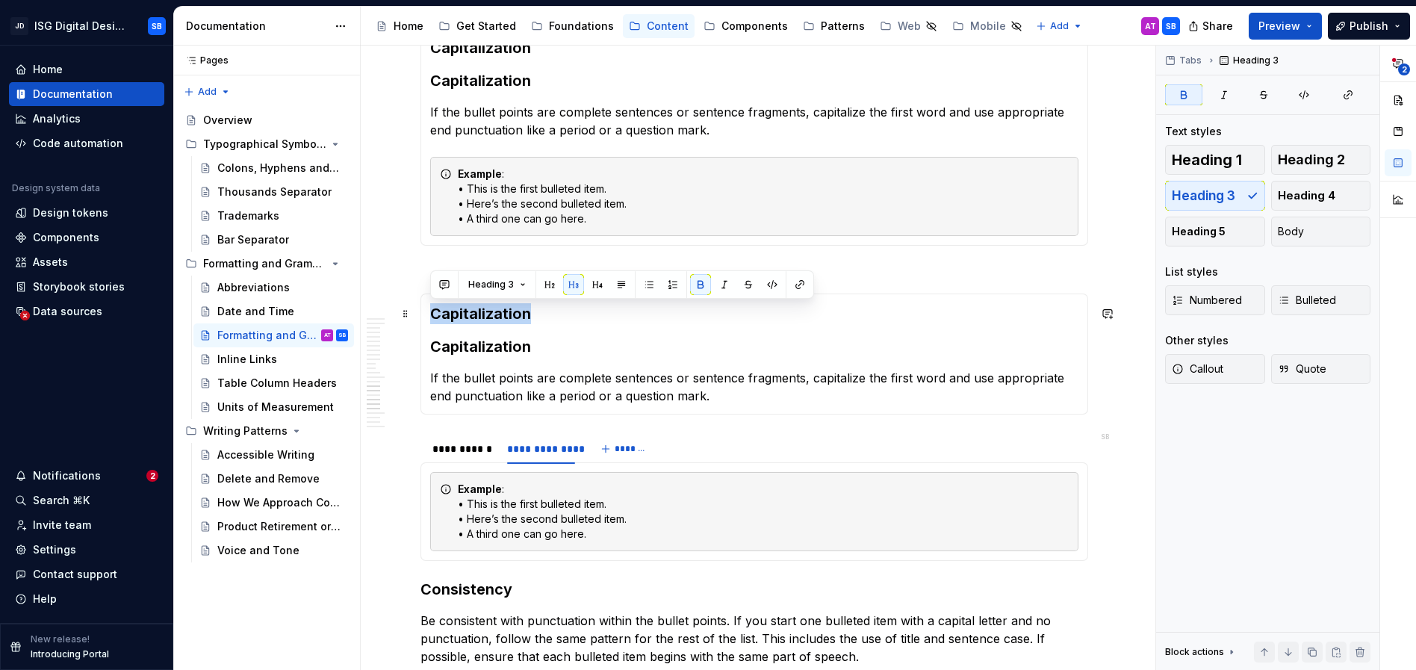
drag, startPoint x: 542, startPoint y: 317, endPoint x: 421, endPoint y: 312, distance: 121.1
click at [421, 312] on div "Punctuation Use a period at the end of a complete sentence. For sentence fragme…" at bounding box center [754, 353] width 668 height 121
click at [495, 350] on strong "Capitalization" at bounding box center [480, 347] width 101 height 18
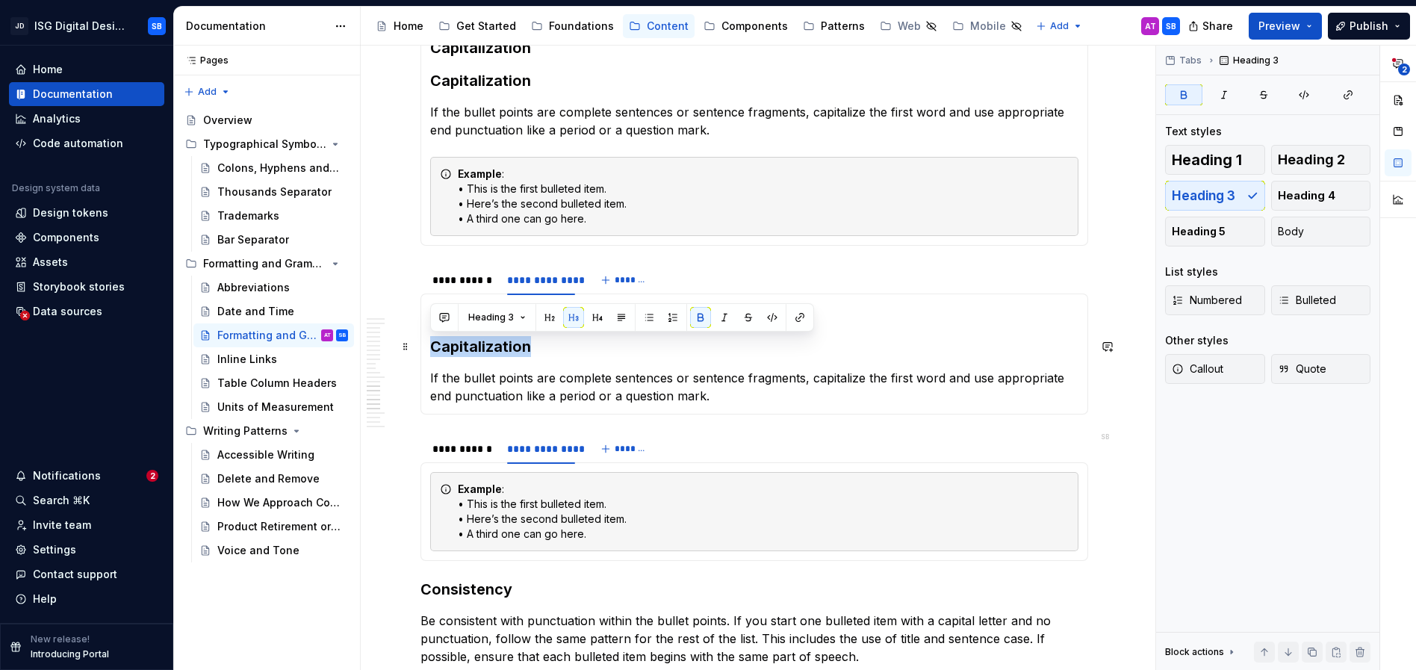
drag, startPoint x: 548, startPoint y: 348, endPoint x: 421, endPoint y: 346, distance: 127.0
click at [421, 346] on div "Punctuation Use a period at the end of a complete sentence. For sentence fragme…" at bounding box center [754, 353] width 668 height 121
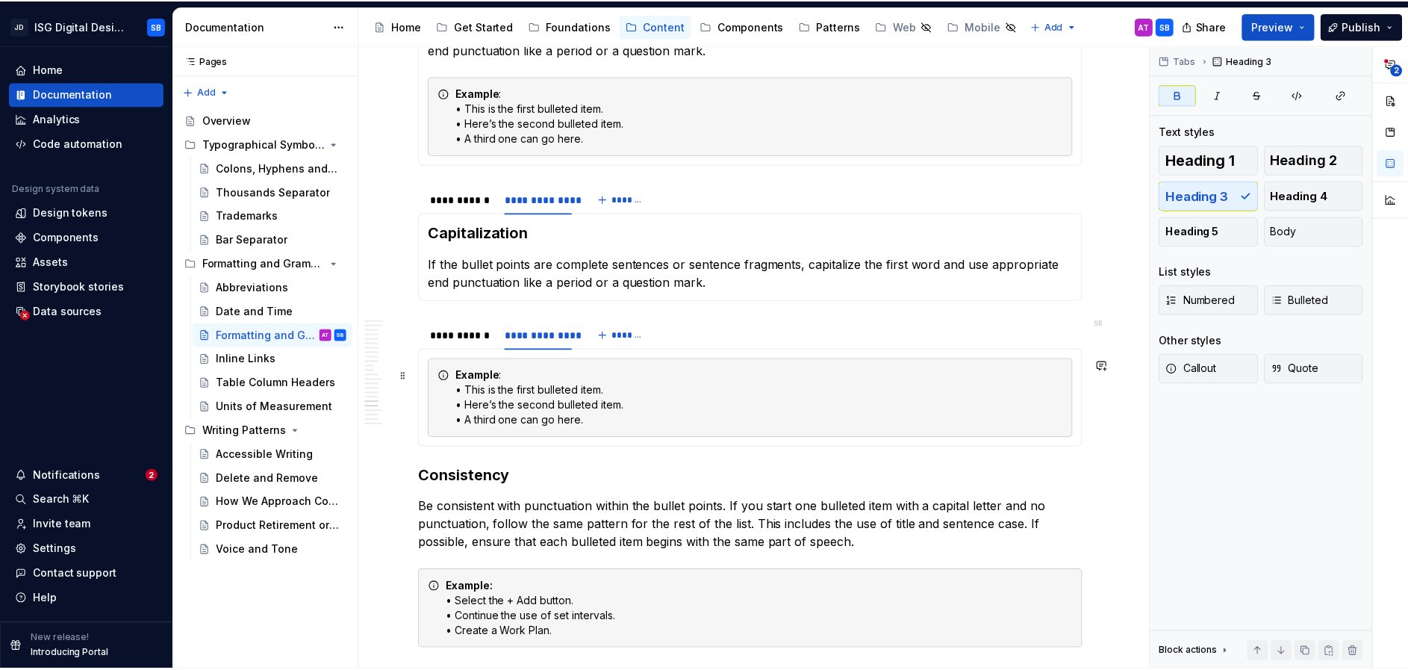
scroll to position [1832, 0]
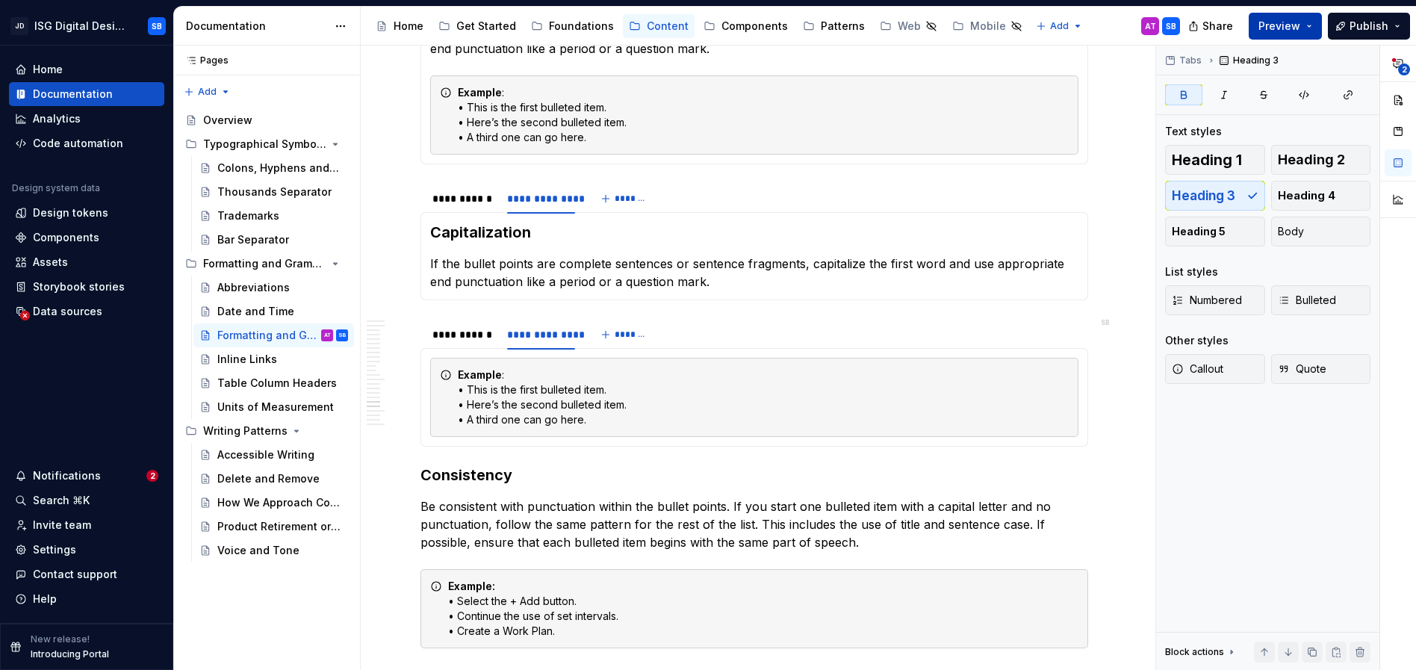
click at [1276, 28] on span "Preview" at bounding box center [1279, 26] width 42 height 15
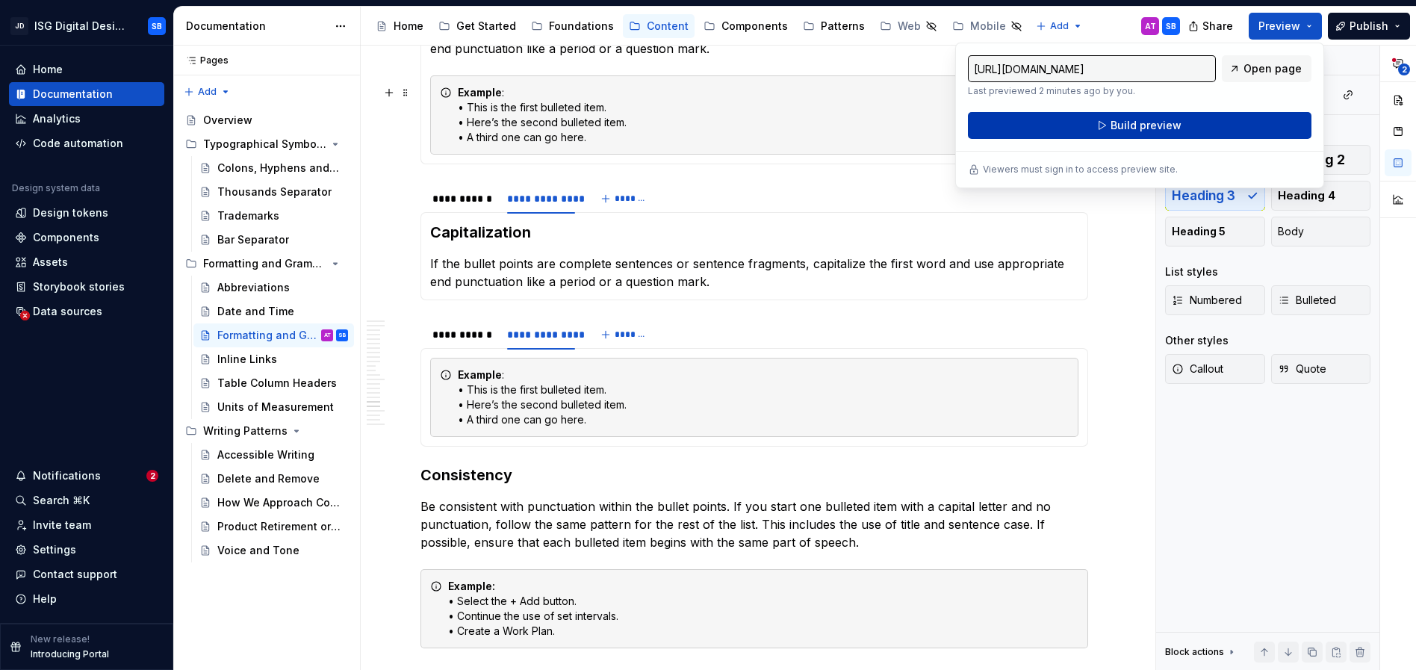
click at [1035, 131] on button "Build preview" at bounding box center [1140, 125] width 344 height 27
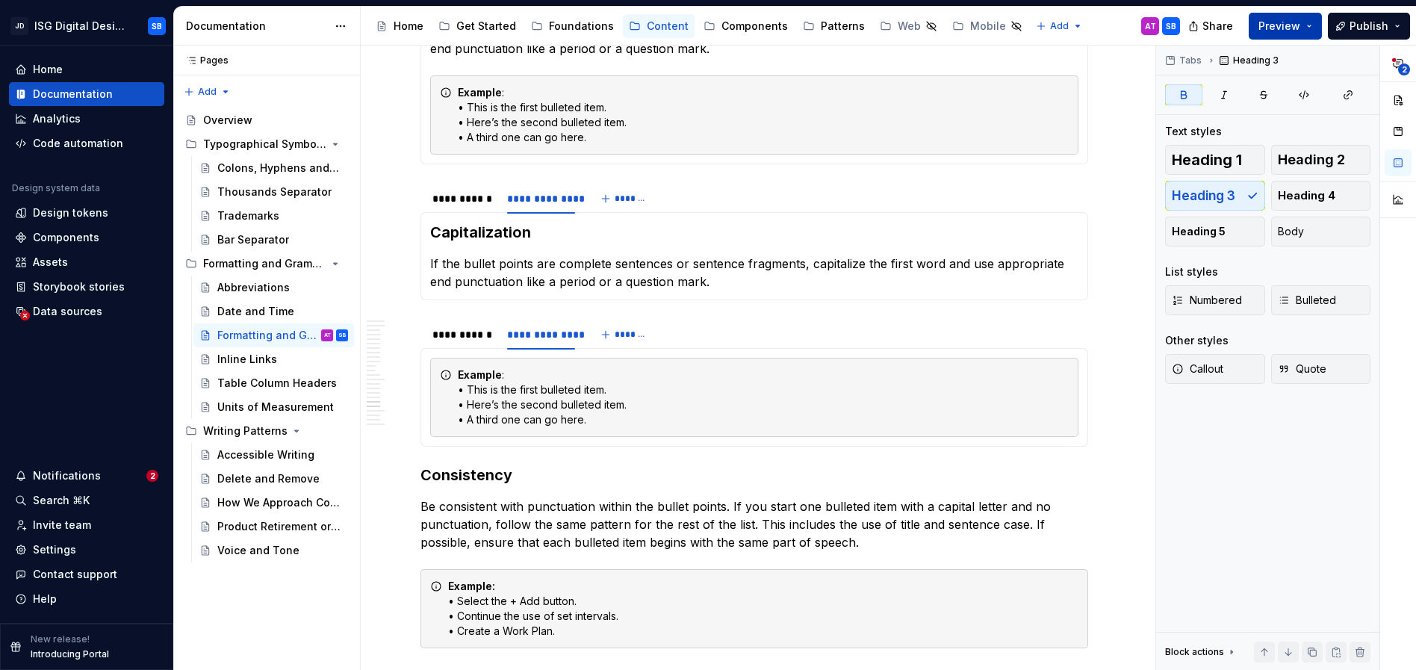
click at [1311, 28] on button "Preview" at bounding box center [1285, 26] width 73 height 27
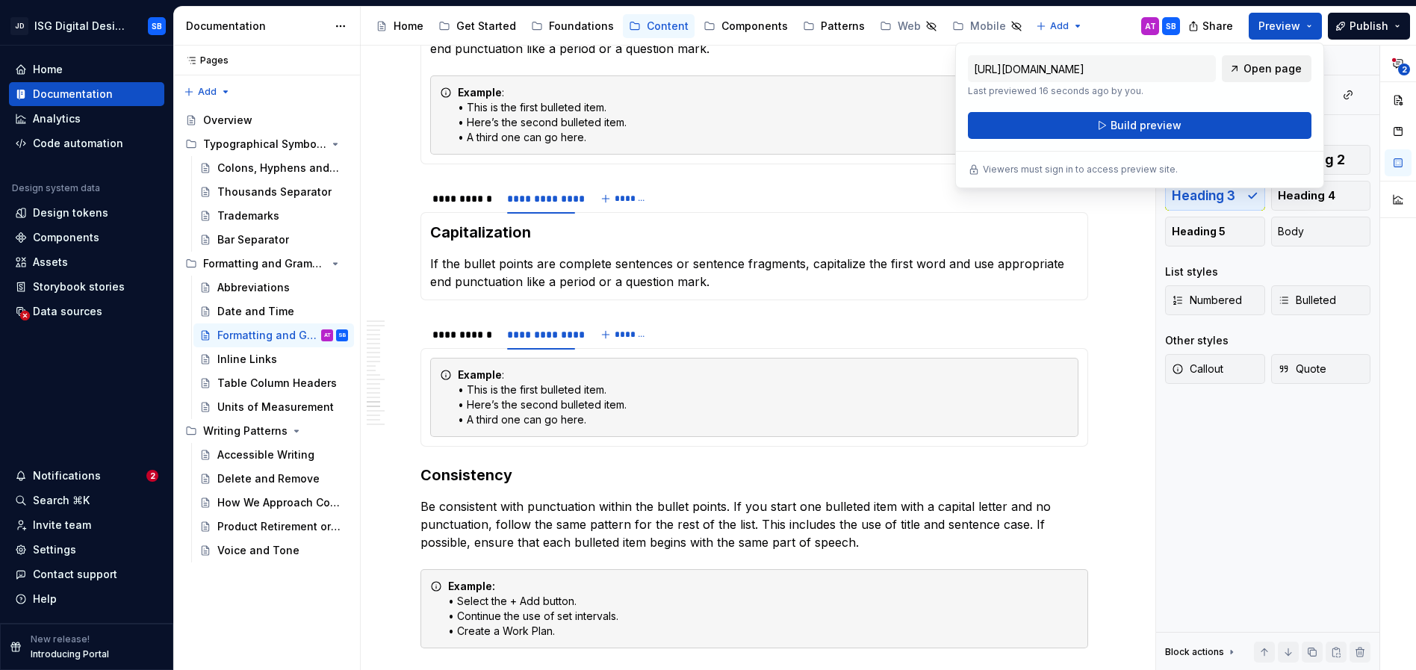
click at [1293, 67] on span "Open page" at bounding box center [1272, 68] width 58 height 15
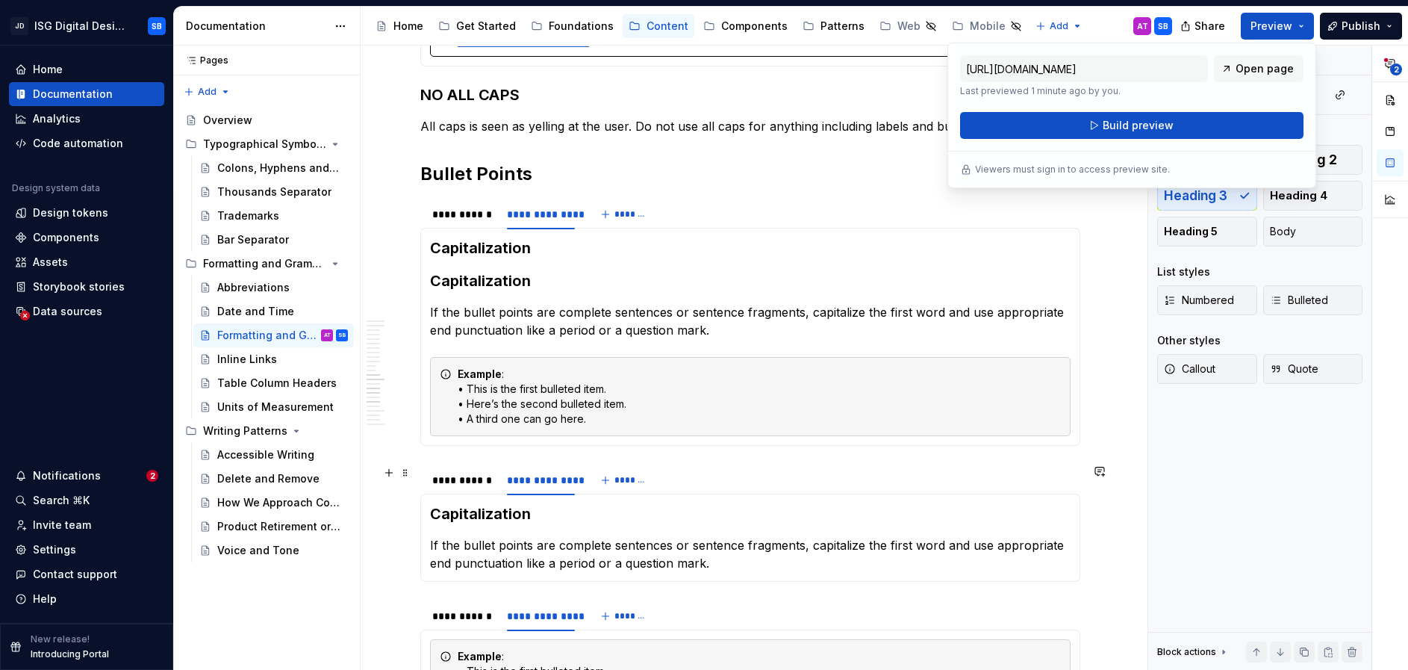
scroll to position [1550, 0]
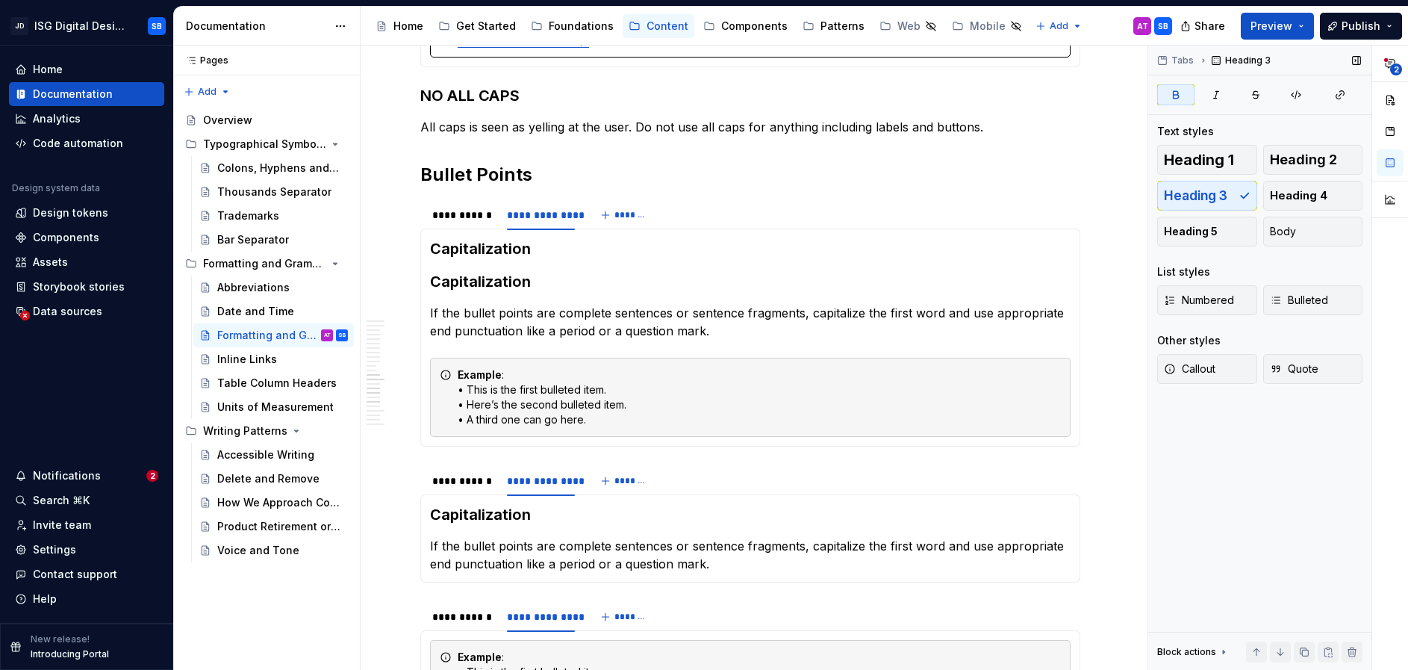
click at [1223, 557] on div "Tabs Heading 3 Text styles Heading 1 Heading 2 Heading 3 Heading 4 Heading 5 Bo…" at bounding box center [1260, 358] width 223 height 625
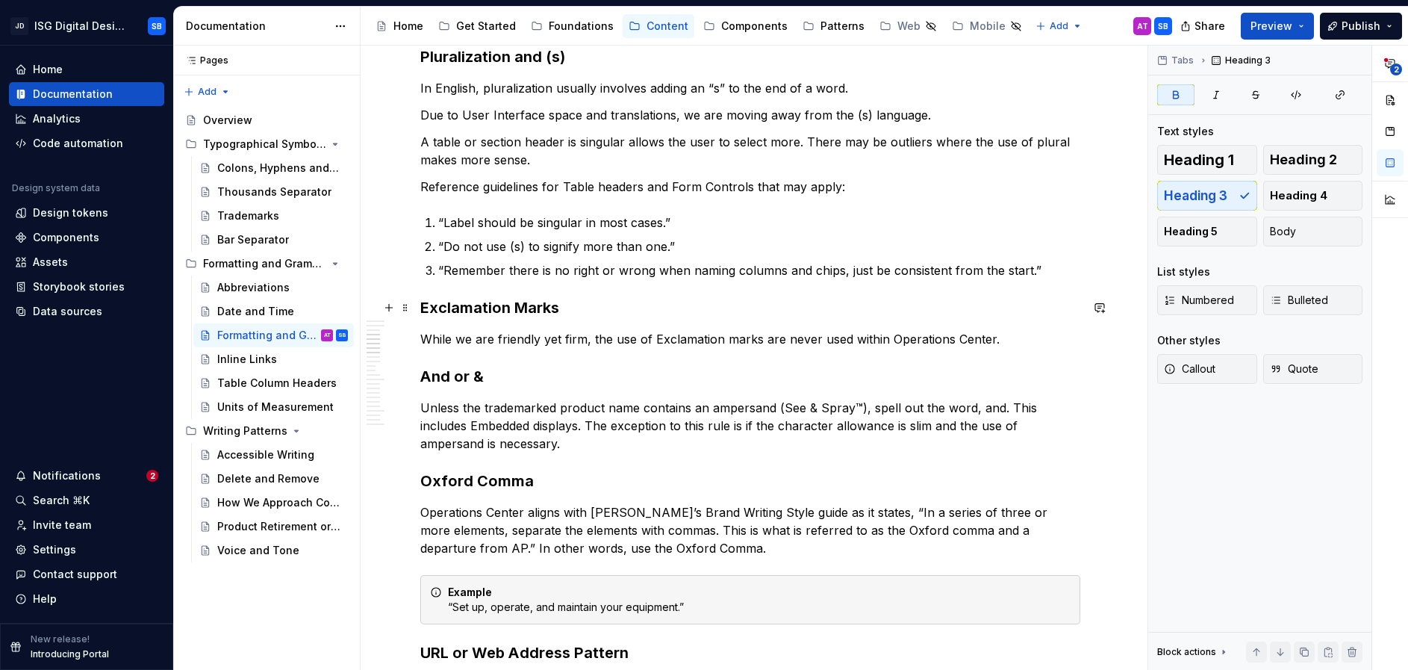
scroll to position [423, 0]
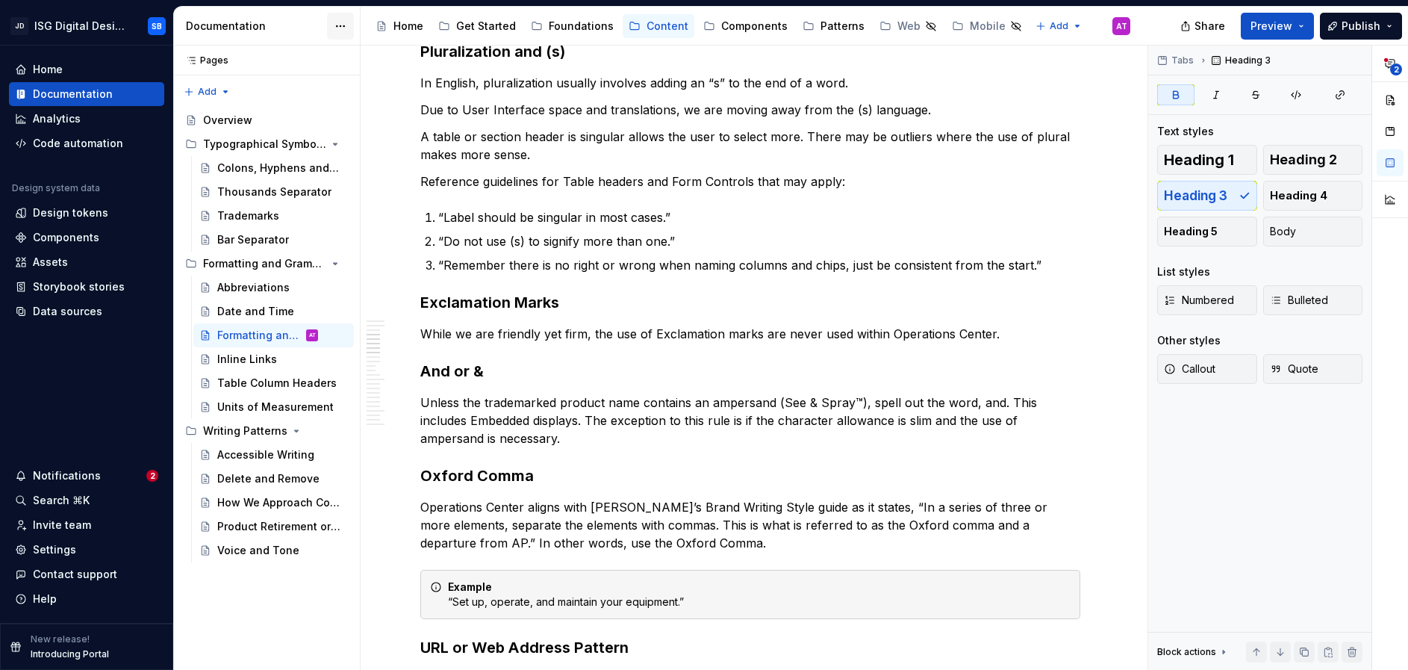
type textarea "*"
